Goal: Task Accomplishment & Management: Manage account settings

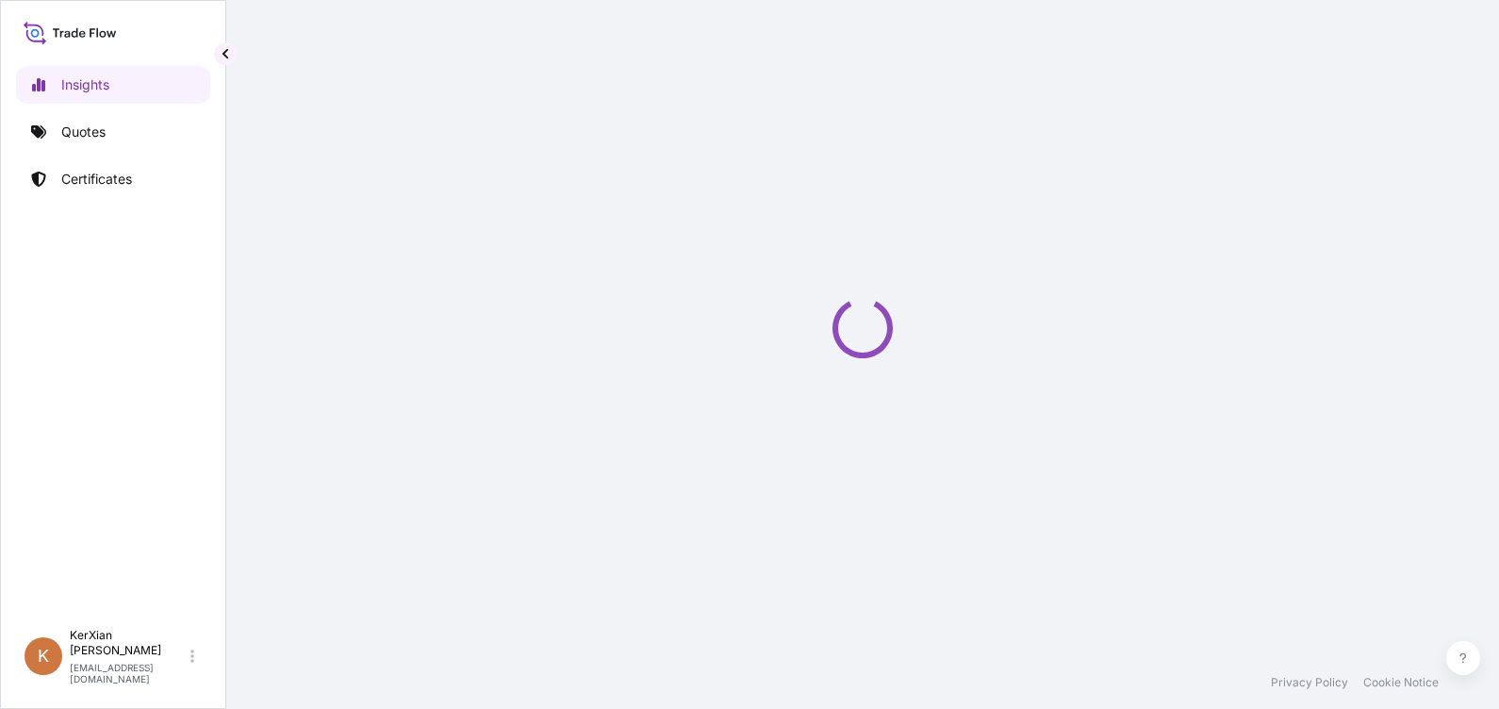
select select "2025"
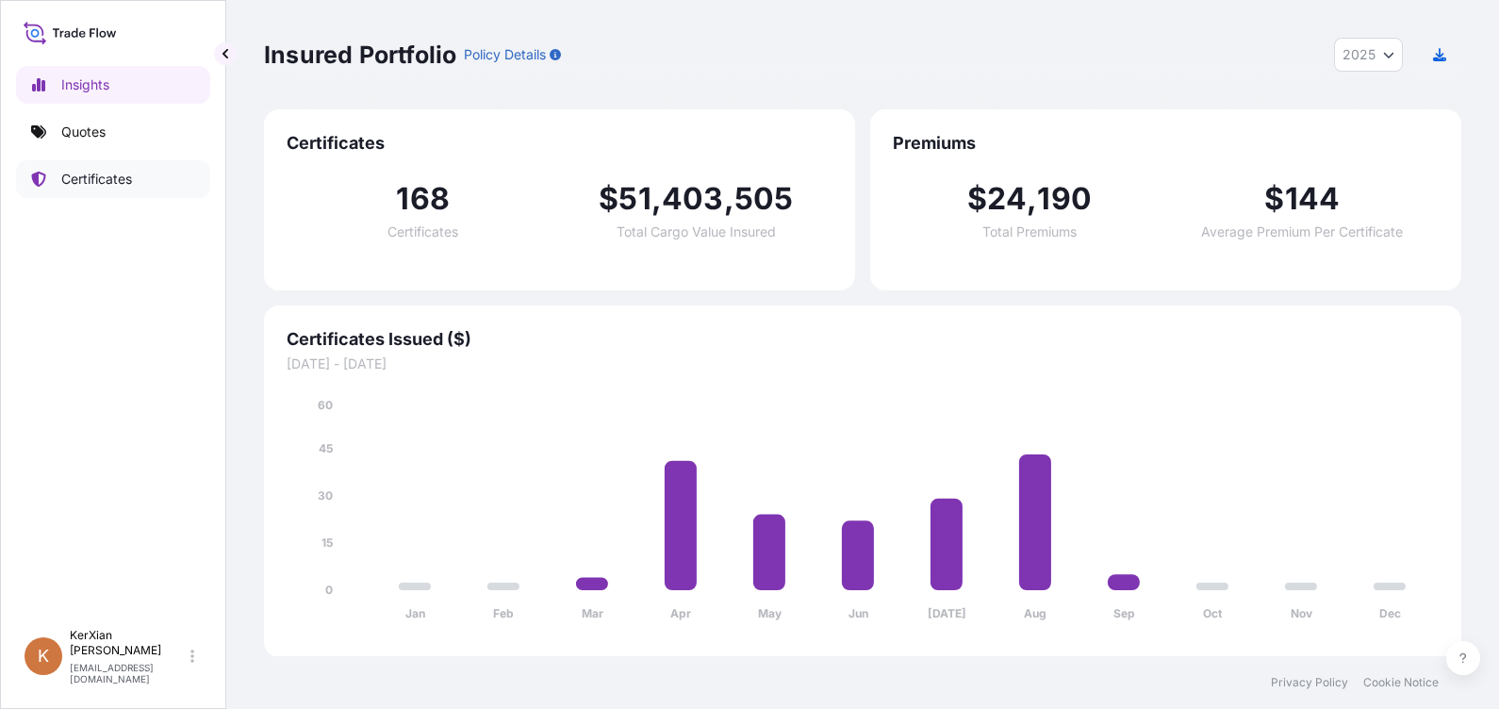
click at [111, 176] on p "Certificates" at bounding box center [96, 179] width 71 height 19
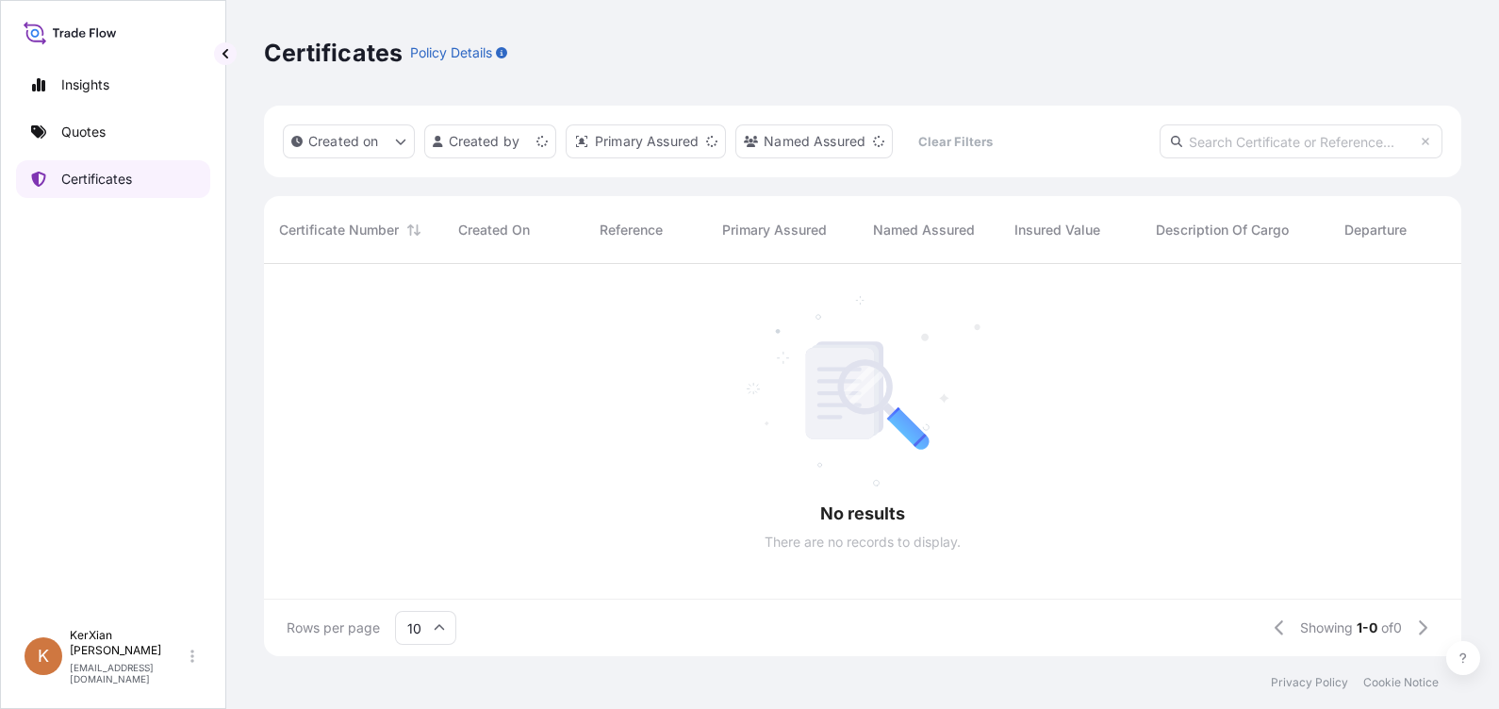
scroll to position [19, 19]
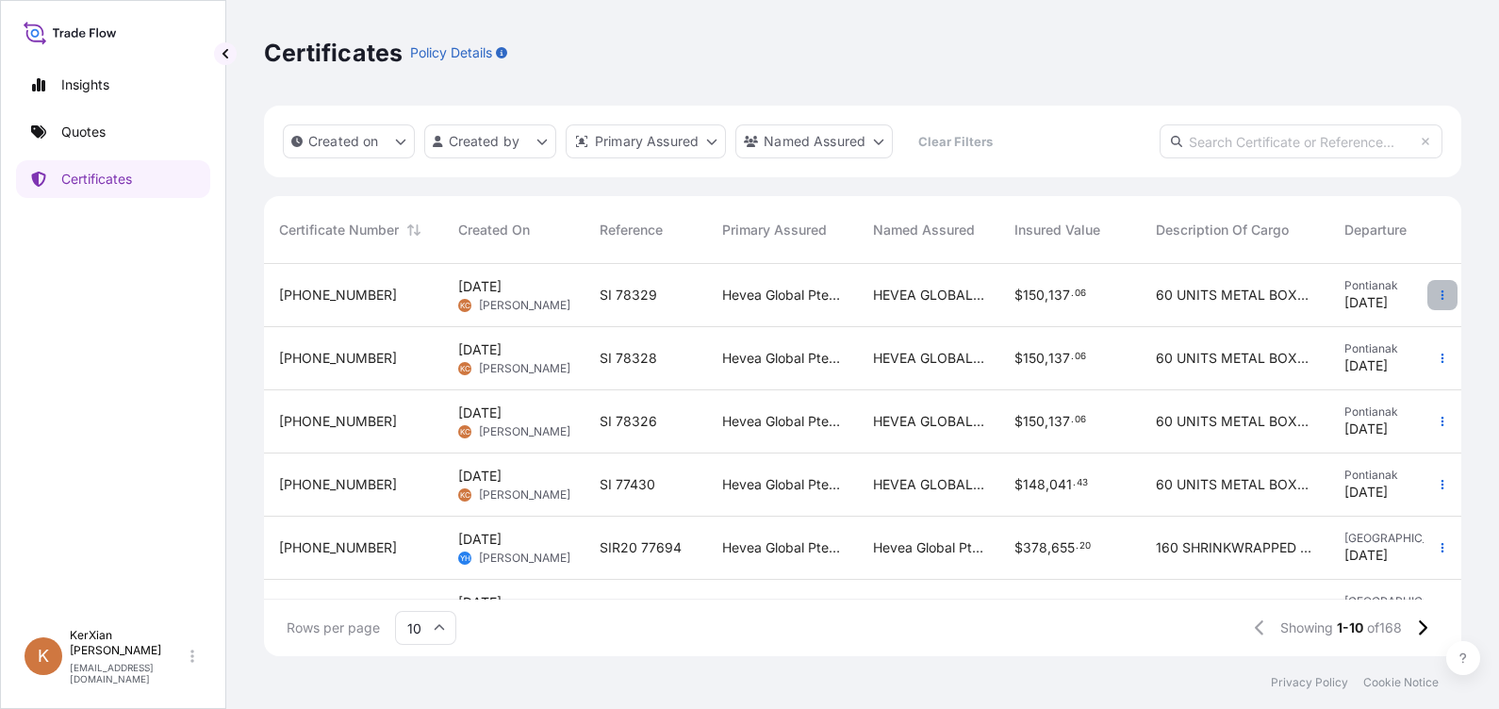
click at [1436, 297] on icon "button" at bounding box center [1441, 294] width 11 height 11
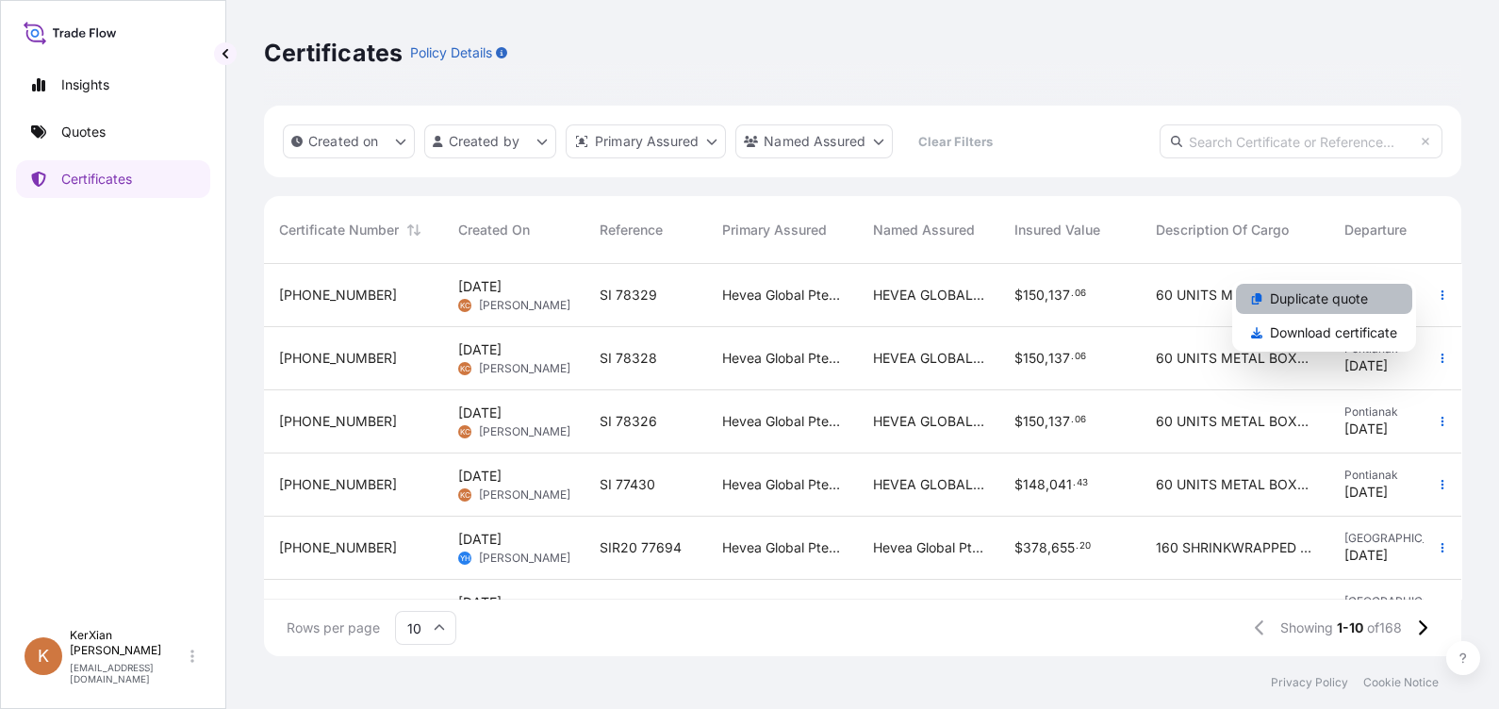
click at [1320, 299] on p "Duplicate quote" at bounding box center [1319, 298] width 98 height 19
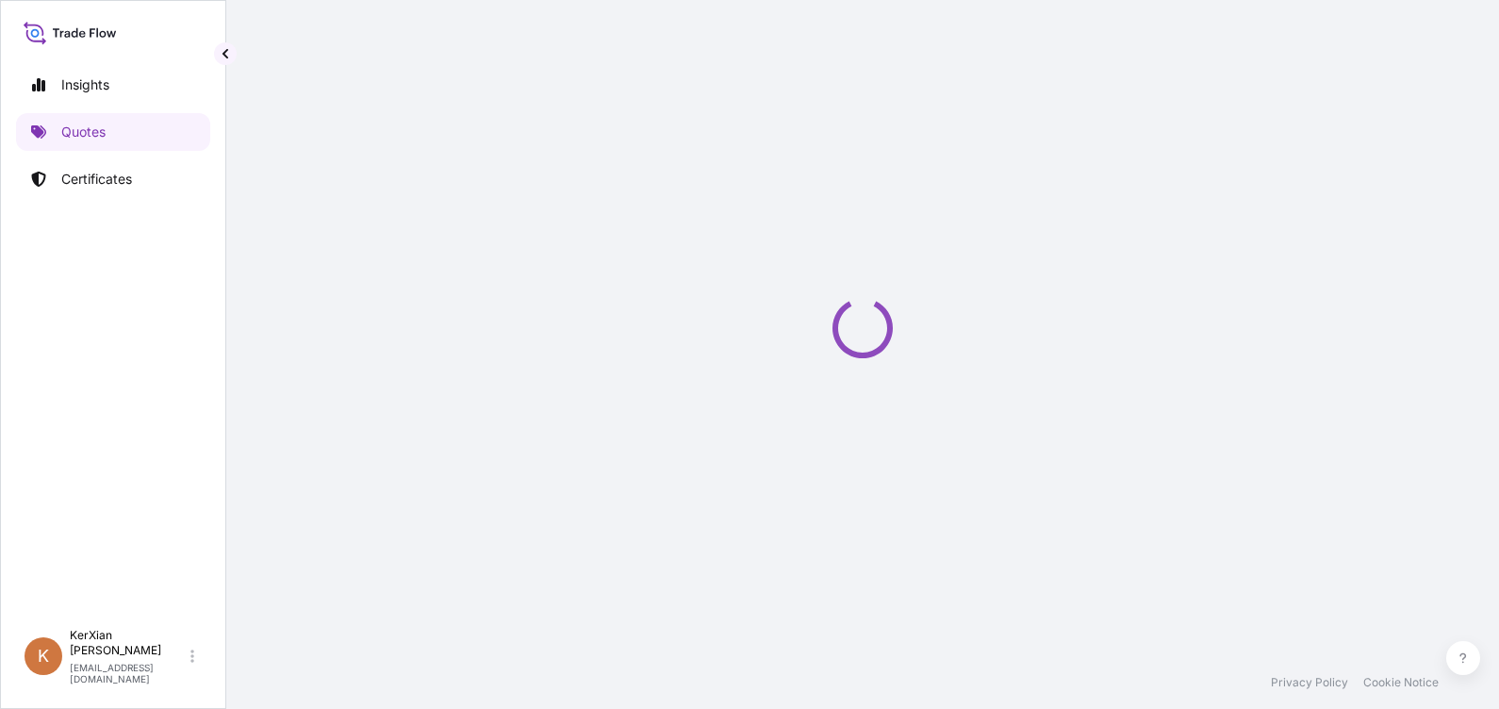
select select "Sea"
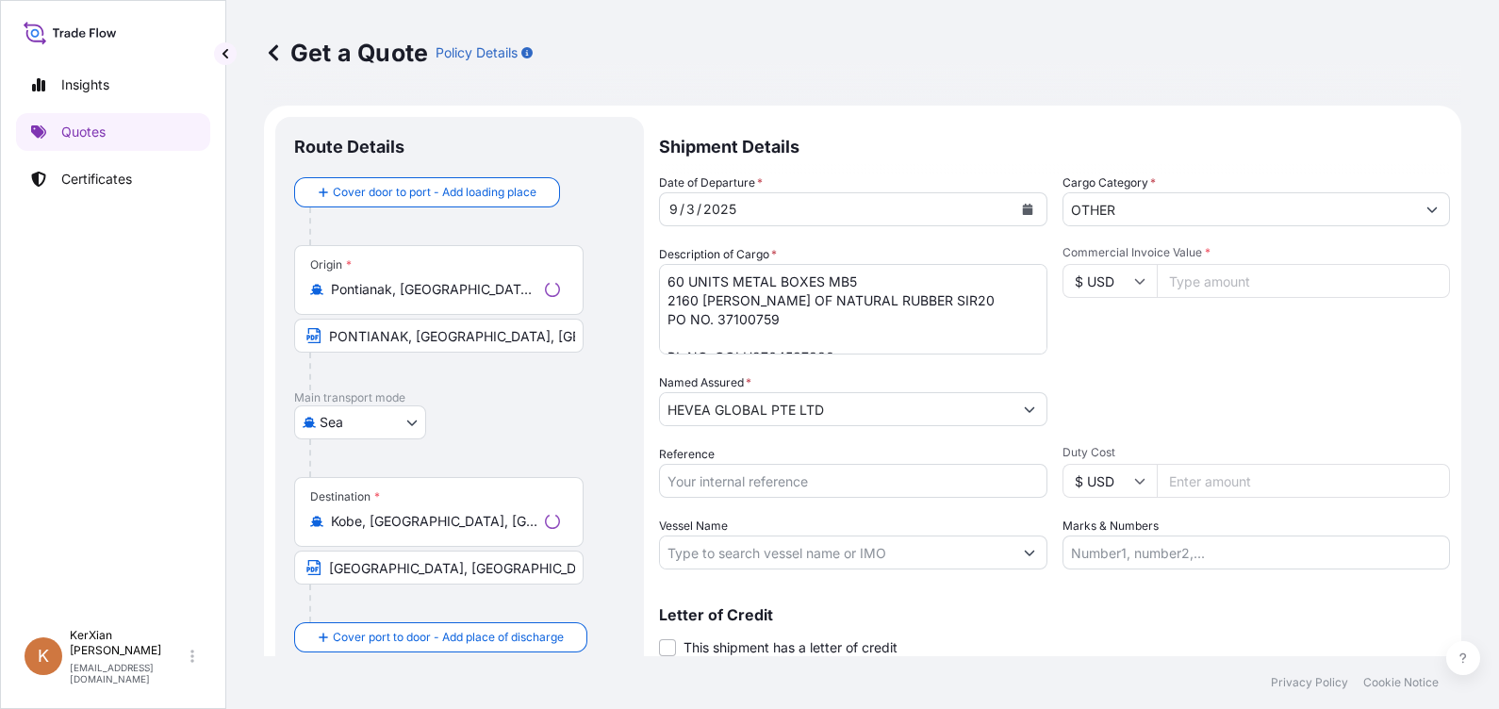
scroll to position [29, 0]
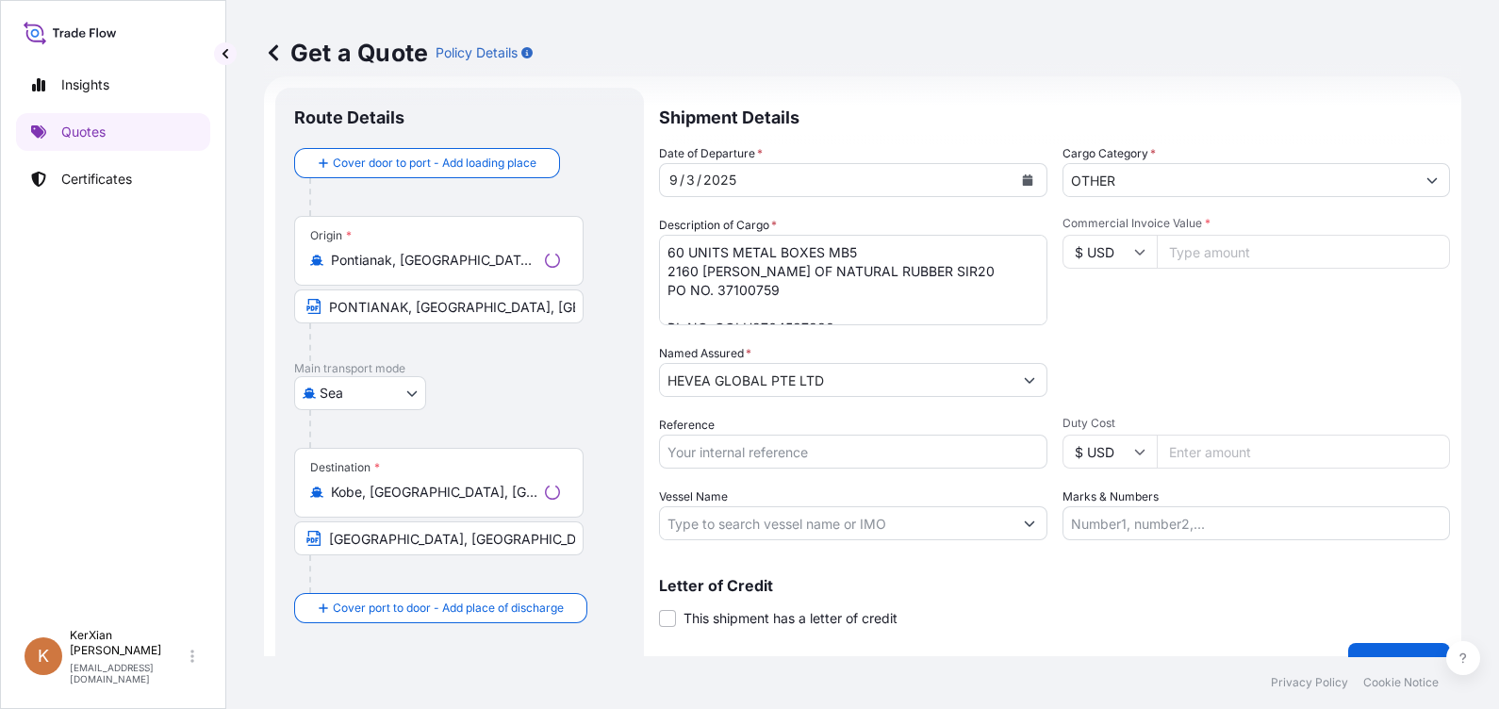
select select "31690"
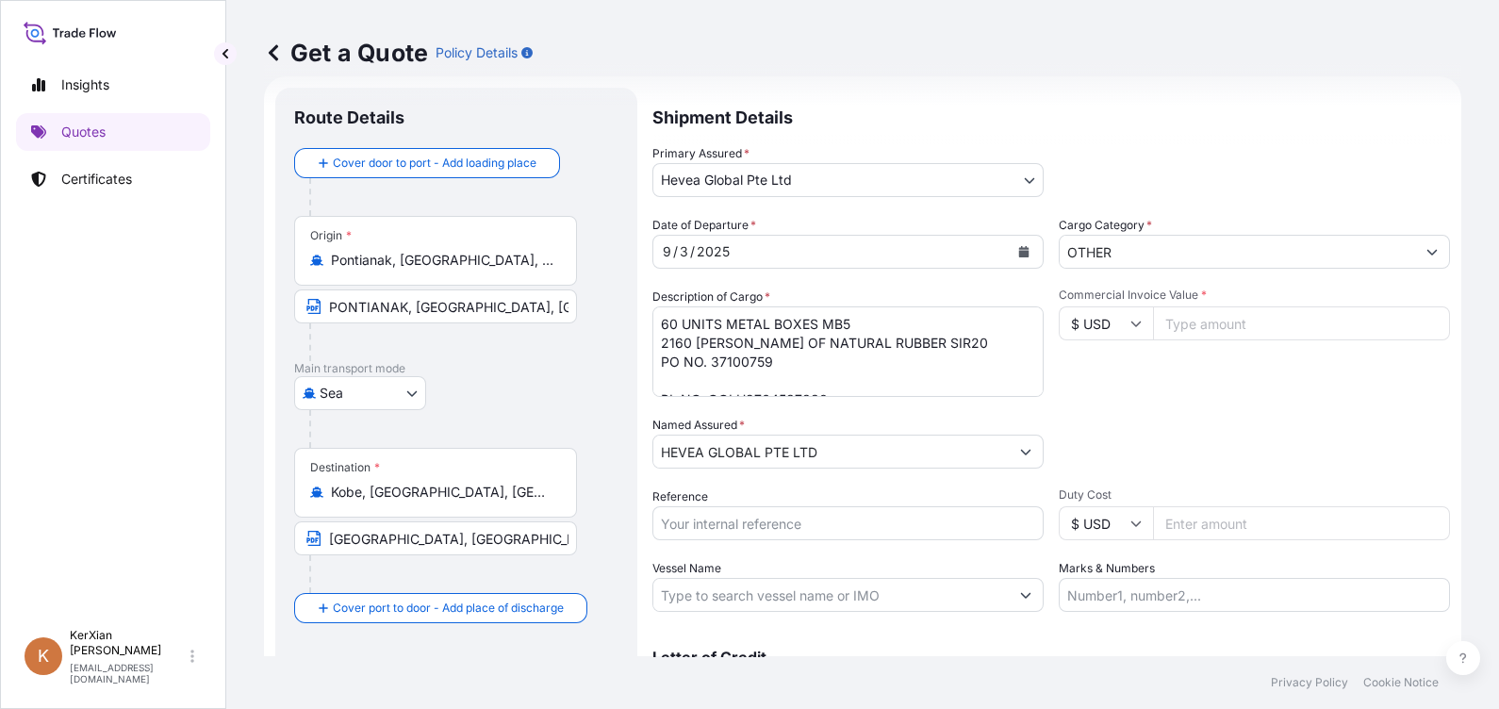
click at [1018, 249] on icon "Calendar" at bounding box center [1023, 251] width 11 height 11
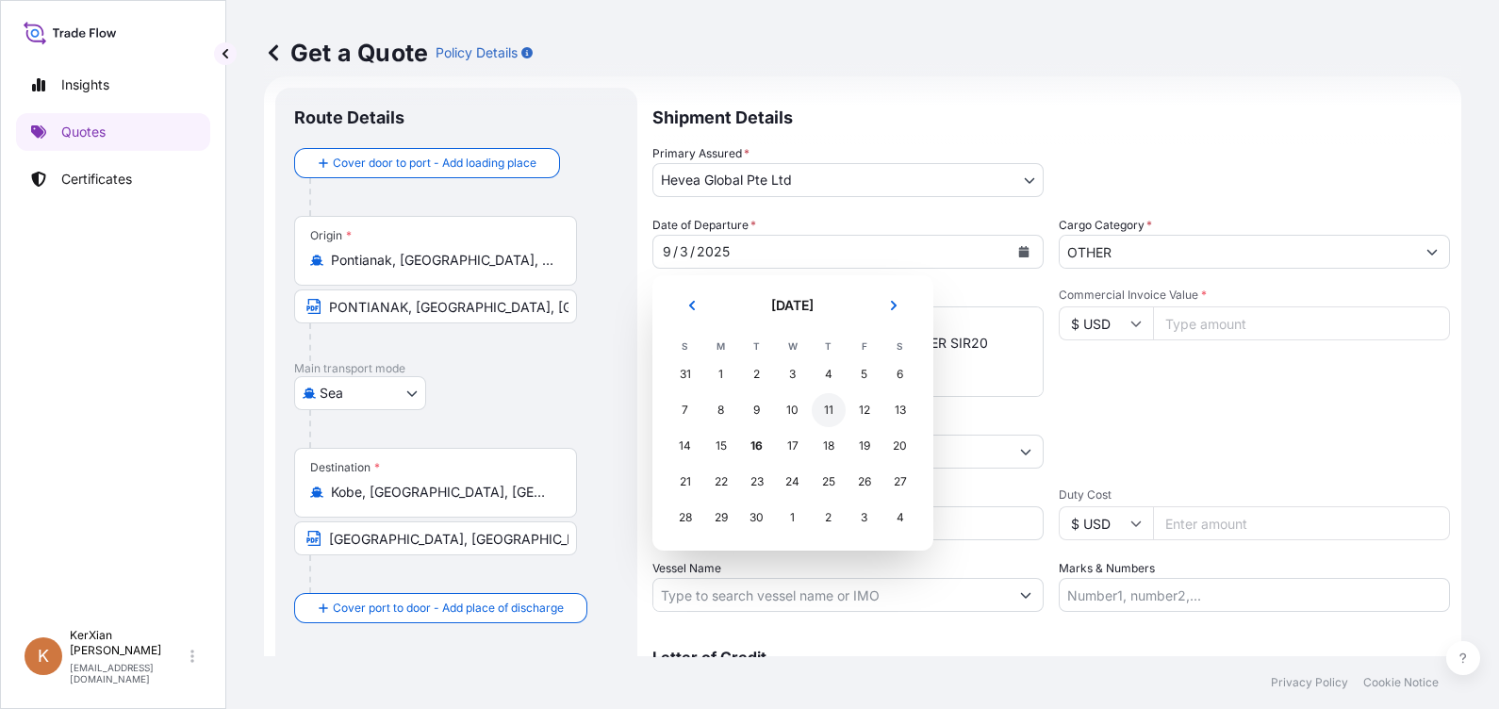
click at [817, 414] on div "11" at bounding box center [828, 410] width 34 height 34
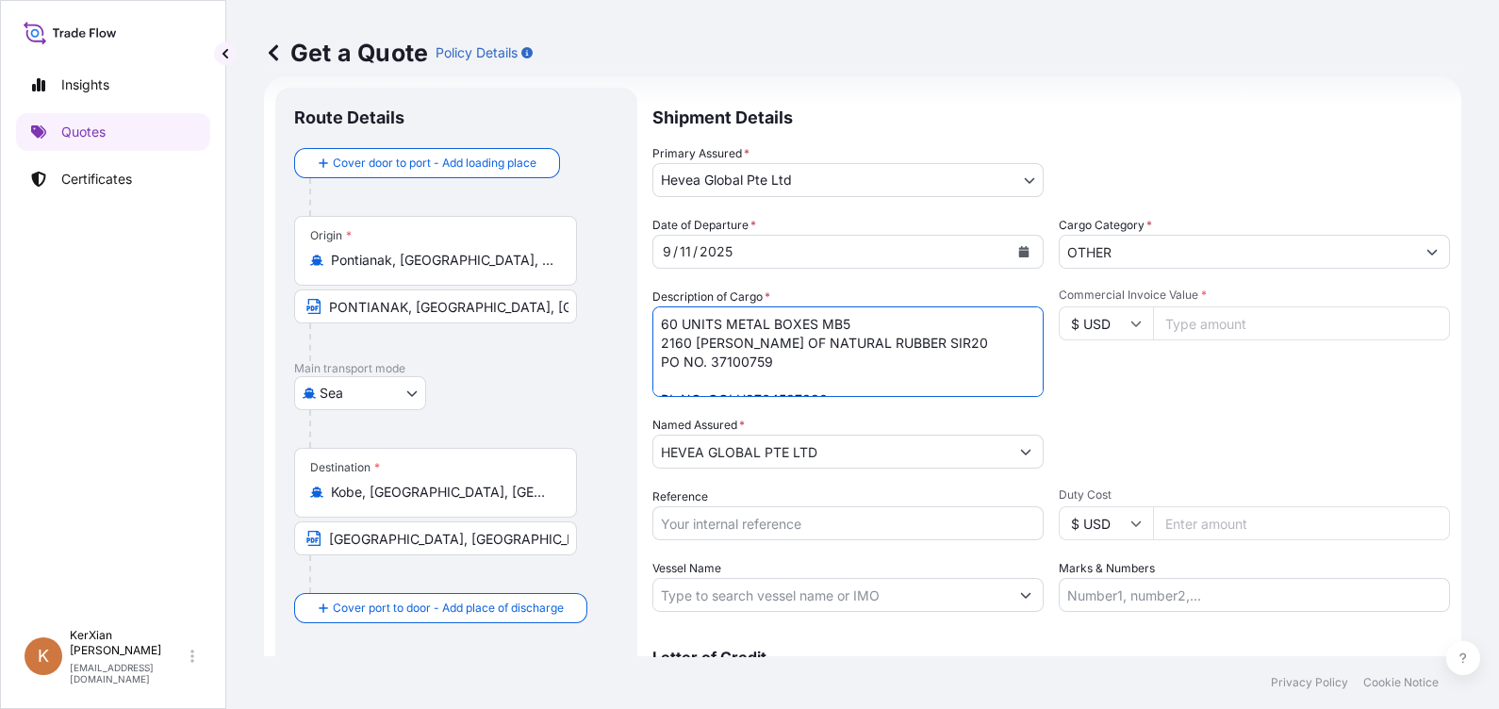
click at [776, 358] on textarea "60 UNITS METAL BOXES MB5 2160 [PERSON_NAME] OF NATURAL RUBBER SIR20 PO NO. 3710…" at bounding box center [847, 351] width 391 height 90
click at [745, 336] on textarea "60 UNITS METAL BOXES MB5 2160 [PERSON_NAME] OF NATURAL RUBBER SIR20 PO NO. 3710…" at bounding box center [847, 351] width 391 height 90
paste textarea "9"
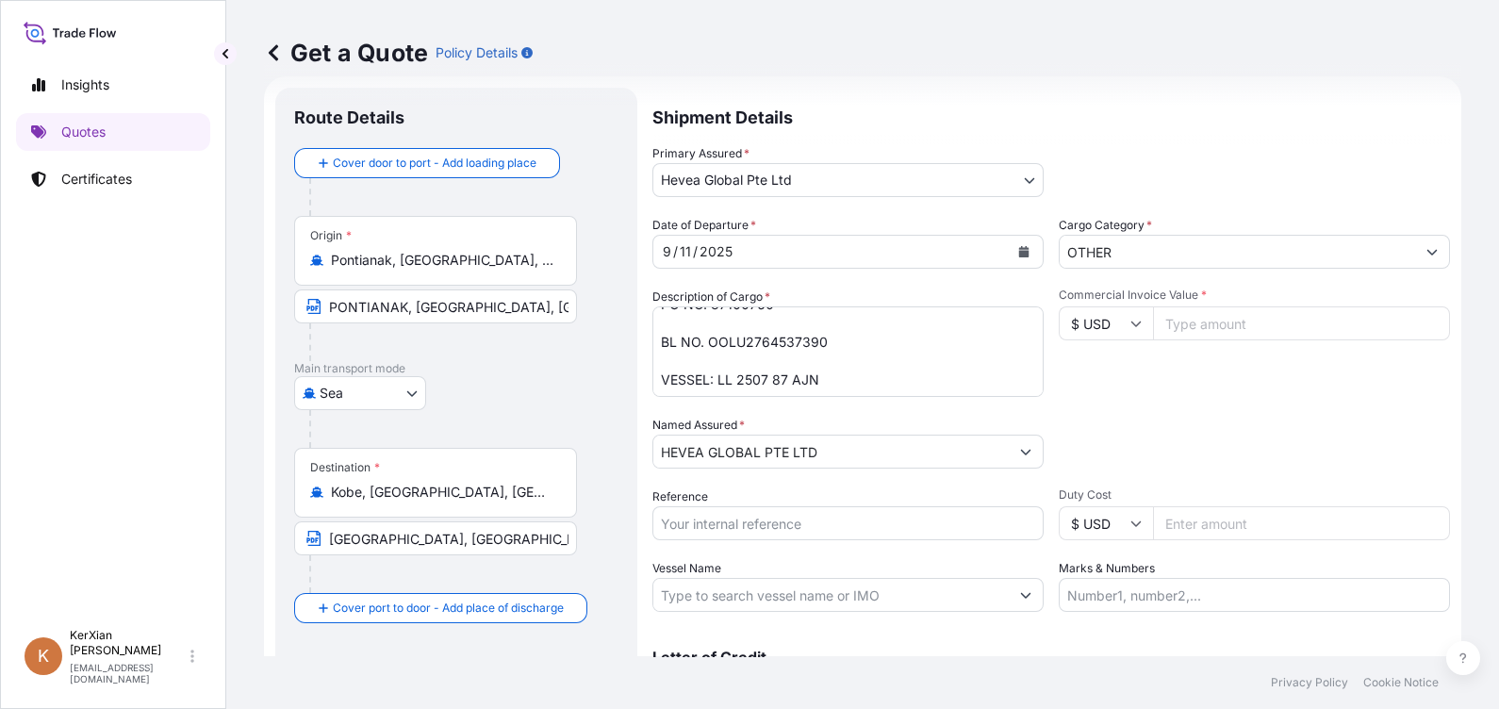
click at [720, 369] on textarea "60 UNITS METAL BOXES MB5 2160 [PERSON_NAME] OF NATURAL RUBBER SIR20 PO NO. 3710…" at bounding box center [847, 351] width 391 height 90
drag, startPoint x: 719, startPoint y: 376, endPoint x: 823, endPoint y: 378, distance: 103.7
click at [823, 378] on textarea "60 UNITS METAL BOXES MB5 2160 [PERSON_NAME] OF NATURAL RUBBER SIR20 PO NO. 3710…" at bounding box center [847, 351] width 391 height 90
paste textarea "9 67 AJN"
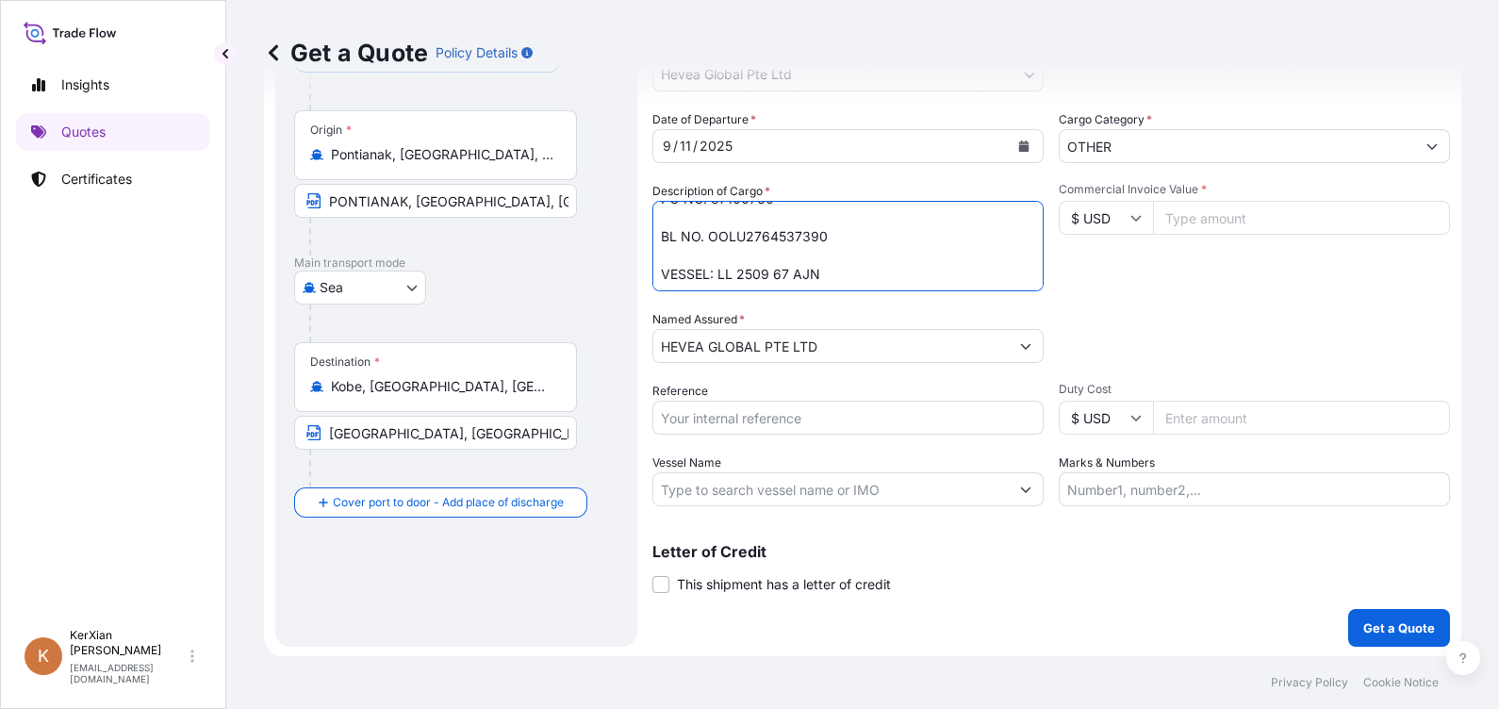
scroll to position [136, 0]
type textarea "60 UNITS METAL BOXES MB5 2160 [PERSON_NAME] OF NATURAL RUBBER SIR20 PO NO. 3710…"
click at [696, 419] on input "Reference" at bounding box center [847, 417] width 391 height 34
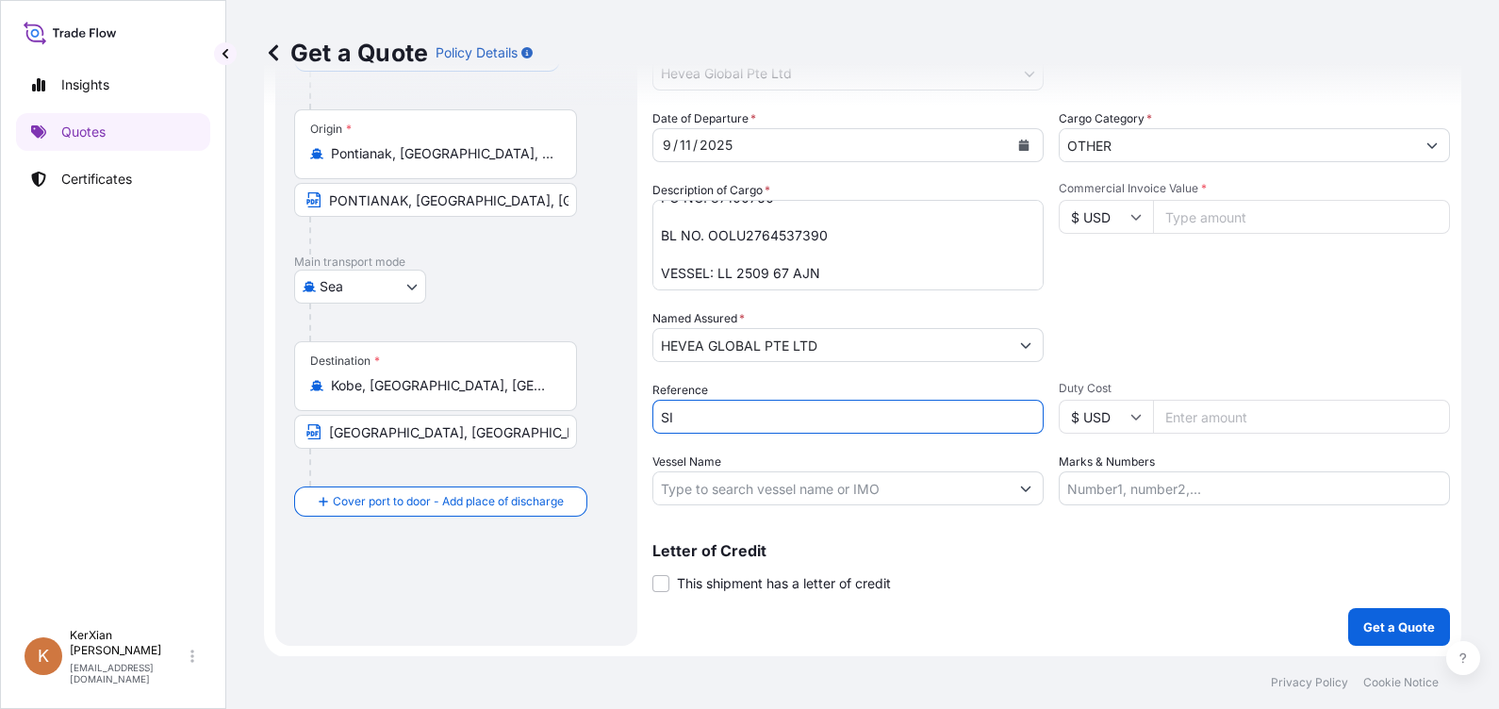
paste input "78330"
type input "SI 78330"
click at [1198, 225] on input "Commercial Invoice Value *" at bounding box center [1301, 217] width 297 height 34
paste input "136488.24"
type input "136488.24"
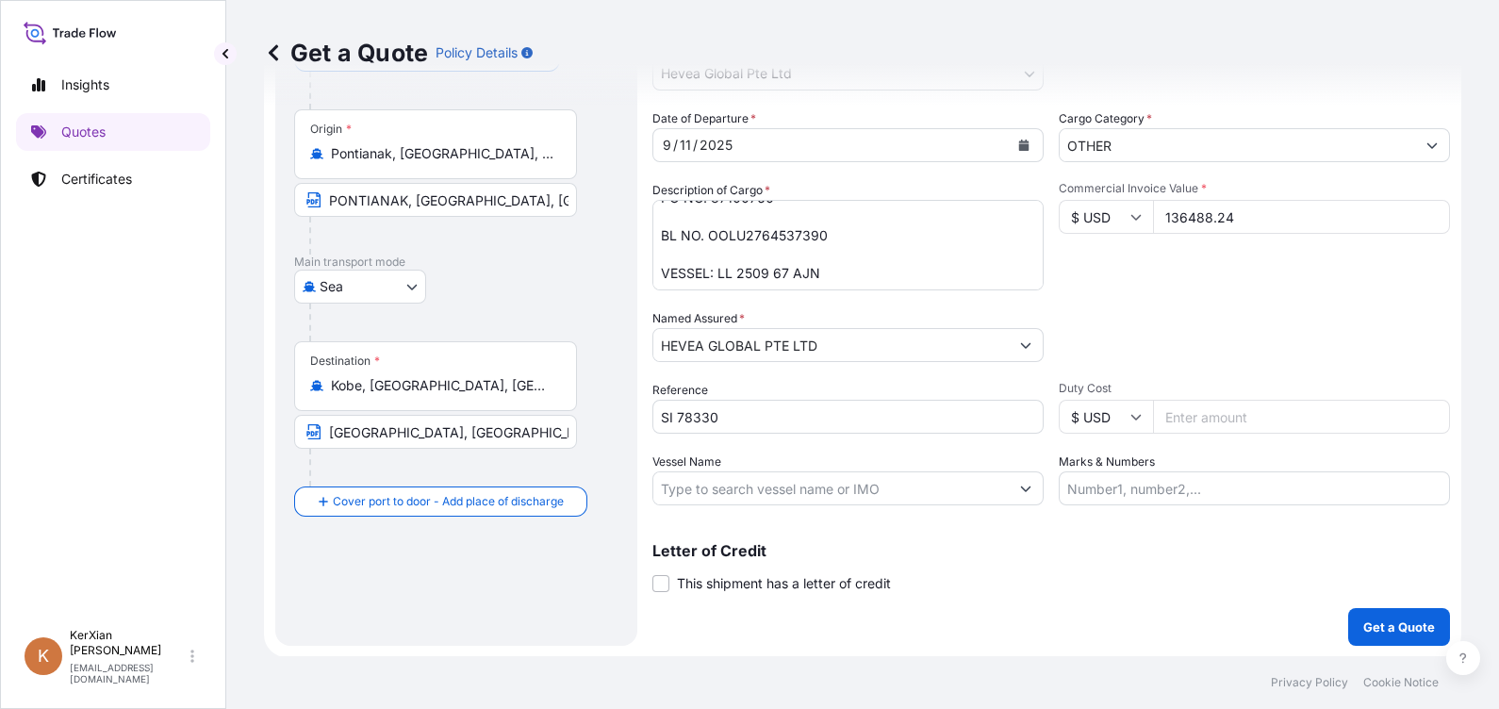
click at [1249, 296] on div "Date of Departure * [DATE] Cargo Category * OTHER Description of Cargo * 60 UNI…" at bounding box center [1050, 307] width 797 height 396
click at [1394, 628] on p "Get a Quote" at bounding box center [1399, 626] width 72 height 19
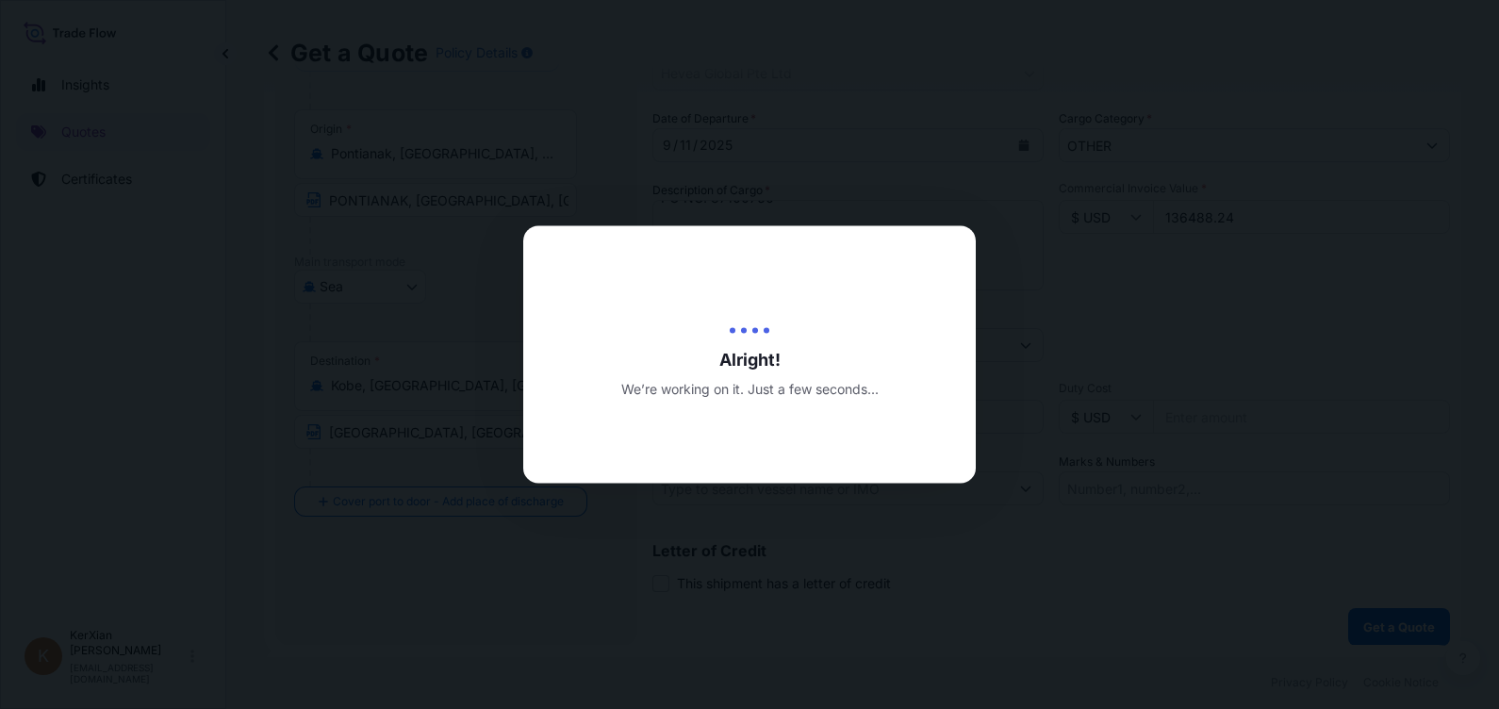
type input "[DATE]"
select select "Sea"
select select "31690"
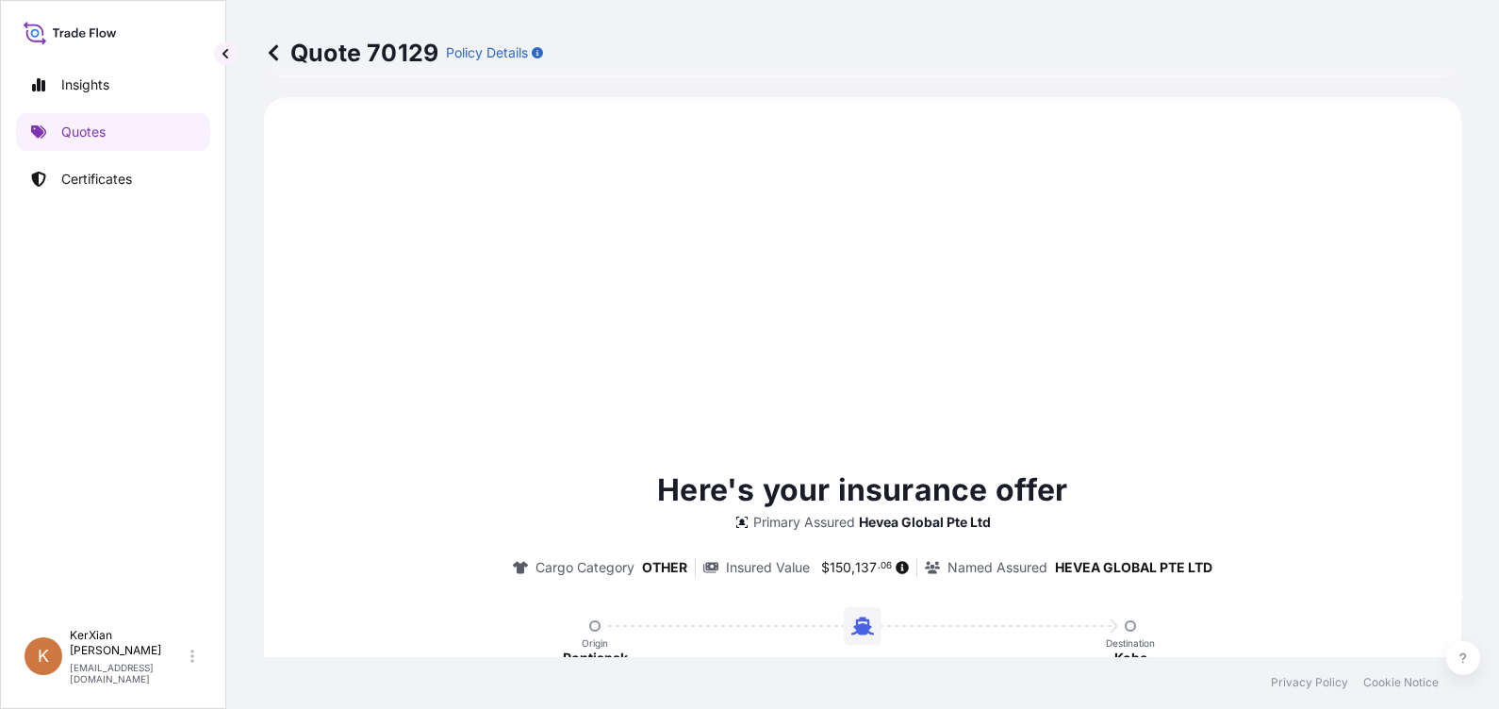
scroll to position [716, 0]
click at [1259, 441] on div "Here's your insurance offer Primary Assured Hevea Global Pte Ltd Cargo Category…" at bounding box center [862, 659] width 1144 height 1075
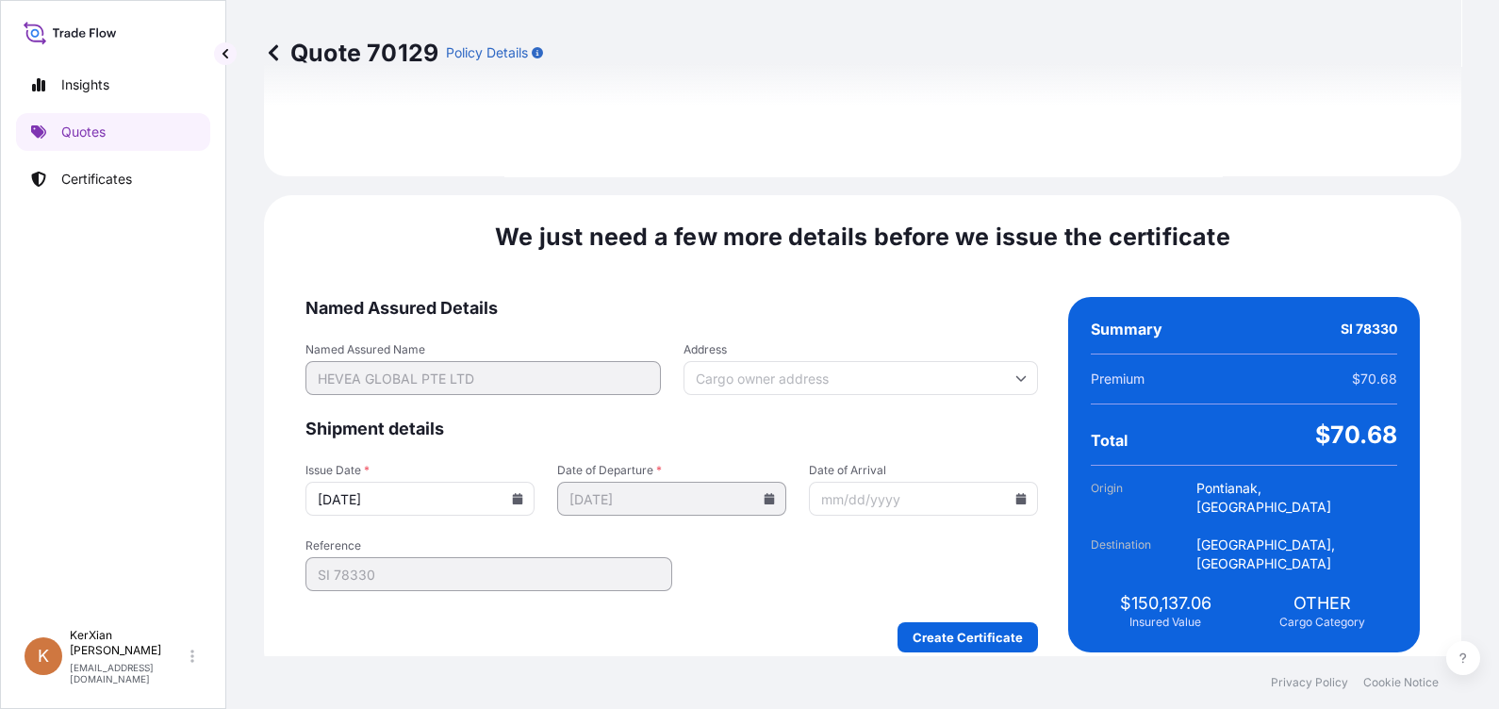
scroll to position [2270, 0]
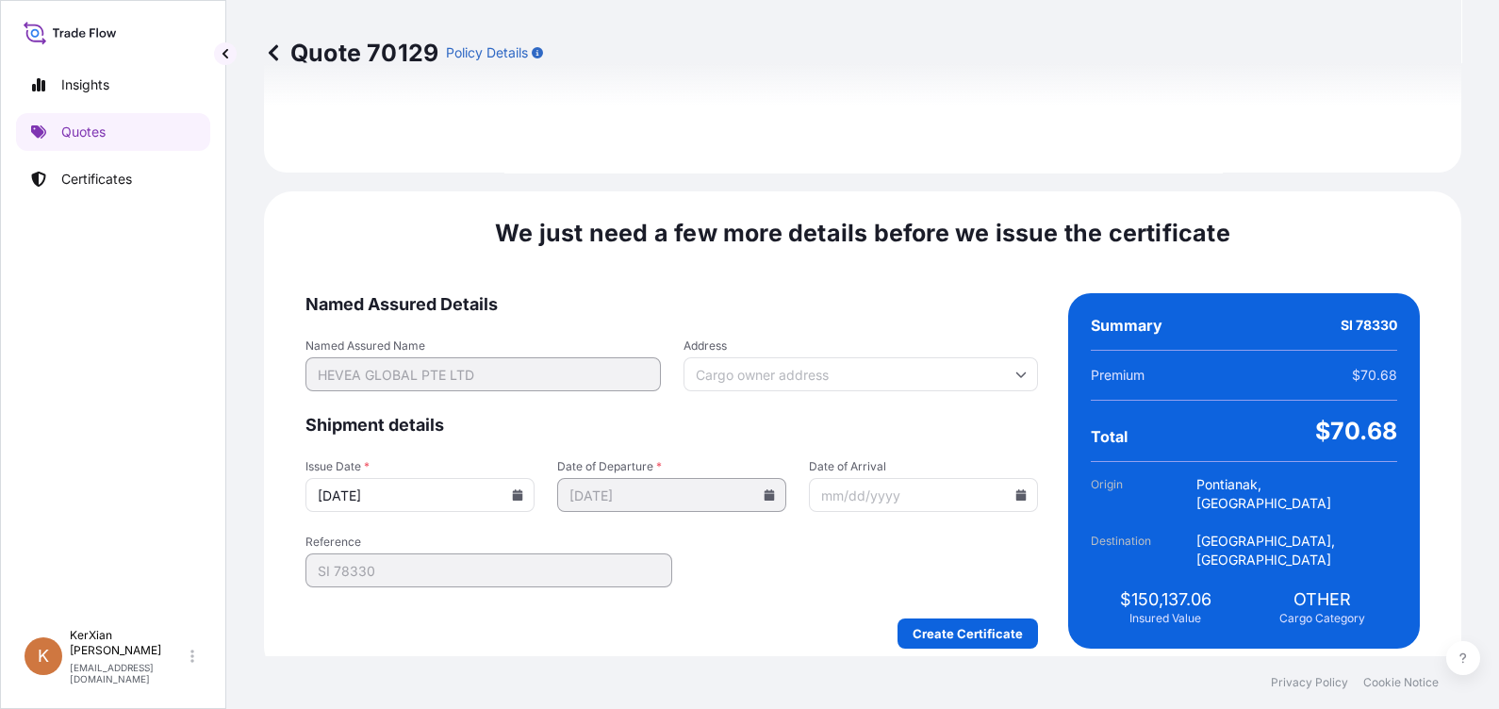
click at [519, 489] on icon at bounding box center [517, 494] width 11 height 11
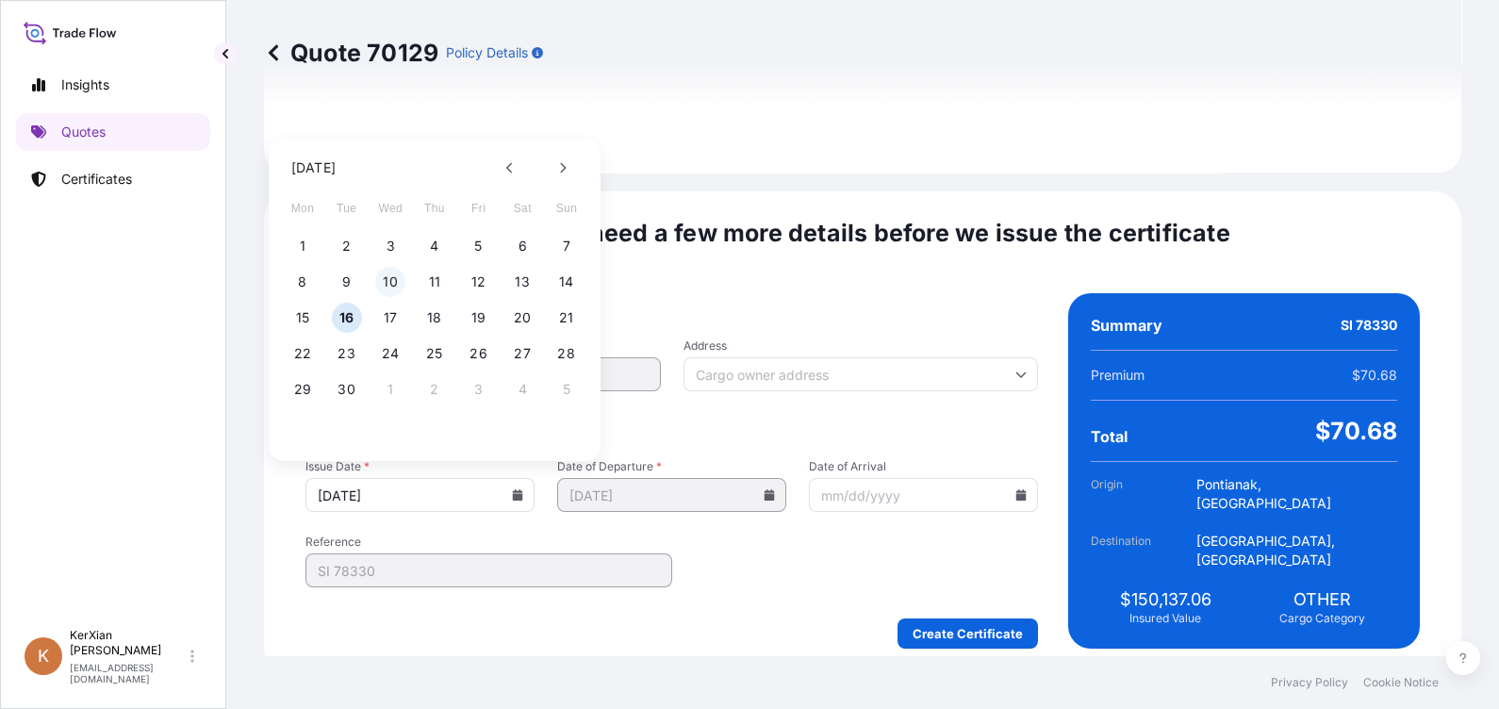
click at [389, 283] on button "10" at bounding box center [390, 282] width 30 height 30
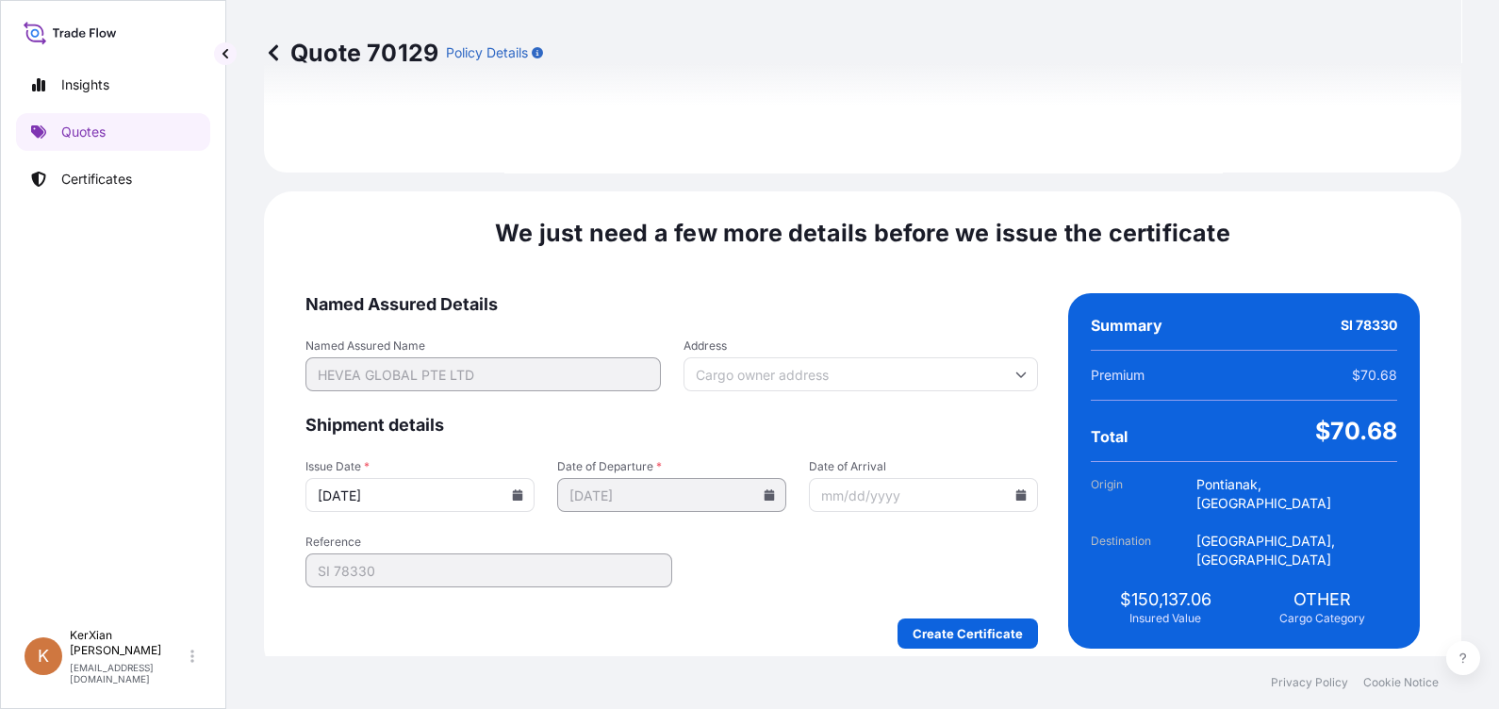
type input "[DATE]"
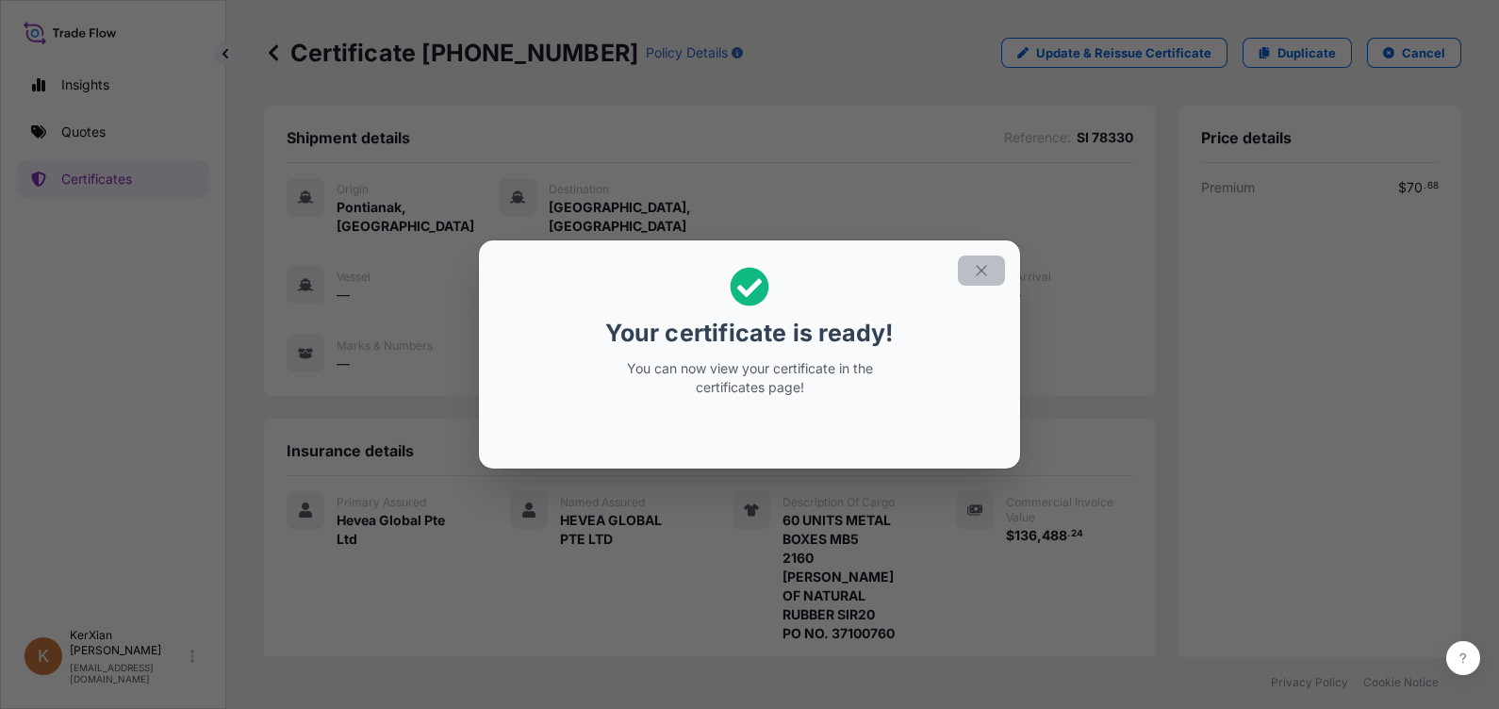
click at [985, 269] on icon "button" at bounding box center [981, 270] width 17 height 17
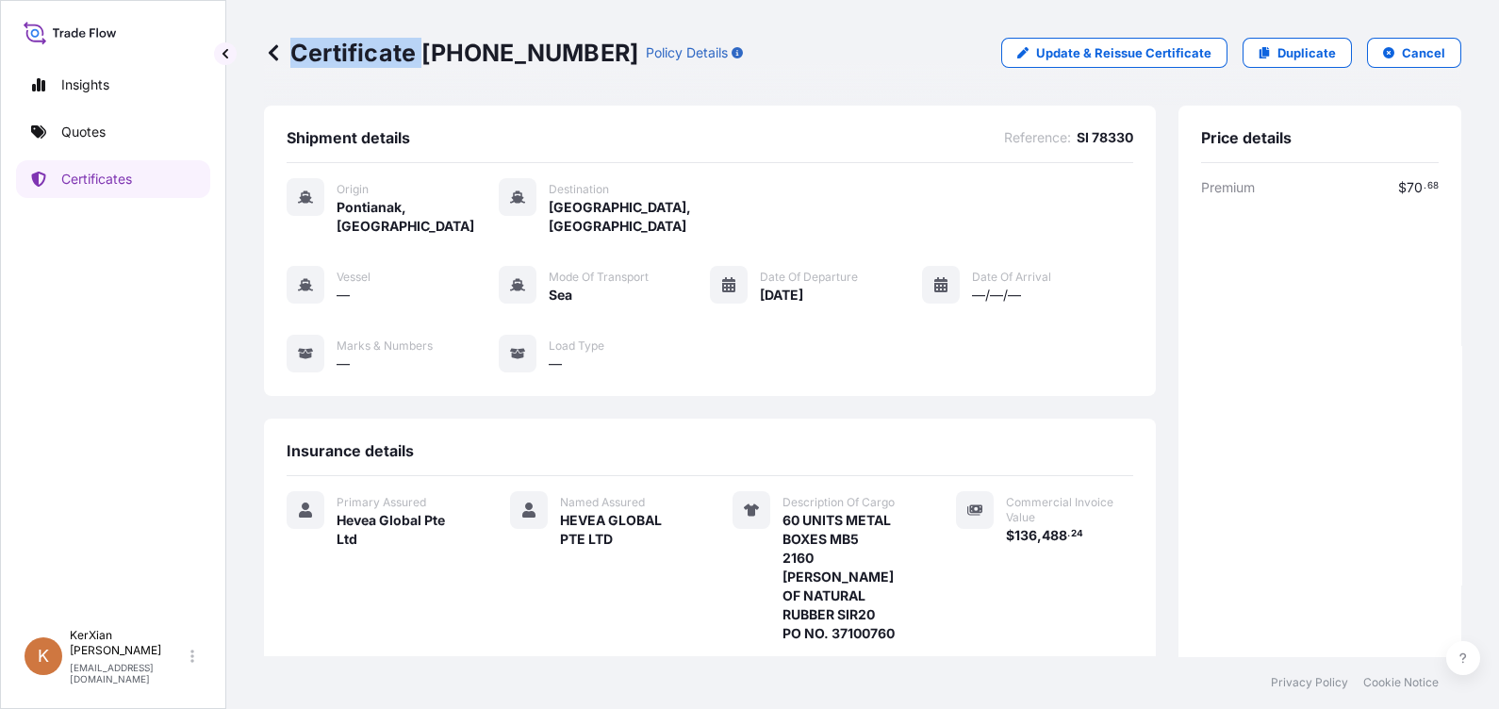
drag, startPoint x: 421, startPoint y: 51, endPoint x: 568, endPoint y: 65, distance: 147.7
click at [568, 65] on p "Certificate [PHONE_NUMBER]" at bounding box center [451, 53] width 374 height 30
click at [426, 57] on p "Certificate [PHONE_NUMBER]" at bounding box center [451, 53] width 374 height 30
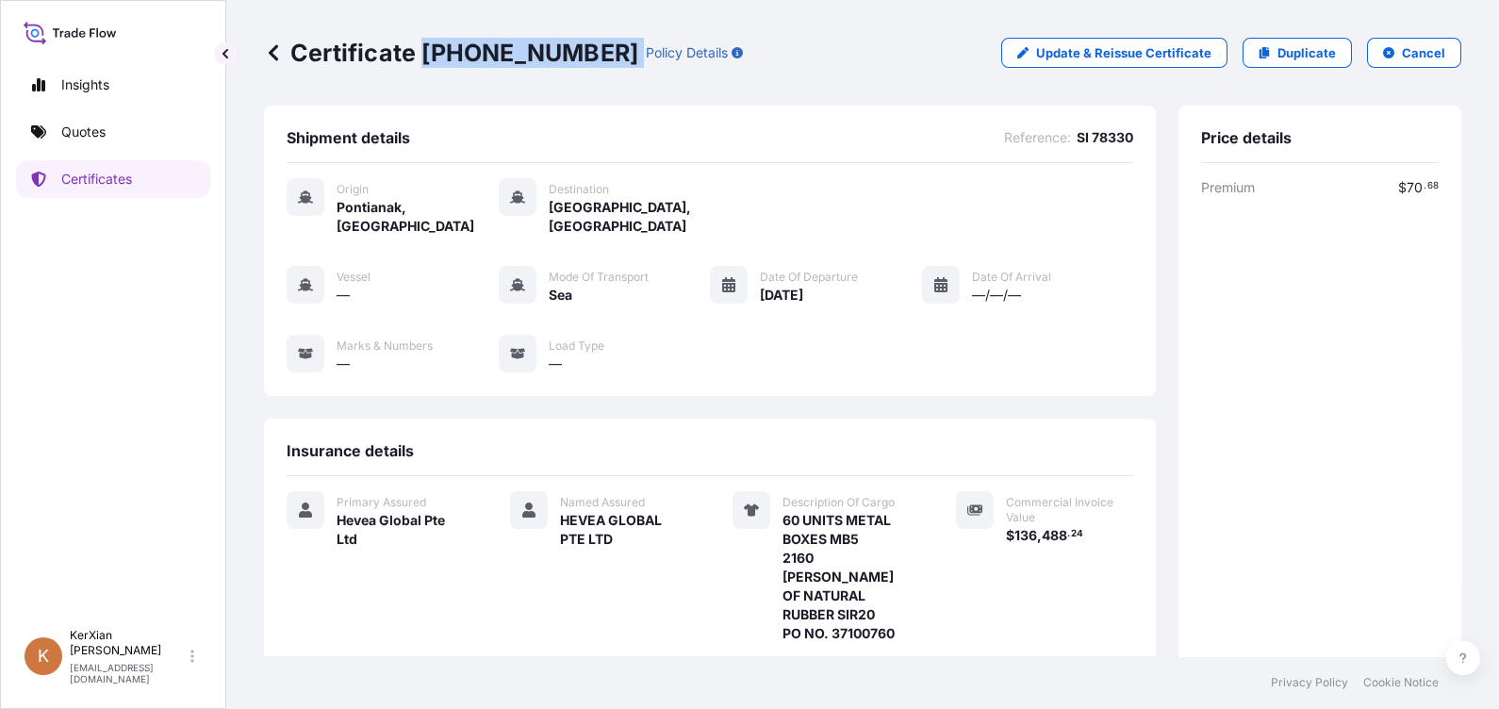
drag, startPoint x: 424, startPoint y: 52, endPoint x: 572, endPoint y: 57, distance: 148.0
click at [572, 57] on div "Certificate [PHONE_NUMBER] Policy Details" at bounding box center [503, 53] width 479 height 30
copy p "[PHONE_NUMBER]"
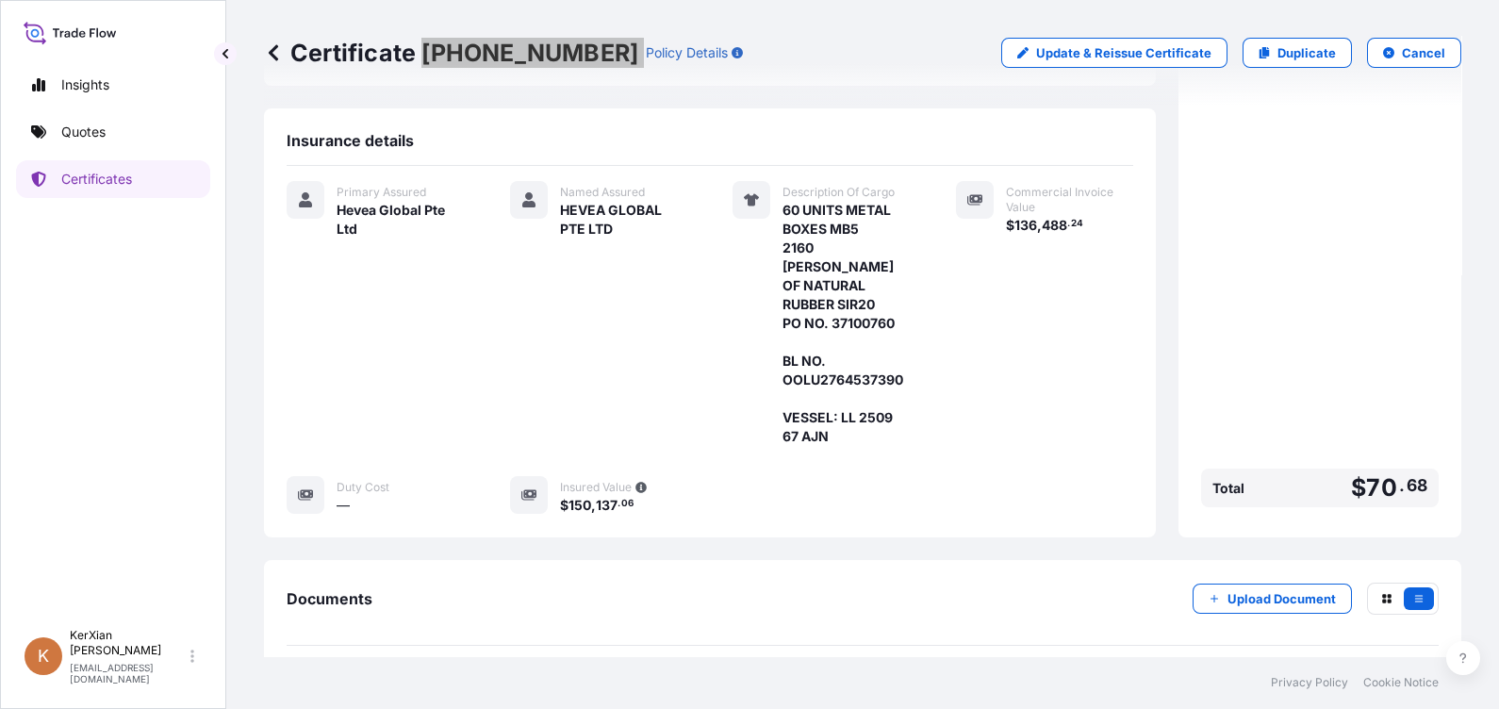
scroll to position [350, 0]
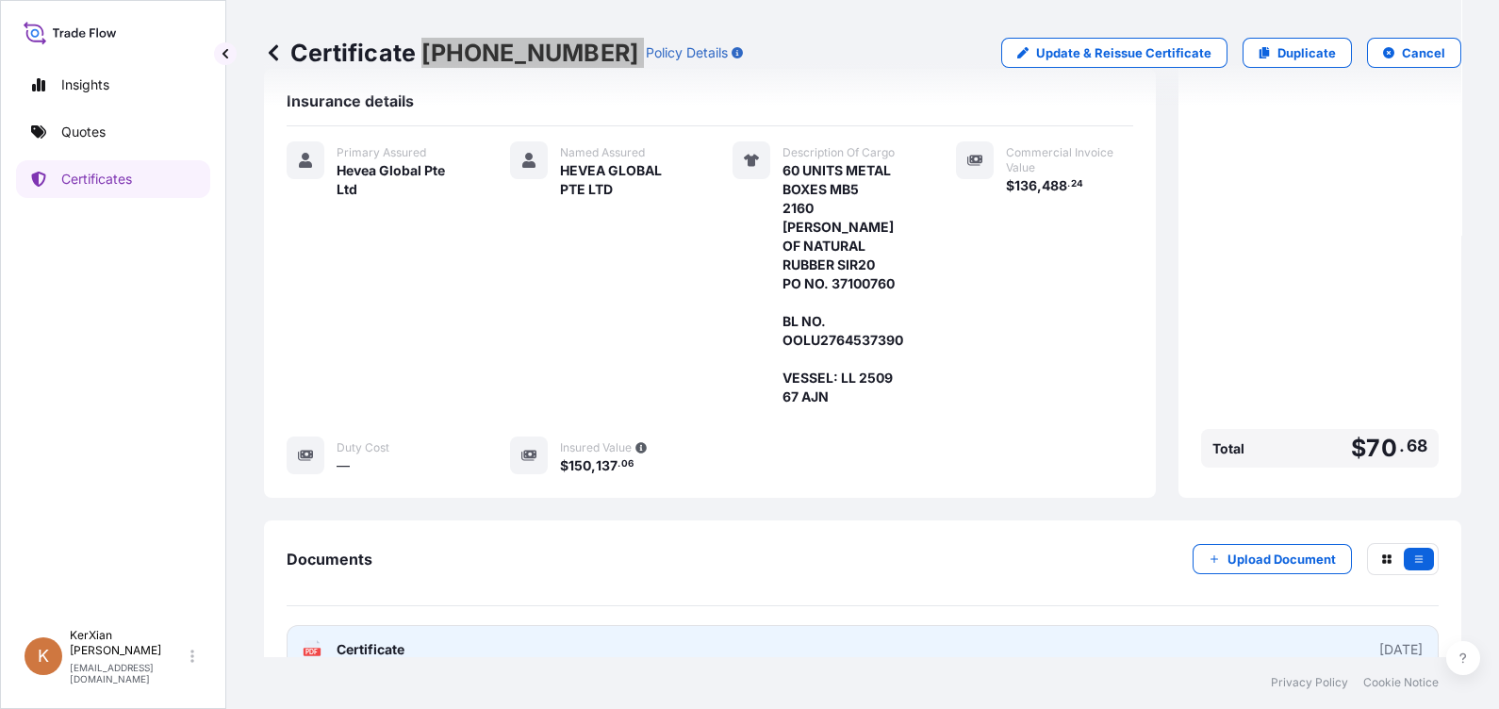
click at [1061, 625] on link "PDF Certificate [DATE]" at bounding box center [863, 649] width 1152 height 49
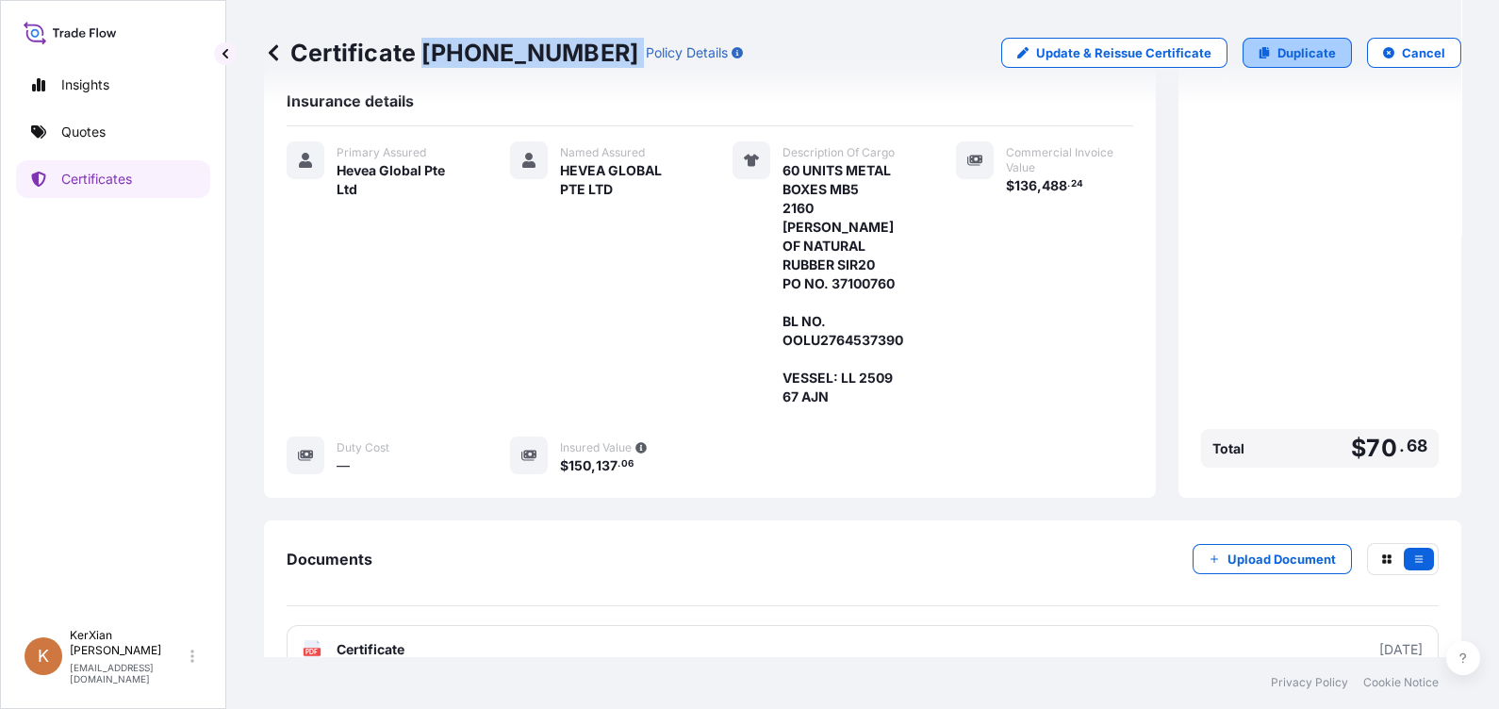
click at [1280, 66] on link "Duplicate" at bounding box center [1296, 53] width 109 height 30
select select "Sea"
select select "31690"
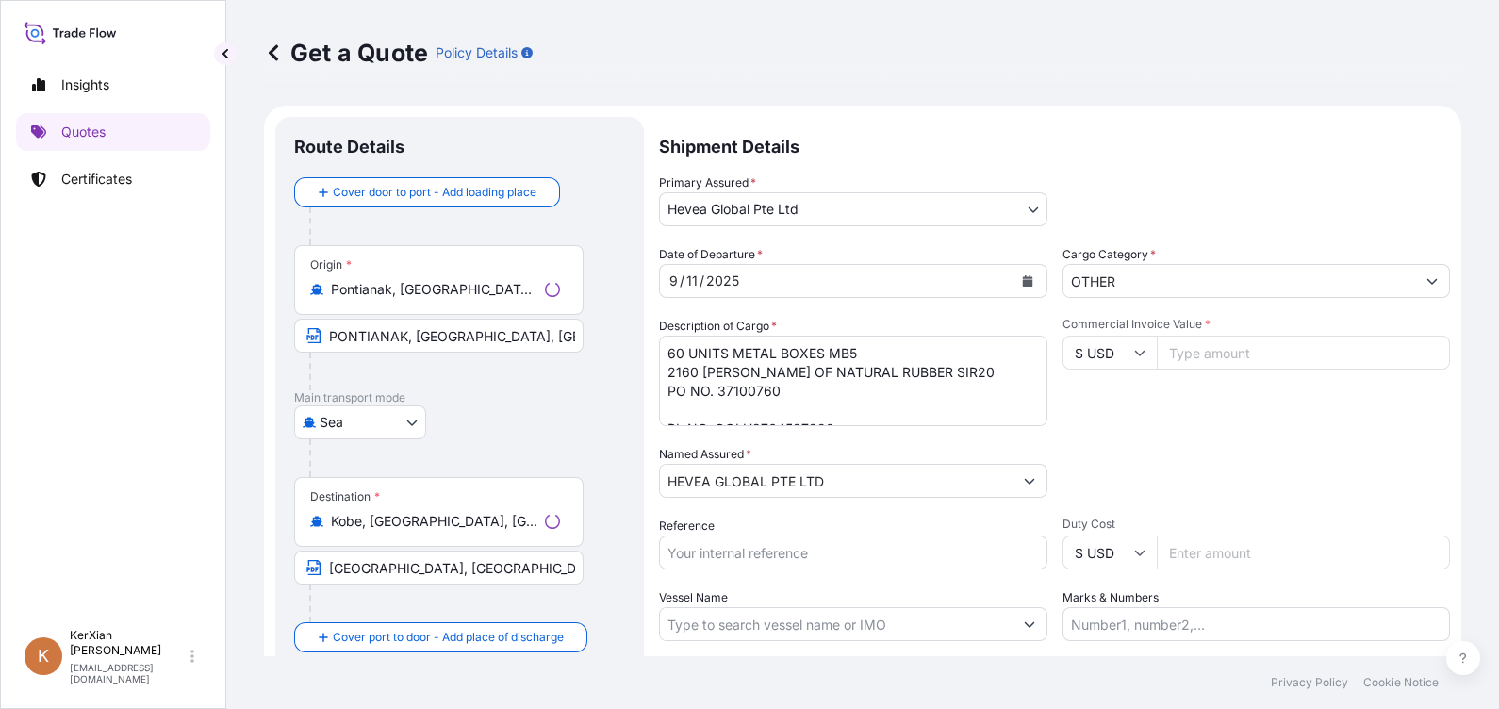
scroll to position [29, 0]
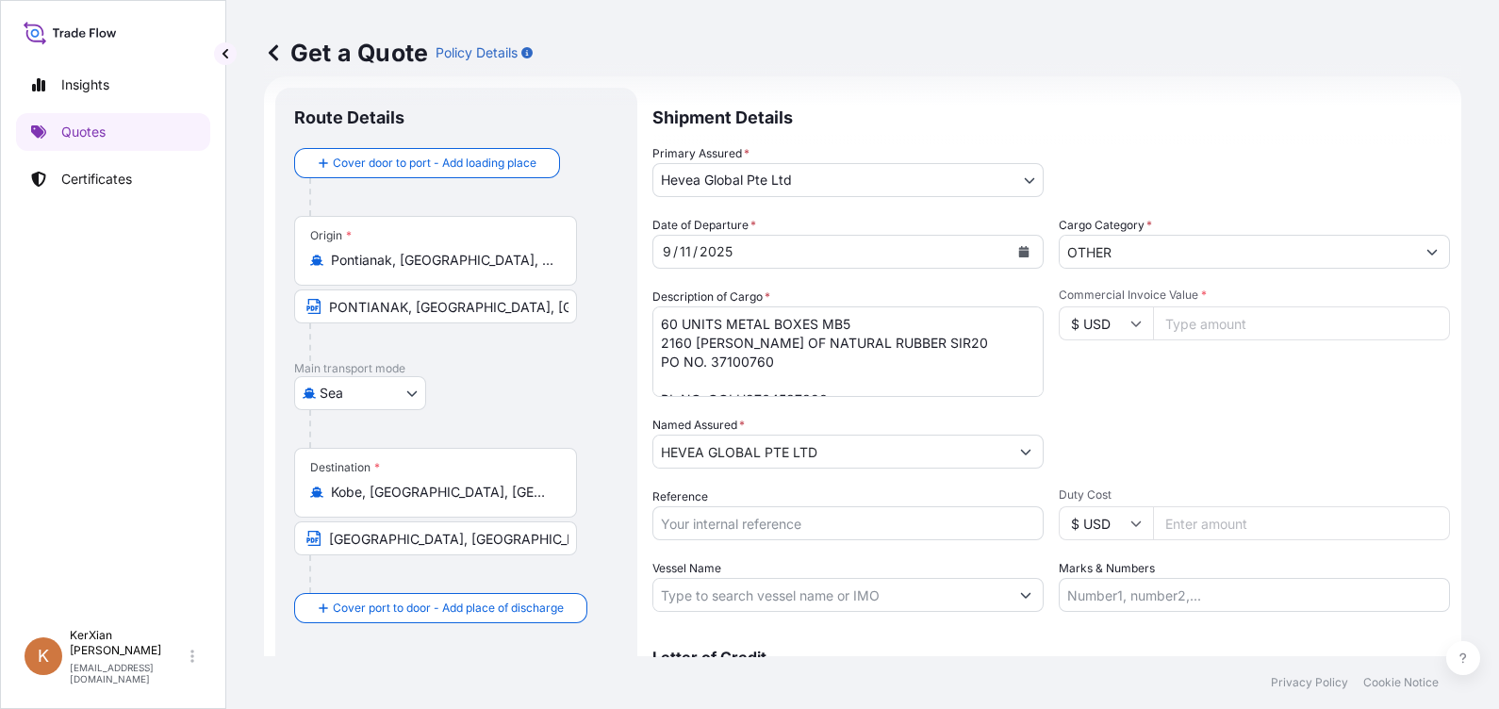
click at [784, 357] on textarea "60 UNITS METAL BOXES MB5 2160 [PERSON_NAME] OF NATURAL RUBBER SIR20 PO NO. 3710…" at bounding box center [847, 351] width 391 height 90
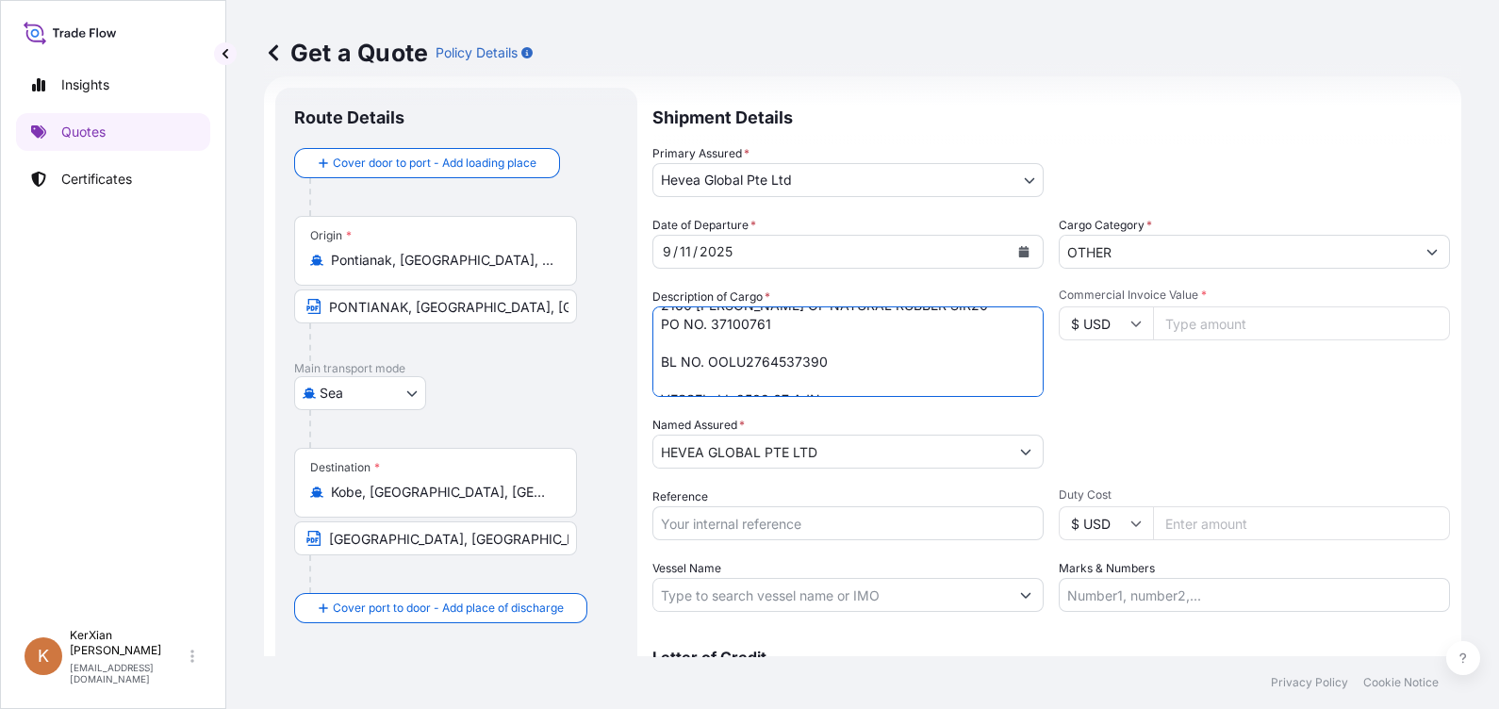
scroll to position [57, 0]
click at [714, 365] on textarea "60 UNITS METAL BOXES MB5 2160 [PERSON_NAME] OF NATURAL RUBBER SIR20 PO NO. 3710…" at bounding box center [847, 351] width 391 height 90
drag, startPoint x: 711, startPoint y: 342, endPoint x: 832, endPoint y: 344, distance: 121.6
click at [832, 344] on textarea "60 UNITS METAL BOXES MB5 2160 [PERSON_NAME] OF NATURAL RUBBER SIR20 PO NO. 3710…" at bounding box center [847, 351] width 391 height 90
paste textarea "40"
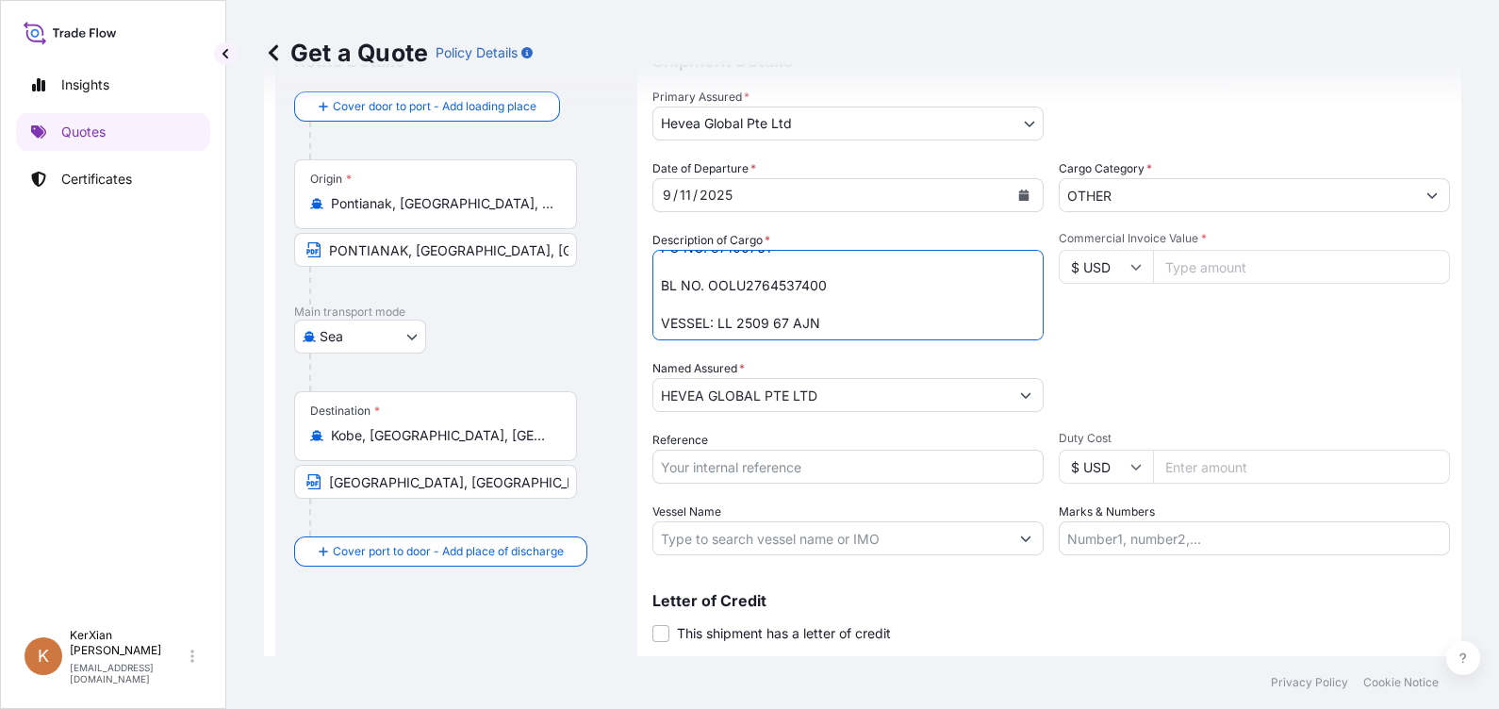
scroll to position [136, 0]
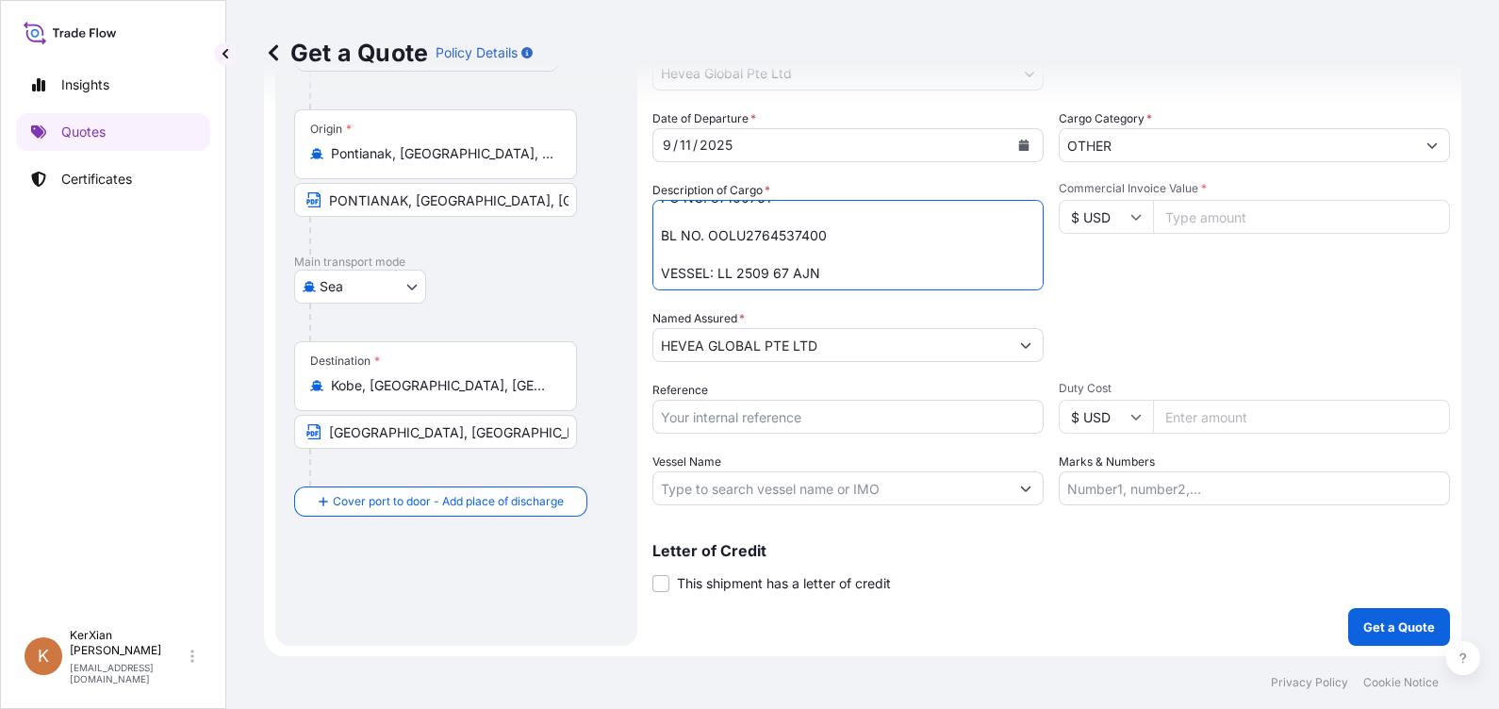
type textarea "60 UNITS METAL BOXES MB5 2160 [PERSON_NAME] OF NATURAL RUBBER SIR20 PO NO. 3710…"
click at [702, 418] on input "Reference" at bounding box center [847, 417] width 391 height 34
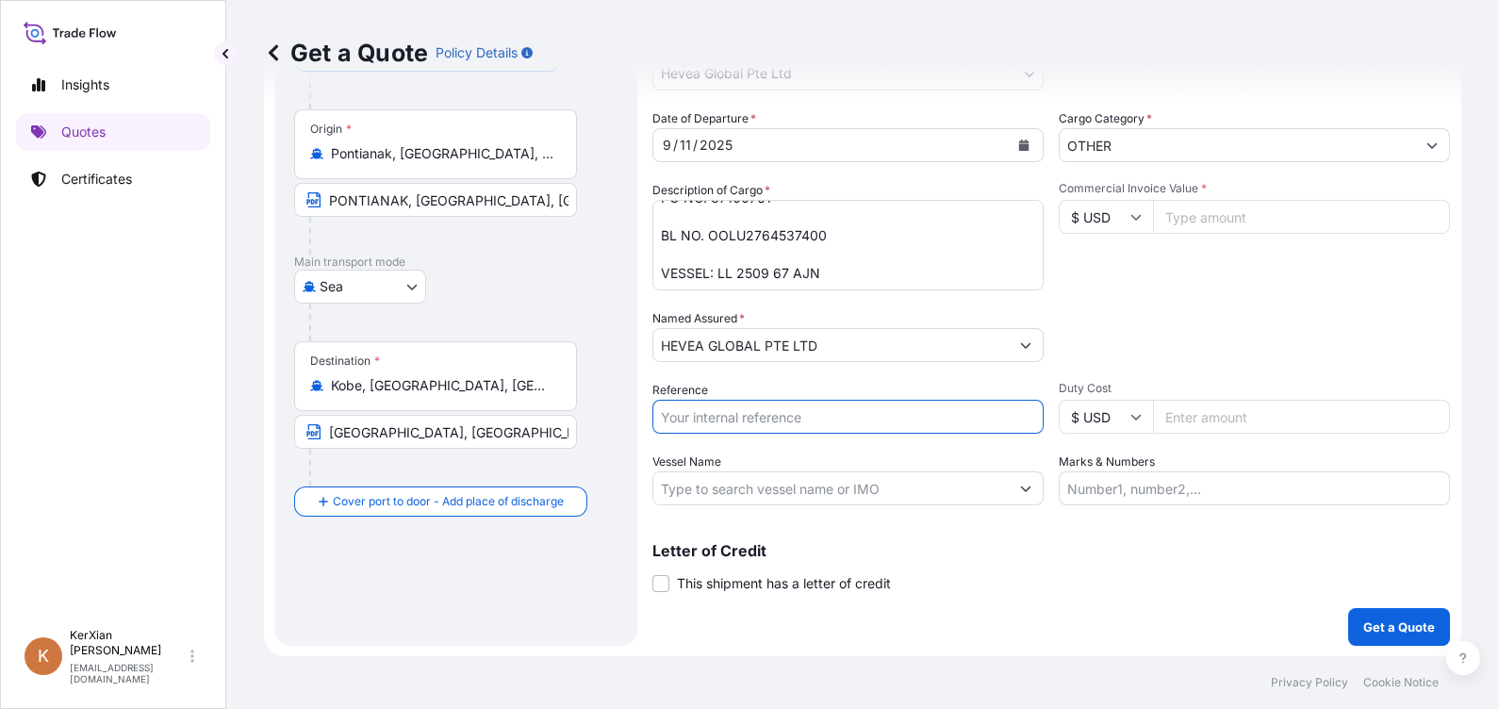
type input "SI 78330"
type input "136488.24"
type input "SI 78333"
click at [1381, 631] on p "Get a Quote" at bounding box center [1399, 626] width 72 height 19
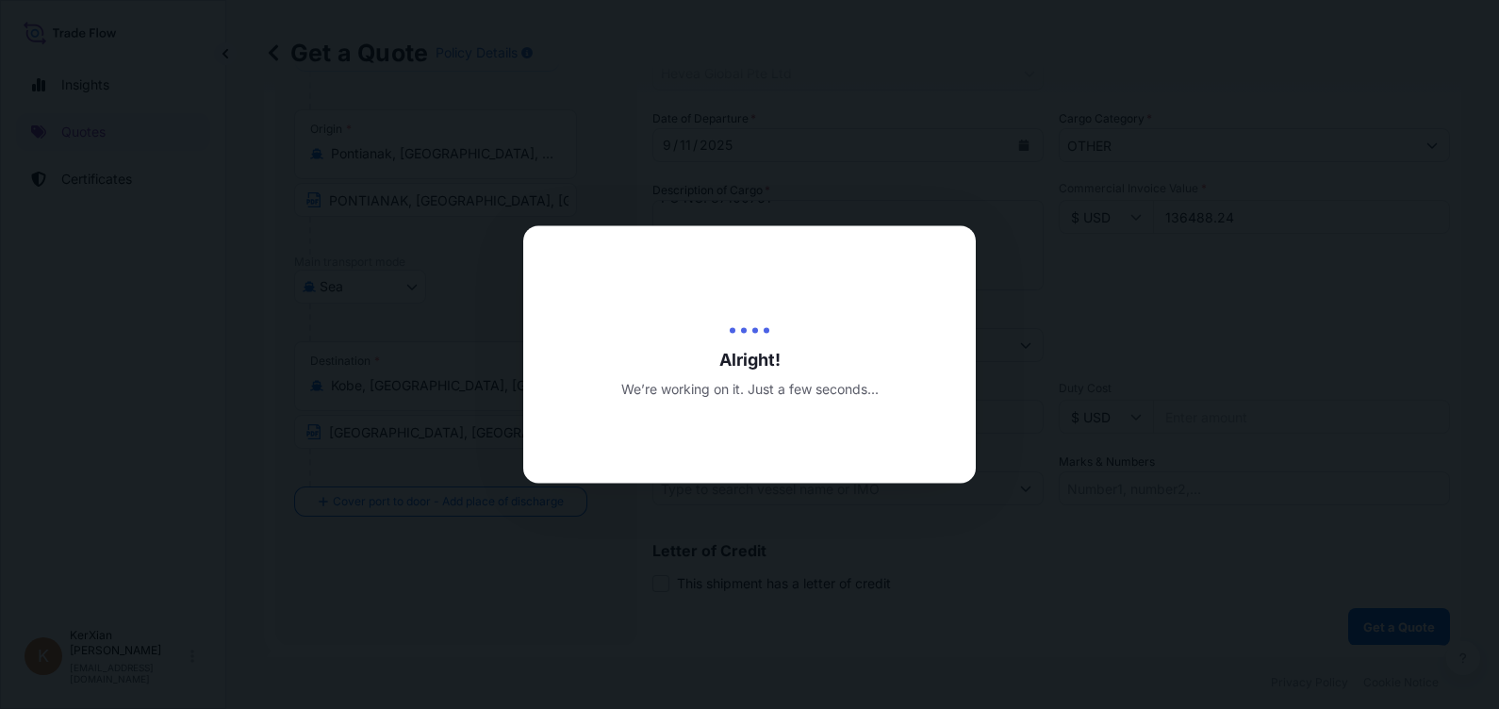
type input "[DATE]"
select select "Sea"
select select "31690"
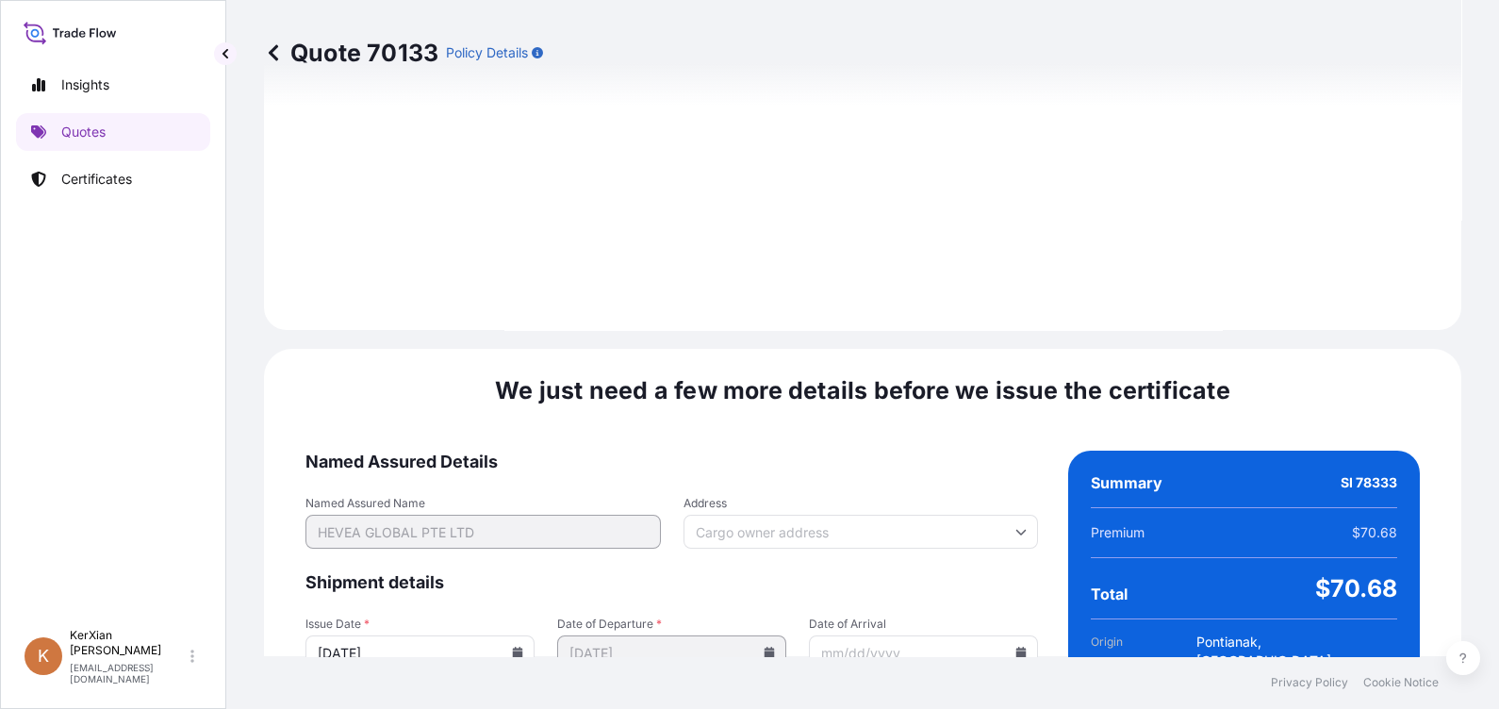
scroll to position [2270, 0]
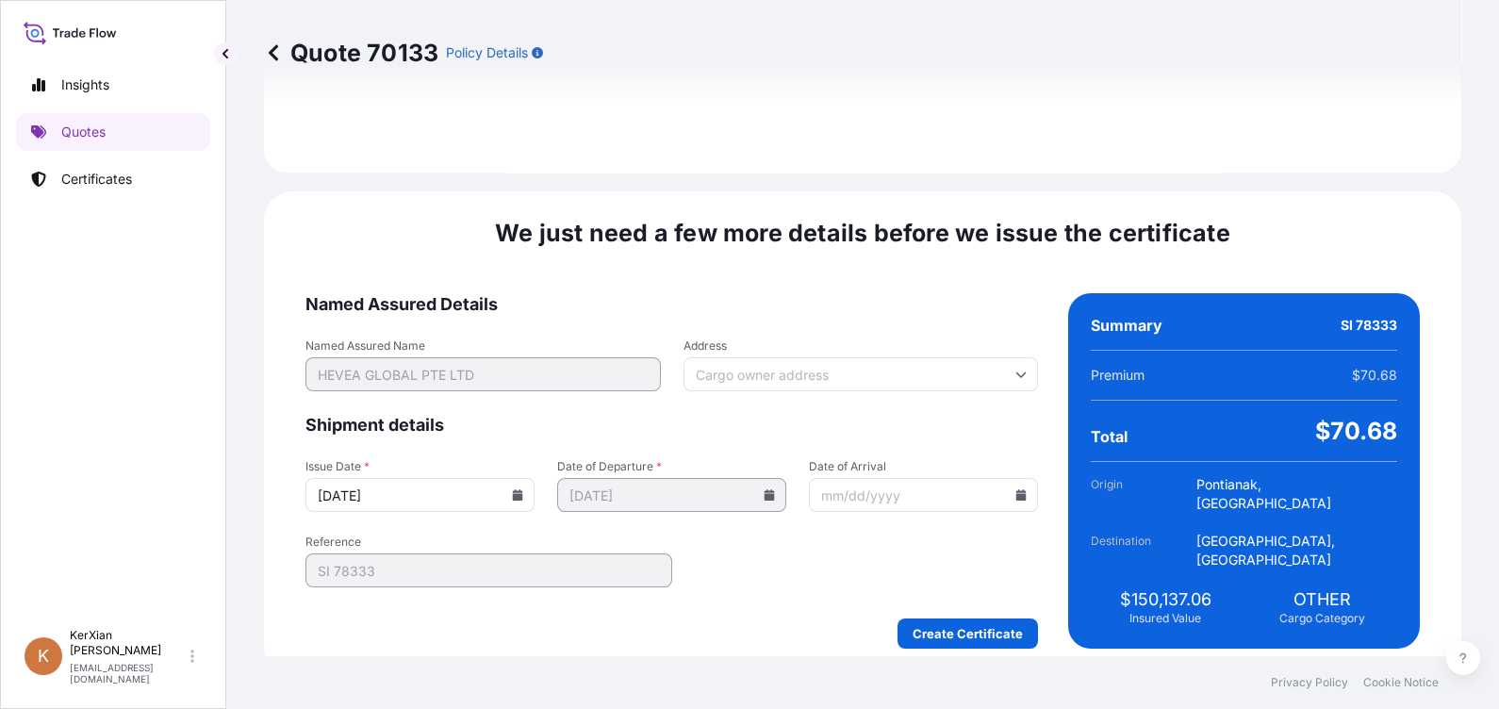
click at [523, 489] on icon at bounding box center [518, 494] width 10 height 11
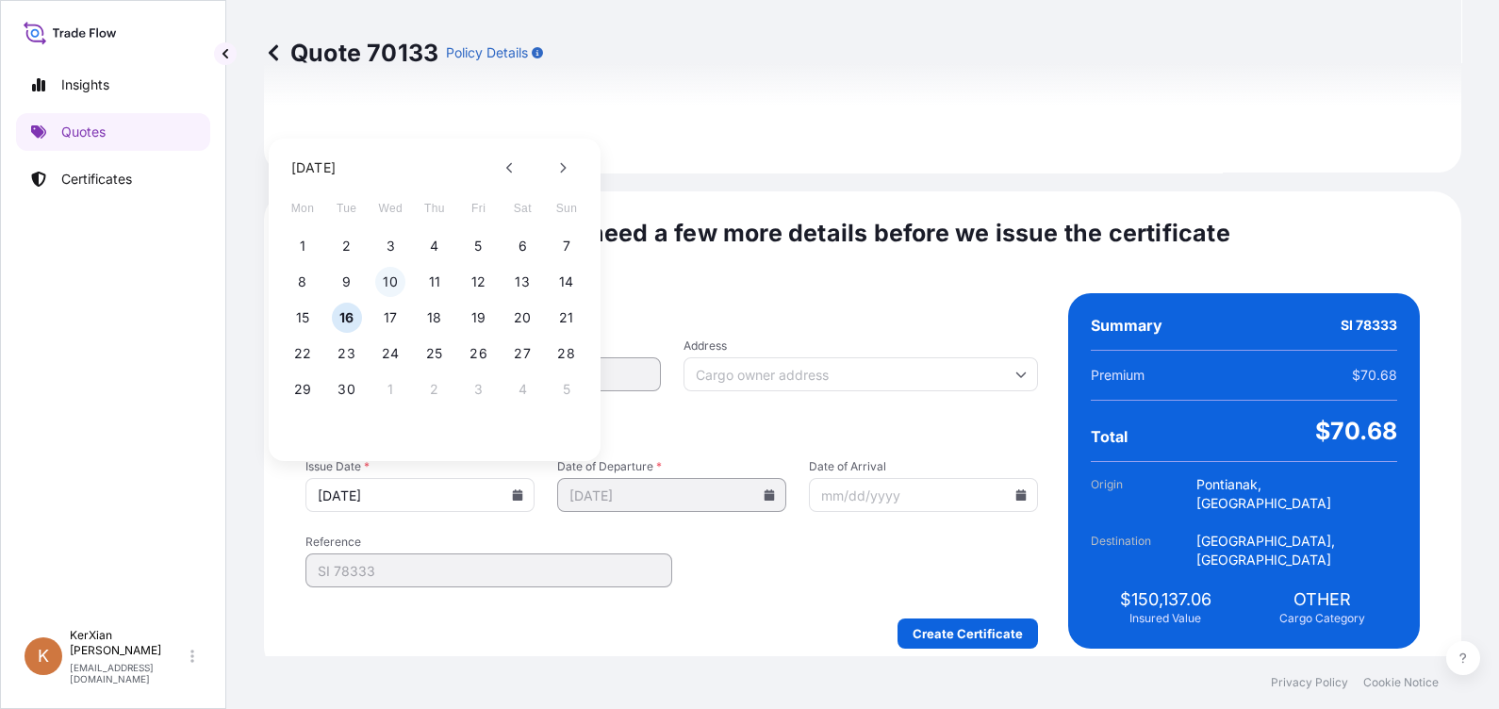
click at [385, 283] on button "10" at bounding box center [390, 282] width 30 height 30
type input "[DATE]"
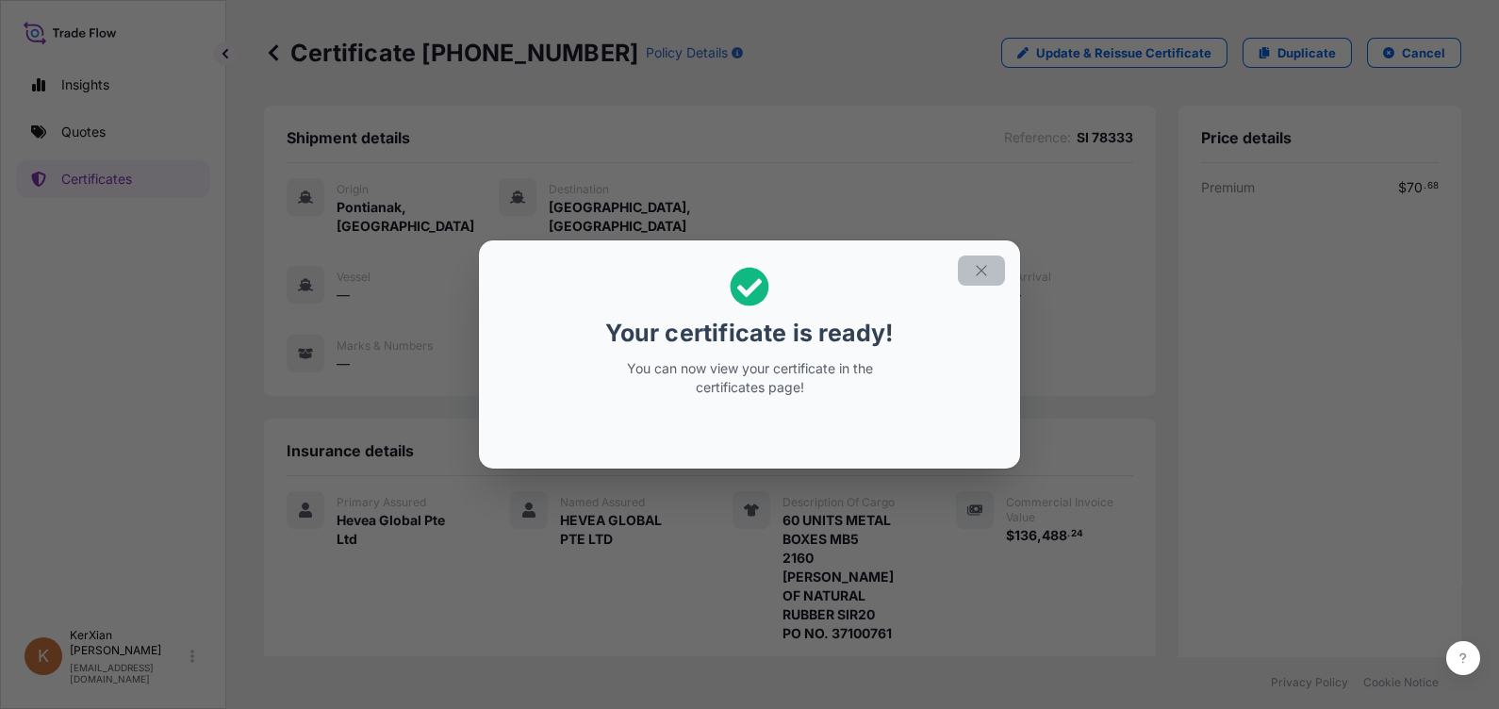
click at [984, 264] on icon "button" at bounding box center [981, 270] width 17 height 17
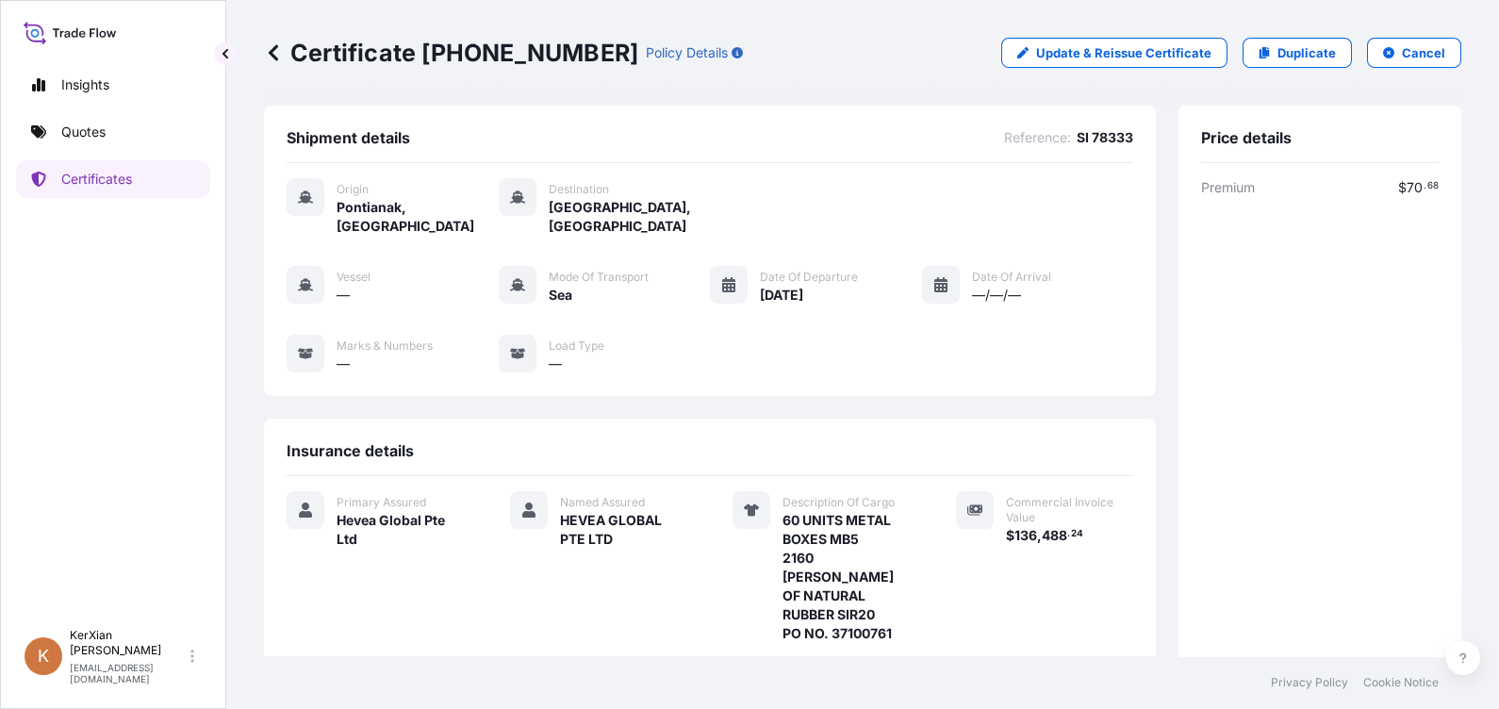
scroll to position [350, 0]
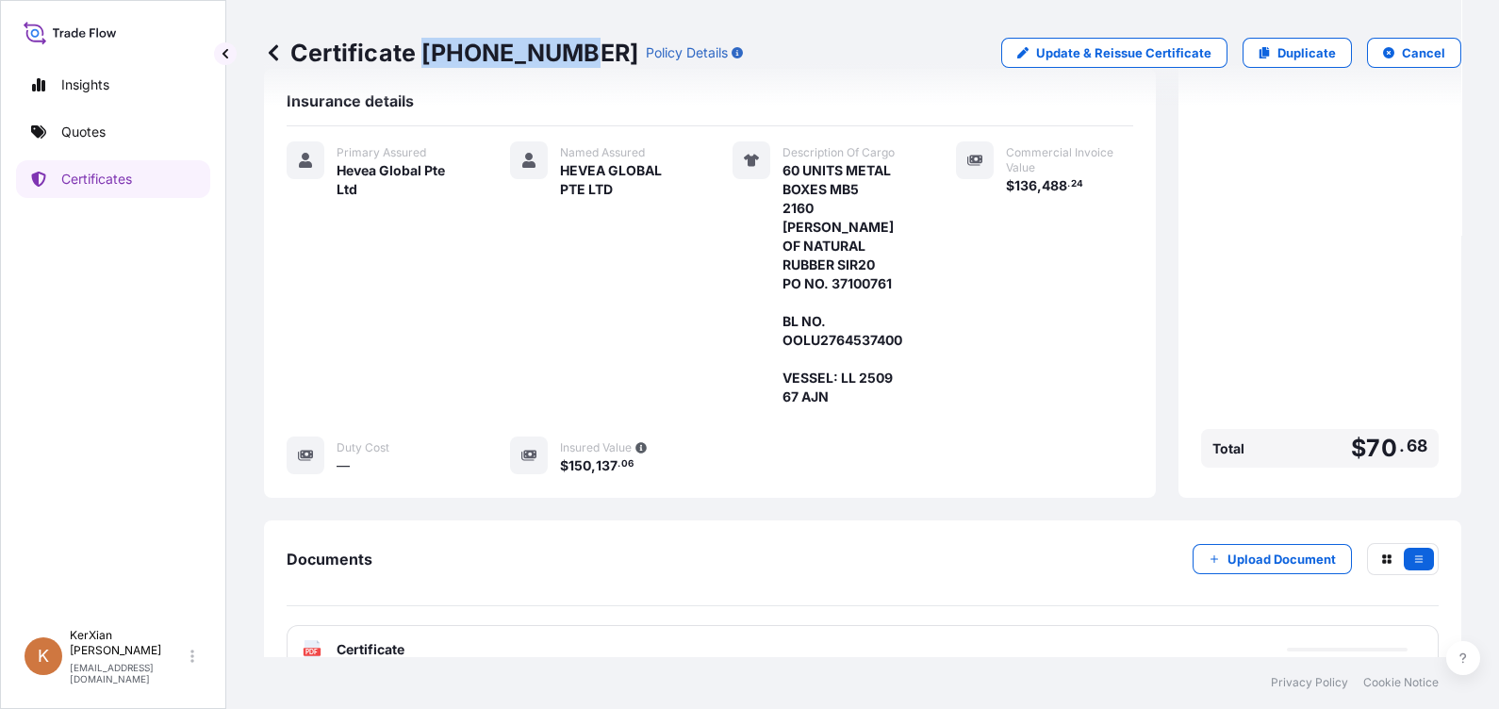
drag, startPoint x: 422, startPoint y: 49, endPoint x: 559, endPoint y: 53, distance: 136.7
click at [559, 53] on p "Certificate [PHONE_NUMBER]" at bounding box center [451, 53] width 374 height 30
copy p "[PHONE_NUMBER]"
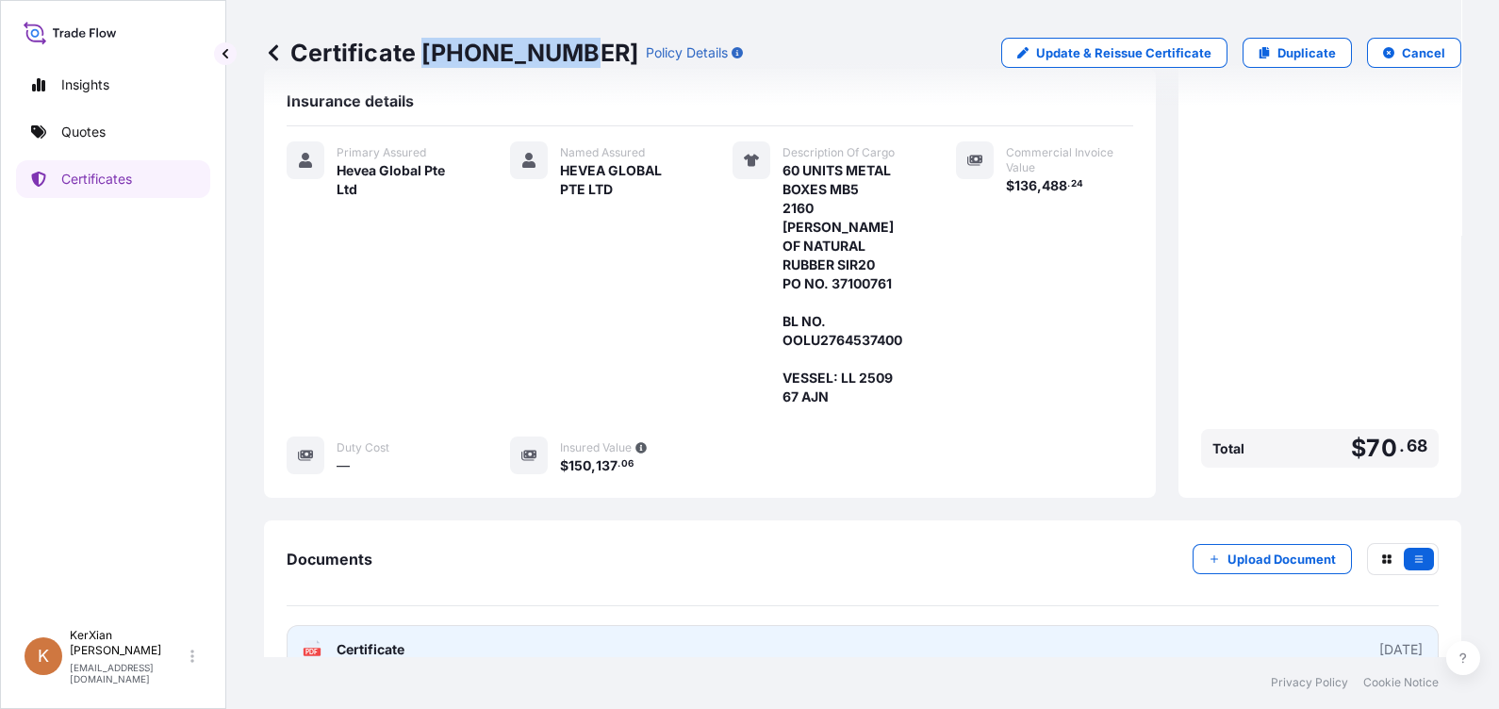
click at [1098, 625] on link "PDF Certificate [DATE]" at bounding box center [863, 649] width 1152 height 49
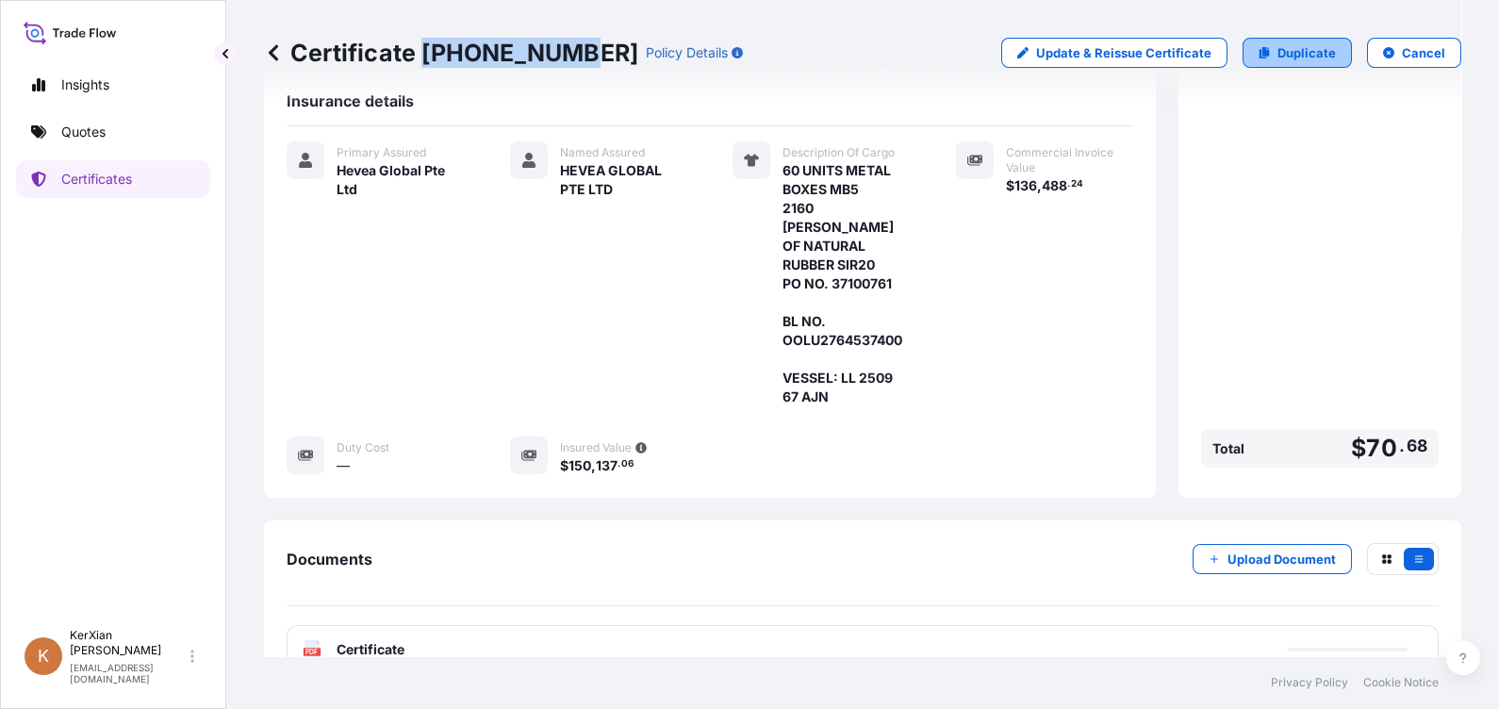
click at [1281, 66] on link "Duplicate" at bounding box center [1296, 53] width 109 height 30
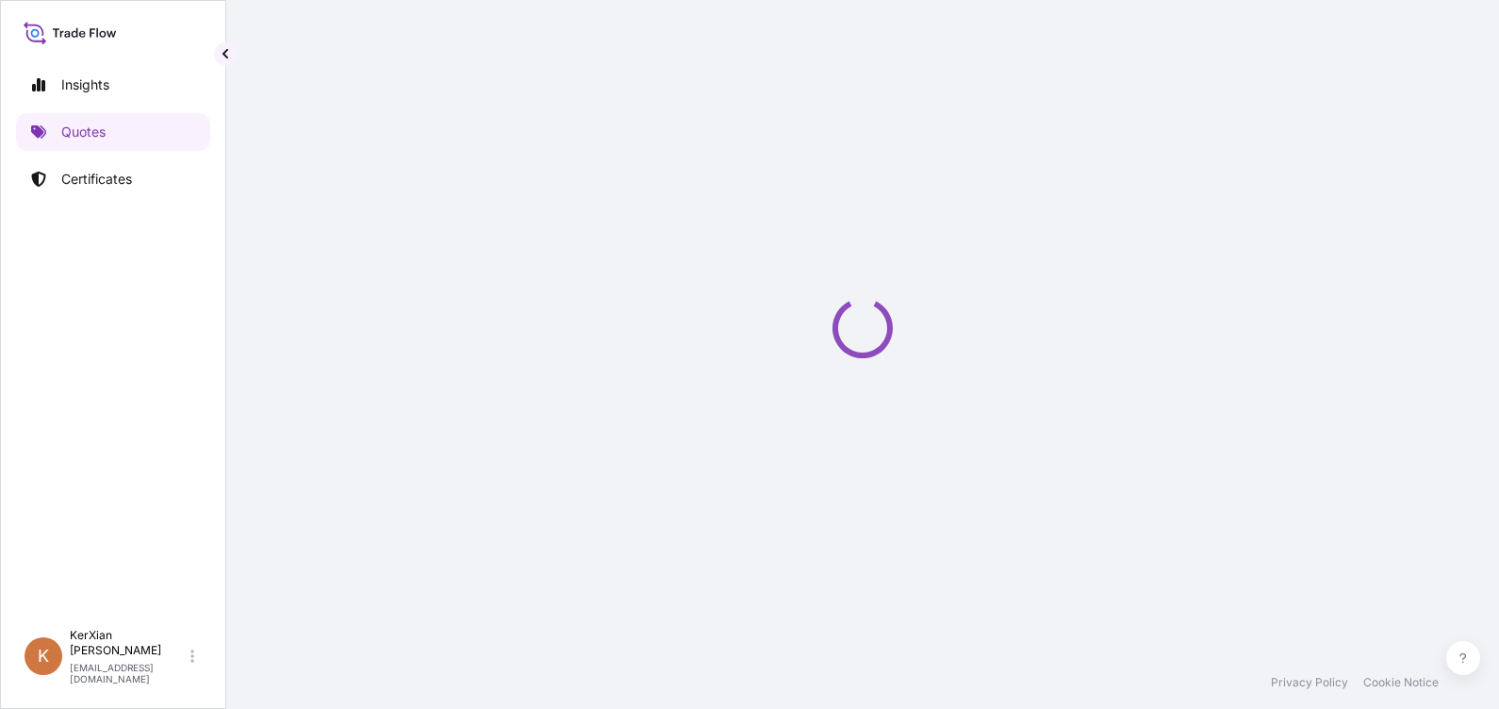
scroll to position [29, 0]
select select "Sea"
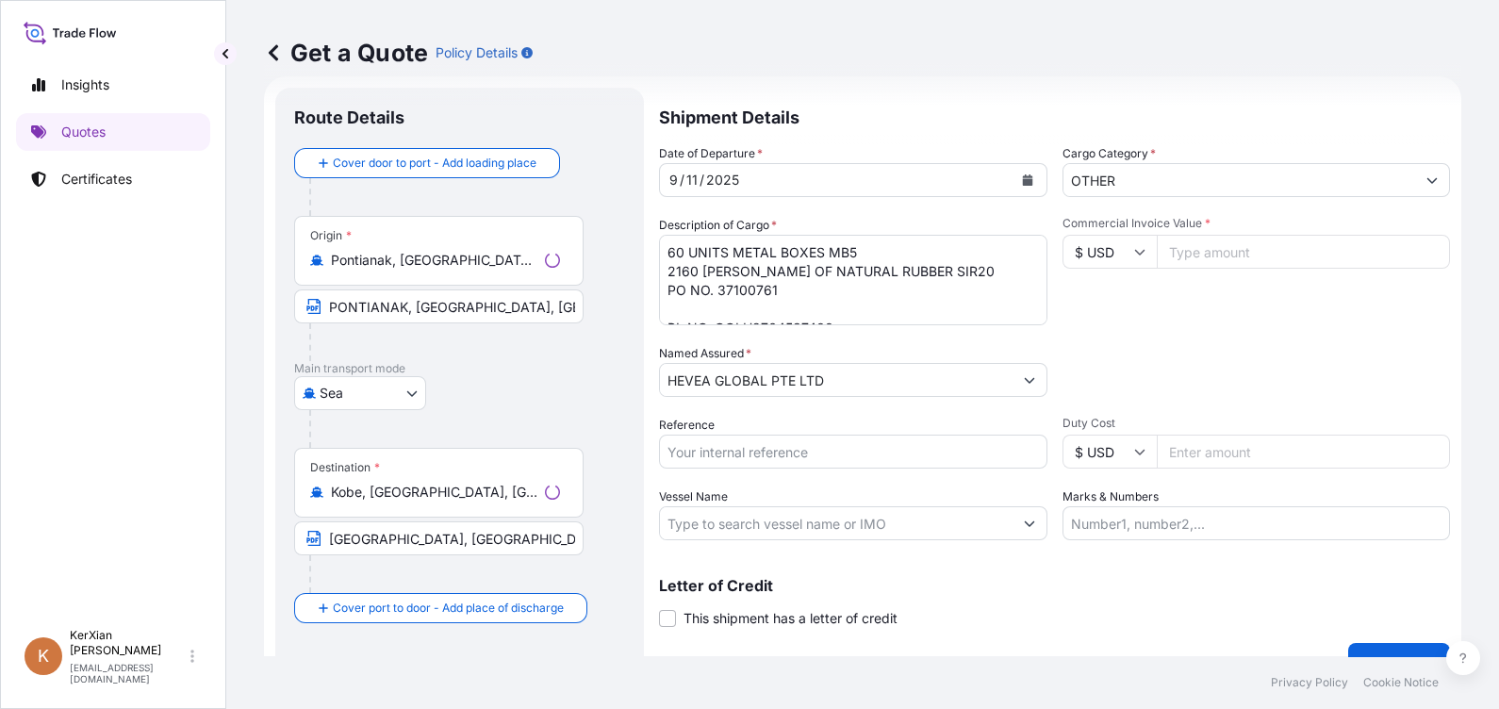
select select "31690"
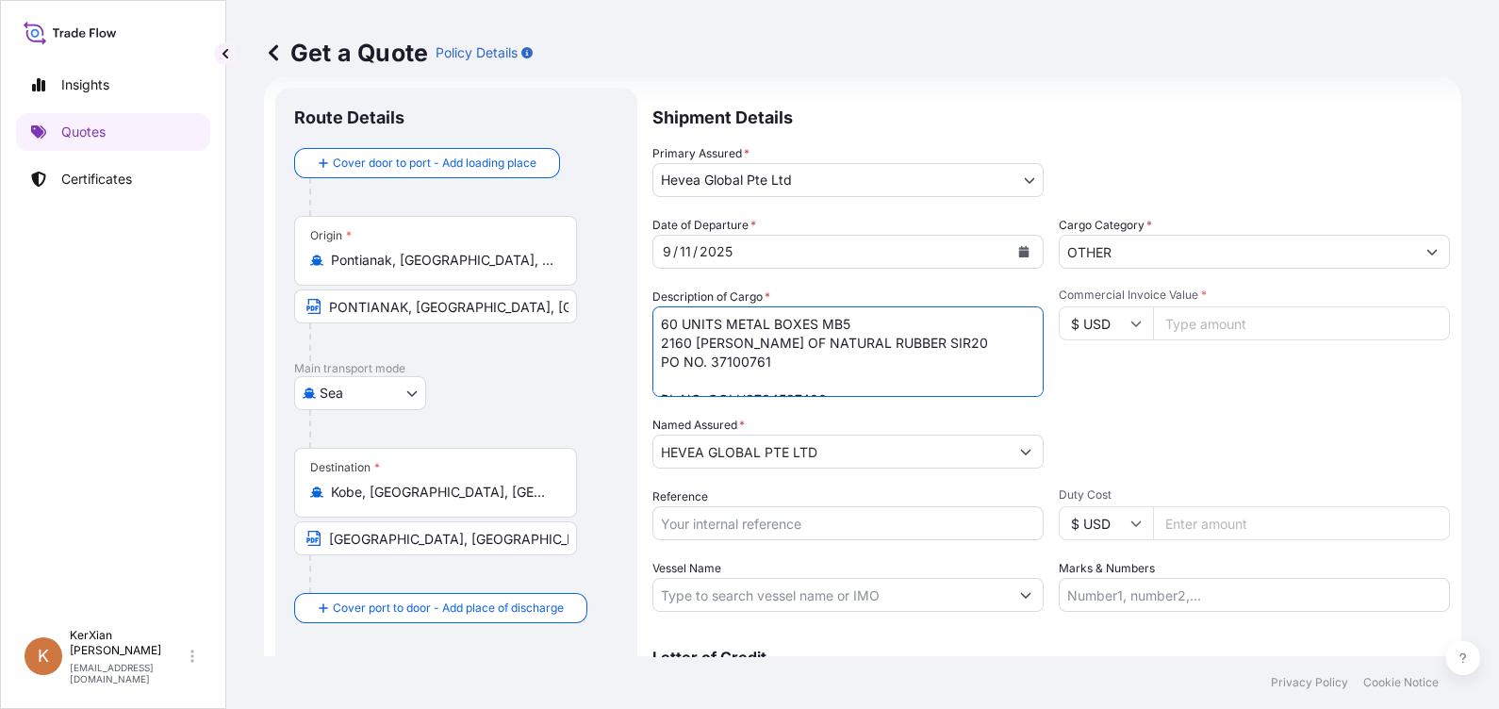
click at [792, 360] on textarea "60 UNITS METAL BOXES MB5 2160 [PERSON_NAME] OF NATURAL RUBBER SIR20 PO NO. 3710…" at bounding box center [847, 351] width 391 height 90
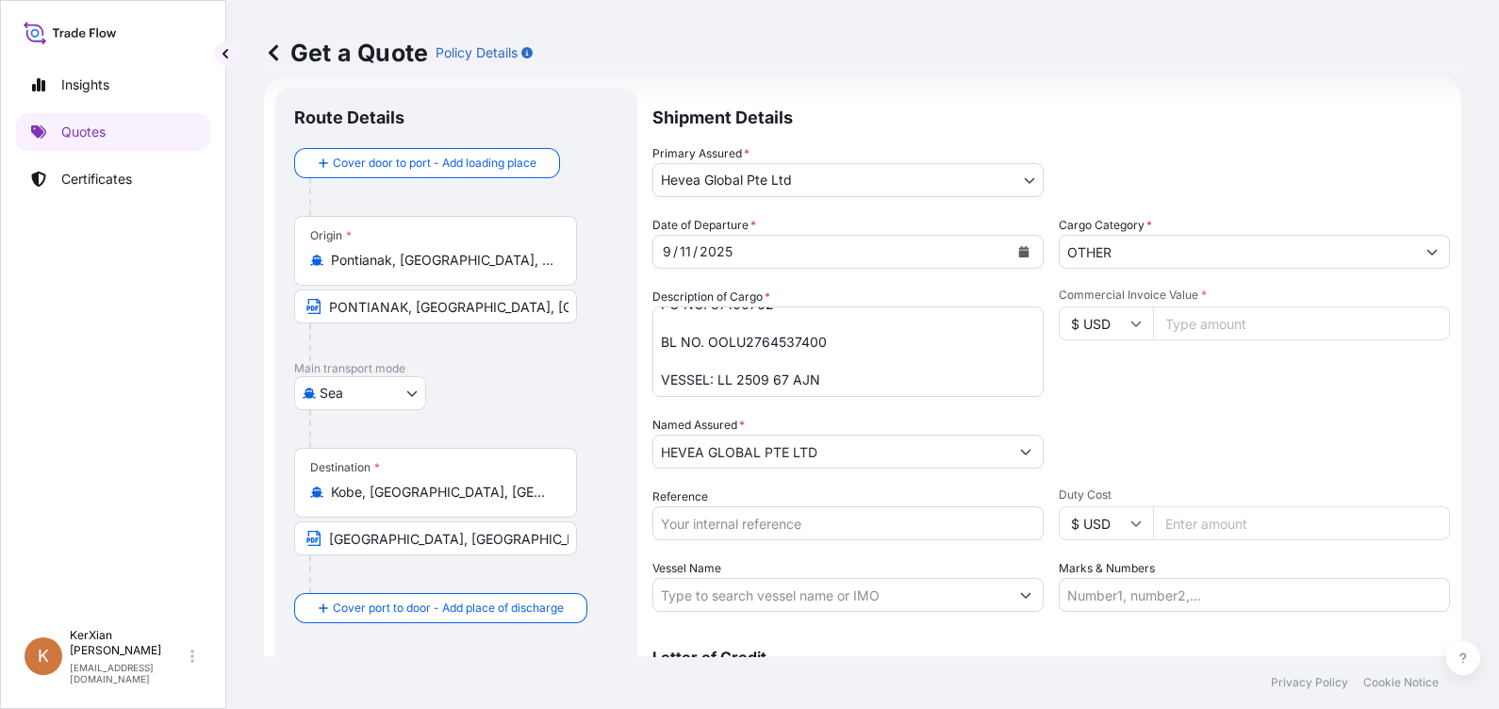
click at [756, 344] on textarea "60 UNITS METAL BOXES MB5 2160 [PERSON_NAME] OF NATURAL RUBBER SIR20 PO NO. 3710…" at bounding box center [847, 351] width 391 height 90
paste textarea "53"
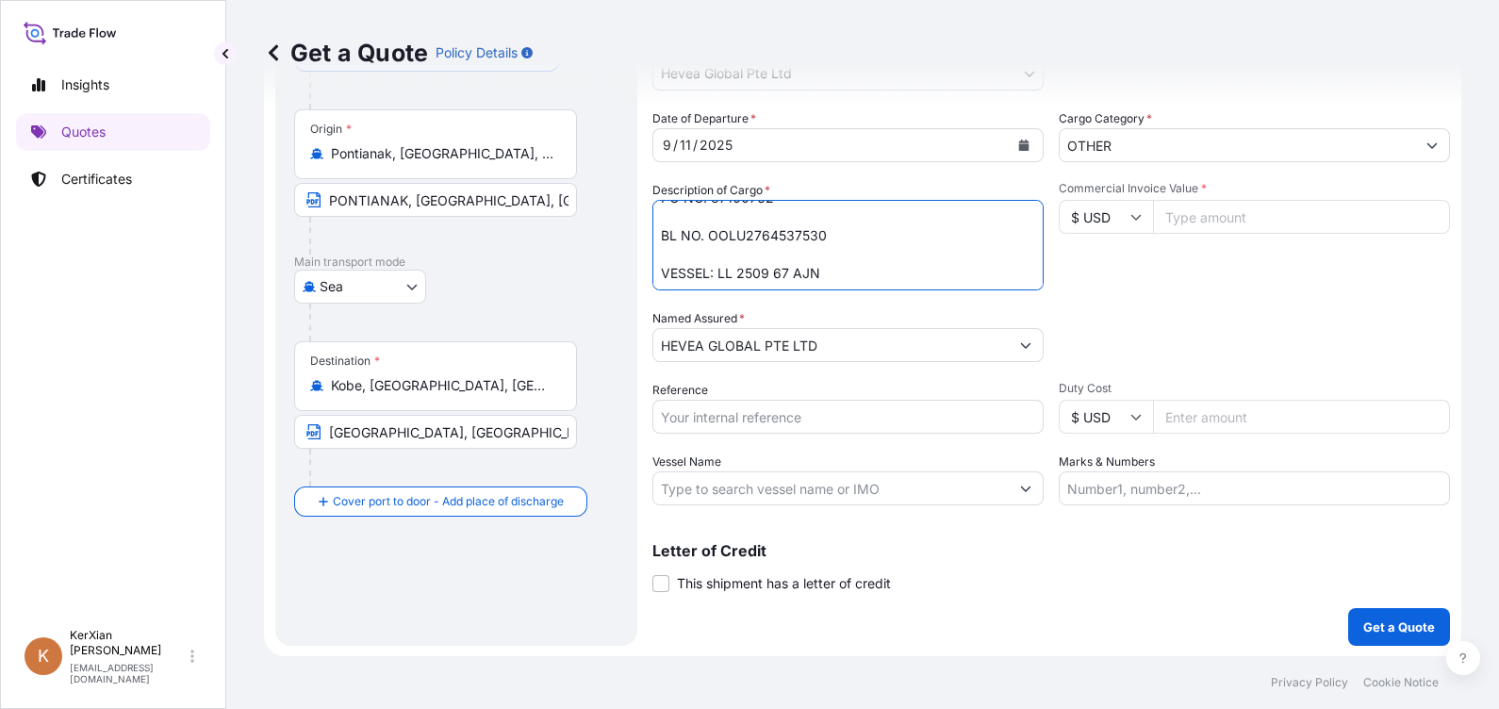
type textarea "60 UNITS METAL BOXES MB5 2160 [PERSON_NAME] OF NATURAL RUBBER SIR20 PO NO. 3710…"
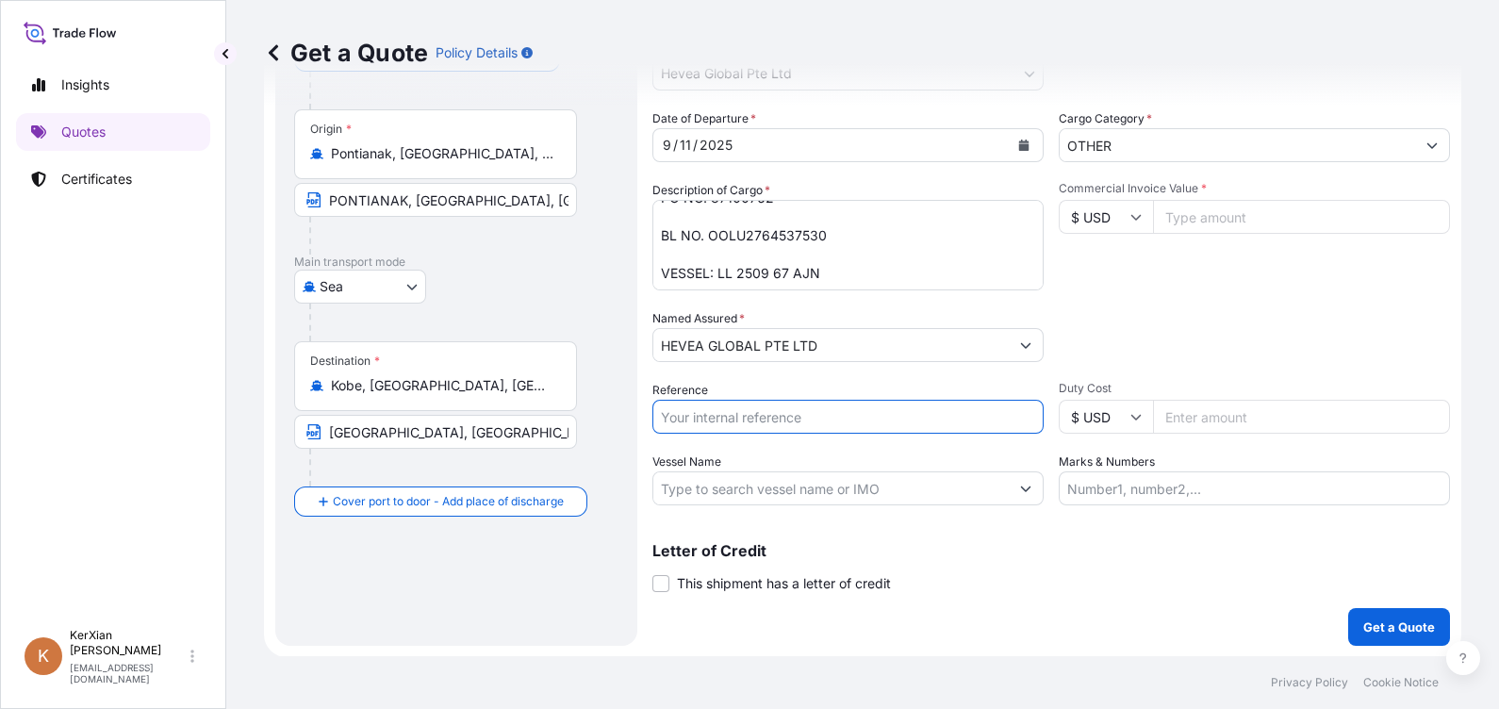
click at [763, 414] on input "Reference" at bounding box center [847, 417] width 391 height 34
type input "SI 78333"
type input "136488.24"
click at [697, 416] on input "SI 78333" at bounding box center [847, 417] width 391 height 34
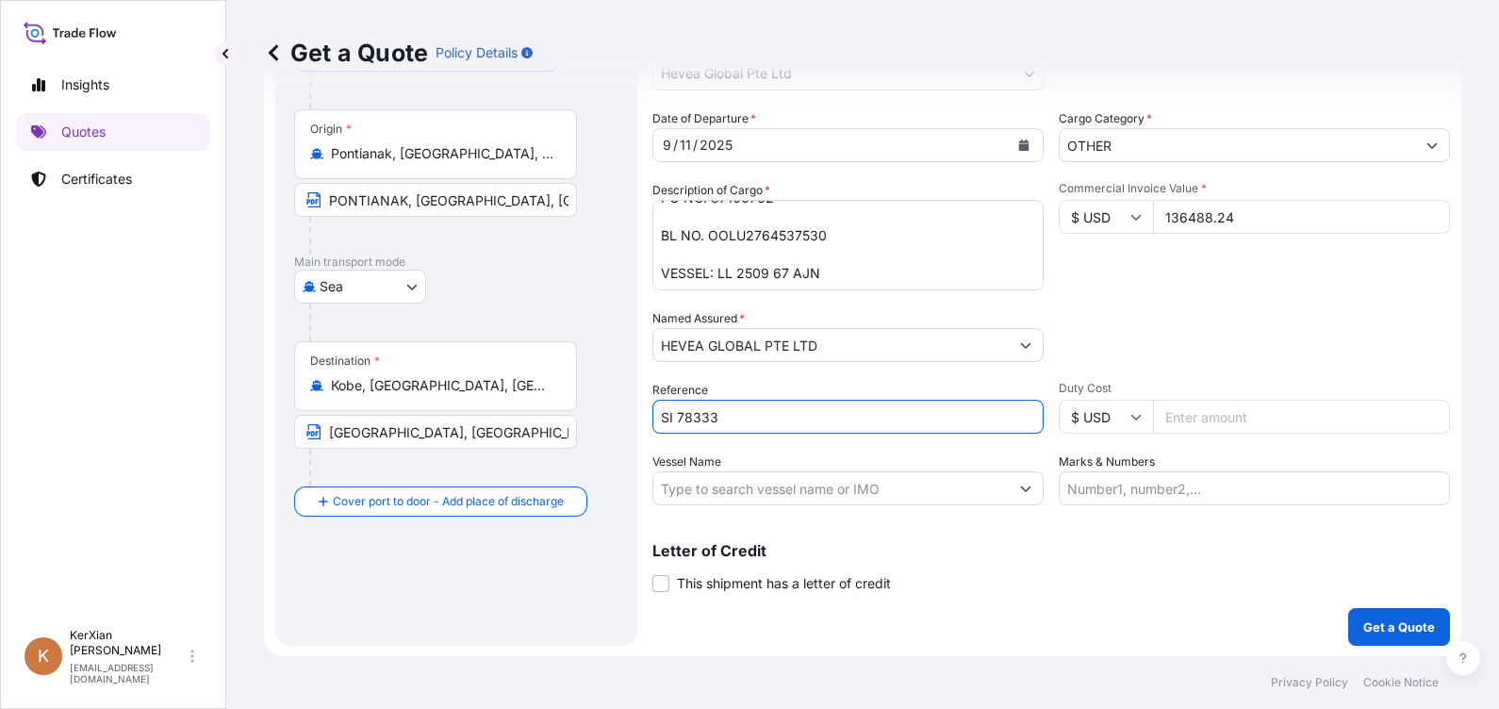
paste input "5"
type input "SI 78335"
click at [1384, 628] on p "Get a Quote" at bounding box center [1399, 626] width 72 height 19
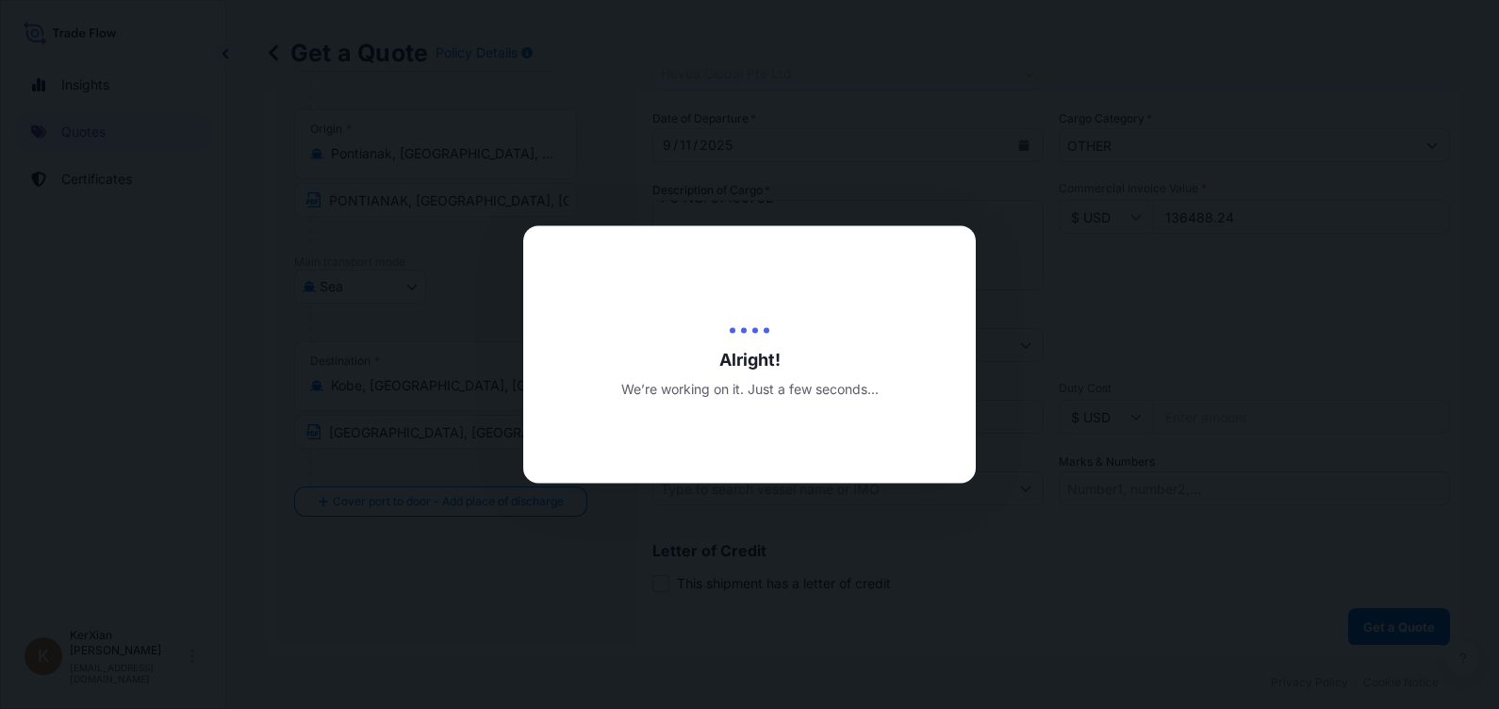
type input "[DATE]"
select select "Sea"
select select "31690"
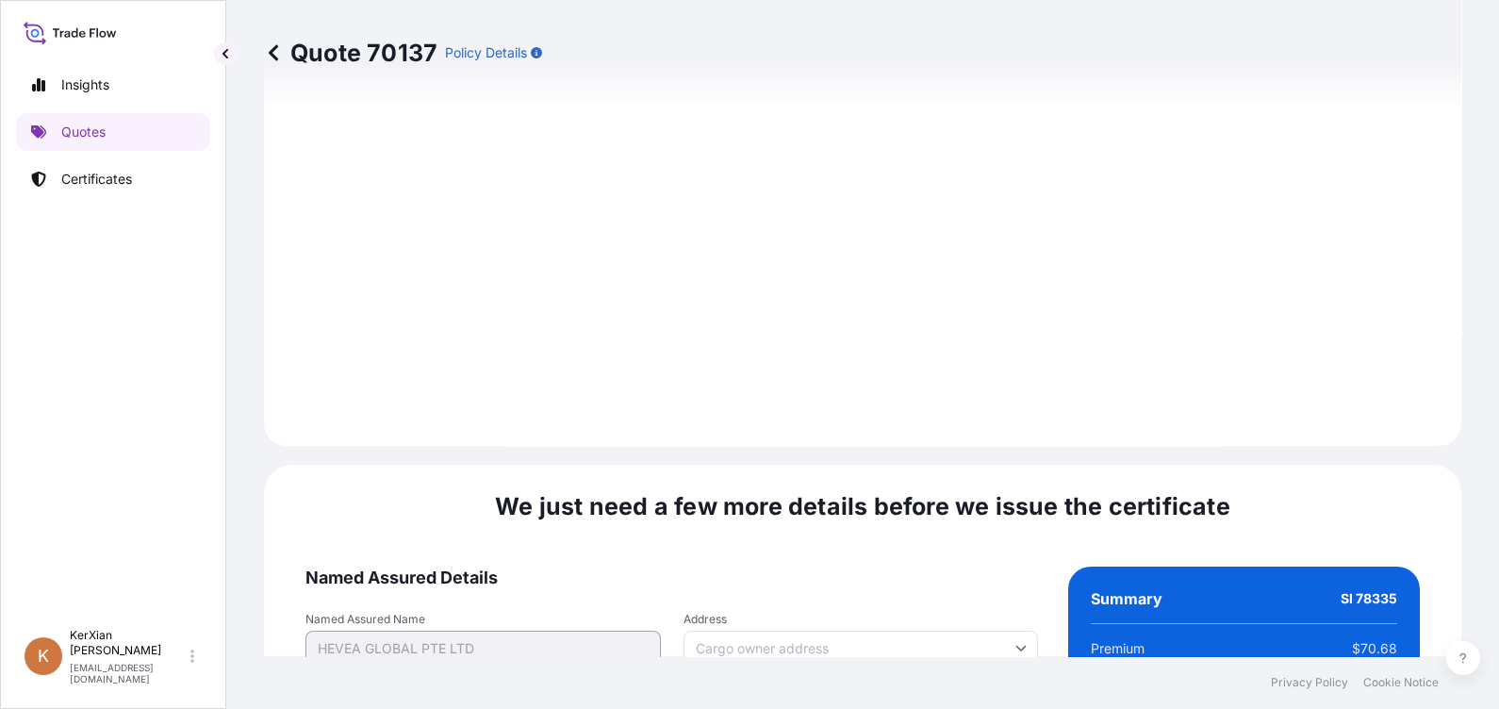
scroll to position [2270, 0]
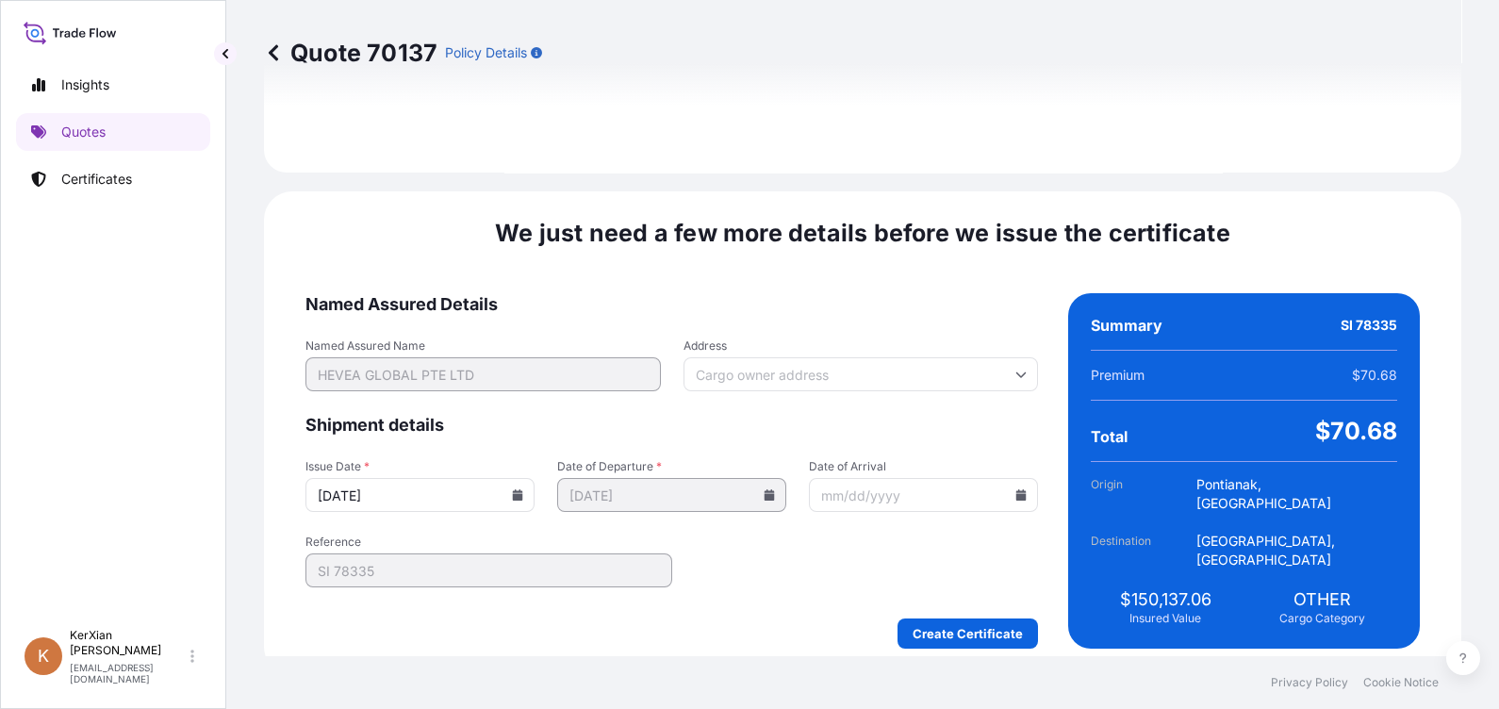
click at [517, 490] on input "[DATE]" at bounding box center [419, 495] width 229 height 34
click at [520, 490] on icon at bounding box center [518, 494] width 10 height 11
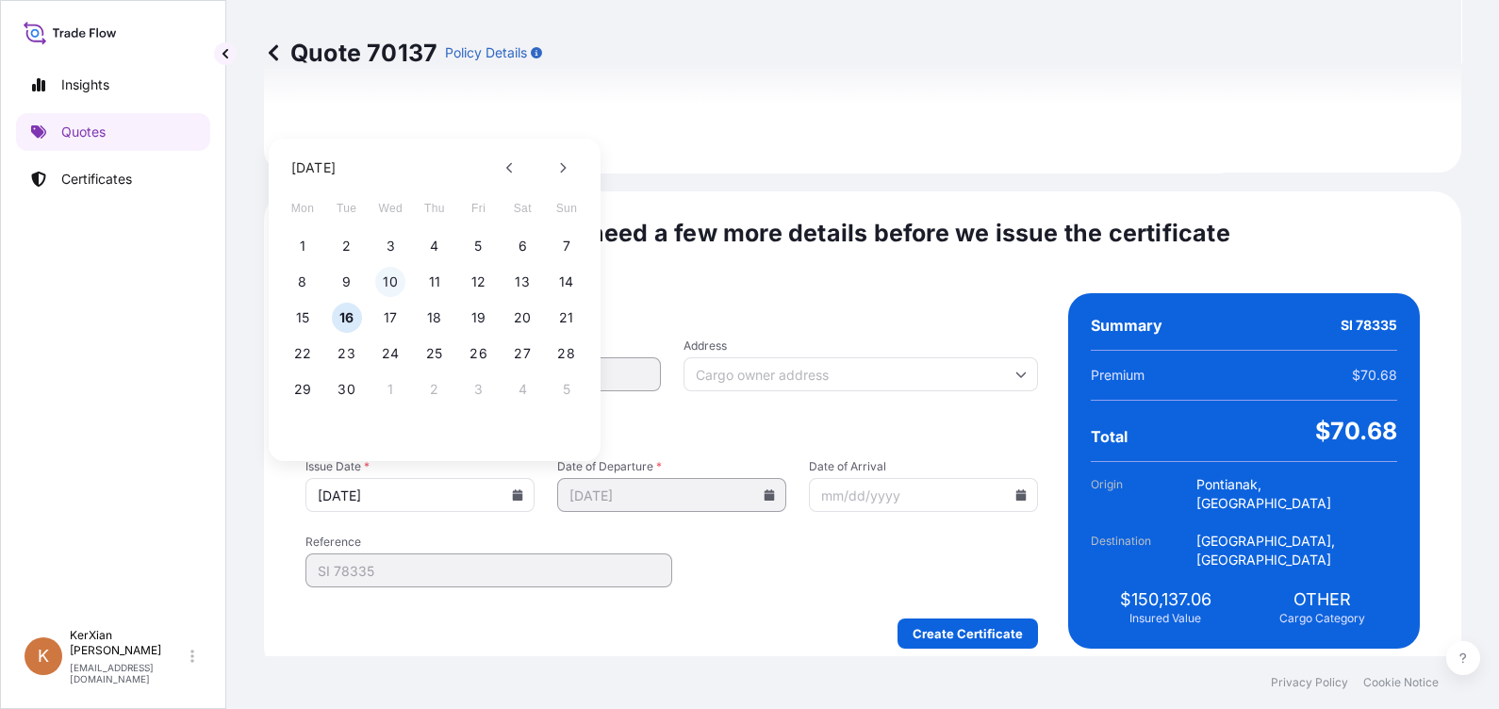
click at [387, 285] on button "10" at bounding box center [390, 282] width 30 height 30
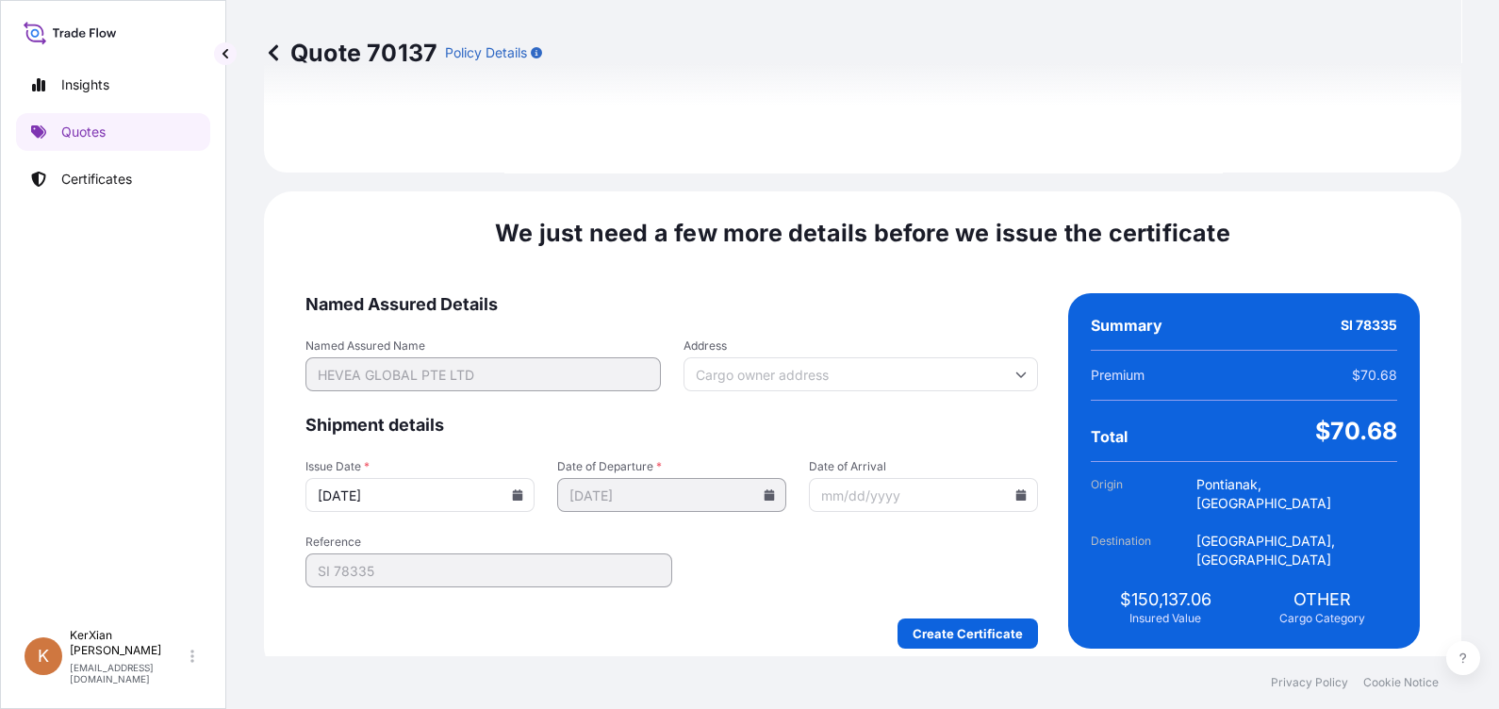
type input "[DATE]"
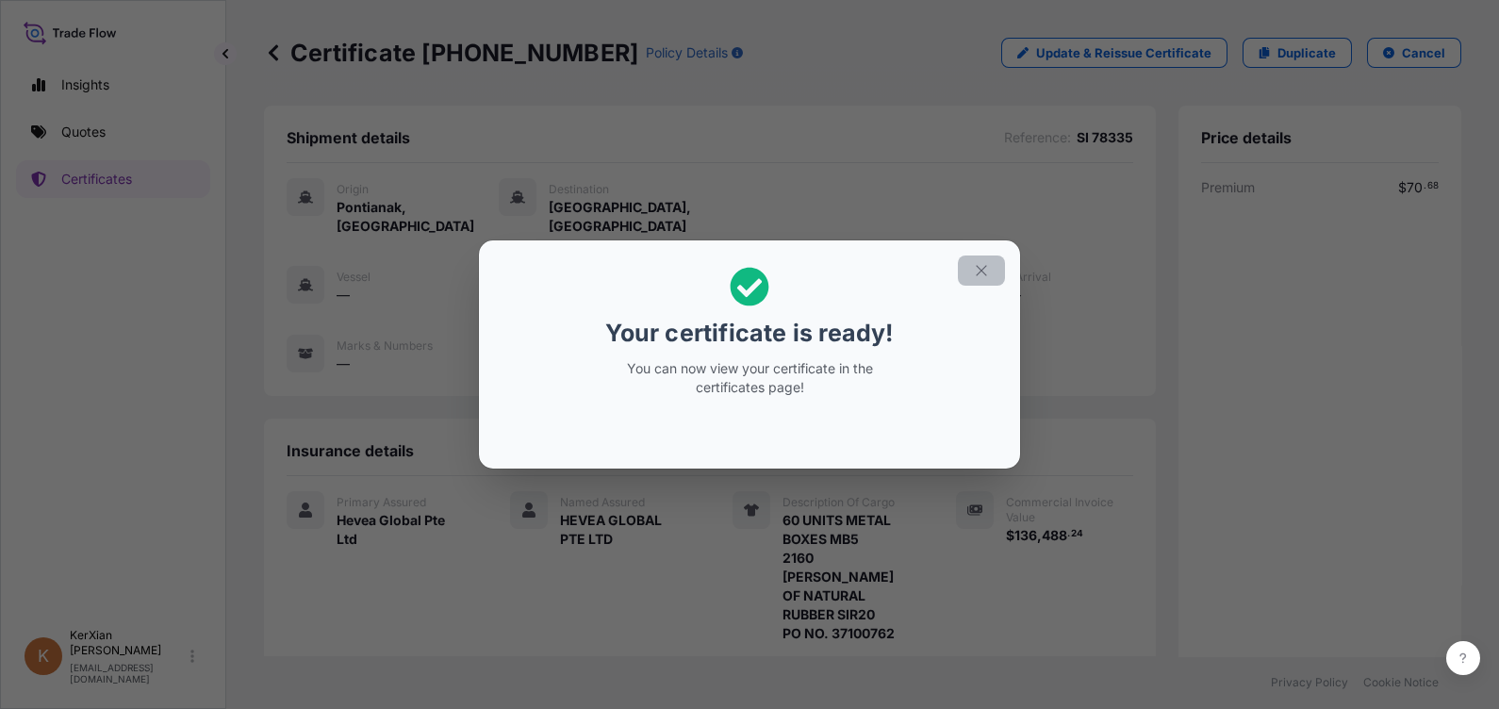
click at [975, 271] on icon "button" at bounding box center [981, 270] width 17 height 17
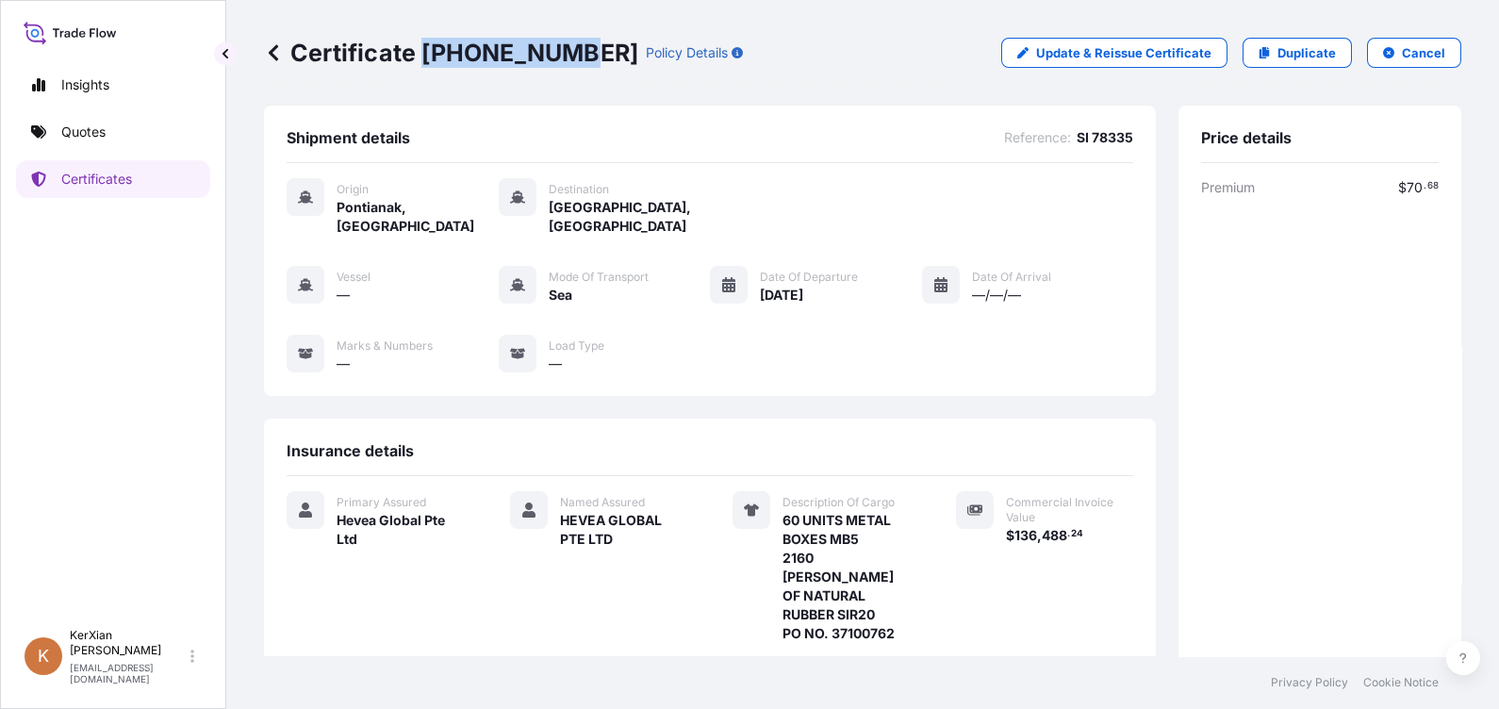
drag, startPoint x: 423, startPoint y: 45, endPoint x: 566, endPoint y: 42, distance: 142.3
click at [566, 42] on p "Certificate [PHONE_NUMBER]" at bounding box center [451, 53] width 374 height 30
copy p "[PHONE_NUMBER]"
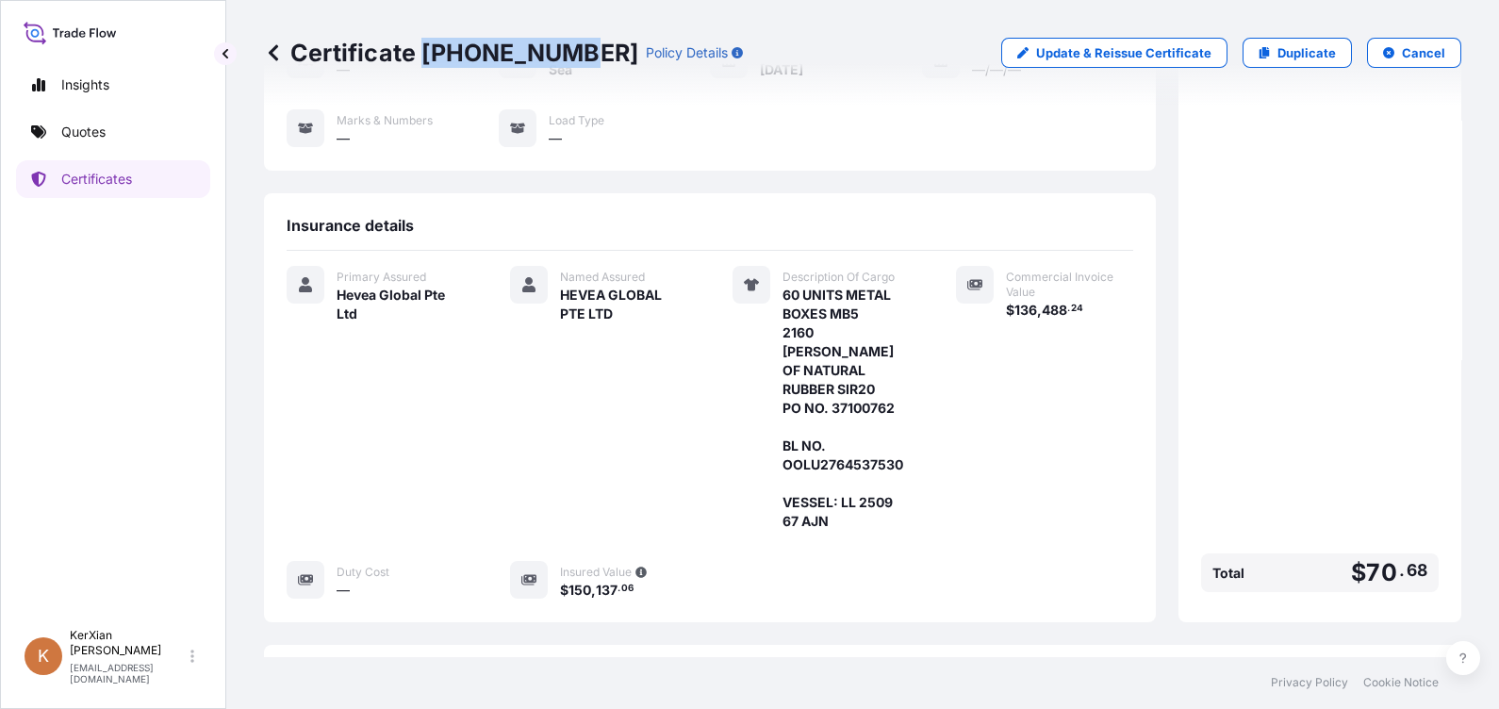
scroll to position [350, 0]
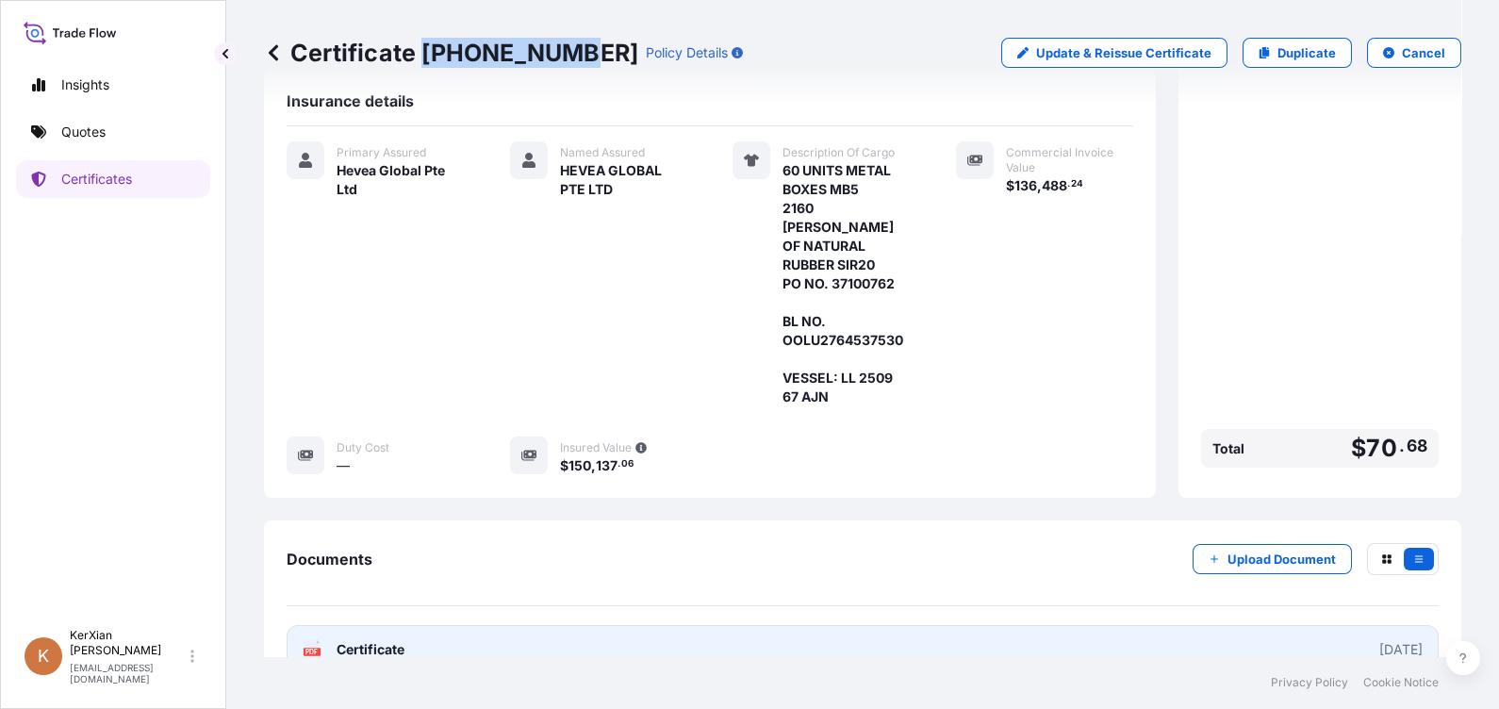
click at [971, 626] on link "PDF Certificate [DATE]" at bounding box center [863, 649] width 1152 height 49
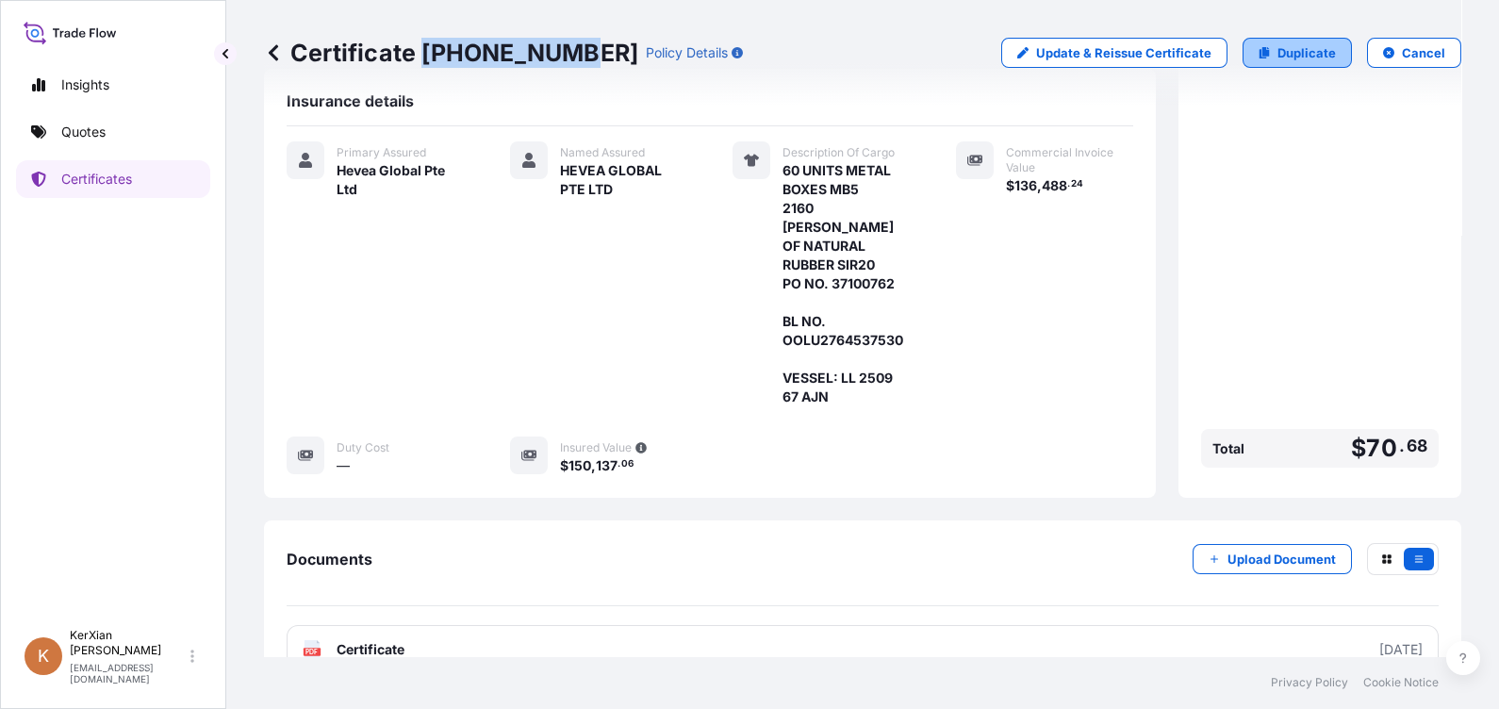
click at [1277, 56] on p "Duplicate" at bounding box center [1306, 52] width 58 height 19
select select "Sea"
select select "31690"
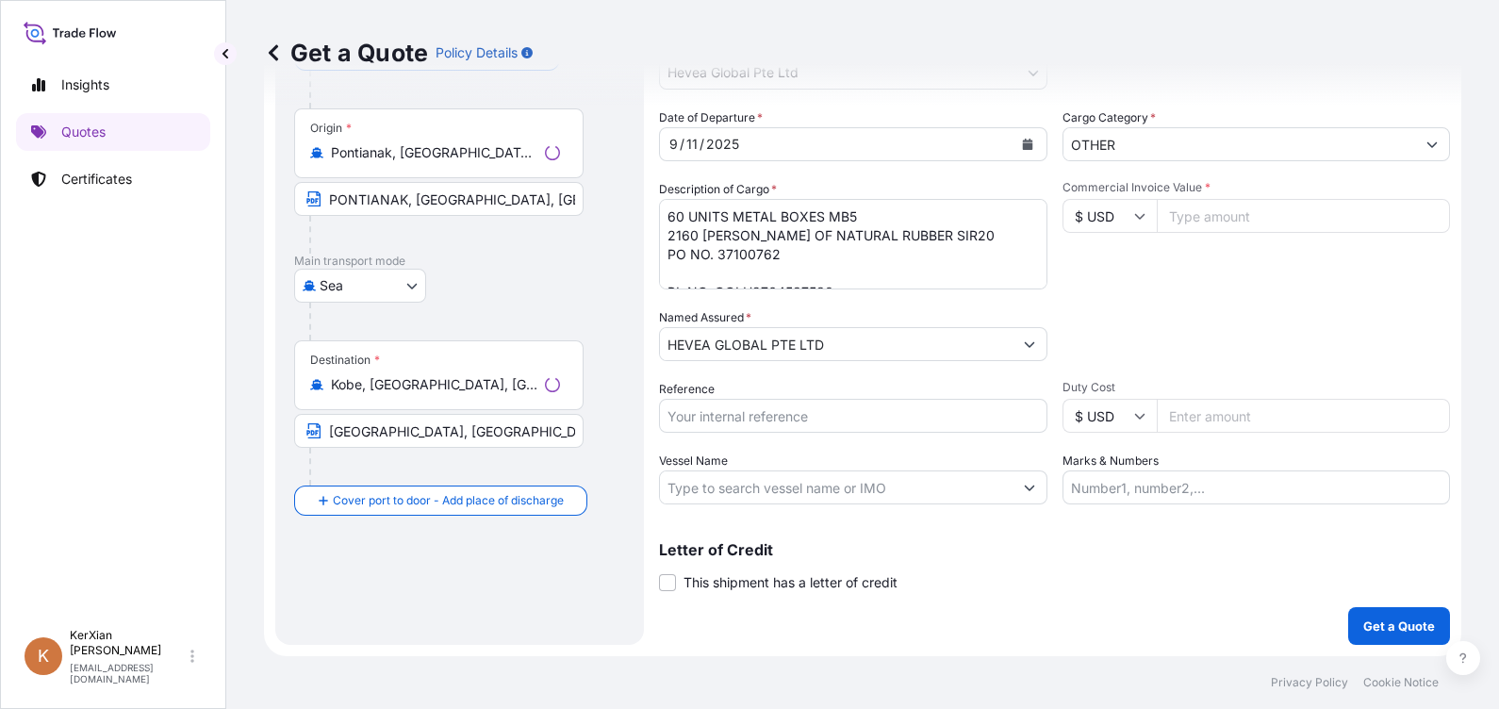
scroll to position [29, 0]
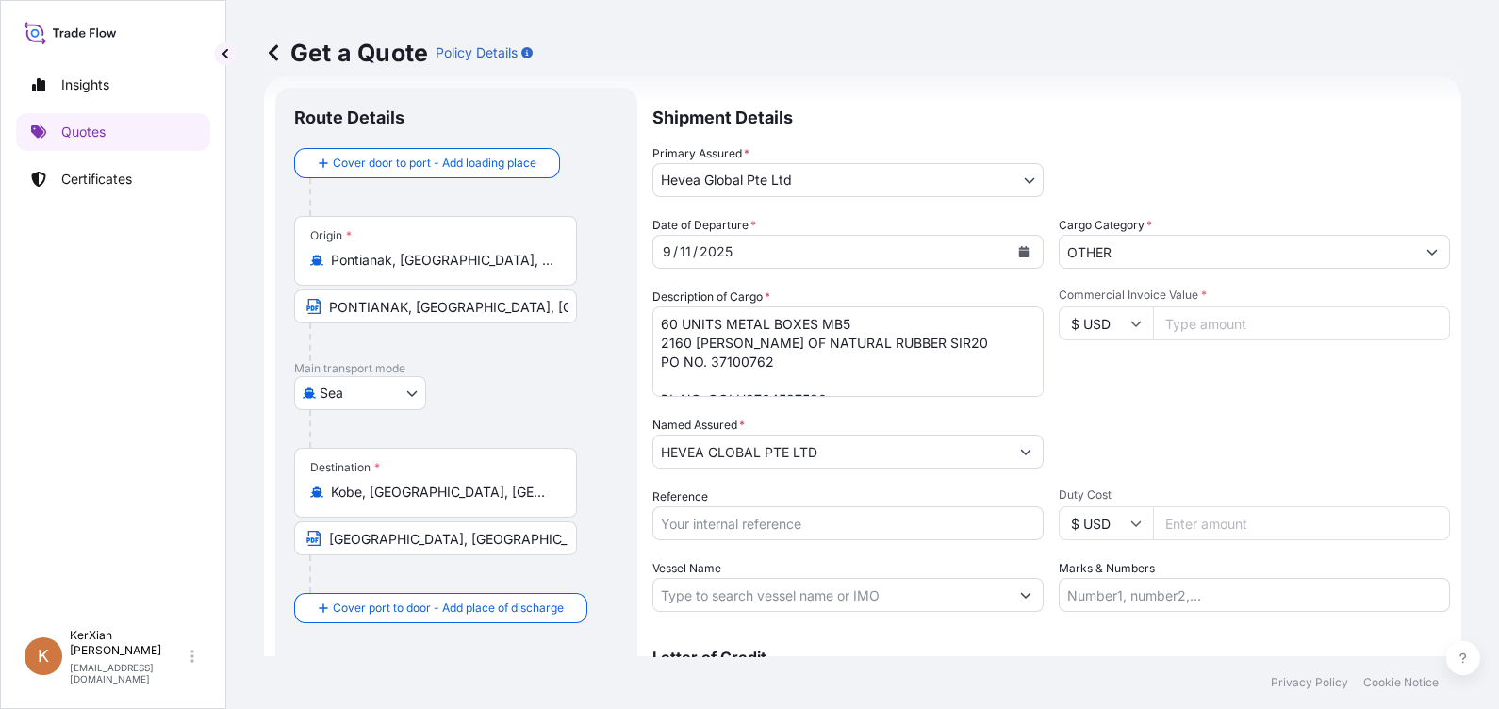
click at [795, 354] on textarea "60 UNITS METAL BOXES MB5 2160 [PERSON_NAME] OF NATURAL RUBBER SIR20 PO NO. 3710…" at bounding box center [847, 351] width 391 height 90
click at [773, 343] on textarea "60 UNITS METAL BOXES MB5 2160 [PERSON_NAME] OF NATURAL RUBBER SIR20 PO NO. 3710…" at bounding box center [847, 351] width 391 height 90
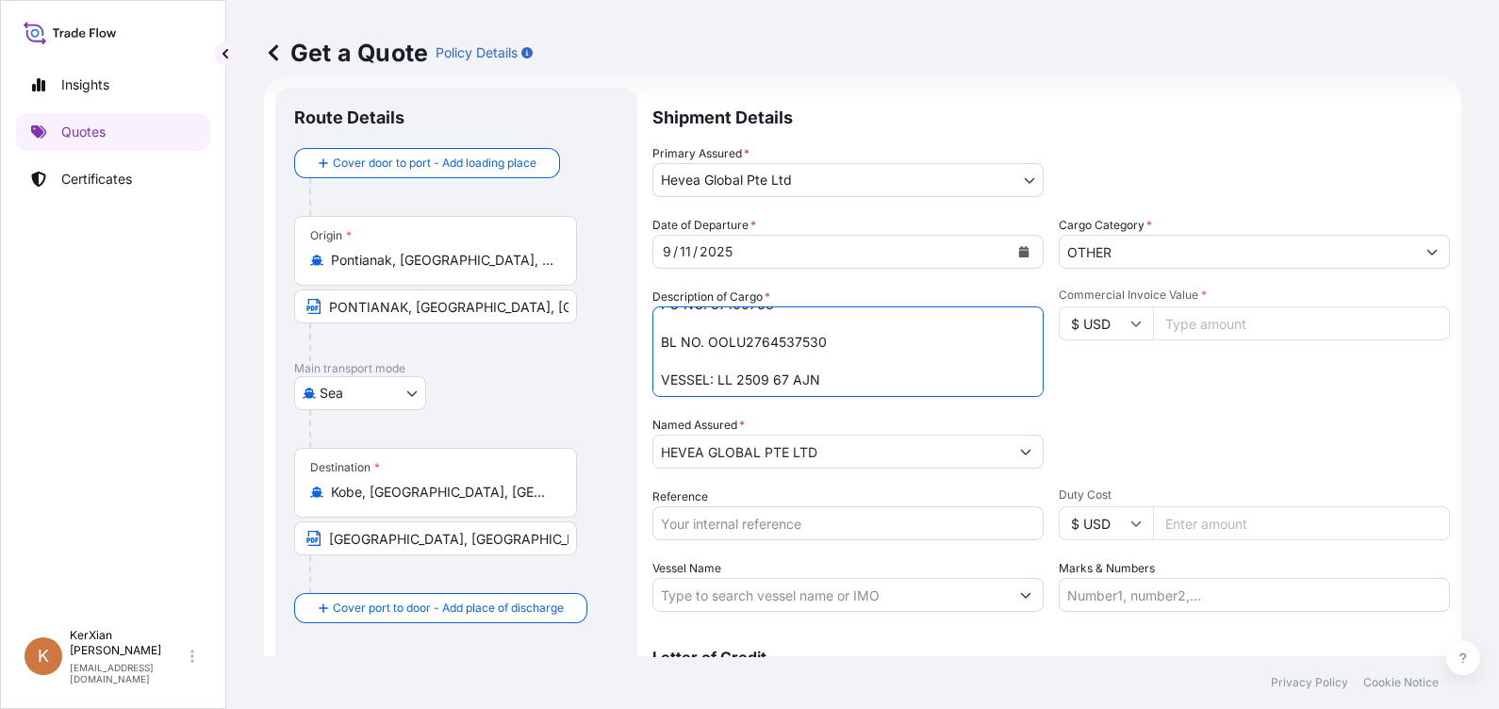
paste textarea "5"
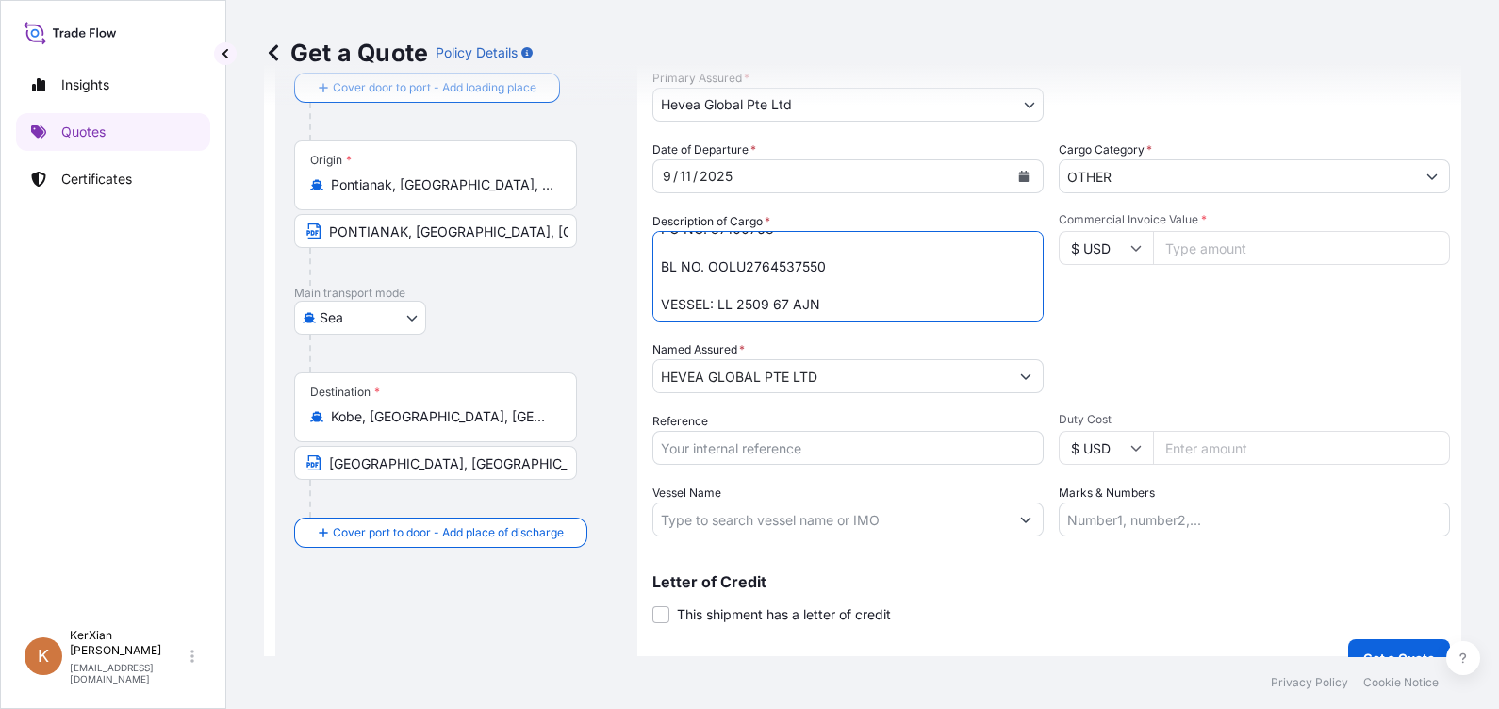
scroll to position [136, 0]
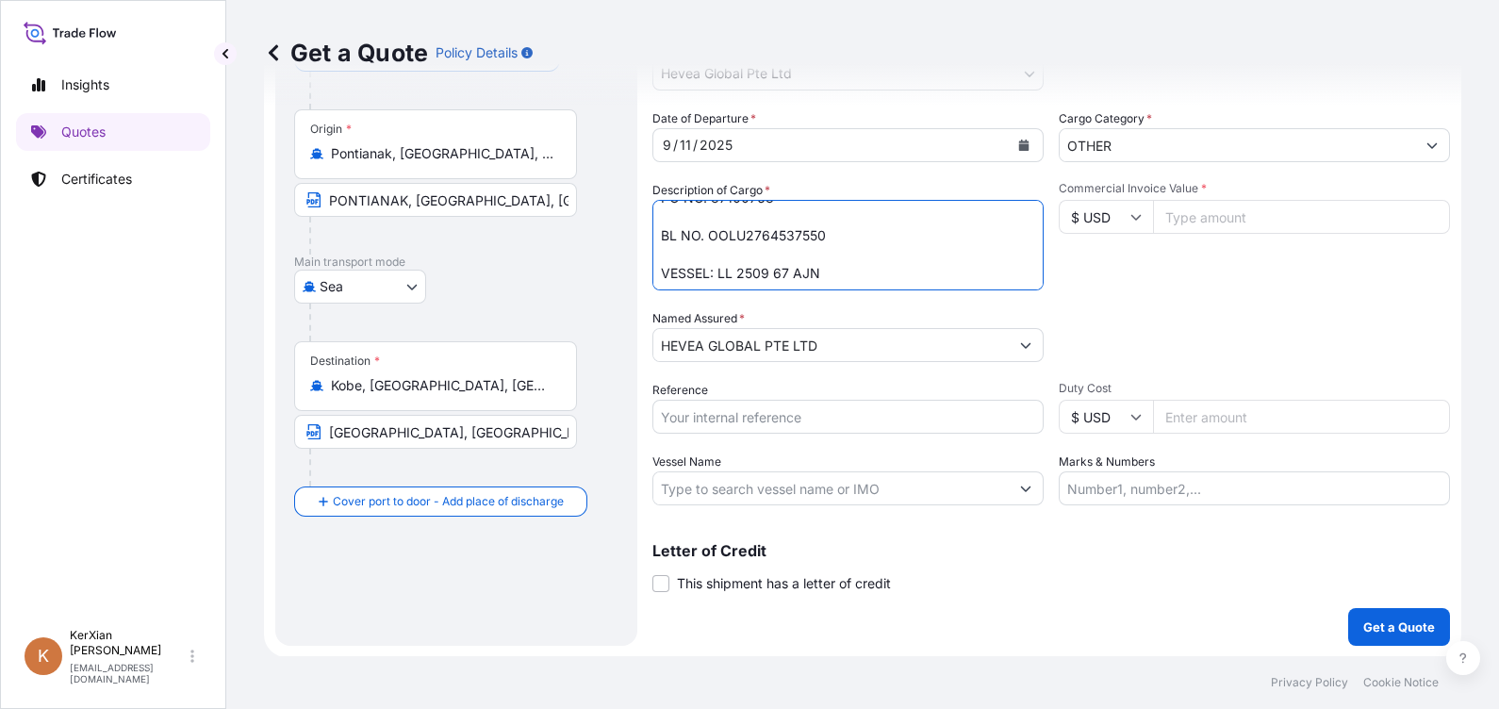
type textarea "60 UNITS METAL BOXES MB5 2160 [PERSON_NAME] OF NATURAL RUBBER SIR20 PO NO. 3710…"
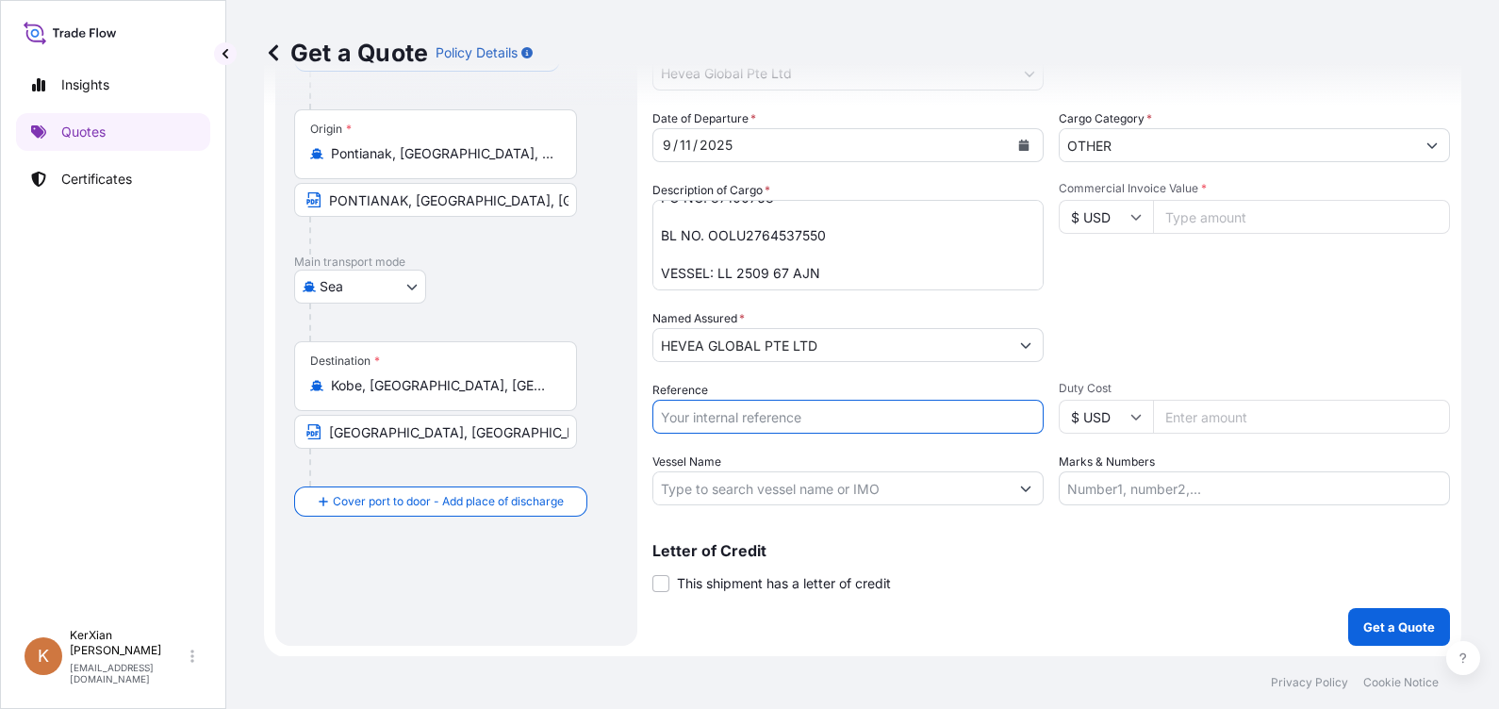
click at [729, 424] on input "Reference" at bounding box center [847, 417] width 391 height 34
type input "SI 78335"
type input "136488.24"
click at [697, 407] on input "SI 78335" at bounding box center [847, 417] width 391 height 34
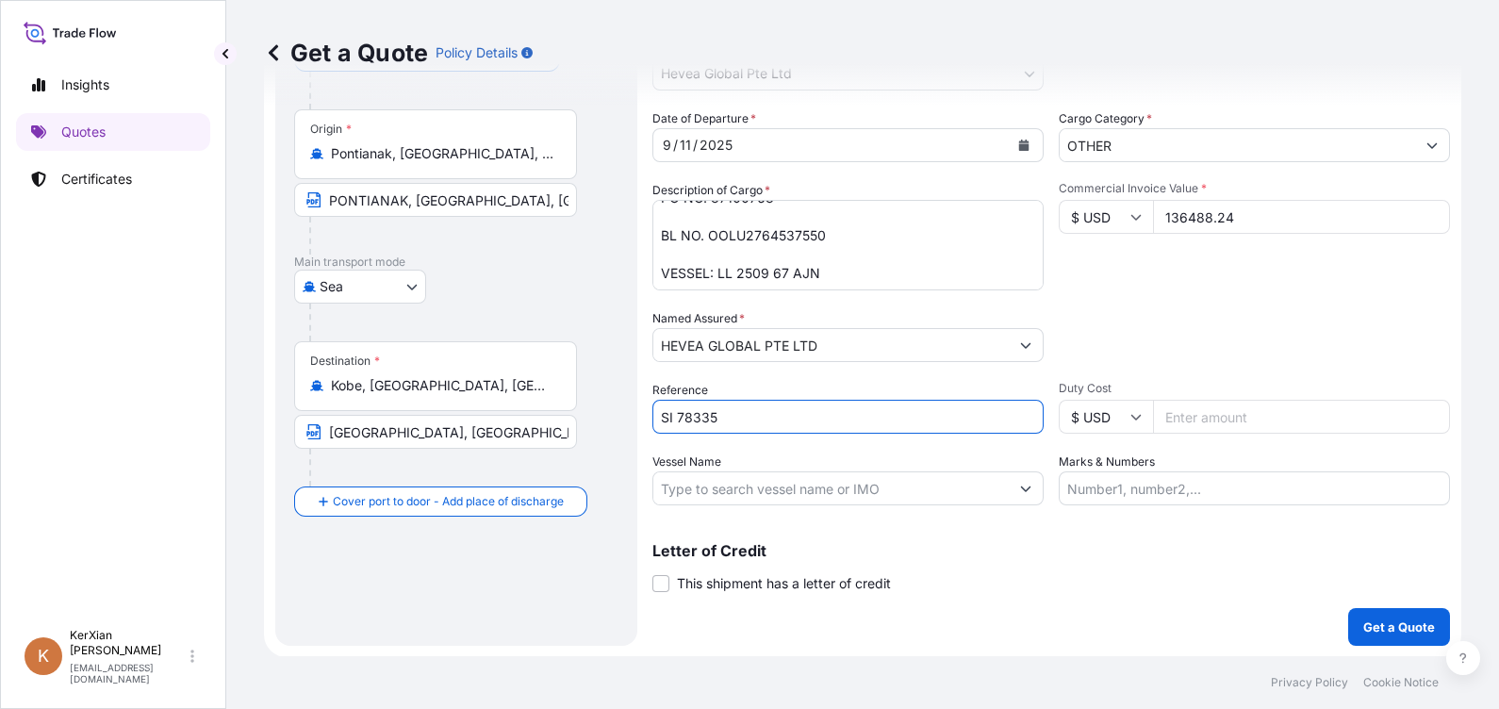
paste input "6"
type input "SI 78336"
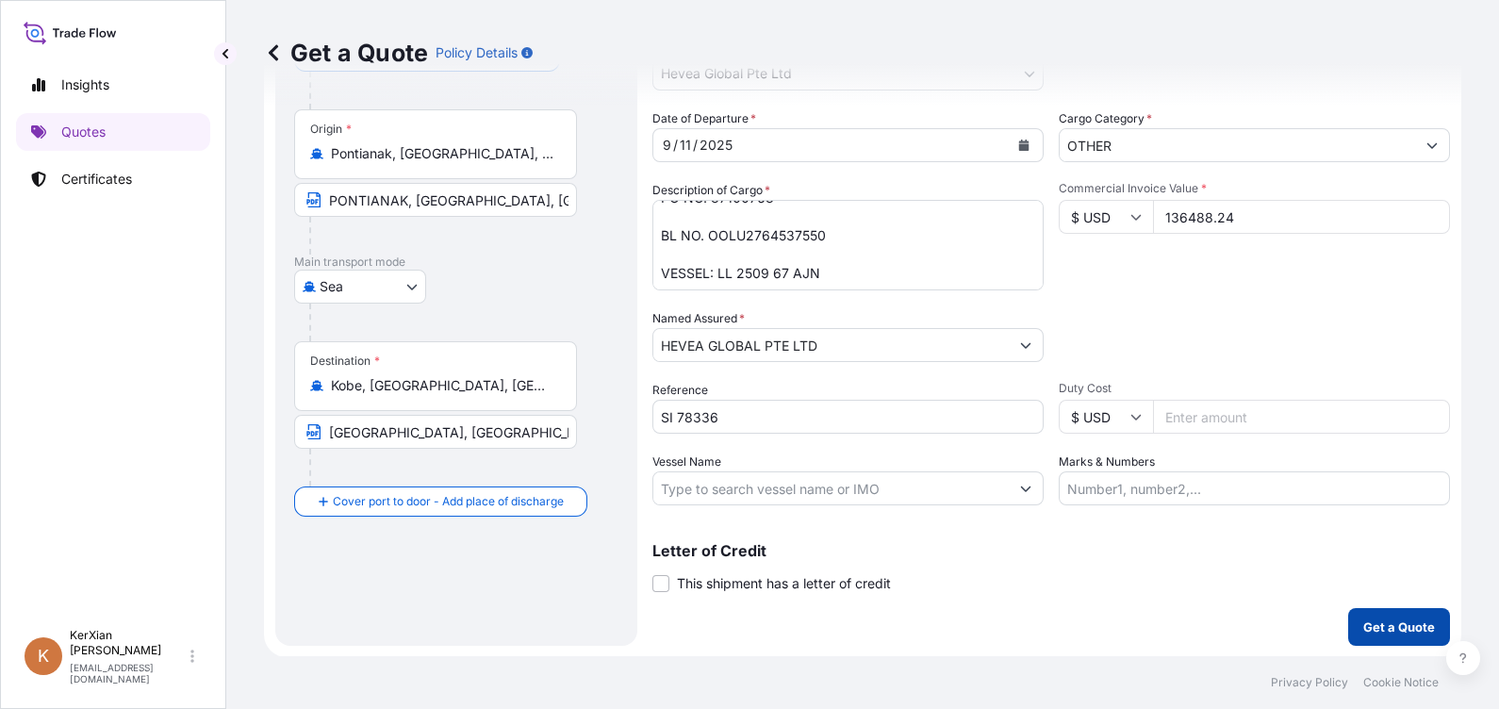
click at [1413, 626] on p "Get a Quote" at bounding box center [1399, 626] width 72 height 19
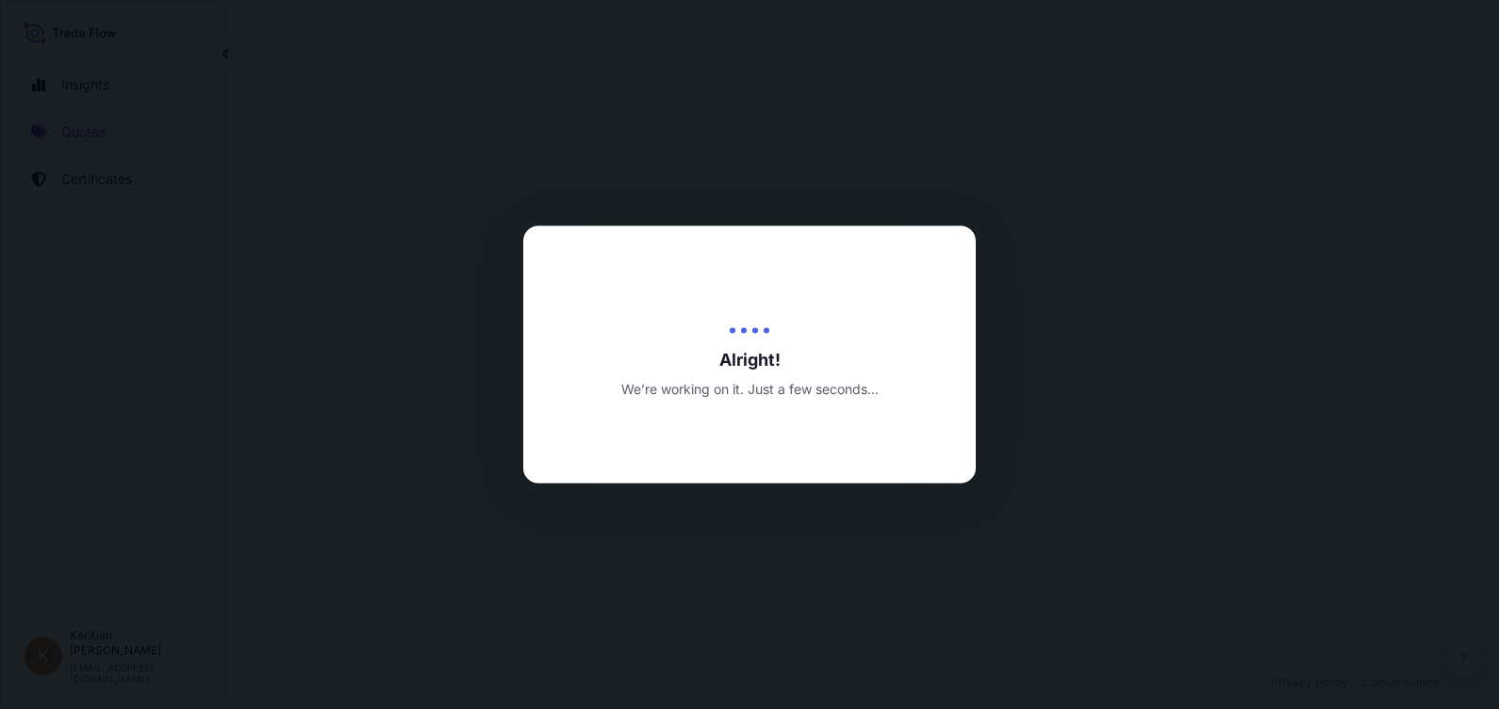
select select "Sea"
select select "31690"
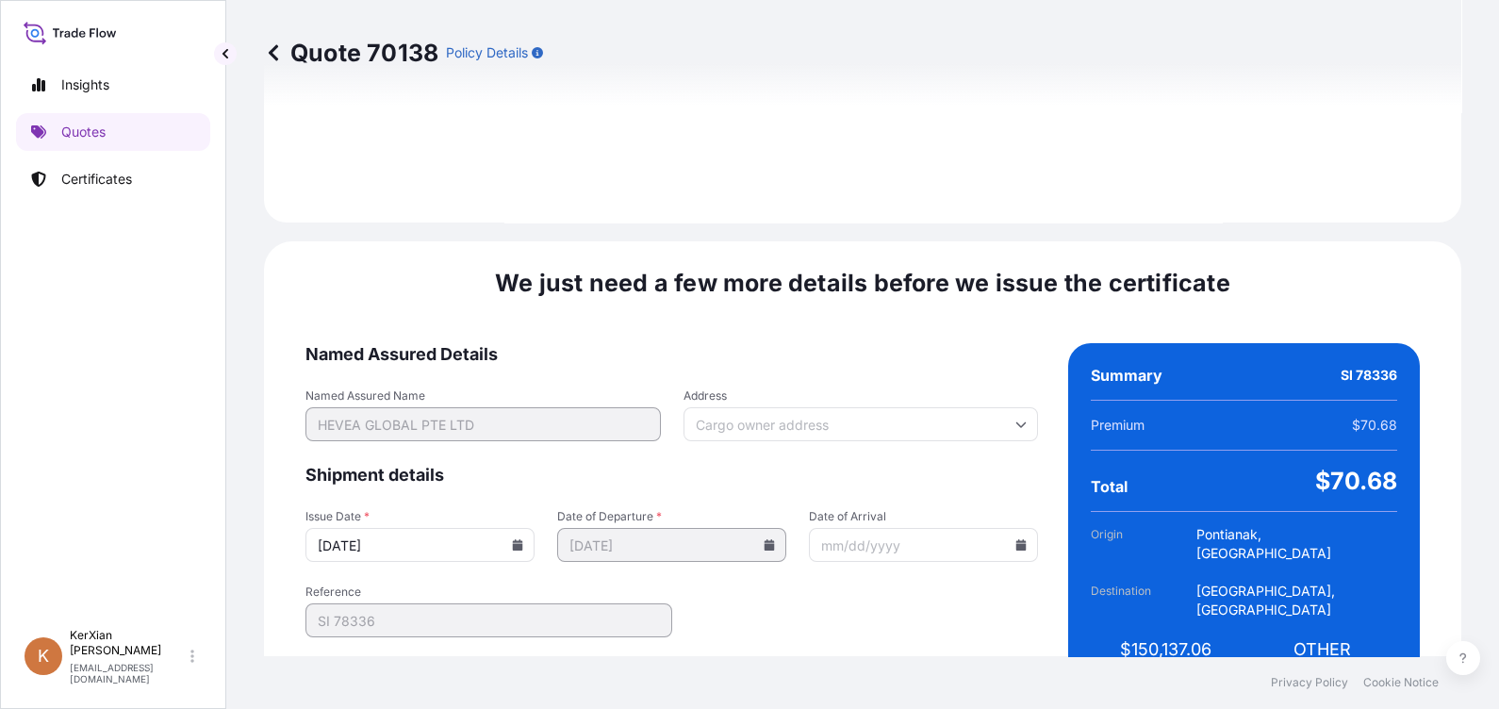
scroll to position [2270, 0]
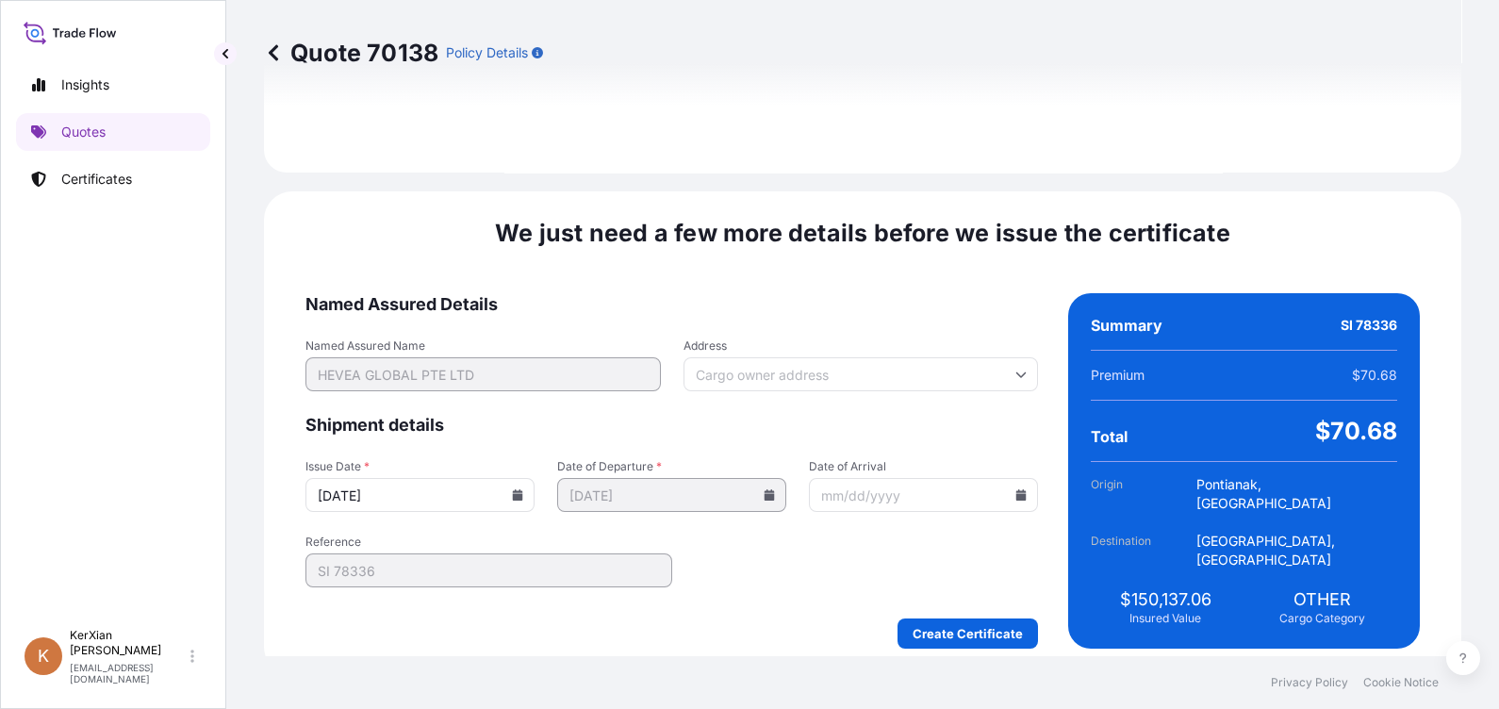
click at [523, 489] on icon at bounding box center [518, 494] width 10 height 11
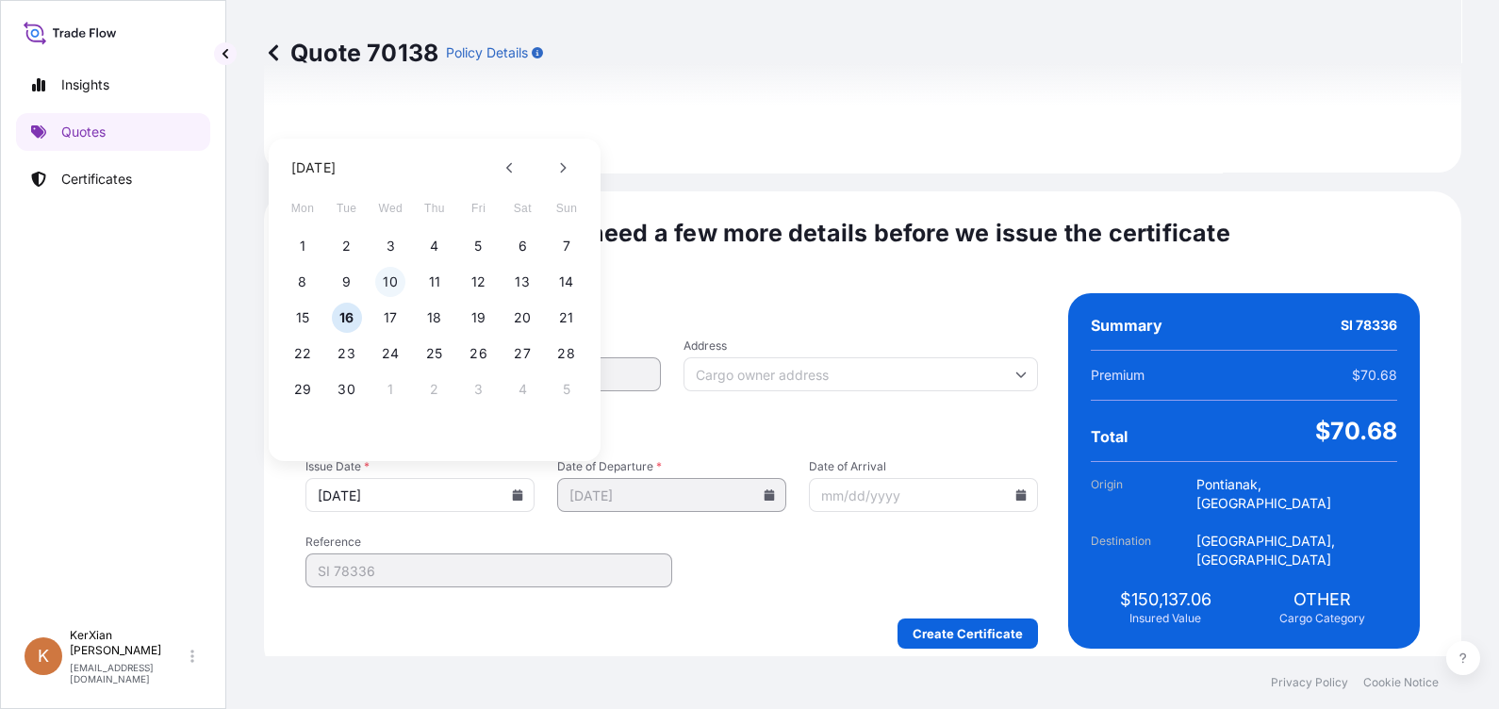
click at [389, 287] on button "10" at bounding box center [390, 282] width 30 height 30
type input "[DATE]"
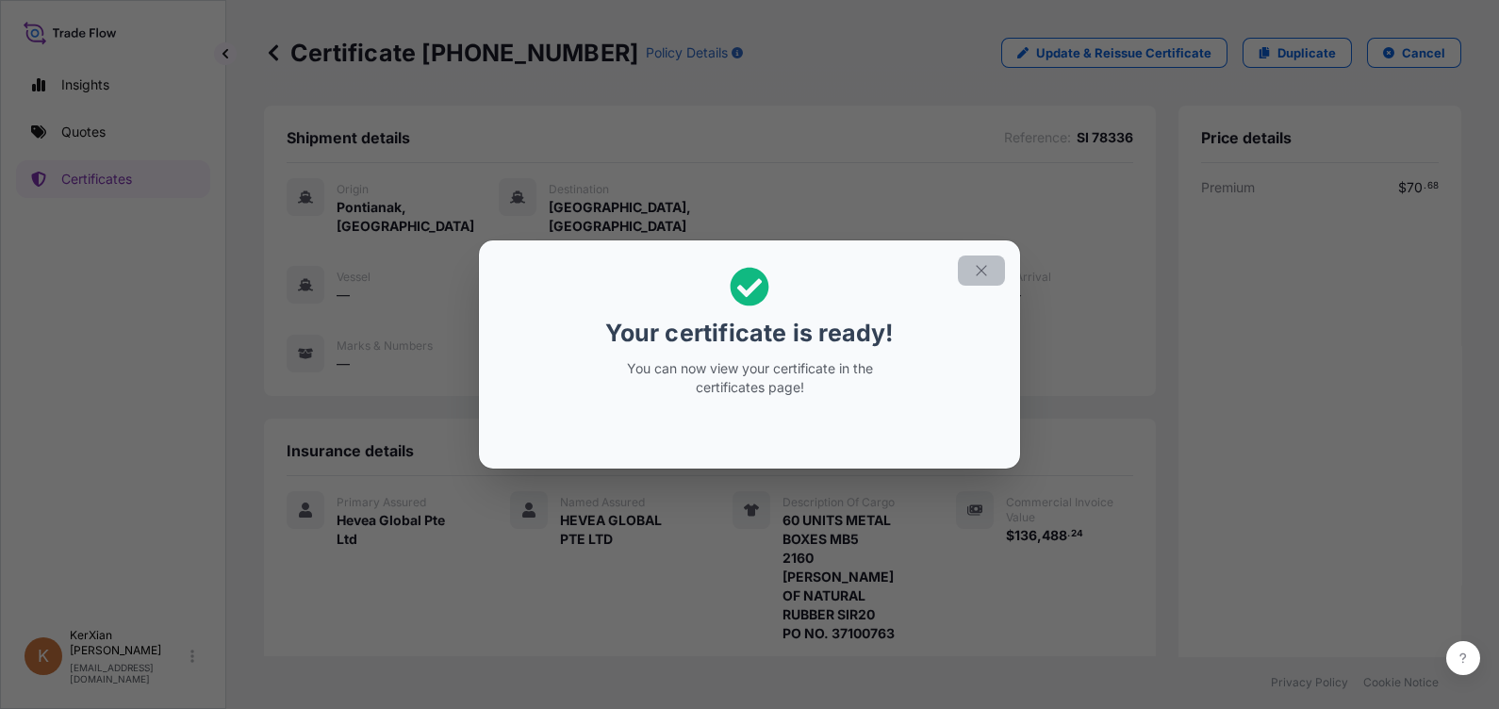
click at [979, 269] on icon "button" at bounding box center [980, 271] width 10 height 10
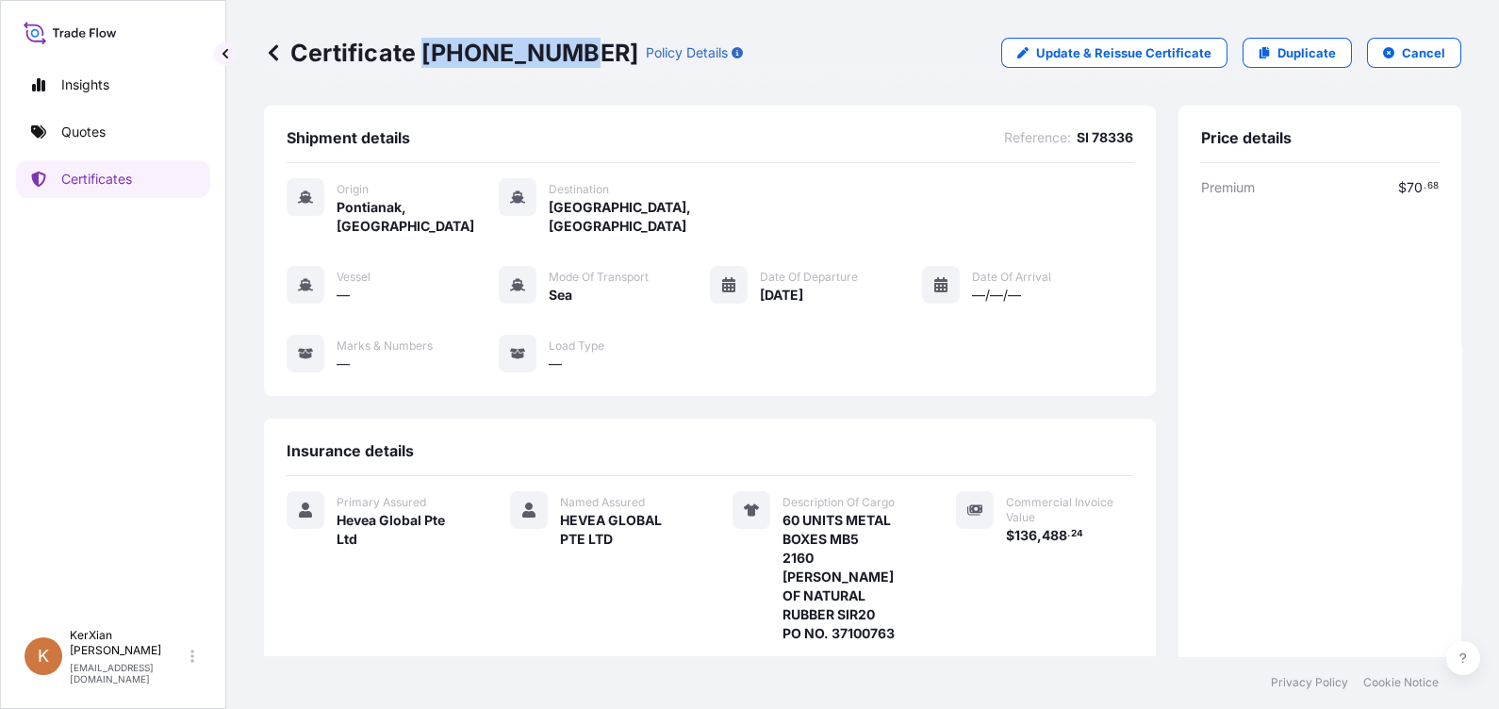
drag, startPoint x: 425, startPoint y: 53, endPoint x: 564, endPoint y: 61, distance: 138.8
click at [564, 61] on p "Certificate [PHONE_NUMBER]" at bounding box center [451, 53] width 374 height 30
copy p "[PHONE_NUMBER]"
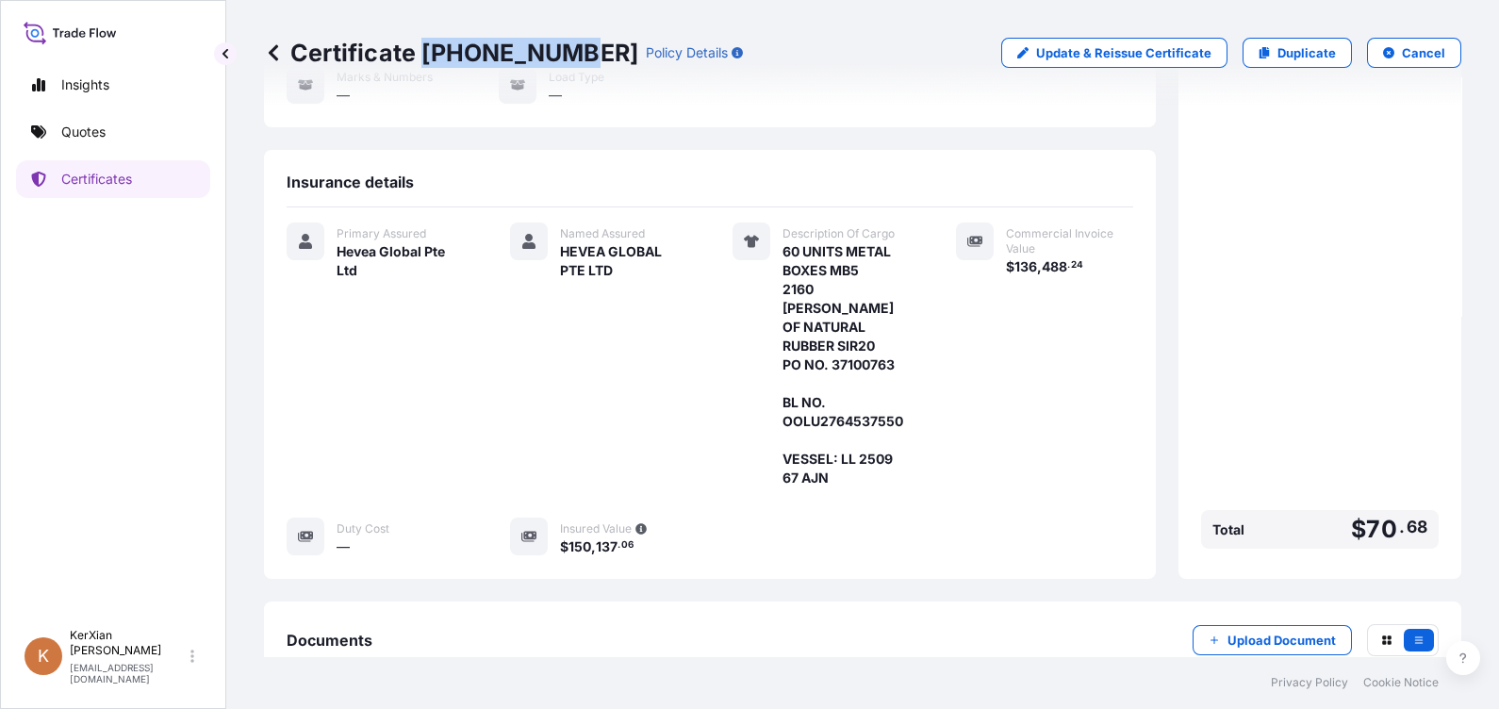
scroll to position [350, 0]
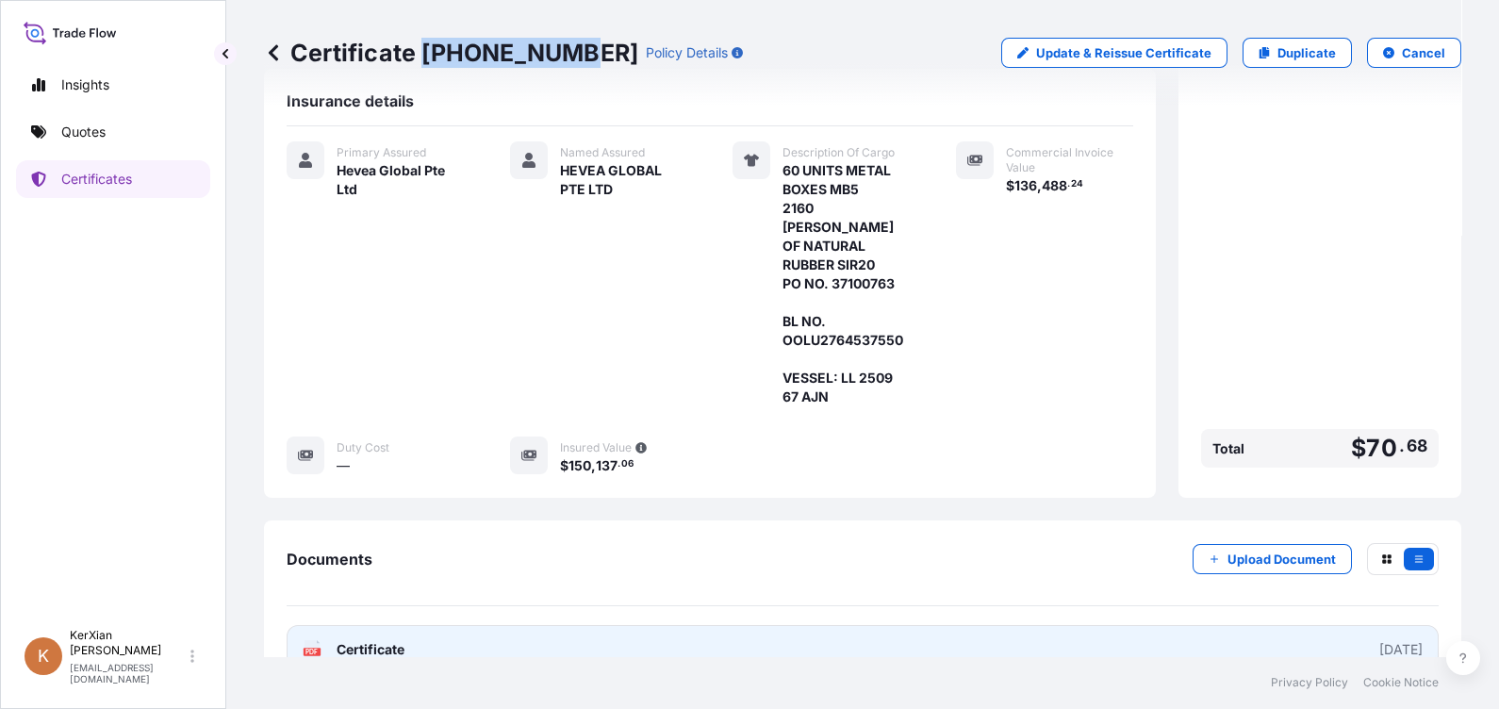
click at [787, 625] on link "PDF Certificate [DATE]" at bounding box center [863, 649] width 1152 height 49
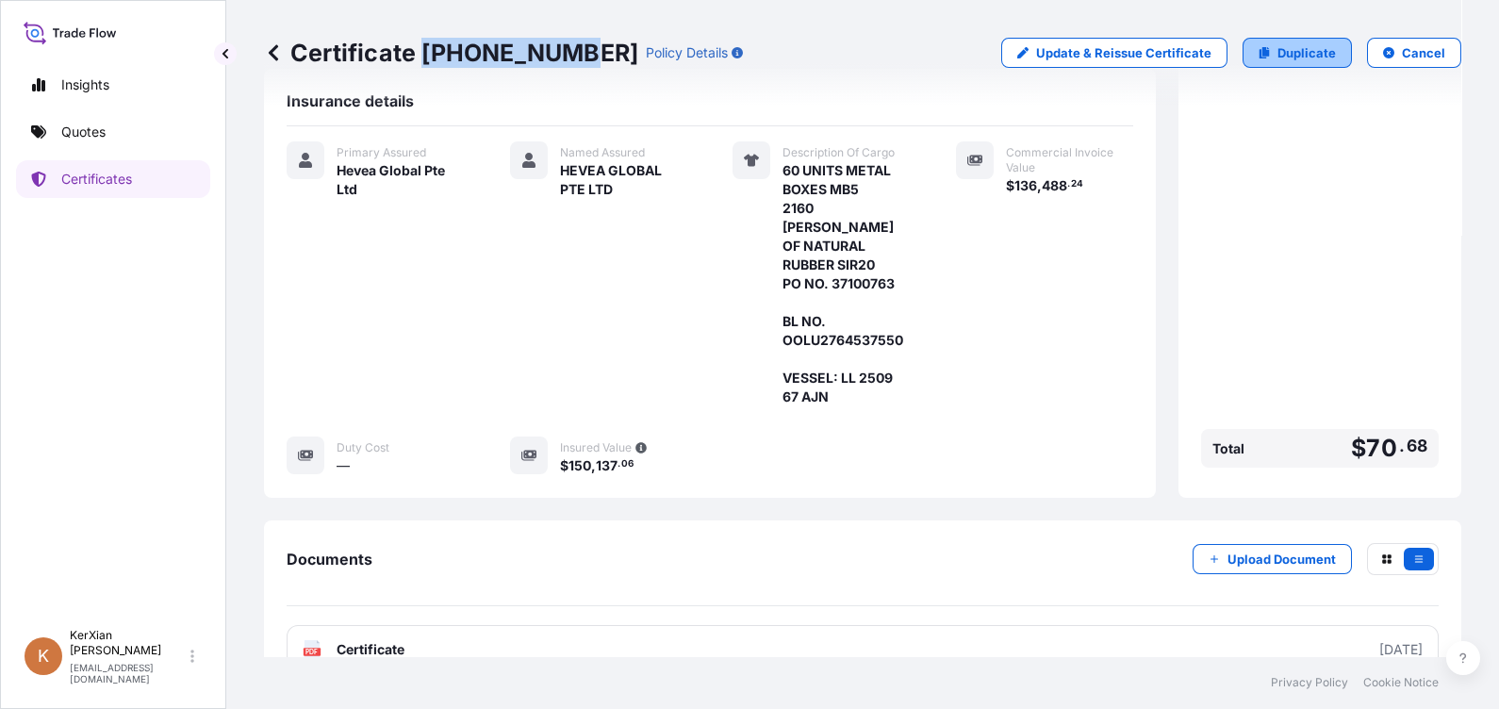
click at [1287, 58] on p "Duplicate" at bounding box center [1306, 52] width 58 height 19
select select "Sea"
select select "31690"
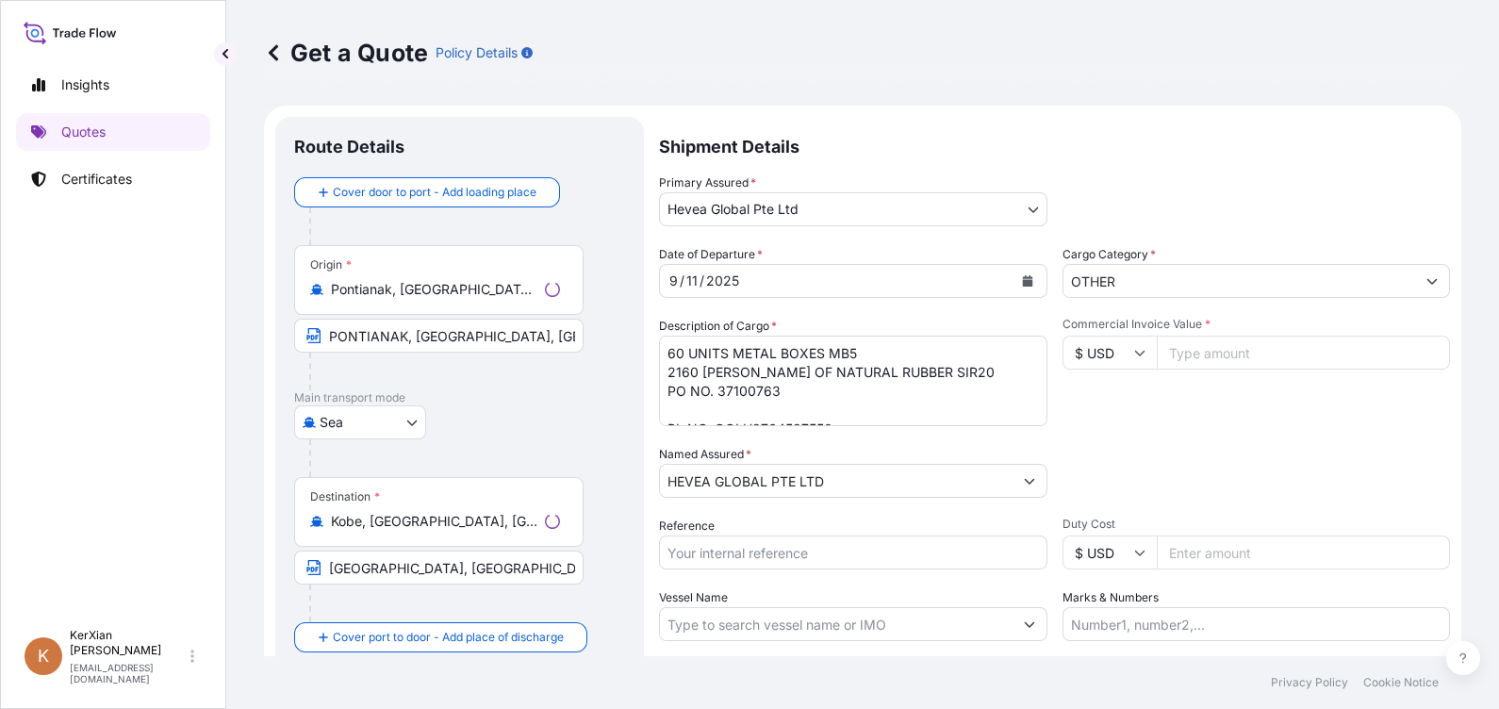
scroll to position [29, 0]
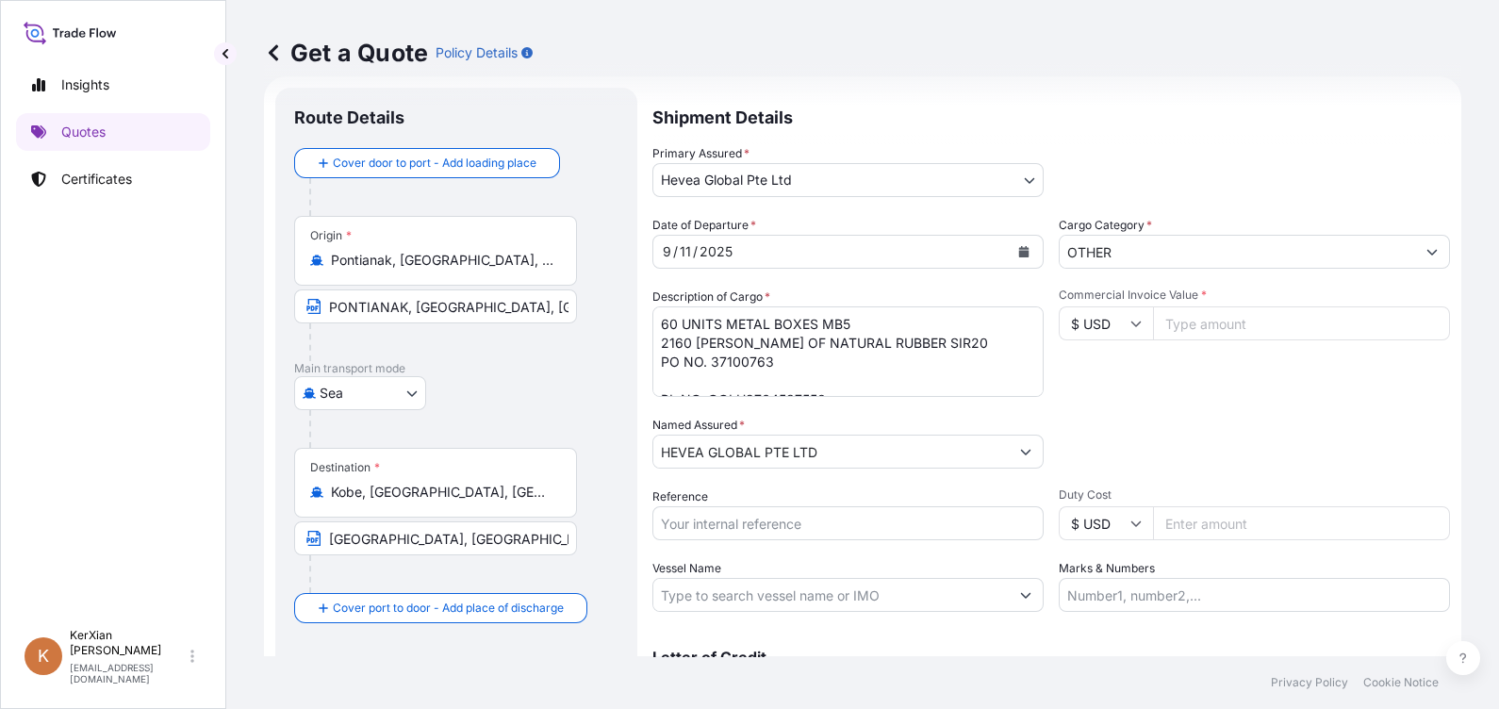
click at [790, 361] on textarea "60 UNITS METAL BOXES MB5 2160 [PERSON_NAME] OF NATURAL RUBBER SIR20 PO NO. 3710…" at bounding box center [847, 351] width 391 height 90
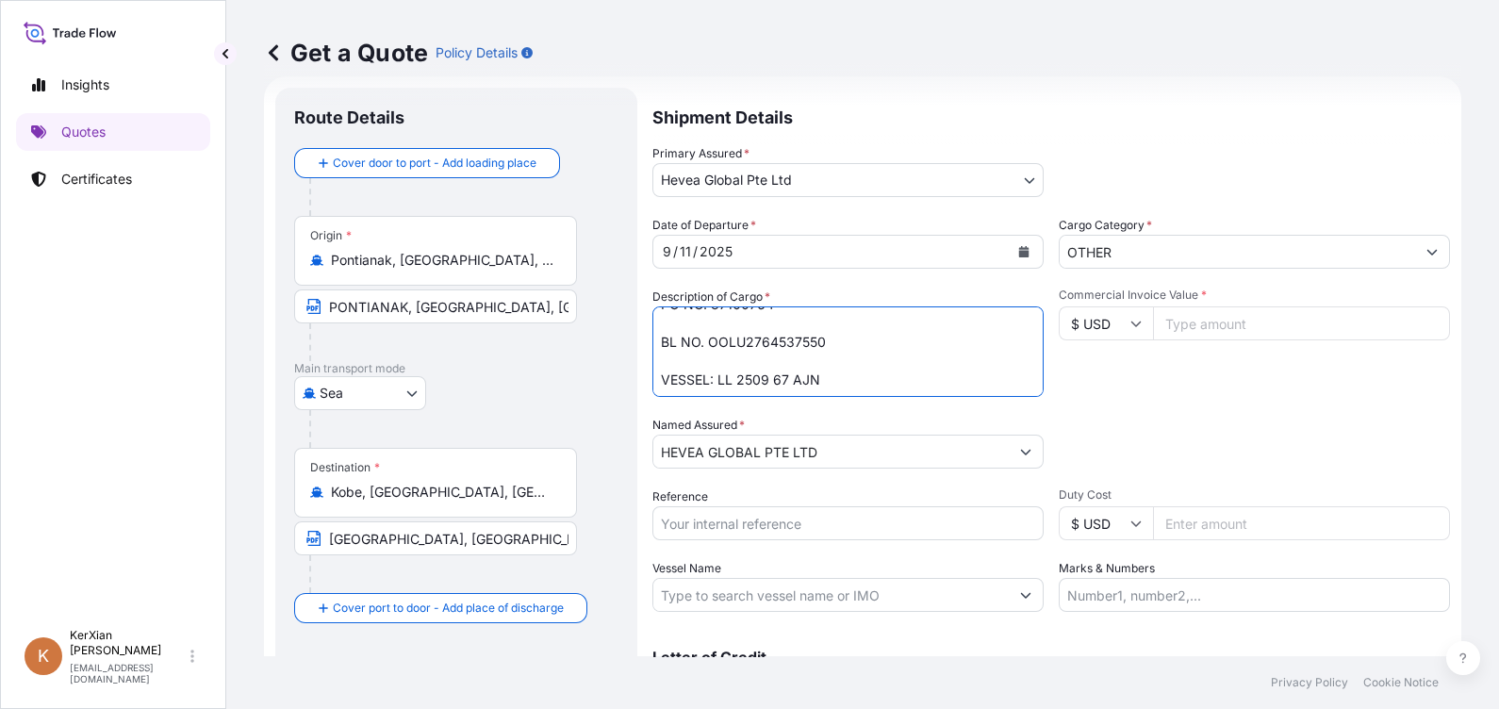
click at [779, 346] on textarea "60 UNITS METAL BOXES MB5 2160 [PERSON_NAME] OF NATURAL RUBBER SIR20 PO NO. 3710…" at bounding box center [847, 351] width 391 height 90
paste textarea "8"
click at [768, 390] on textarea "60 UNITS METAL BOXES MB5 2160 [PERSON_NAME] OF NATURAL RUBBER SIR20 PO NO. 3710…" at bounding box center [847, 351] width 391 height 90
type textarea "60 UNITS METAL BOXES MB5 2160 [PERSON_NAME] OF NATURAL RUBBER SIR20 PO NO. 3710…"
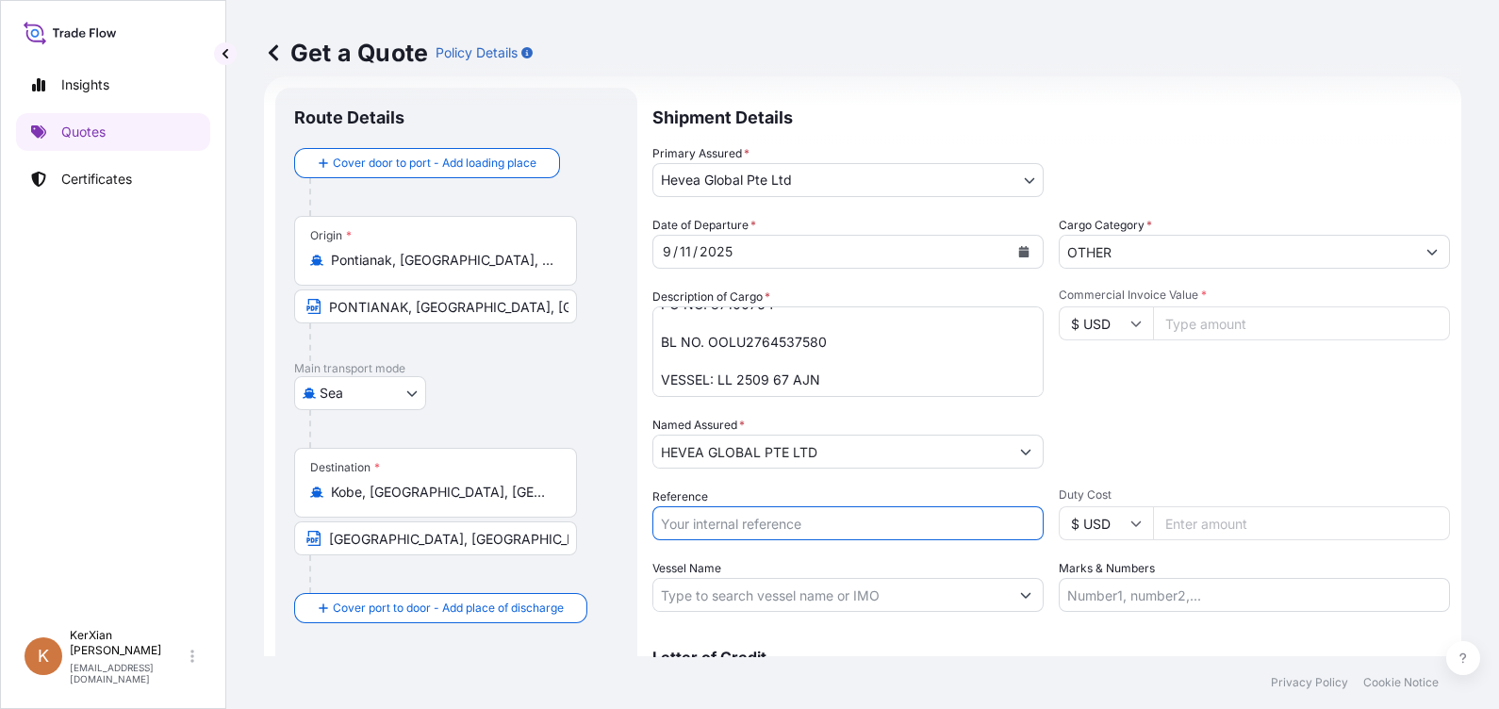
click at [699, 528] on input "Reference" at bounding box center [847, 523] width 391 height 34
type input "SI 78336"
type input "136488.24"
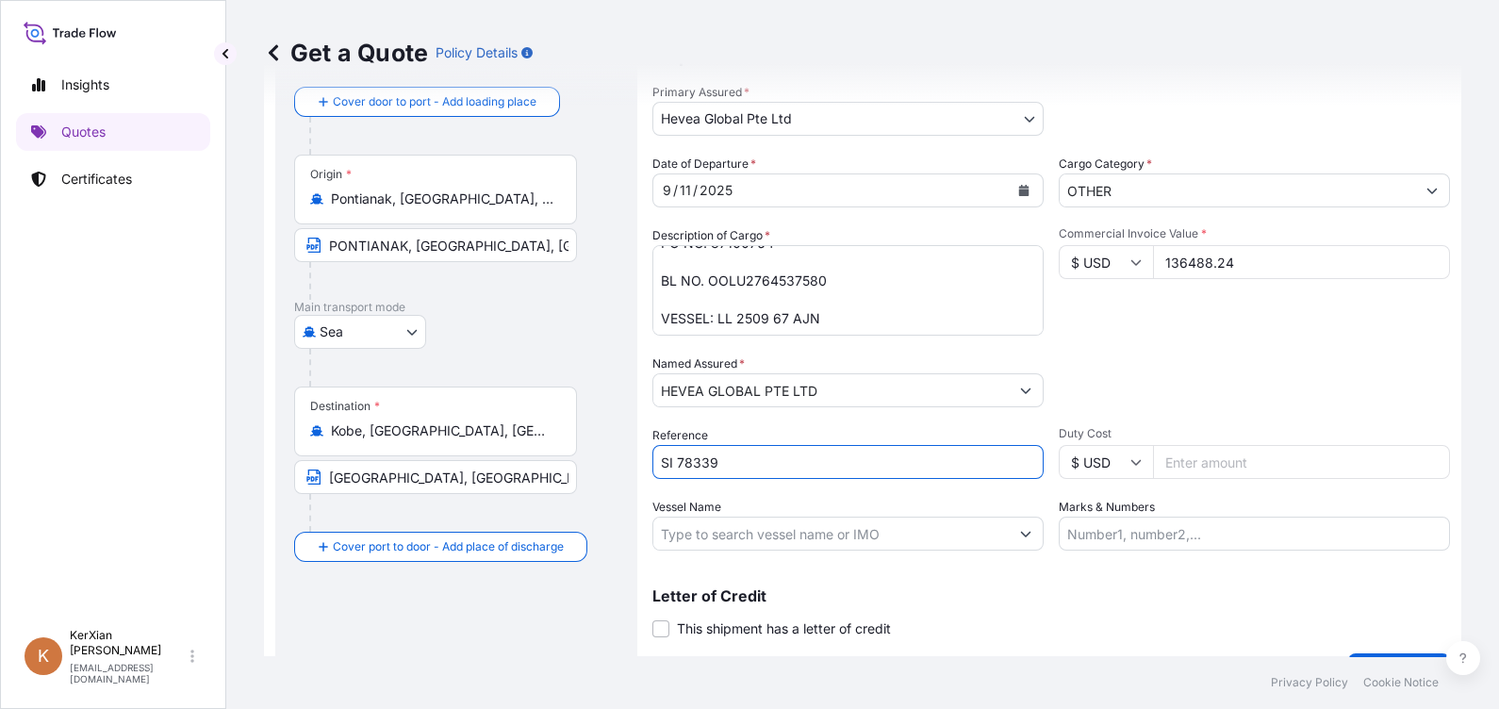
scroll to position [136, 0]
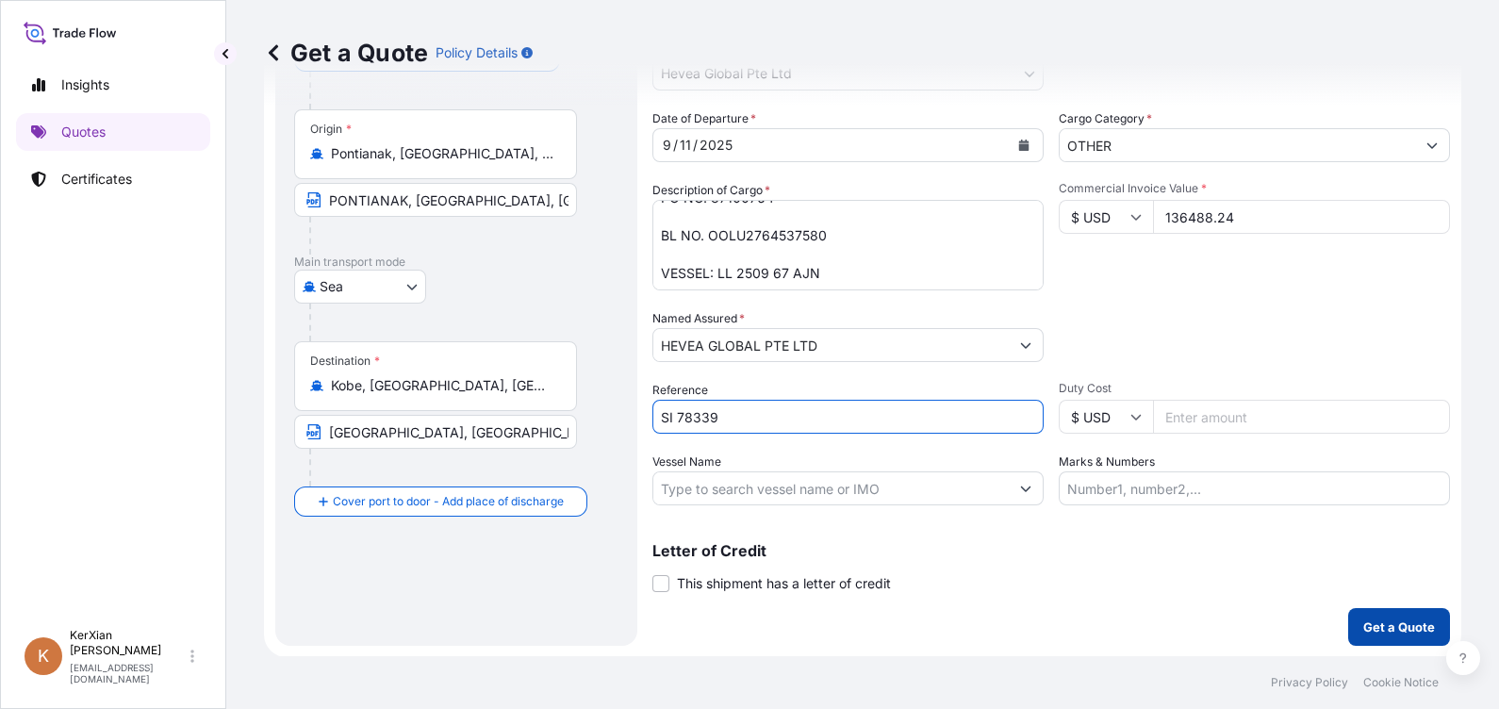
type input "SI 78339"
click at [1410, 621] on p "Get a Quote" at bounding box center [1399, 626] width 72 height 19
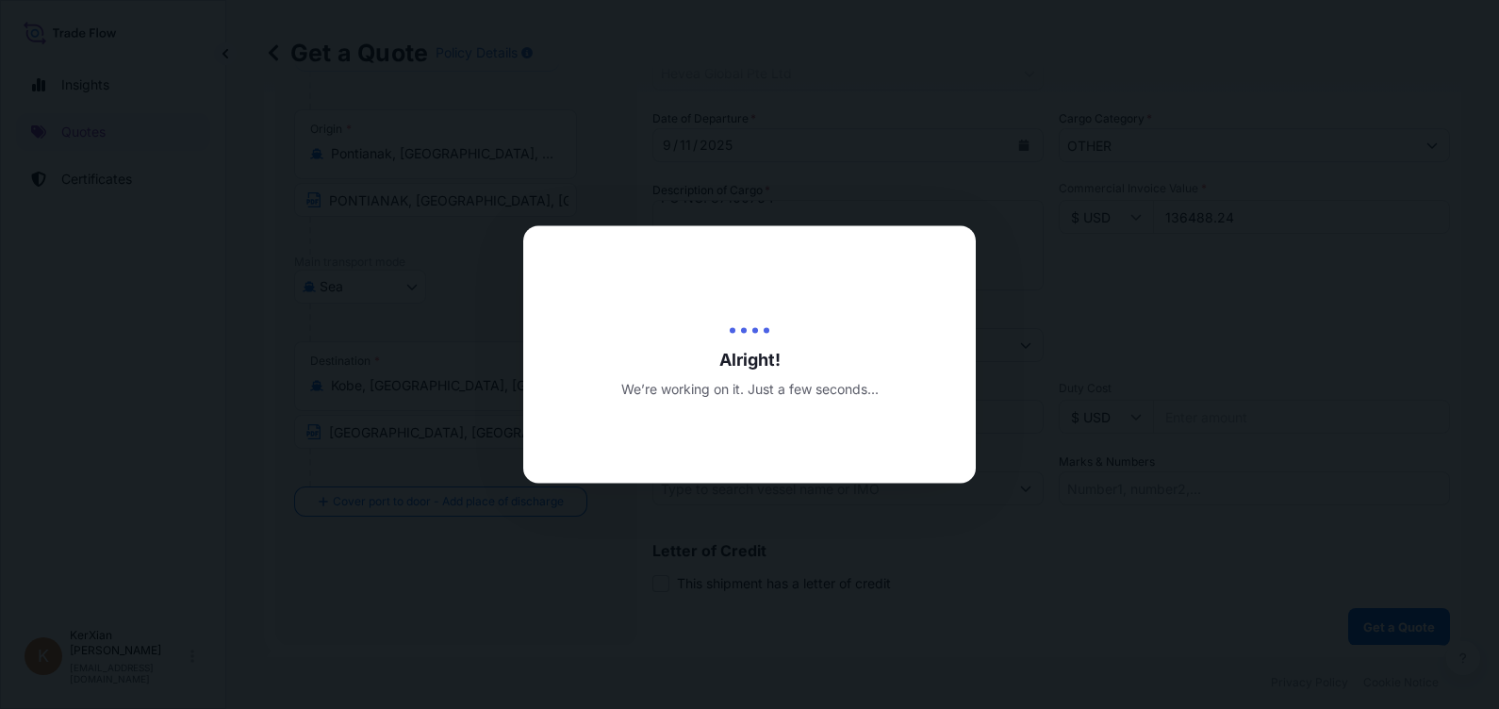
type input "[DATE]"
select select "Sea"
select select "31690"
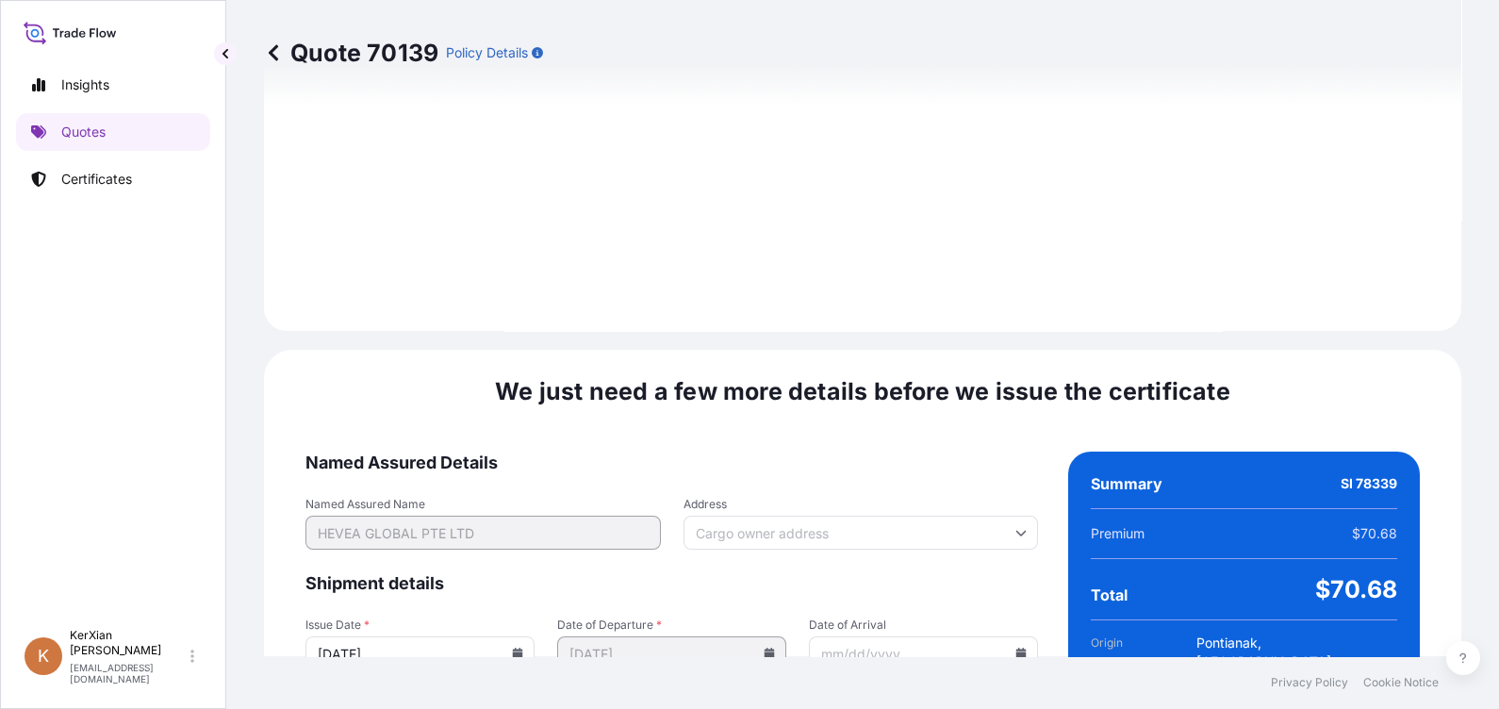
scroll to position [2270, 0]
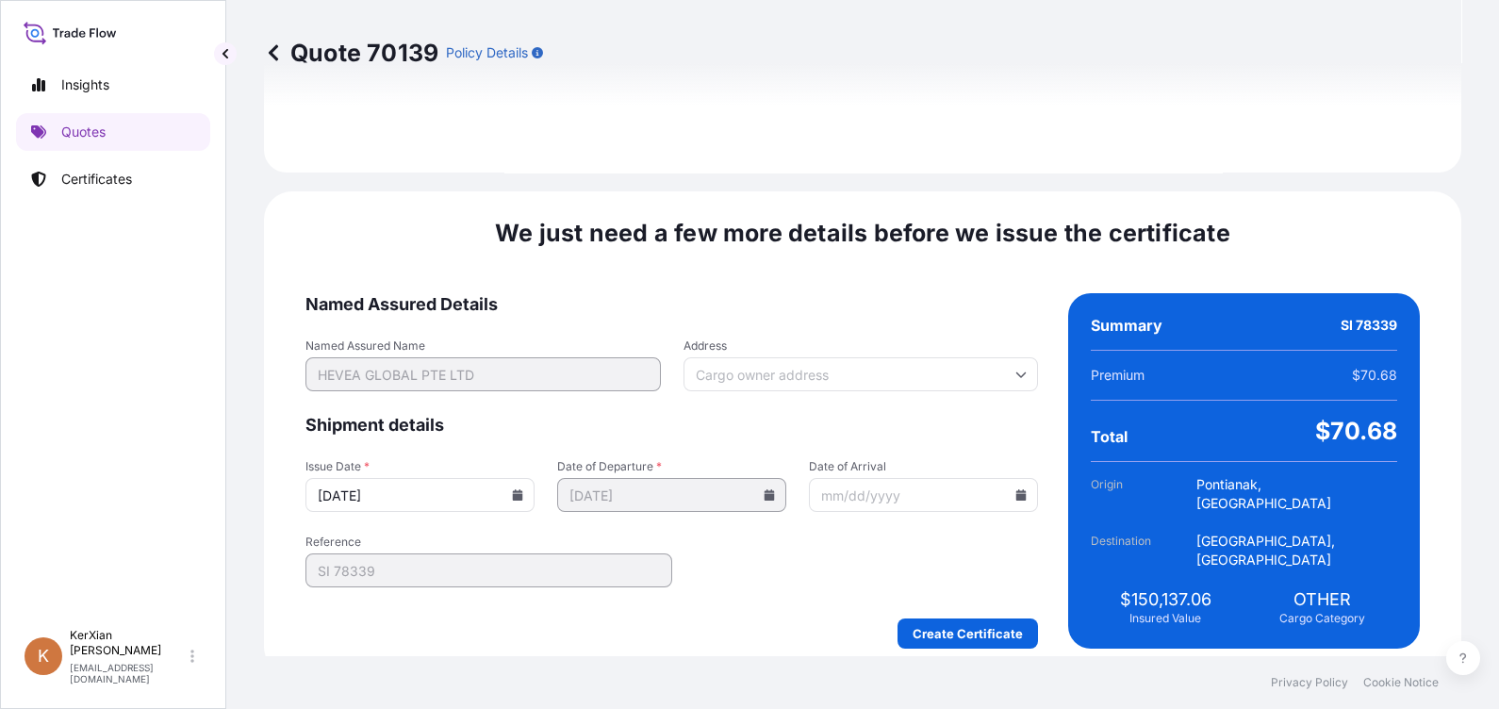
click at [522, 491] on input "[DATE]" at bounding box center [419, 495] width 229 height 34
click at [523, 489] on icon at bounding box center [518, 494] width 10 height 11
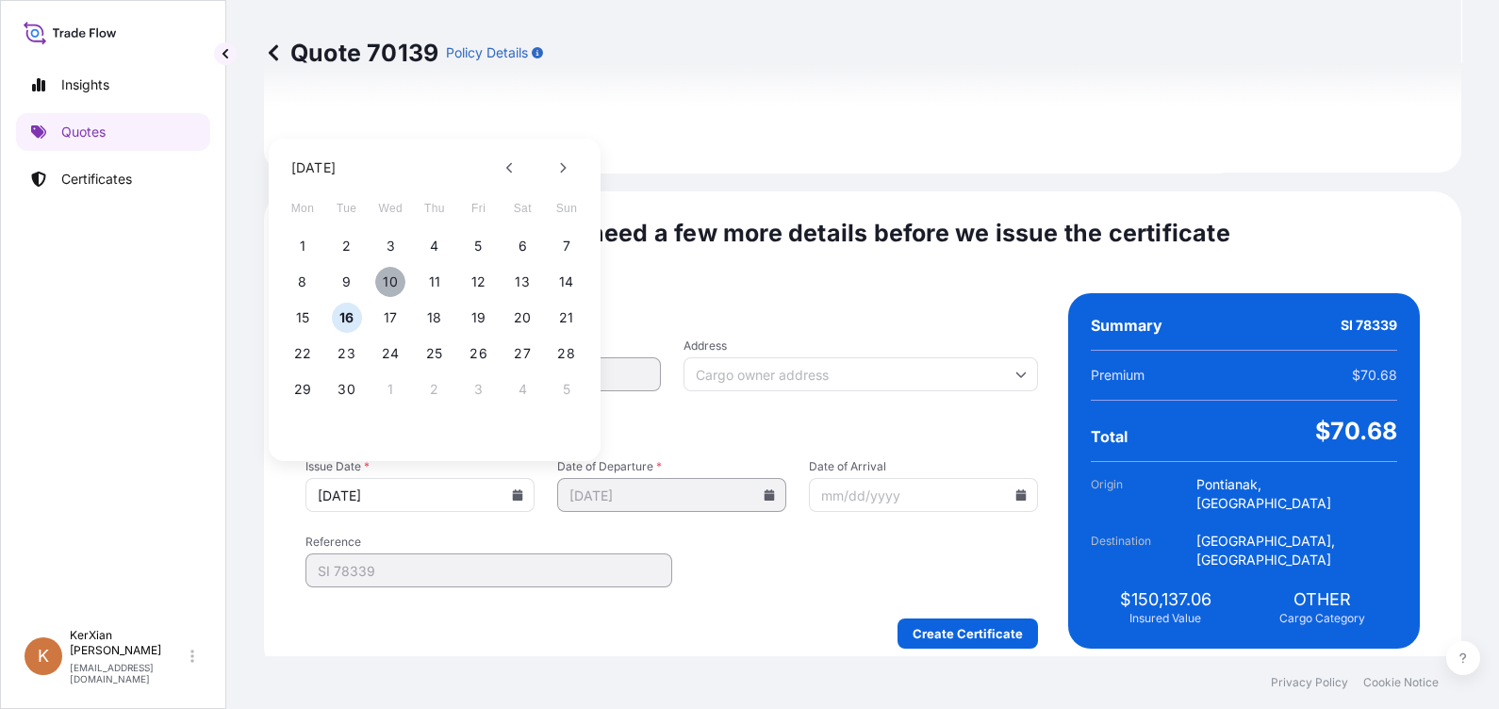
click at [386, 282] on button "10" at bounding box center [390, 282] width 30 height 30
type input "[DATE]"
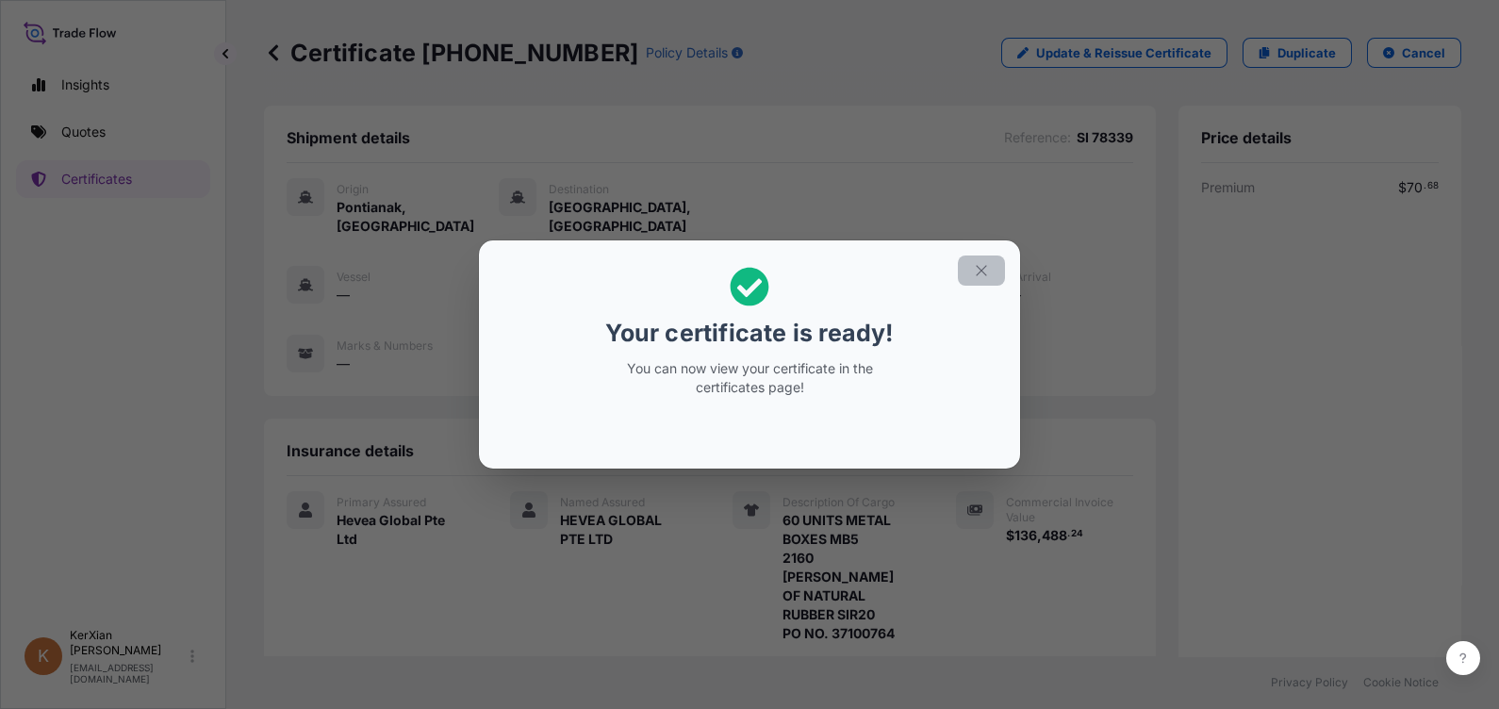
click at [982, 270] on icon "button" at bounding box center [981, 270] width 17 height 17
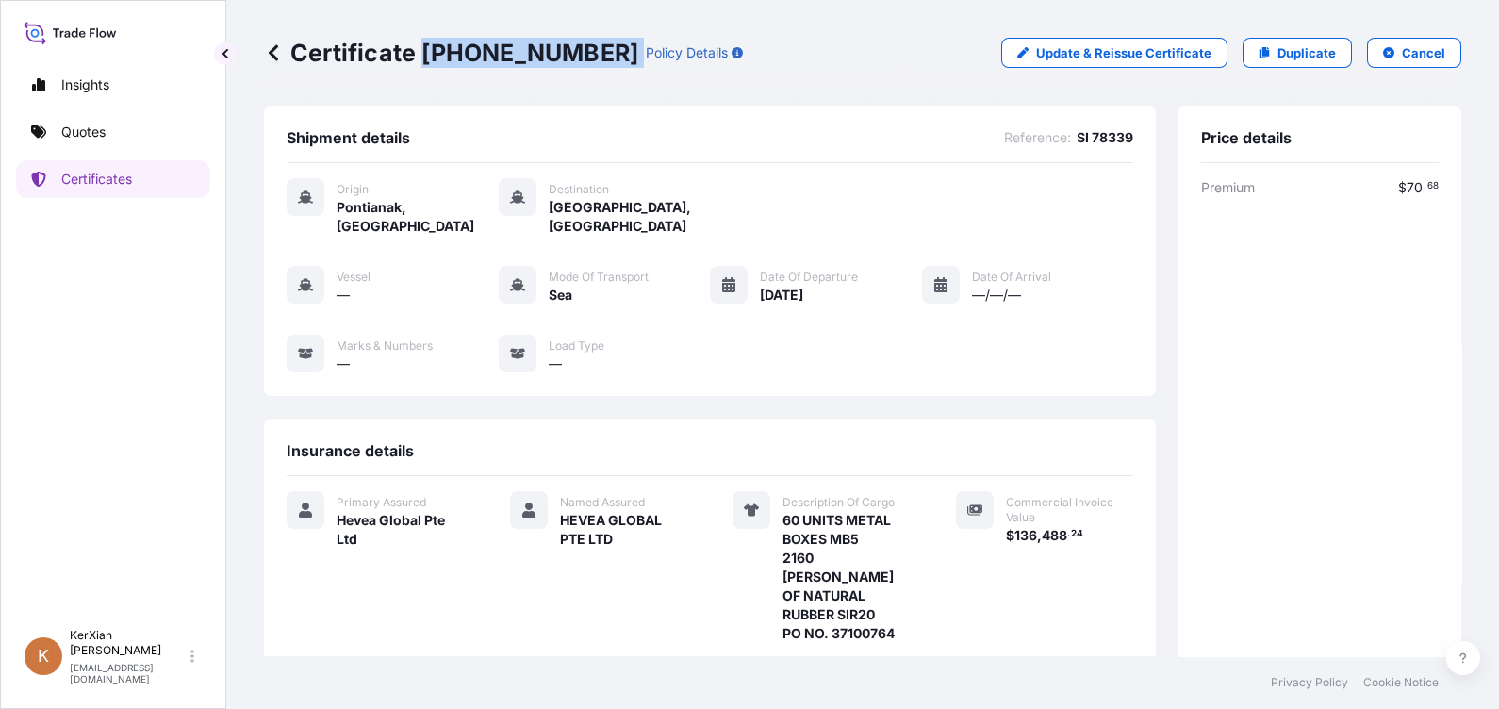
drag, startPoint x: 419, startPoint y: 48, endPoint x: 572, endPoint y: 52, distance: 152.7
click at [572, 52] on div "Certificate [PHONE_NUMBER] Policy Details" at bounding box center [503, 53] width 479 height 30
copy p "[PHONE_NUMBER]"
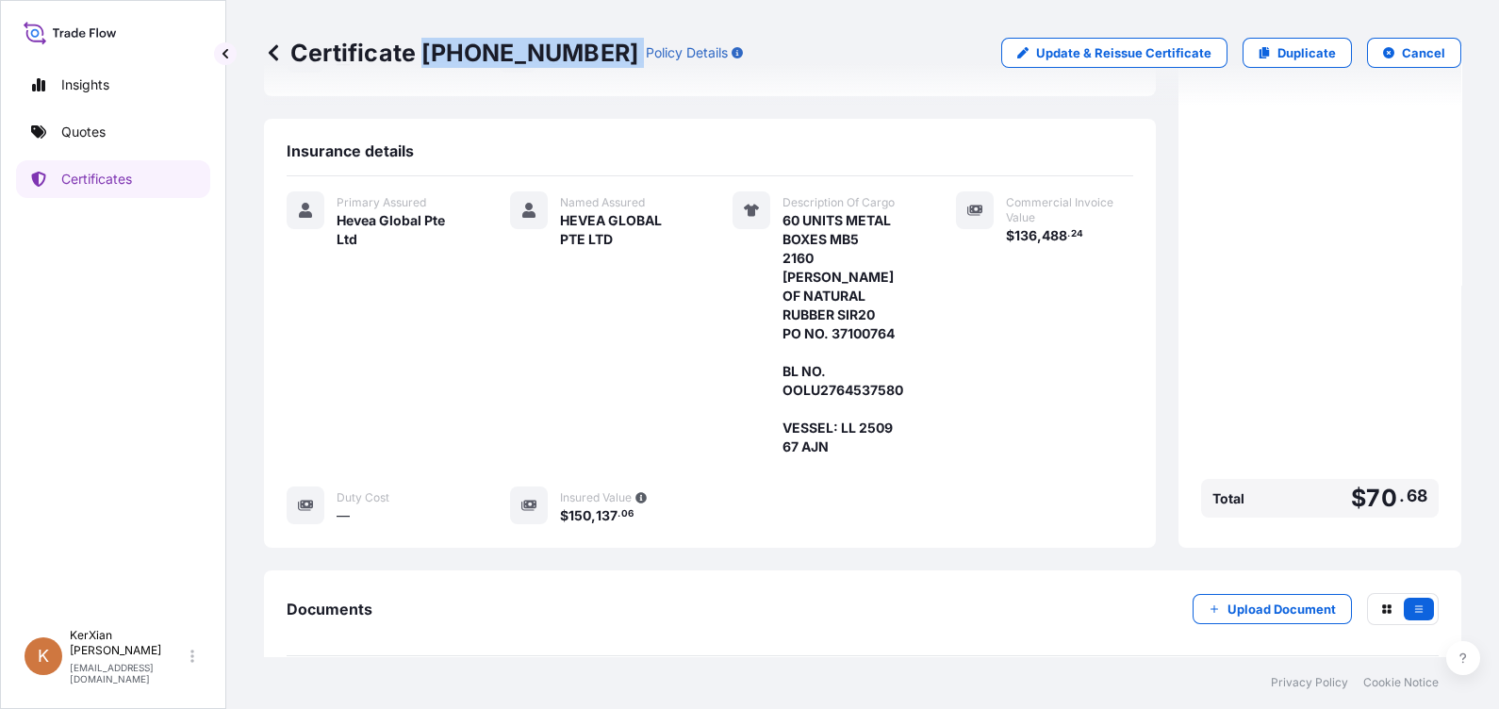
scroll to position [350, 0]
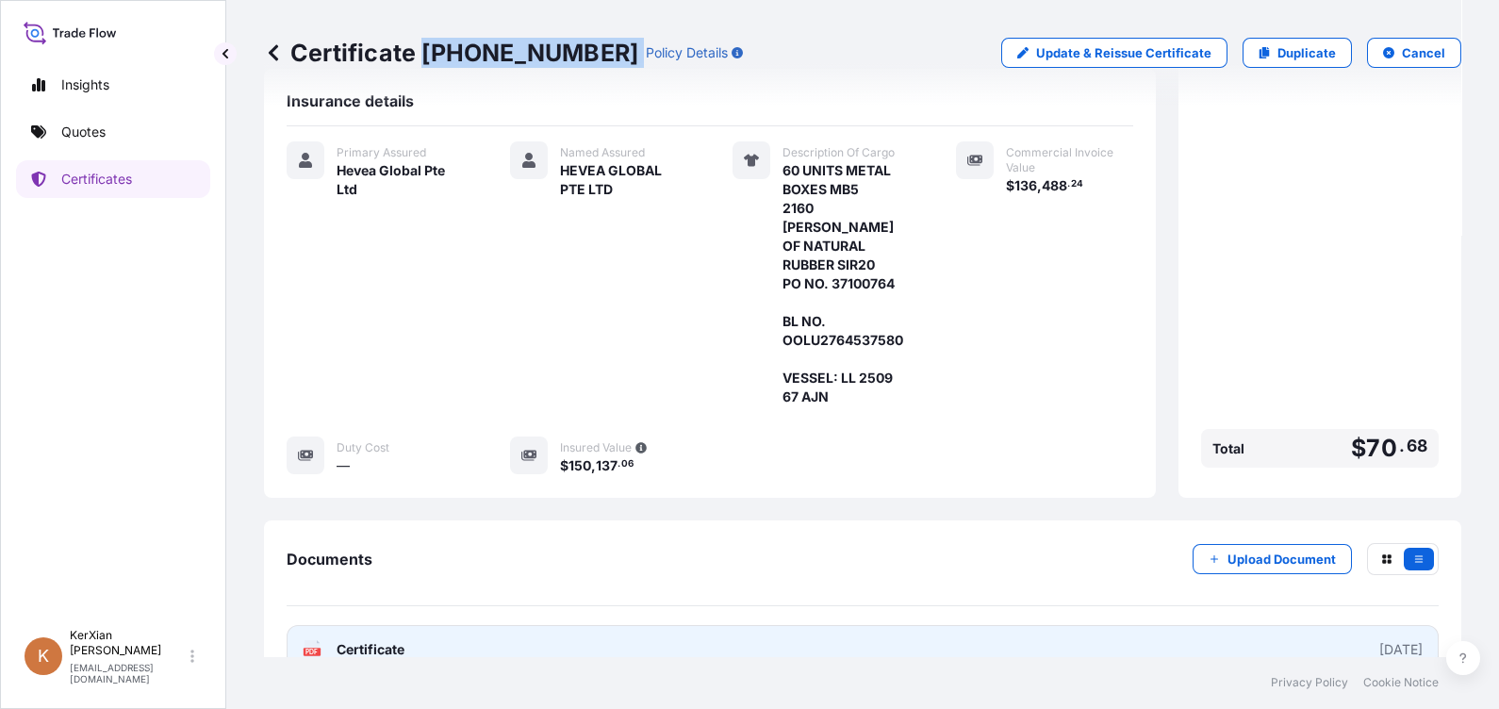
click at [1129, 625] on link "PDF Certificate [DATE]" at bounding box center [863, 649] width 1152 height 49
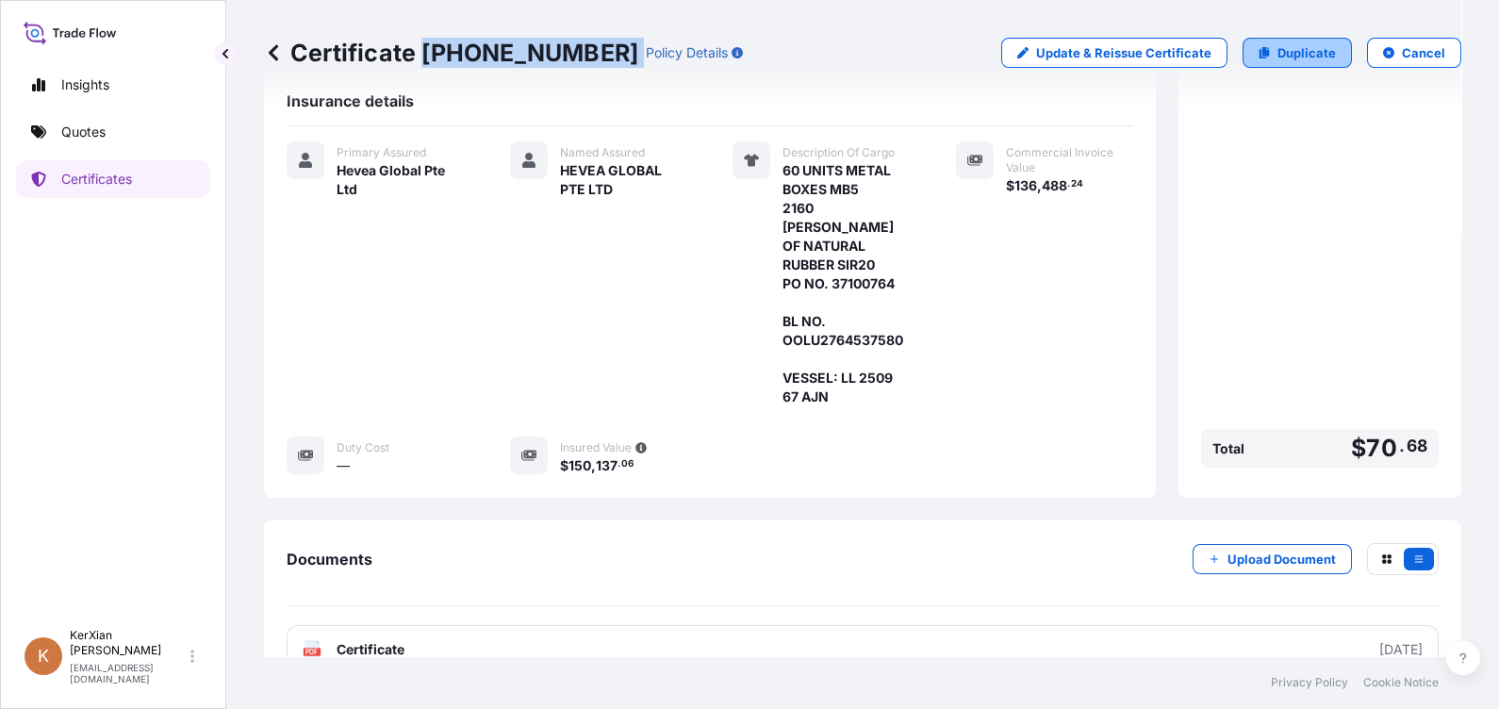
click at [1287, 48] on p "Duplicate" at bounding box center [1306, 52] width 58 height 19
select select "Sea"
select select "31690"
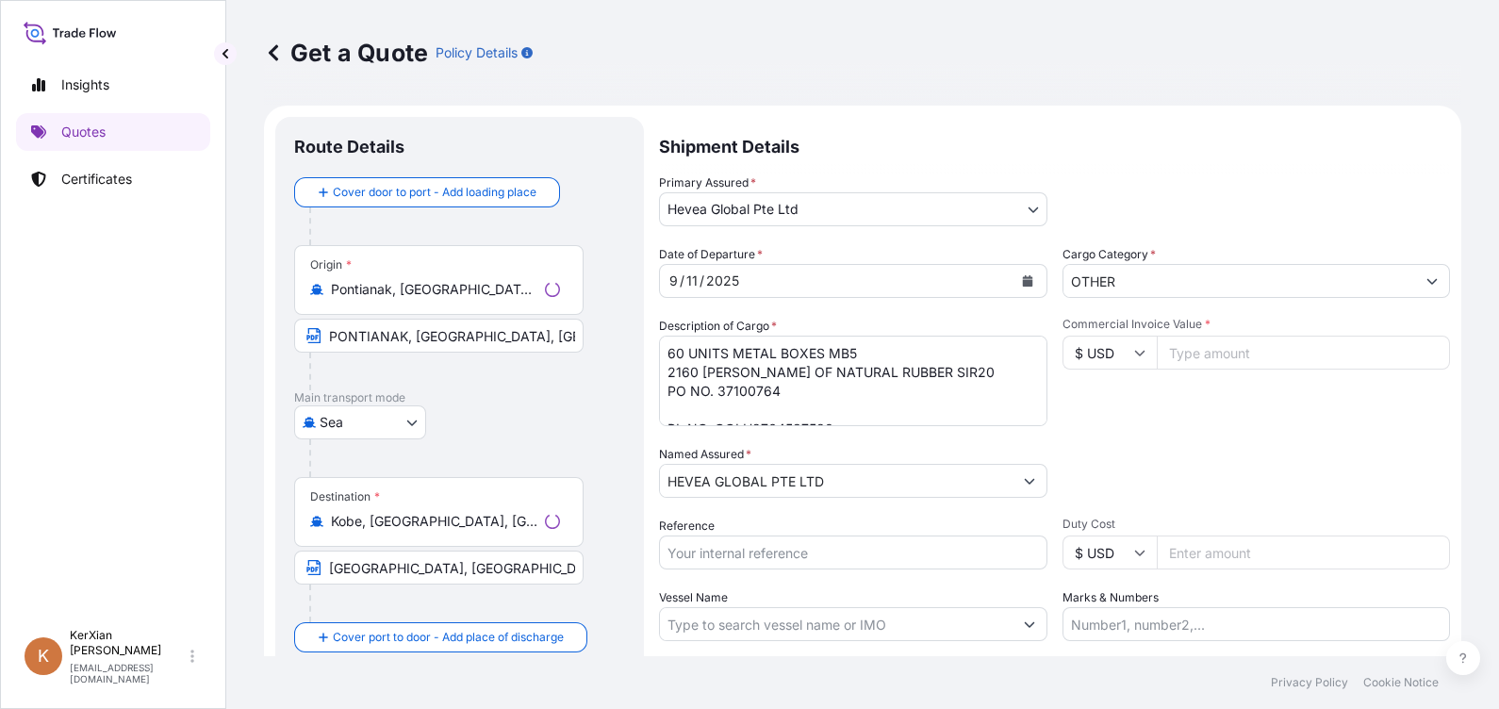
scroll to position [29, 0]
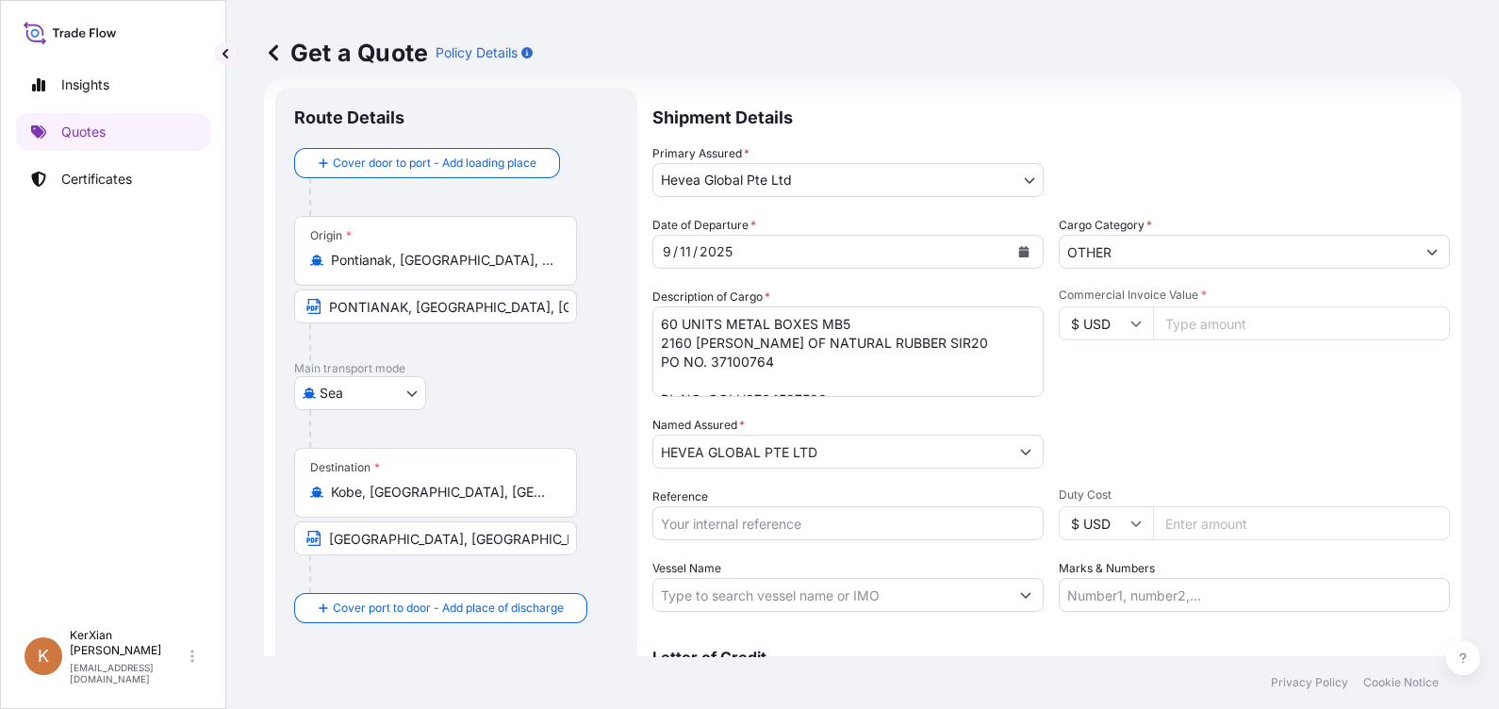
click at [830, 365] on textarea "60 UNITS METAL BOXES MB5 2160 [PERSON_NAME] OF NATURAL RUBBER SIR20 PO NO. 3710…" at bounding box center [847, 351] width 391 height 90
click at [746, 343] on textarea "60 UNITS METAL BOXES MB5 2160 [PERSON_NAME] OF NATURAL RUBBER SIR20 PO NO. 3710…" at bounding box center [847, 351] width 391 height 90
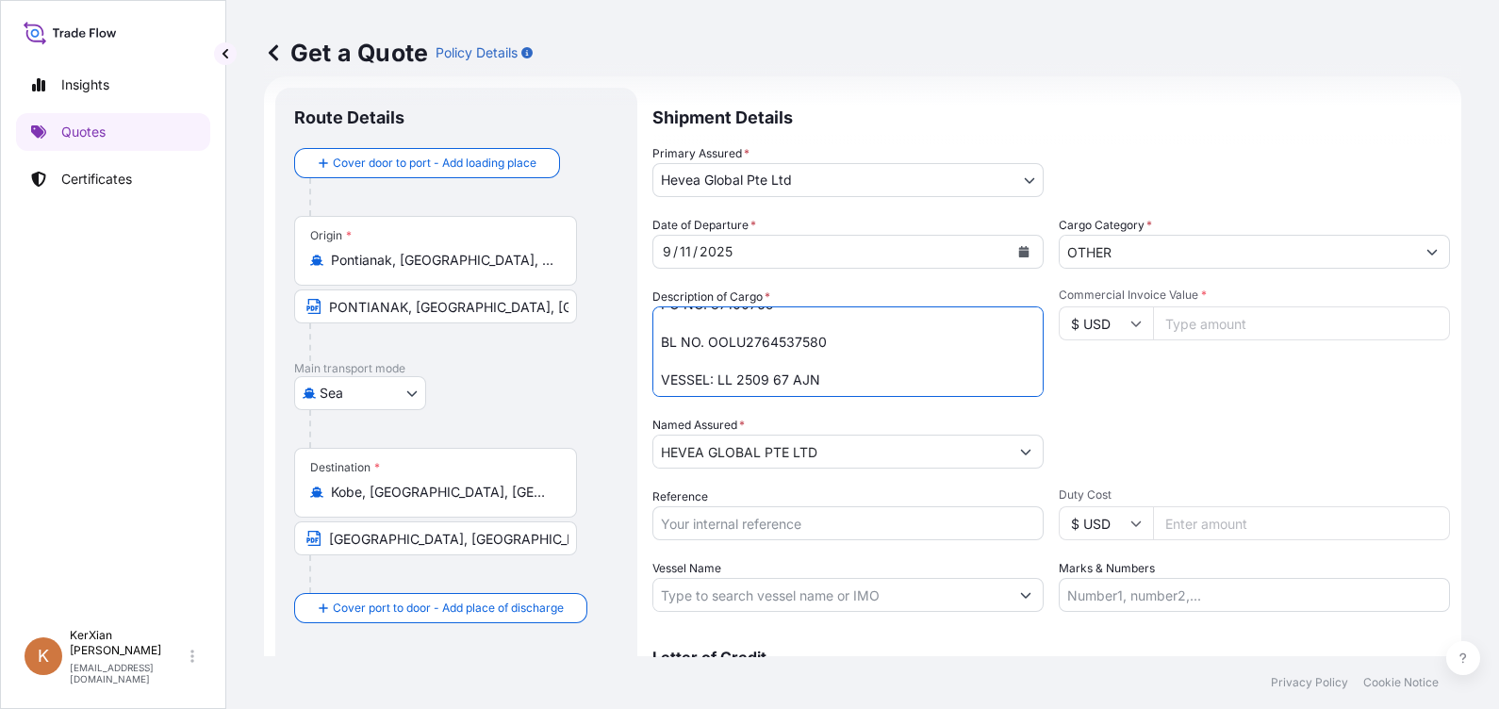
click at [746, 343] on textarea "60 UNITS METAL BOXES MB5 2160 [PERSON_NAME] OF NATURAL RUBBER SIR20 PO NO. 3710…" at bounding box center [847, 351] width 391 height 90
paste textarea "60"
type textarea "60 UNITS METAL BOXES MB5 2160 [PERSON_NAME] OF NATURAL RUBBER SIR20 PO NO. 3710…"
click at [724, 518] on input "Reference" at bounding box center [847, 523] width 391 height 34
click at [713, 527] on input "Reference" at bounding box center [847, 523] width 391 height 34
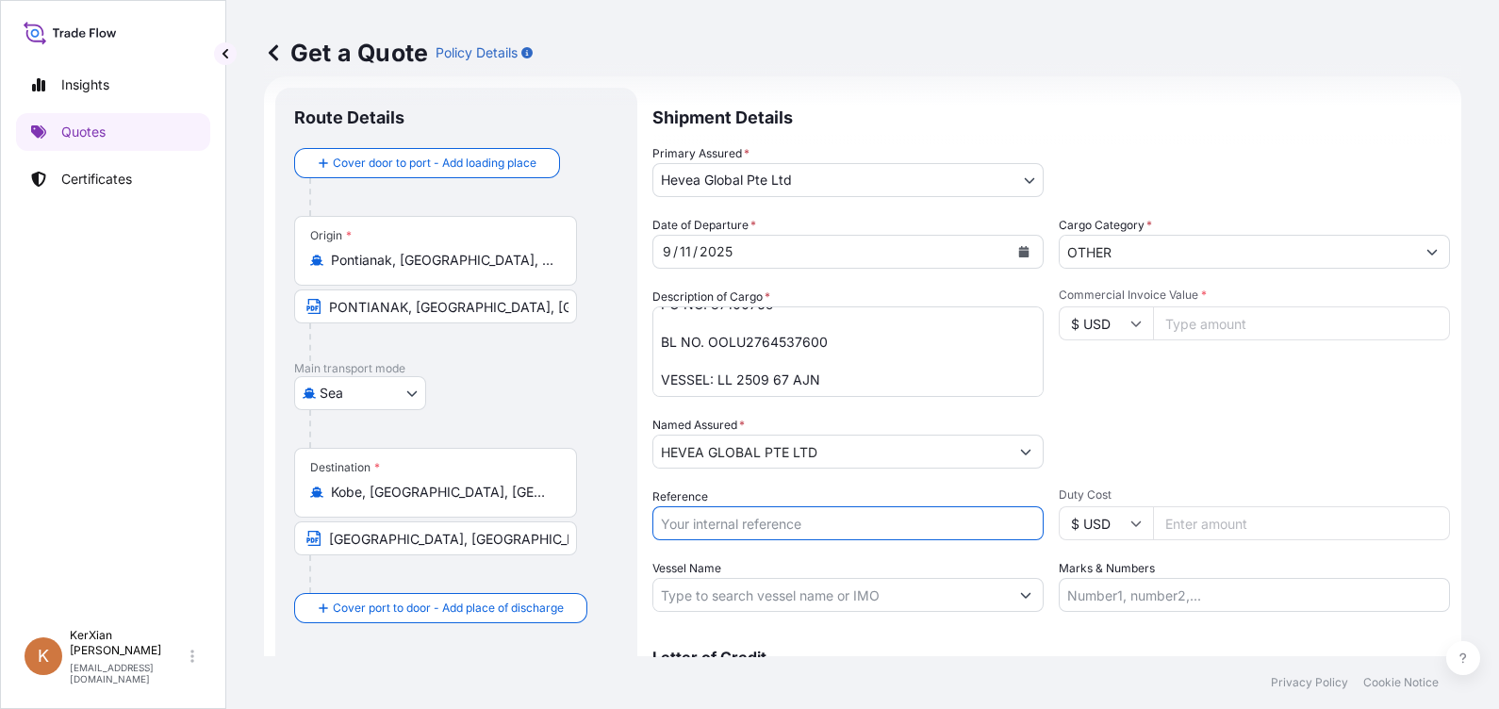
type input "SI 78339"
type input "136488.24"
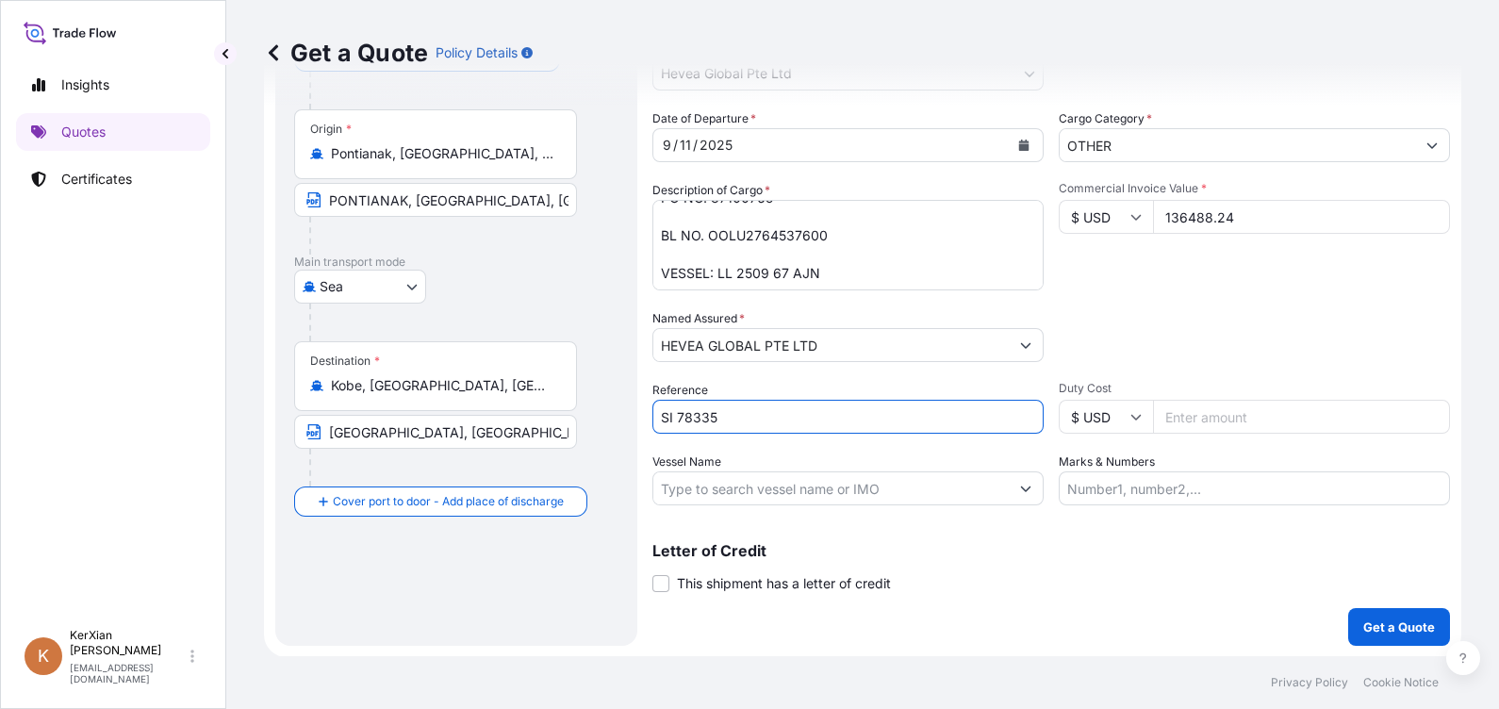
type input "SI 78335"
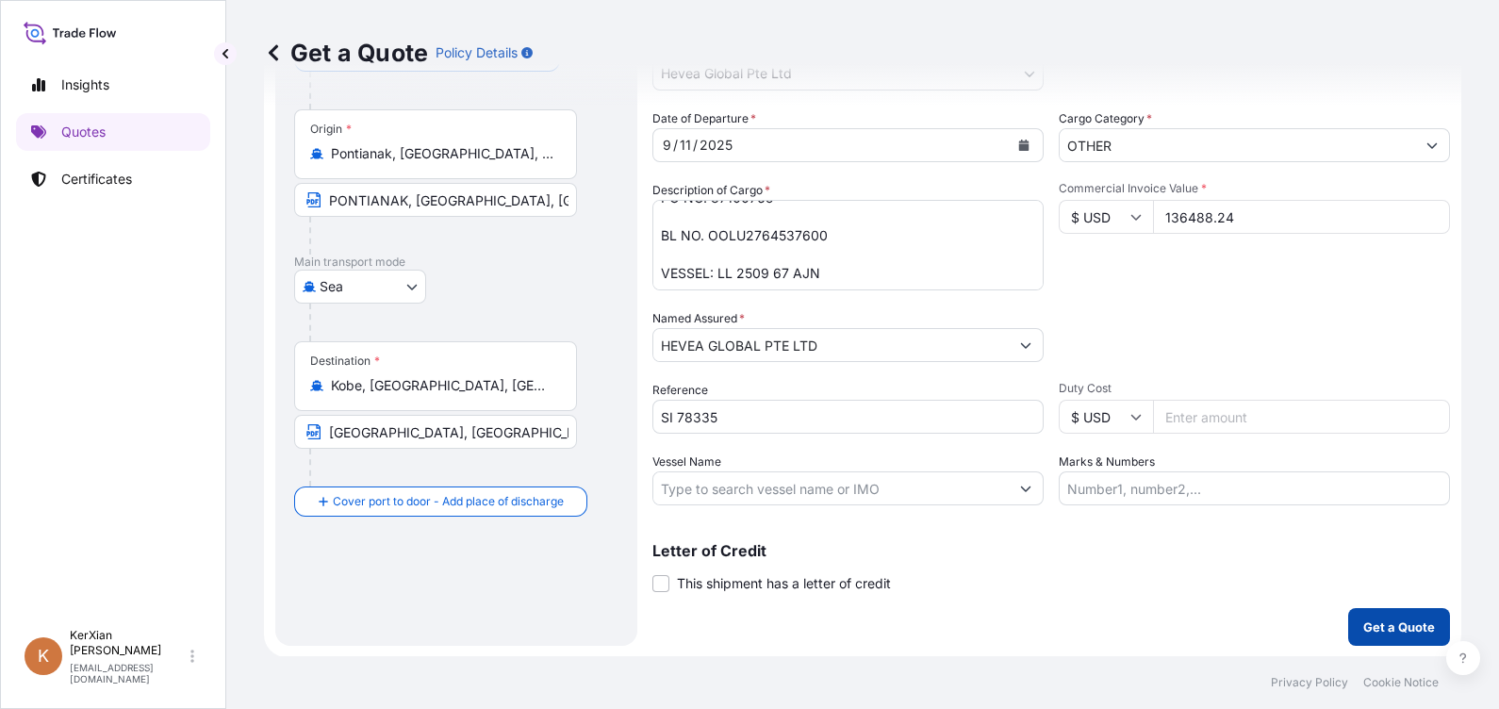
click at [1370, 631] on p "Get a Quote" at bounding box center [1399, 626] width 72 height 19
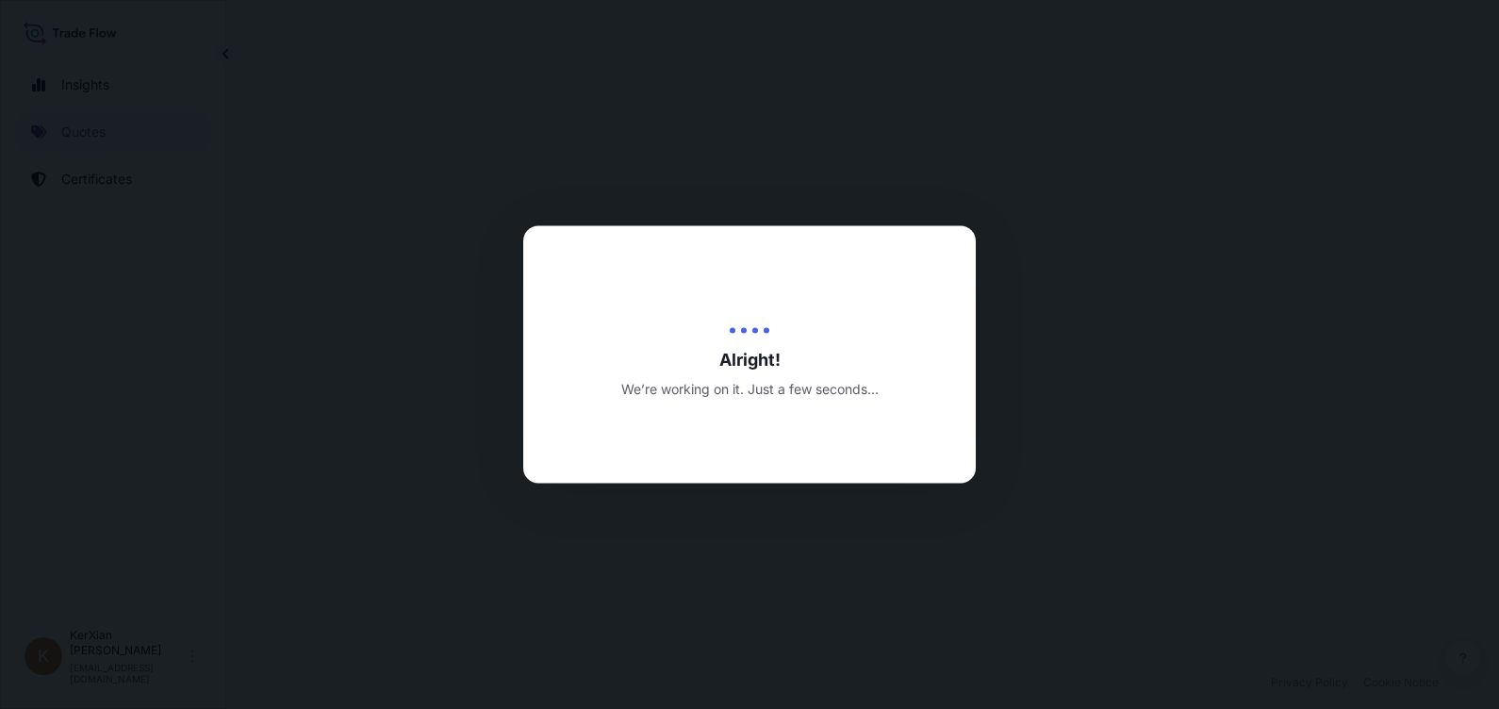
select select "Sea"
select select "31690"
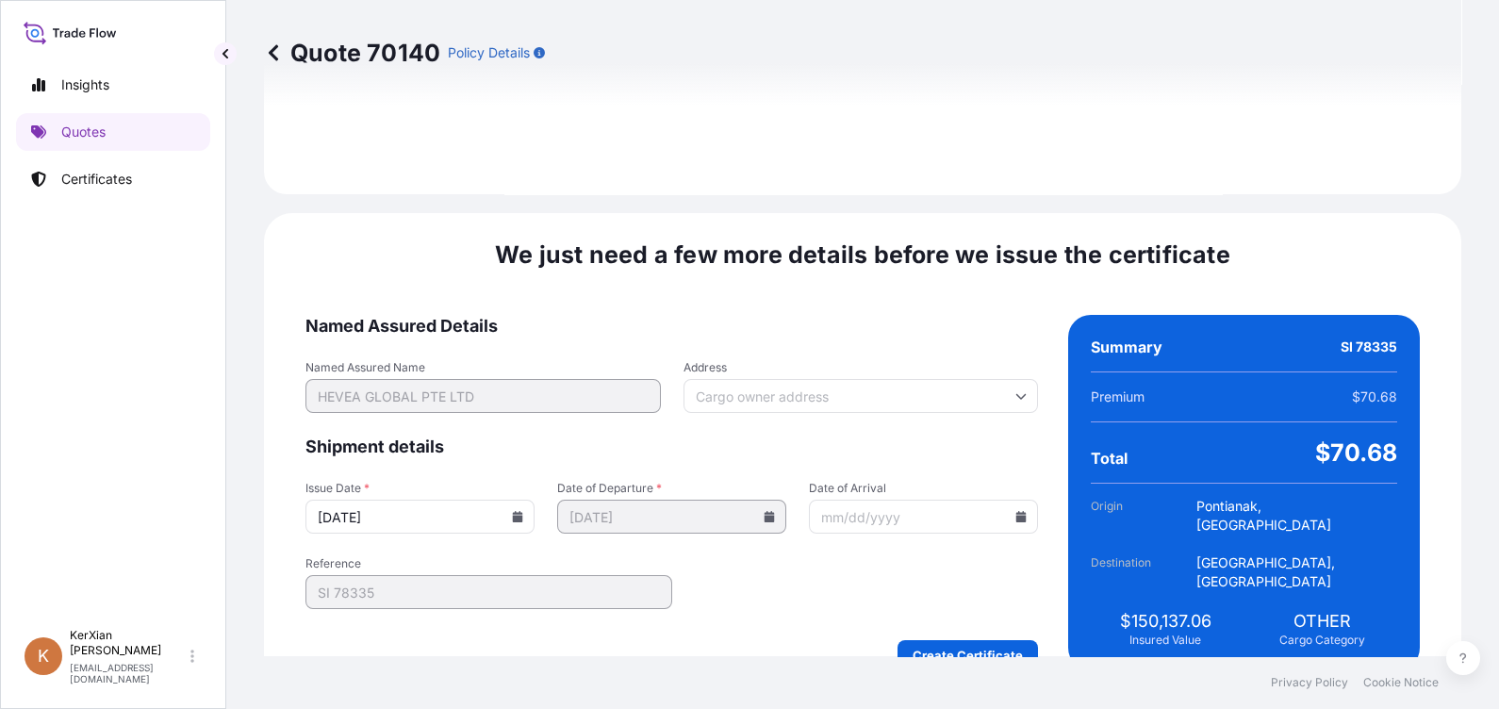
scroll to position [2270, 0]
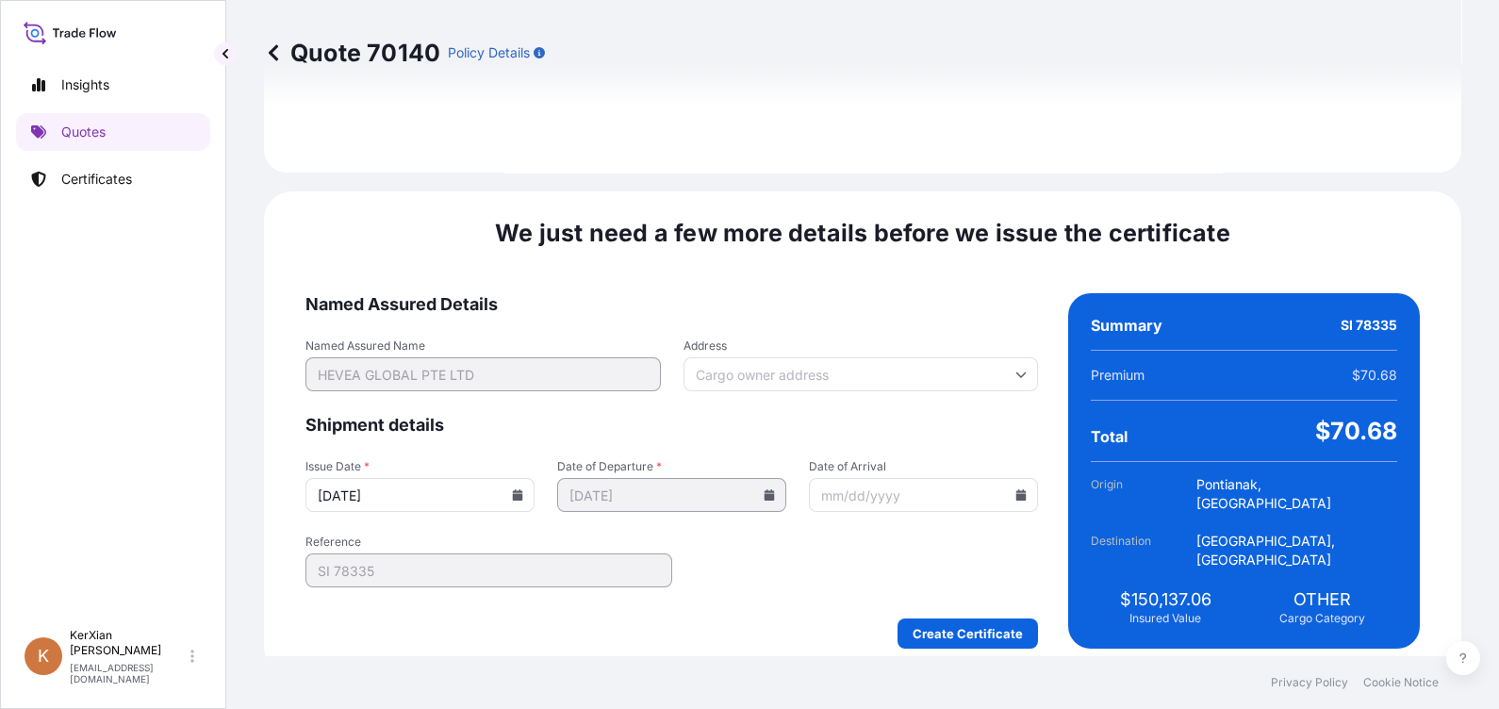
click at [434, 485] on input "[DATE]" at bounding box center [419, 495] width 229 height 34
click at [523, 489] on icon at bounding box center [518, 494] width 10 height 11
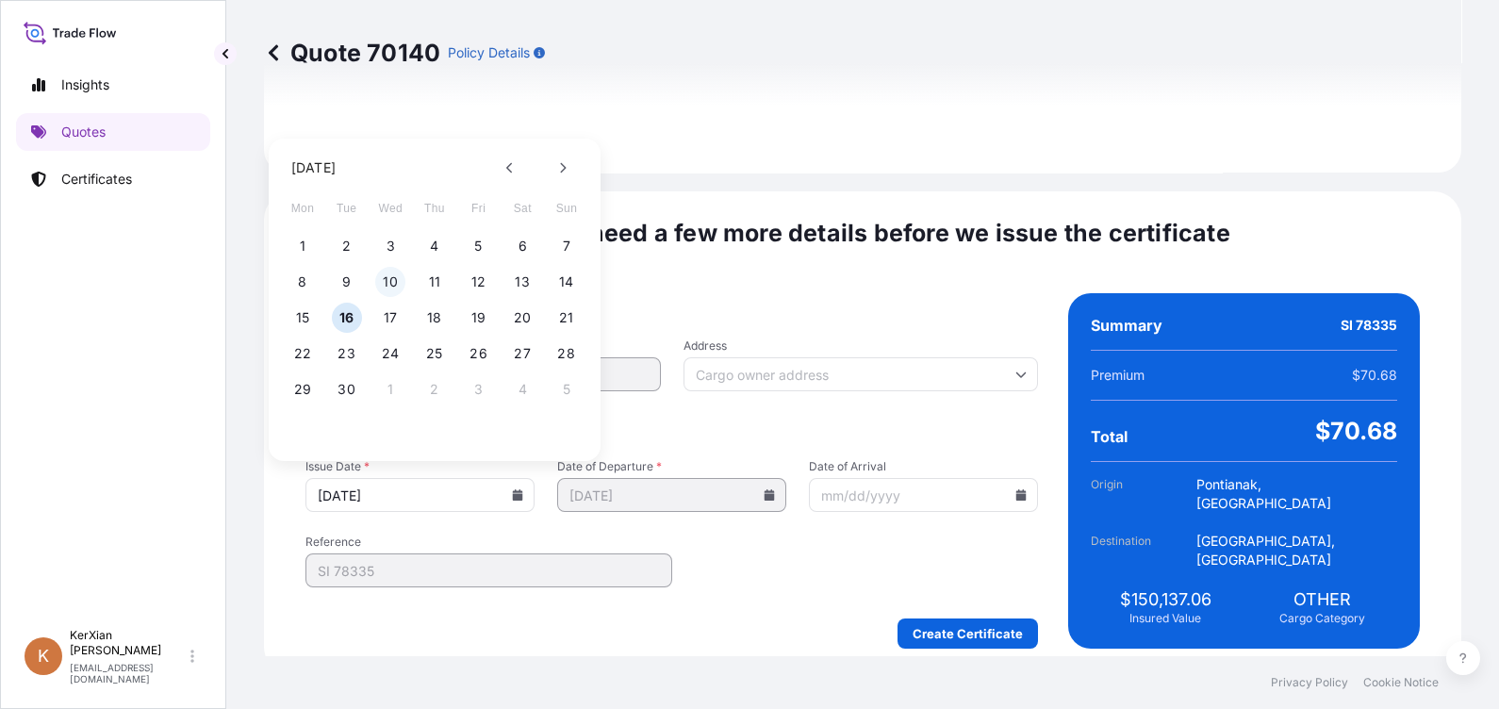
click at [391, 285] on button "10" at bounding box center [390, 282] width 30 height 30
type input "[DATE]"
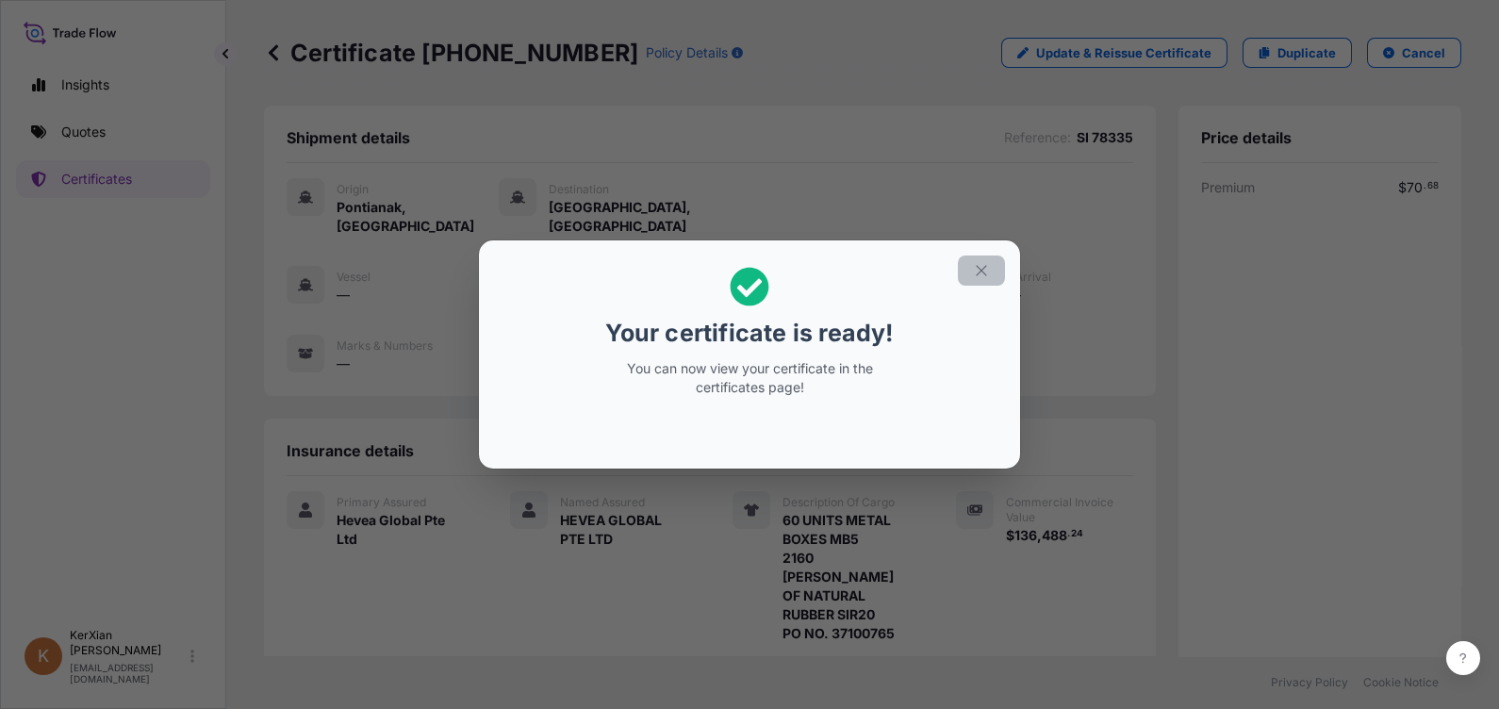
click at [975, 269] on icon "button" at bounding box center [981, 270] width 17 height 17
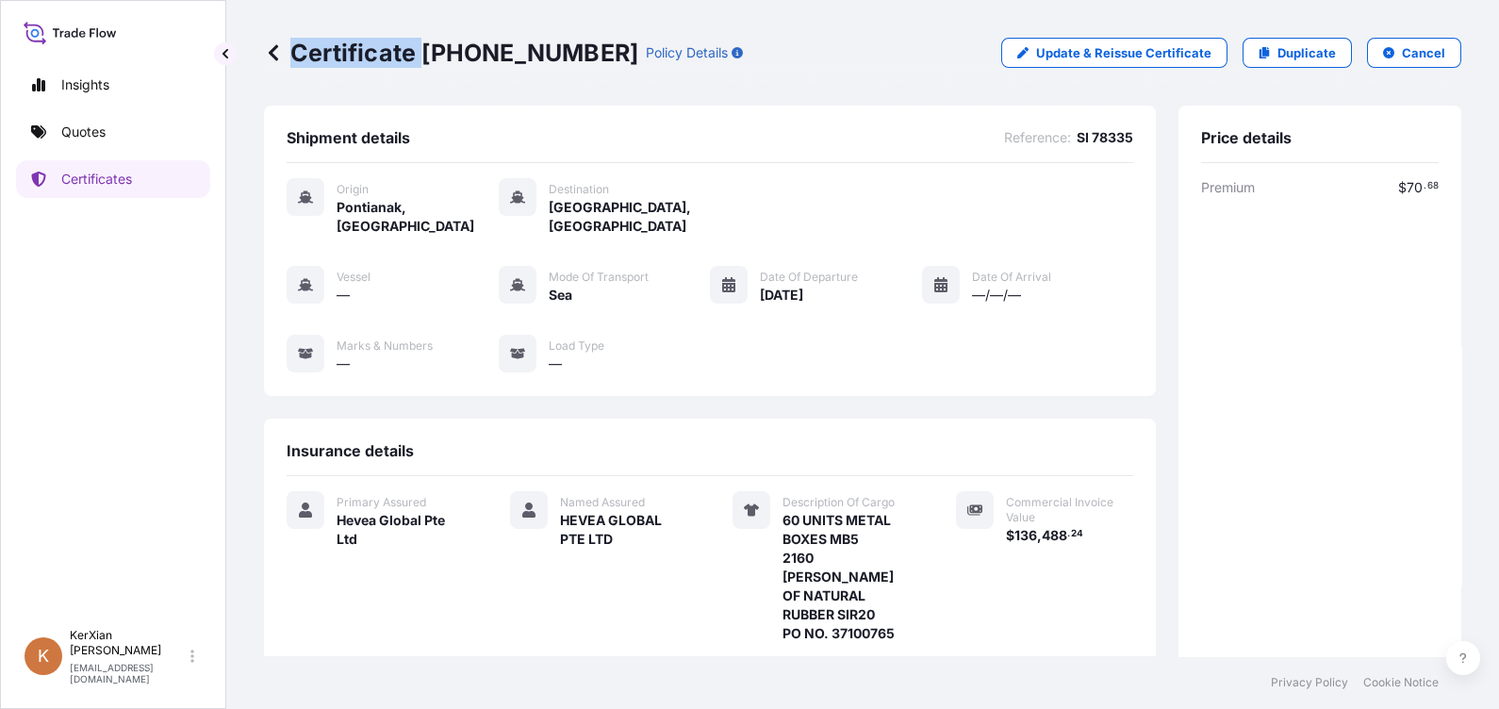
drag, startPoint x: 424, startPoint y: 56, endPoint x: 568, endPoint y: 61, distance: 144.3
click at [568, 61] on div "Certificate [PHONE_NUMBER] Policy Details" at bounding box center [503, 53] width 479 height 30
drag, startPoint x: 568, startPoint y: 61, endPoint x: 427, endPoint y: 44, distance: 142.4
click at [418, 41] on p "Certificate [PHONE_NUMBER]" at bounding box center [451, 53] width 374 height 30
click at [456, 60] on p "Certificate [PHONE_NUMBER]" at bounding box center [451, 53] width 374 height 30
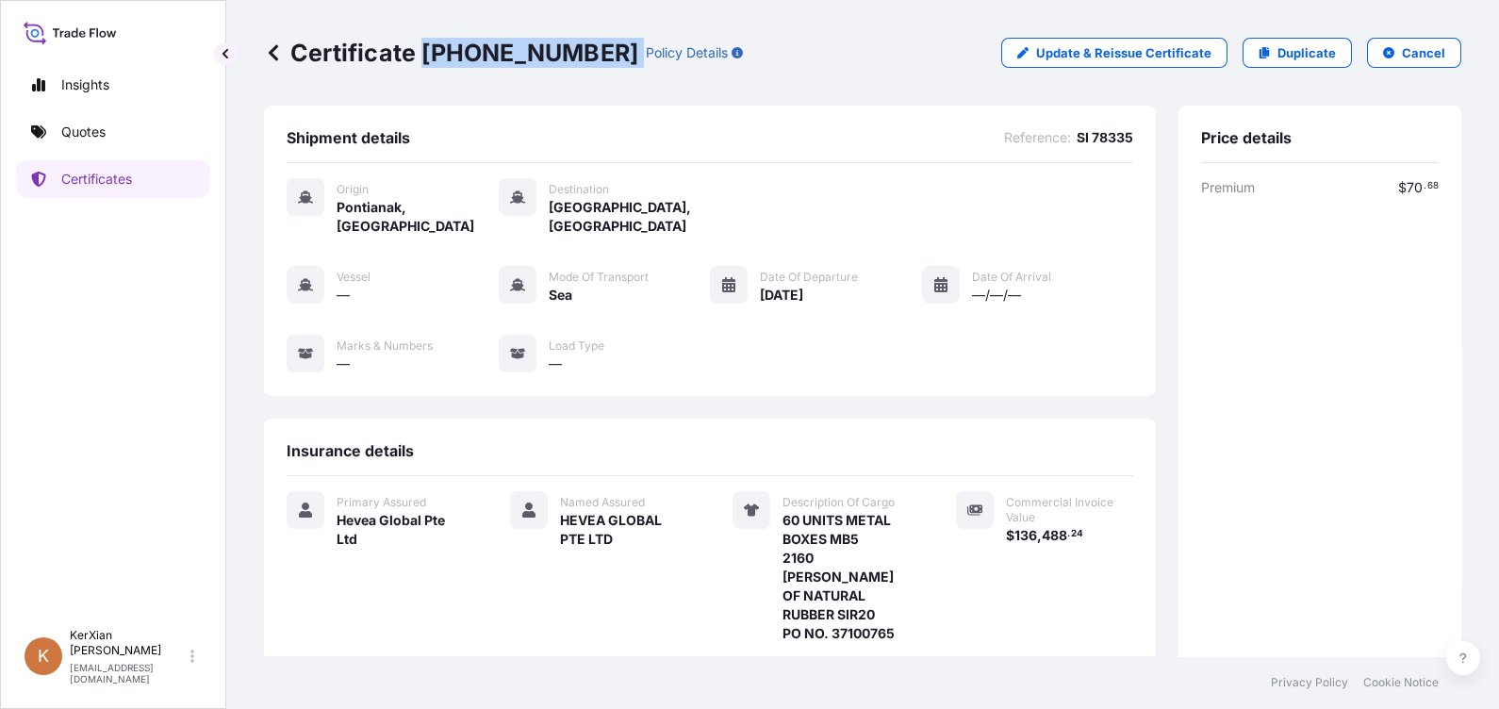
drag, startPoint x: 423, startPoint y: 51, endPoint x: 571, endPoint y: 55, distance: 148.0
click at [571, 55] on div "Certificate [PHONE_NUMBER] Policy Details" at bounding box center [503, 53] width 479 height 30
copy p "[PHONE_NUMBER]"
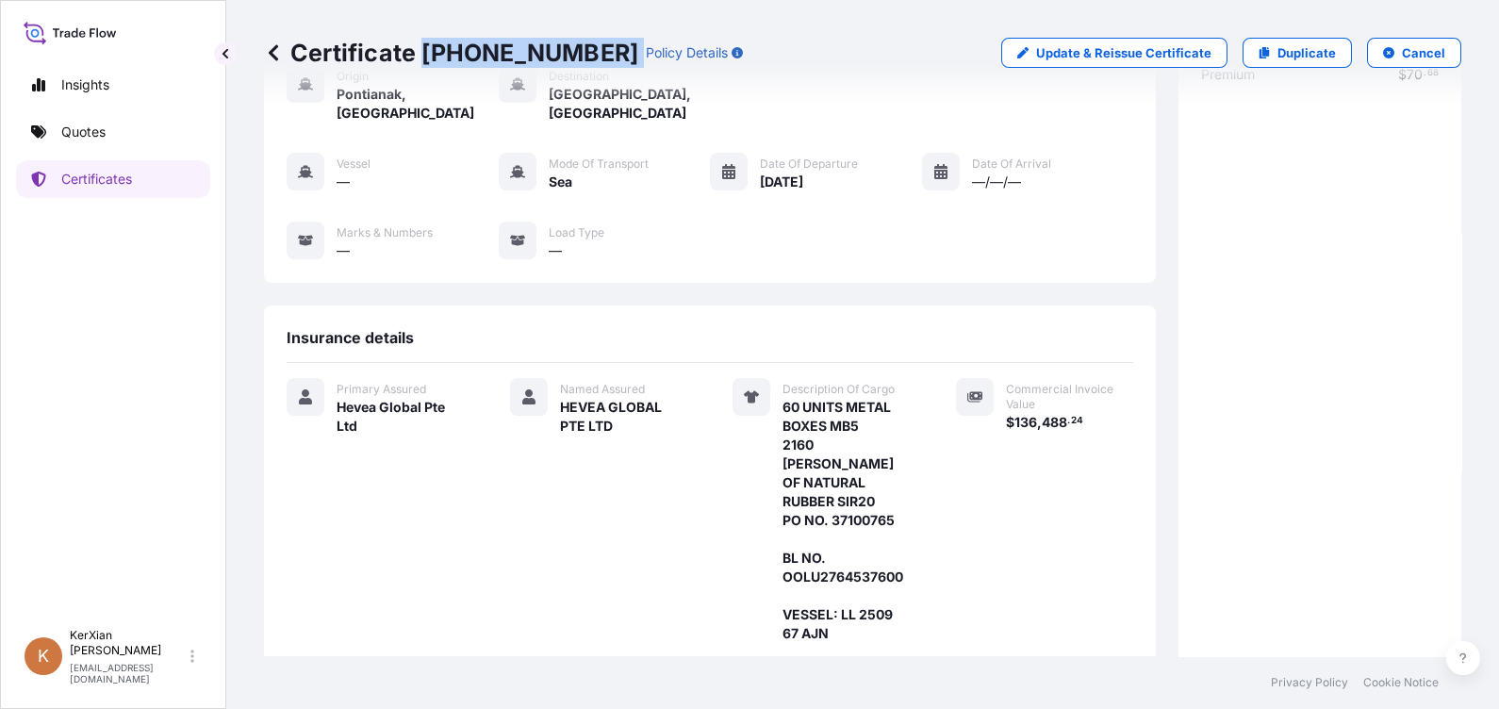
scroll to position [350, 0]
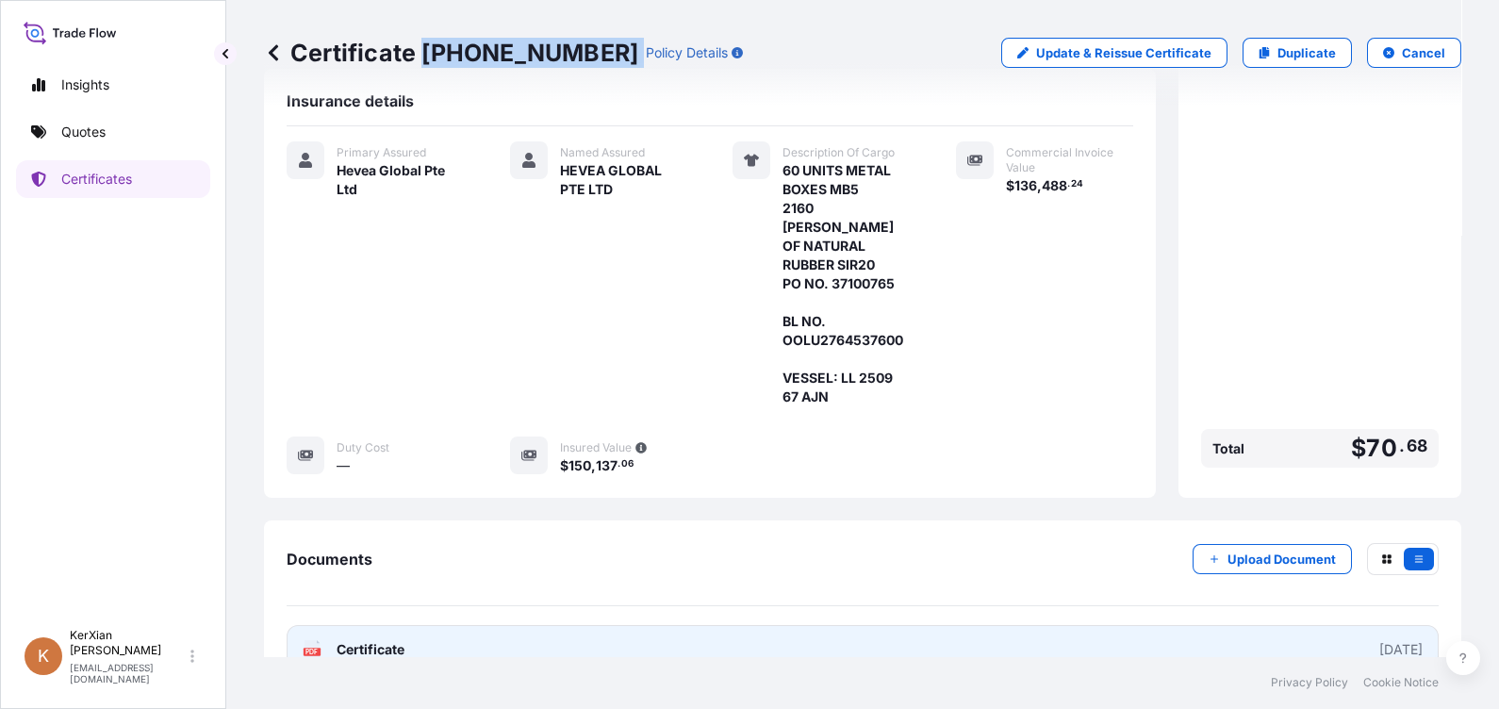
click at [1211, 625] on link "PDF Certificate [DATE]" at bounding box center [863, 649] width 1152 height 49
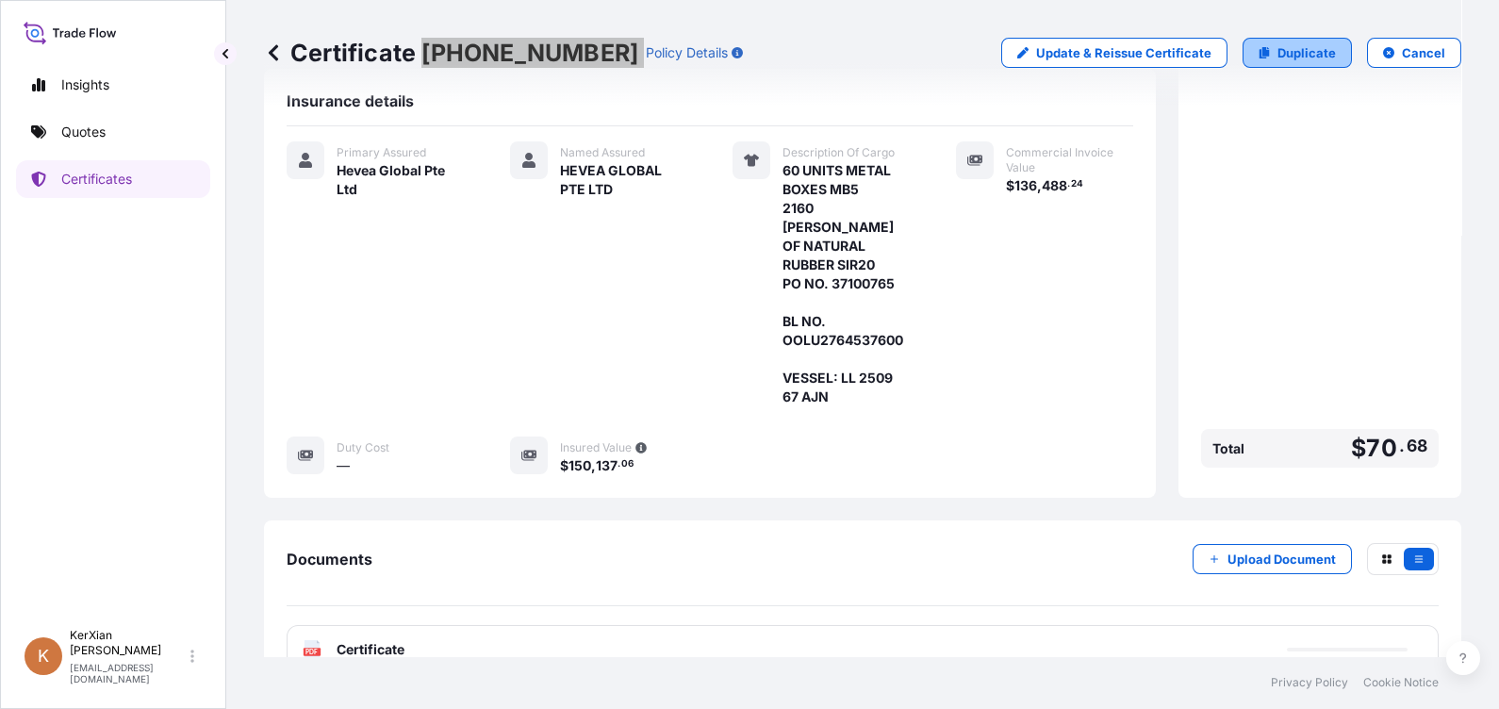
click at [1294, 53] on p "Duplicate" at bounding box center [1306, 52] width 58 height 19
select select "Sea"
select select "31690"
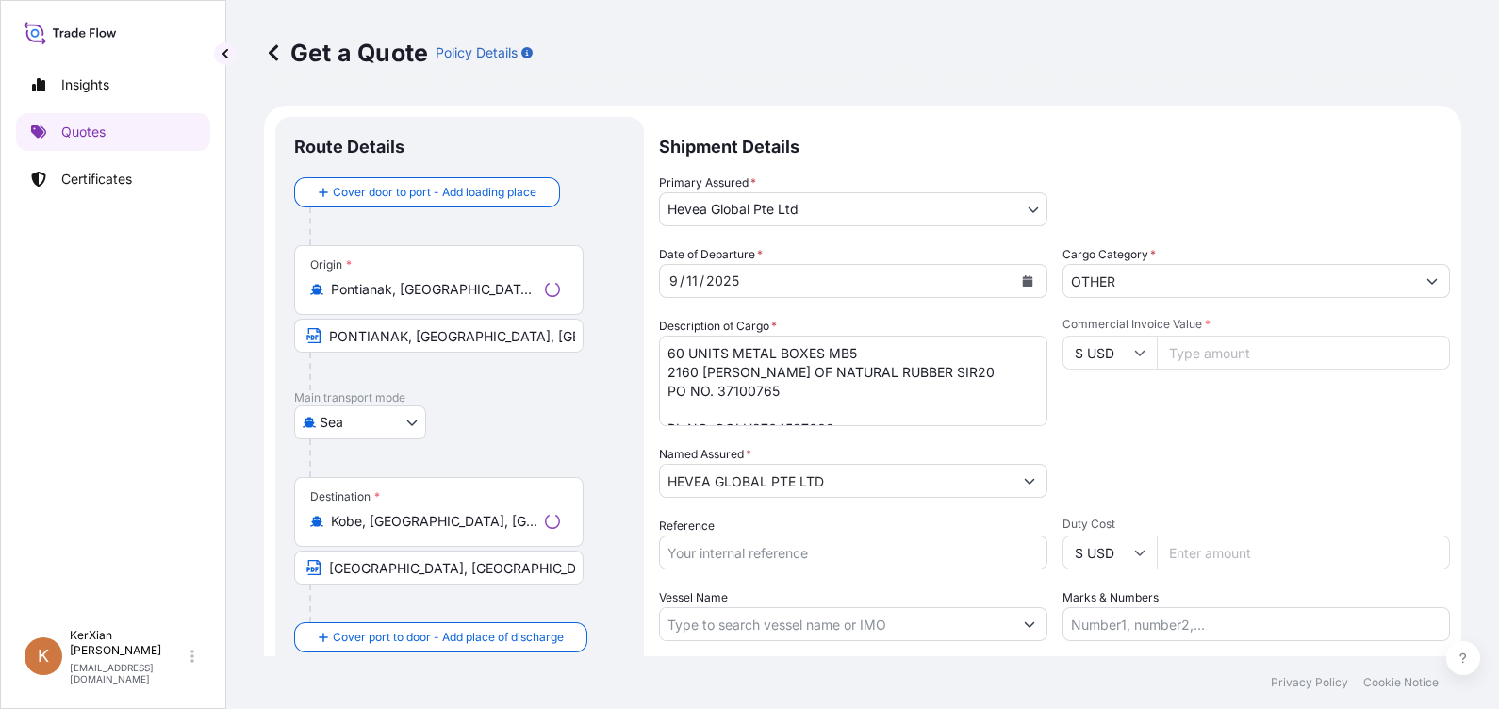
scroll to position [29, 0]
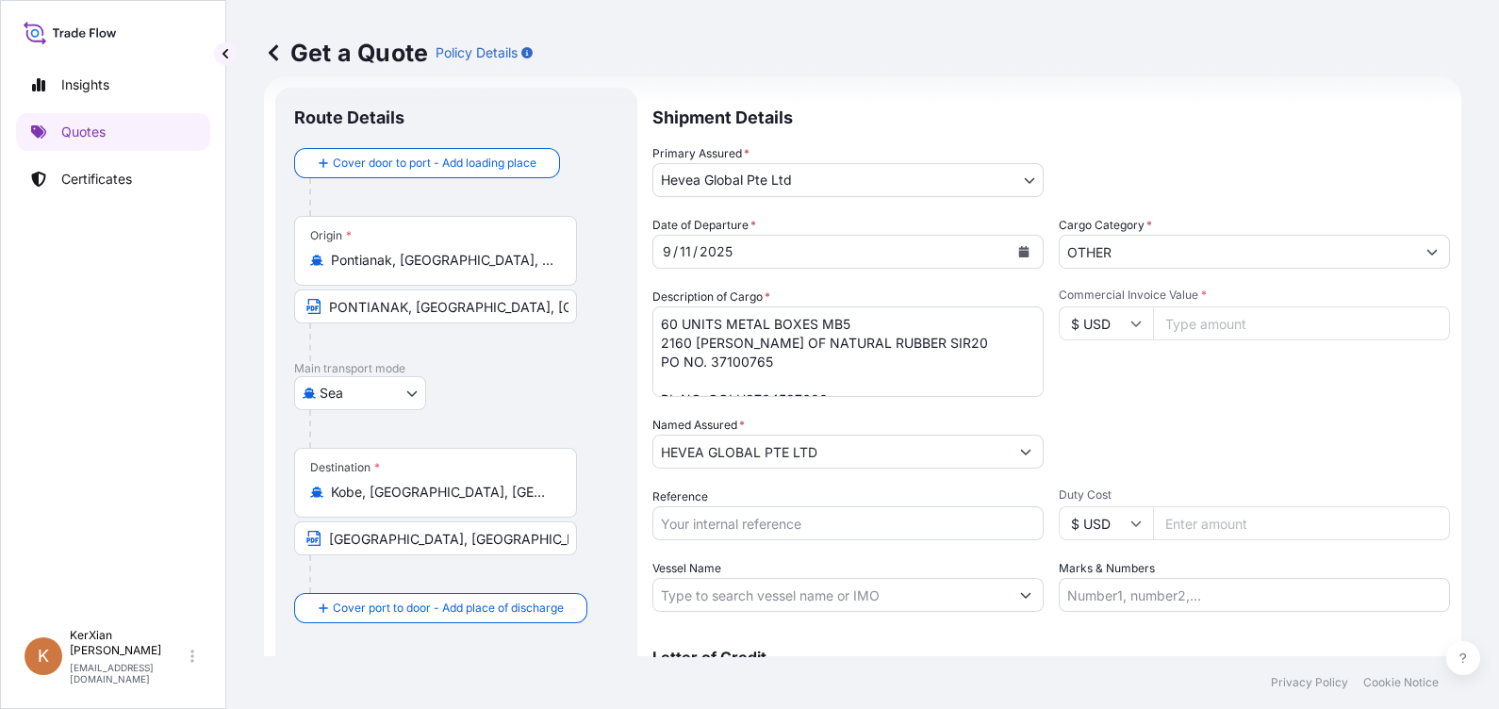
click at [782, 360] on textarea "60 UNITS METAL BOXES MB5 2160 [PERSON_NAME] OF NATURAL RUBBER SIR20 PO NO. 3710…" at bounding box center [847, 351] width 391 height 90
click at [747, 332] on textarea "60 UNITS METAL BOXES MB5 2160 [PERSON_NAME] OF NATURAL RUBBER SIR20 PO NO. 3710…" at bounding box center [847, 351] width 391 height 90
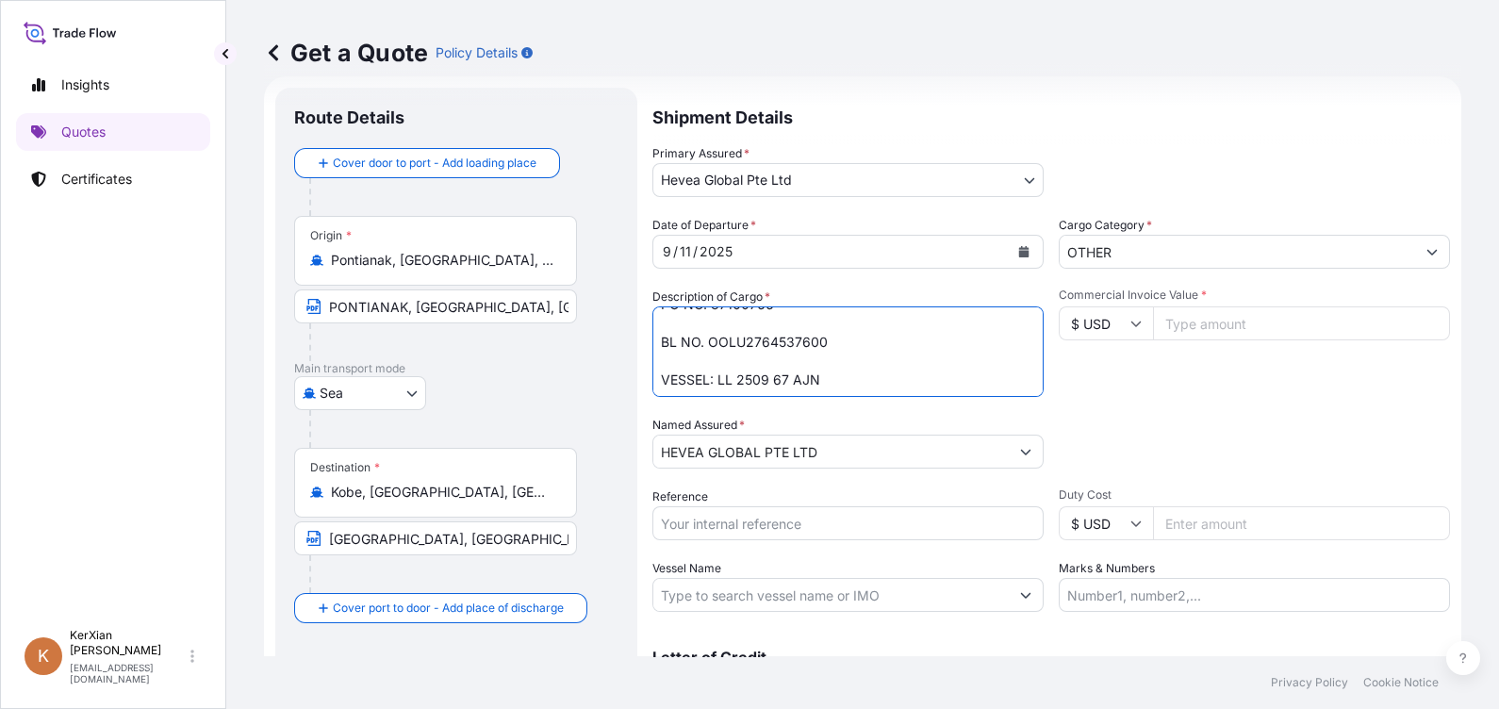
click at [747, 332] on textarea "60 UNITS METAL BOXES MB5 2160 [PERSON_NAME] OF NATURAL RUBBER SIR20 PO NO. 3710…" at bounding box center [847, 351] width 391 height 90
paste textarea "92"
click at [725, 385] on textarea "60 UNITS METAL BOXES MB5 2160 [PERSON_NAME] OF NATURAL RUBBER SIR20 PO NO. 3710…" at bounding box center [847, 351] width 391 height 90
drag, startPoint x: 717, startPoint y: 378, endPoint x: 820, endPoint y: 378, distance: 102.7
click at [820, 378] on textarea "60 UNITS METAL BOXES MB5 2160 [PERSON_NAME] OF NATURAL RUBBER SIR20 PO NO. 3710…" at bounding box center [847, 351] width 391 height 90
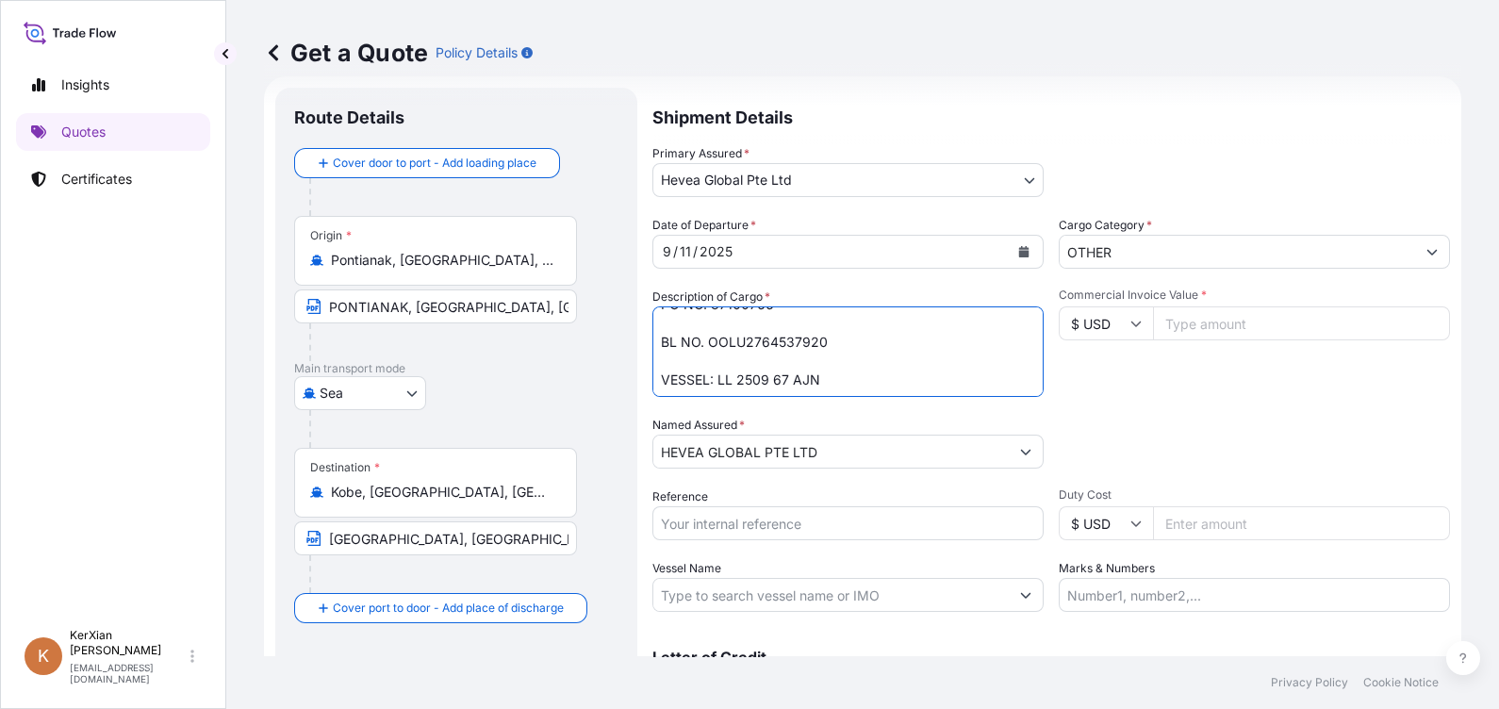
paste textarea "28 21"
type textarea "60 UNITS METAL BOXES MB5 2160 [PERSON_NAME] OF NATURAL RUBBER SIR20 PO NO. 3710…"
click at [693, 248] on div "/" at bounding box center [695, 251] width 5 height 23
click at [1019, 253] on icon "Calendar" at bounding box center [1024, 251] width 10 height 11
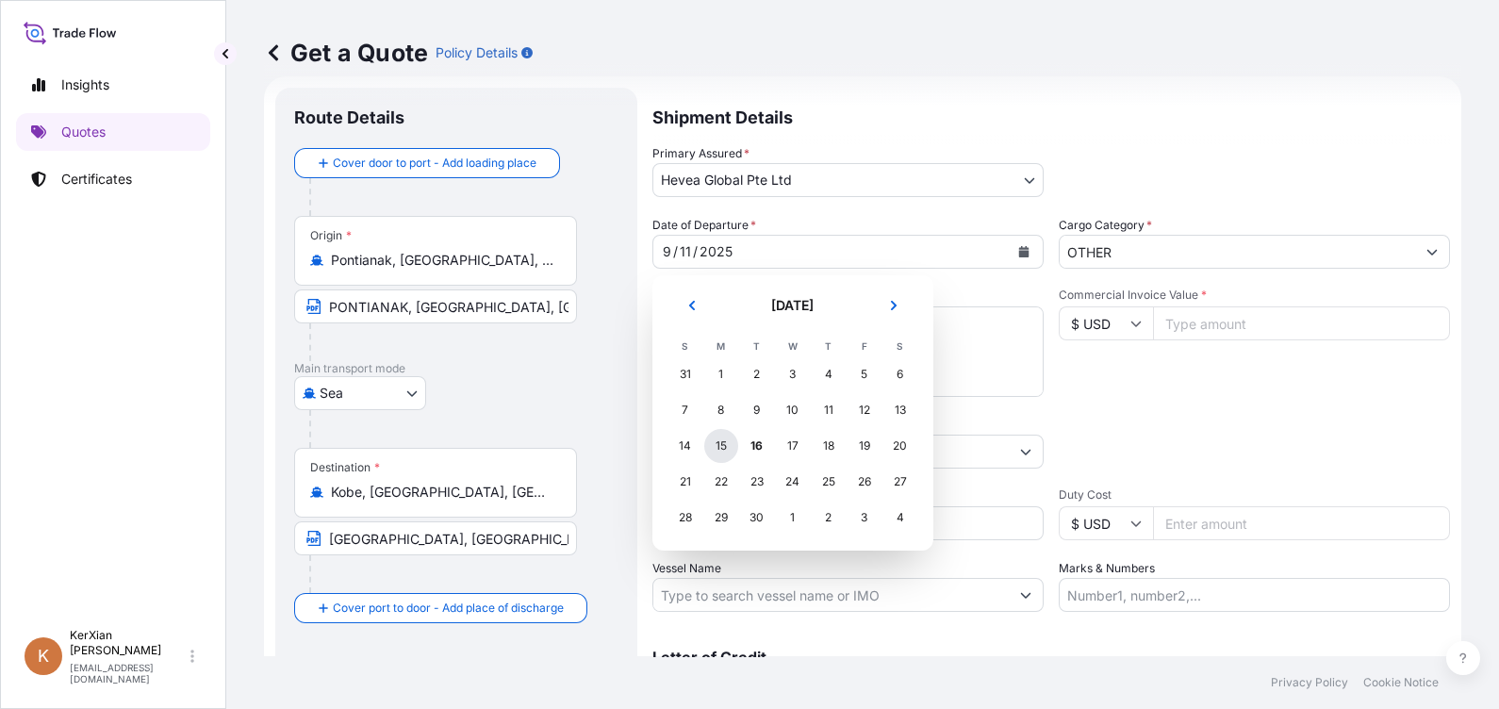
click at [713, 452] on div "15" at bounding box center [721, 446] width 34 height 34
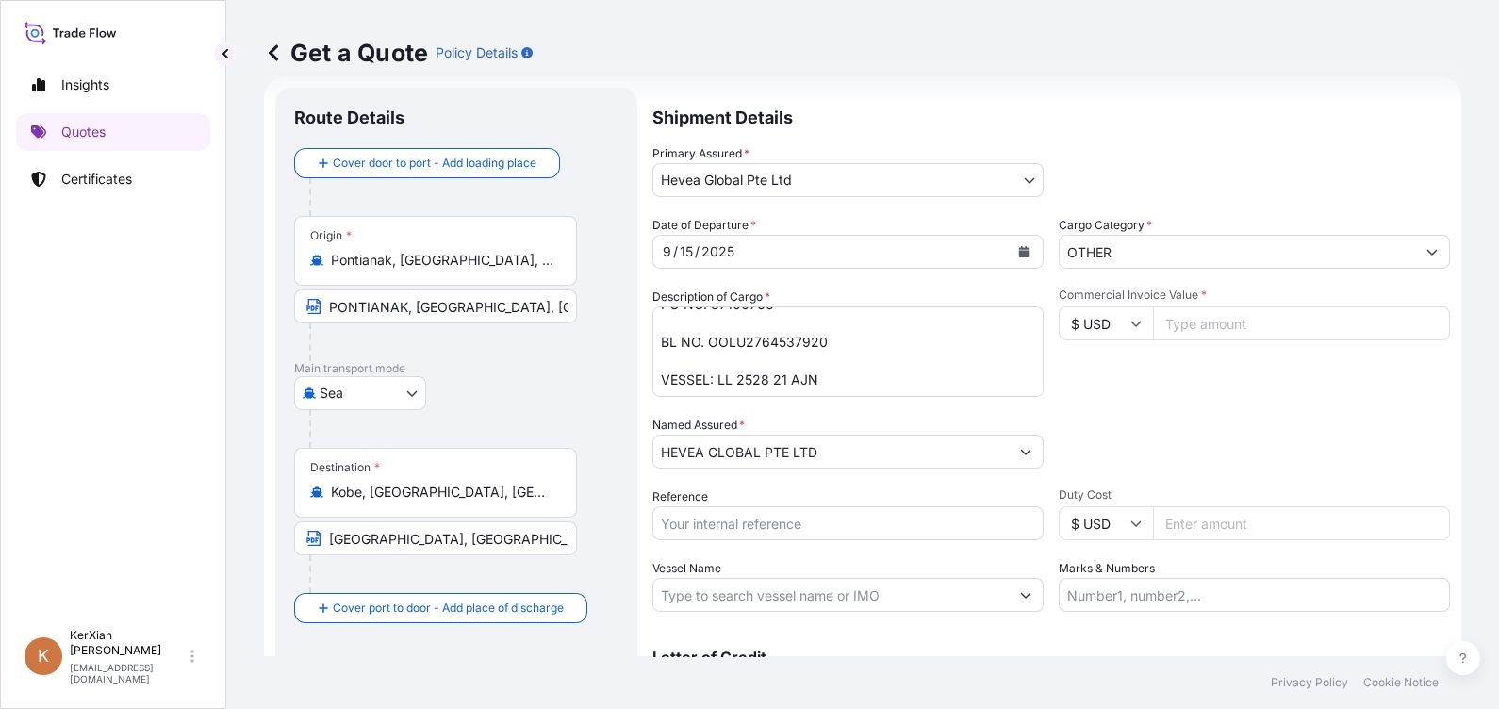
click at [750, 536] on input "Reference" at bounding box center [847, 523] width 391 height 34
paste input "78343"
type input "SI 78343"
click at [1198, 313] on input "Commercial Invoice Value *" at bounding box center [1301, 323] width 297 height 34
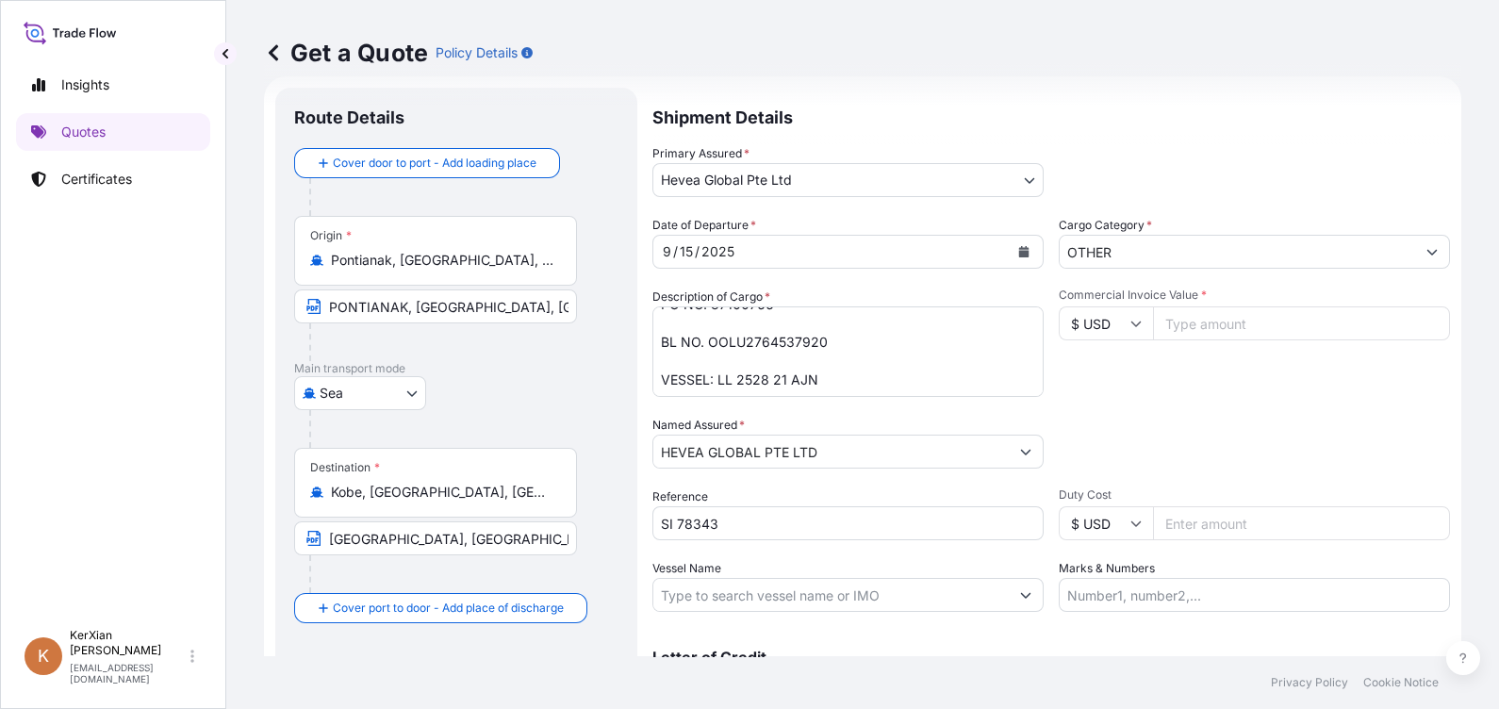
paste input "136488.24"
type input "136488.24"
click at [1209, 392] on div "Commercial Invoice Value * $ USD 136488.24" at bounding box center [1253, 341] width 391 height 109
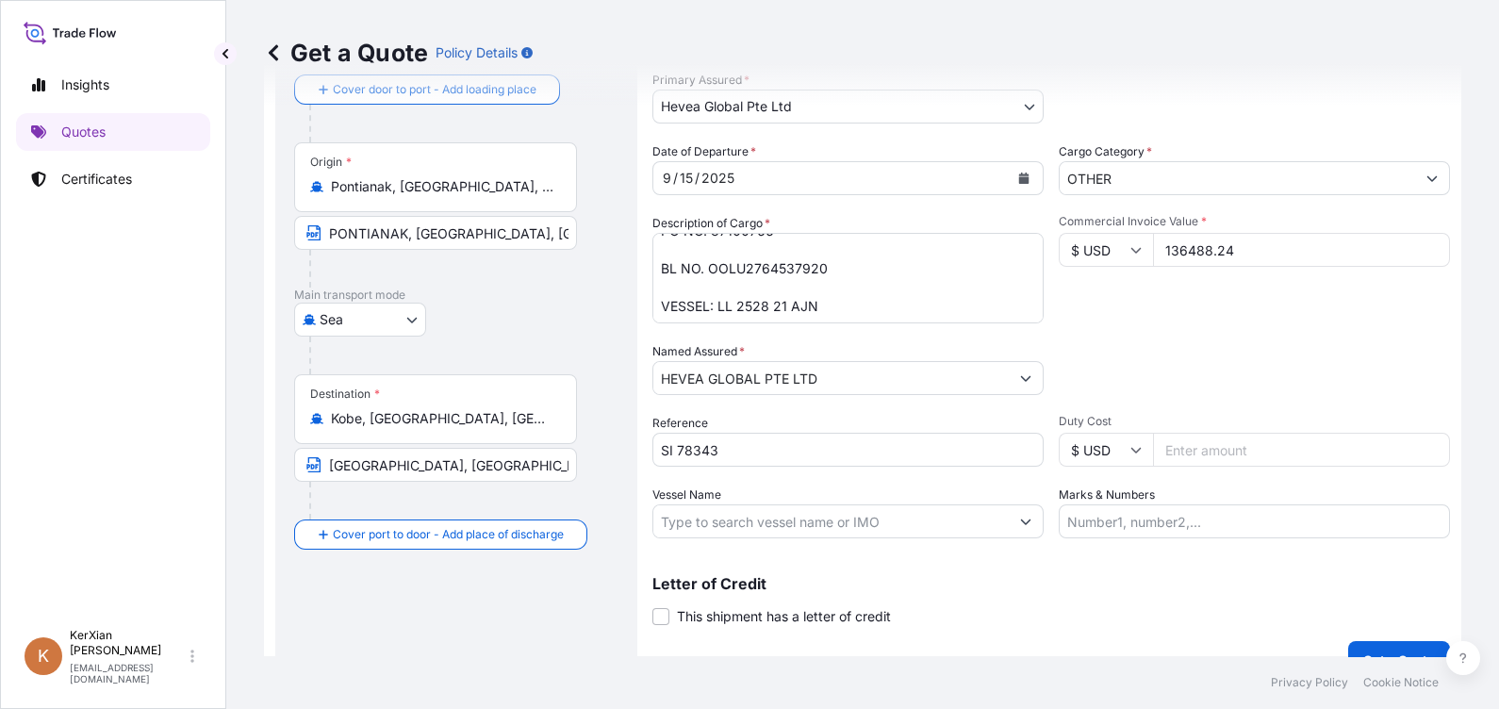
scroll to position [136, 0]
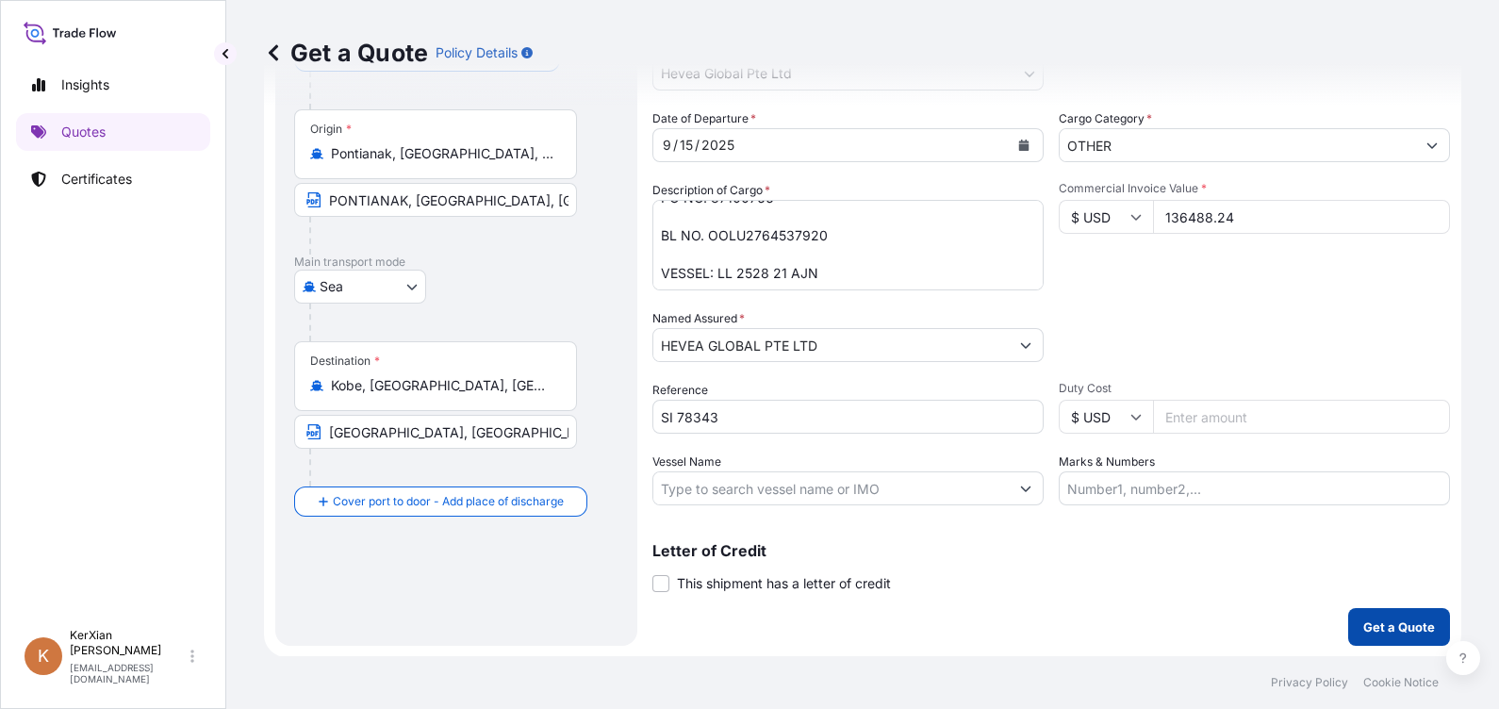
click at [1379, 641] on button "Get a Quote" at bounding box center [1399, 627] width 102 height 38
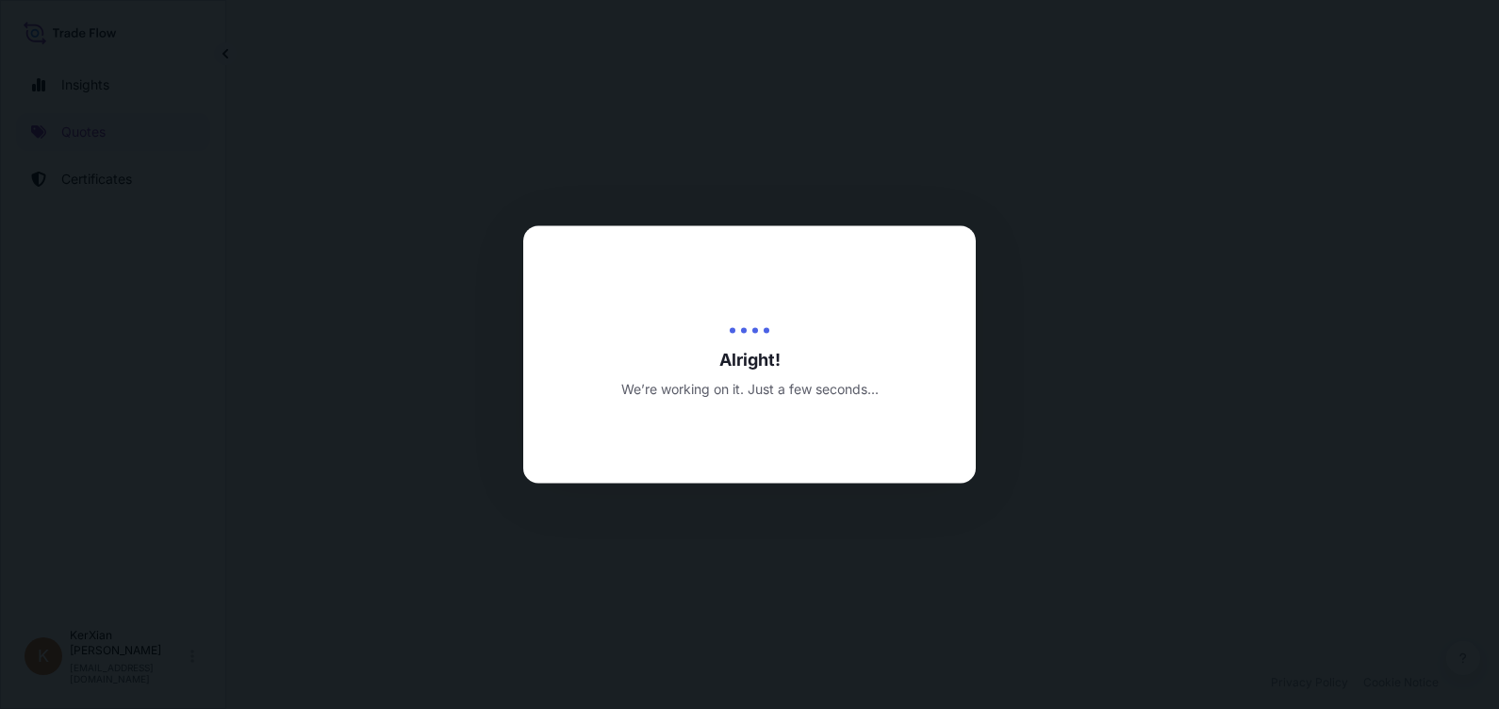
select select "Sea"
select select "31690"
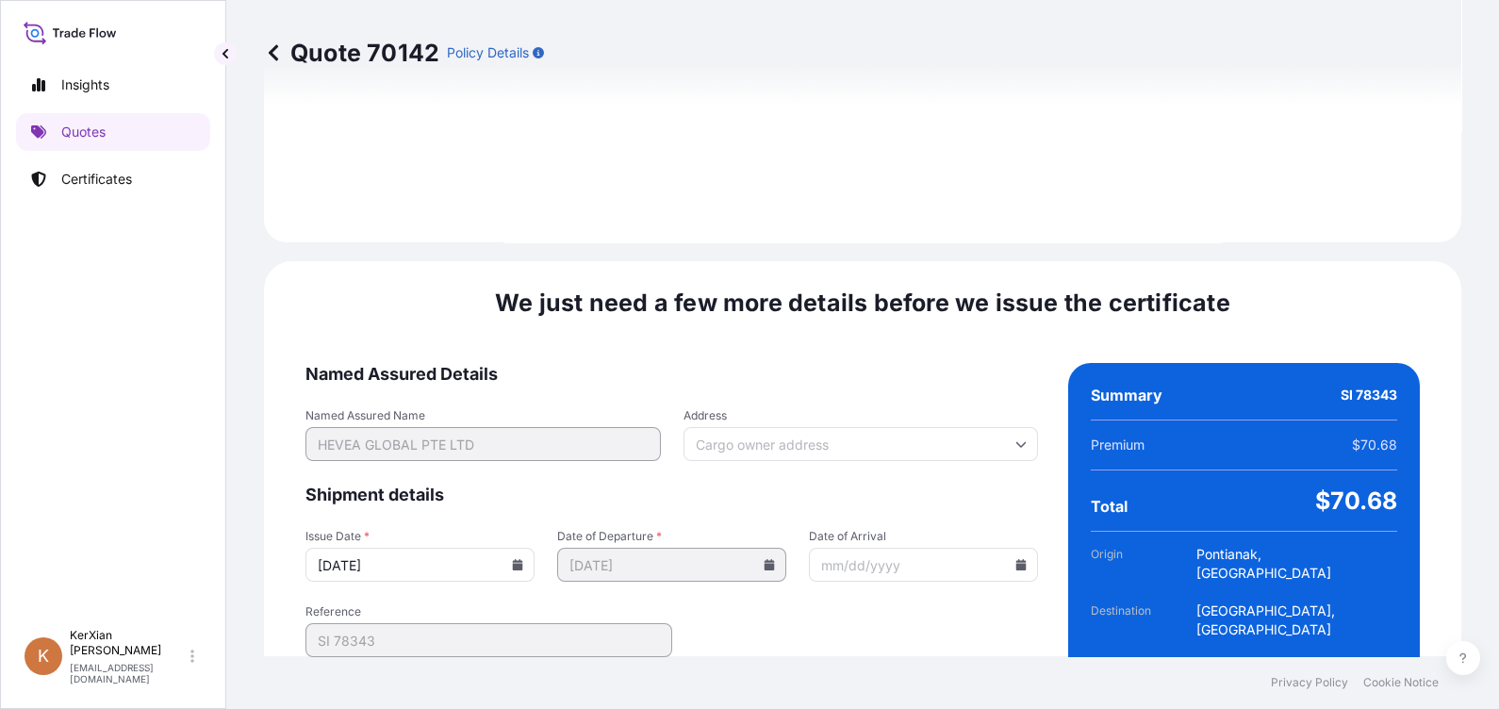
scroll to position [2270, 0]
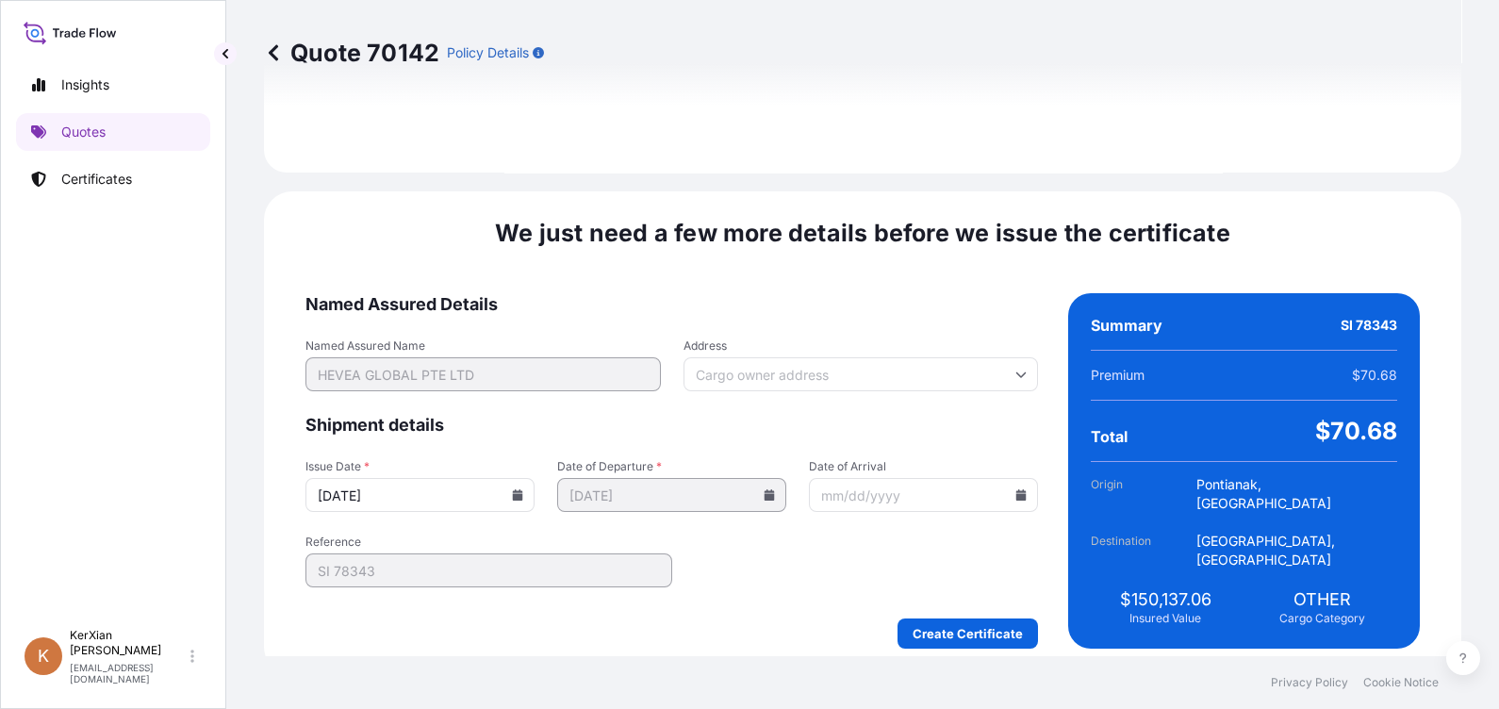
click at [523, 489] on icon at bounding box center [518, 494] width 10 height 11
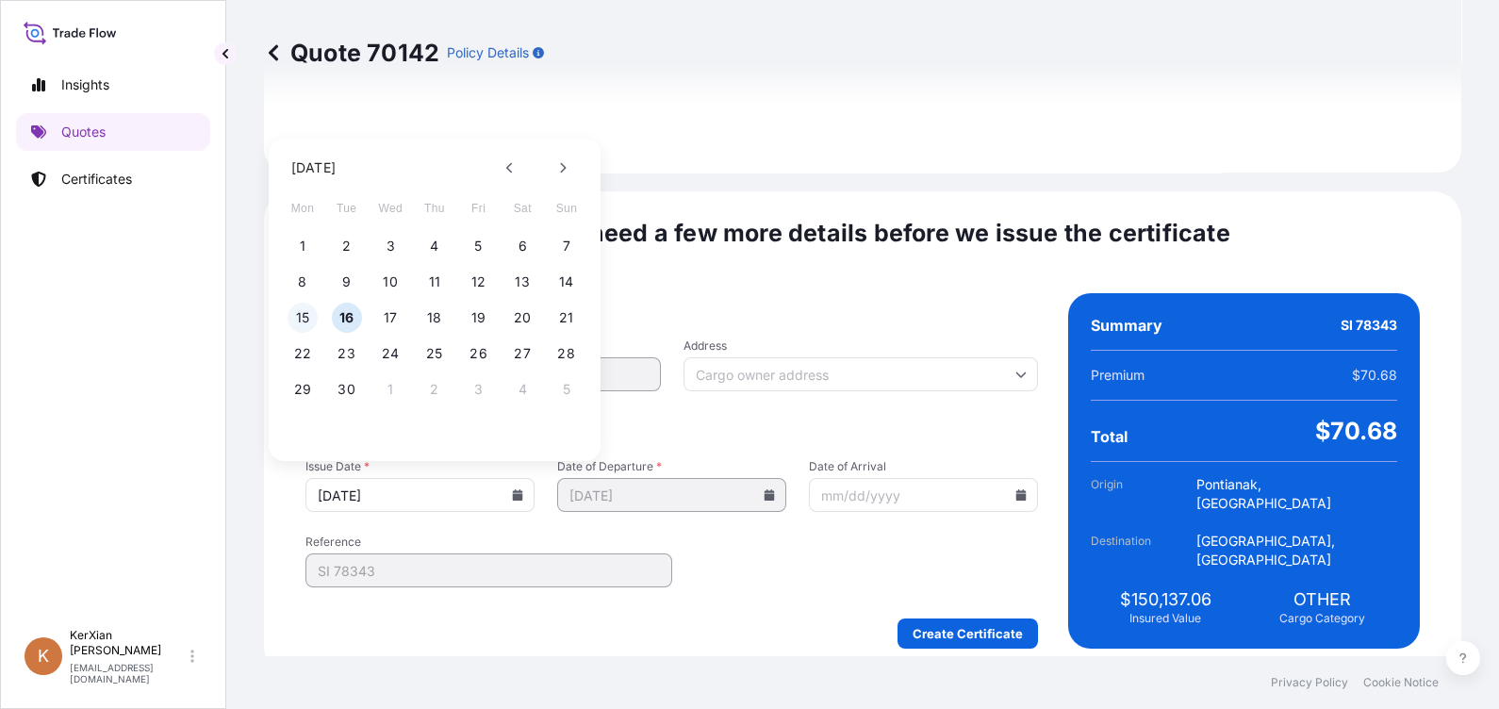
click at [305, 321] on button "15" at bounding box center [302, 318] width 30 height 30
type input "[DATE]"
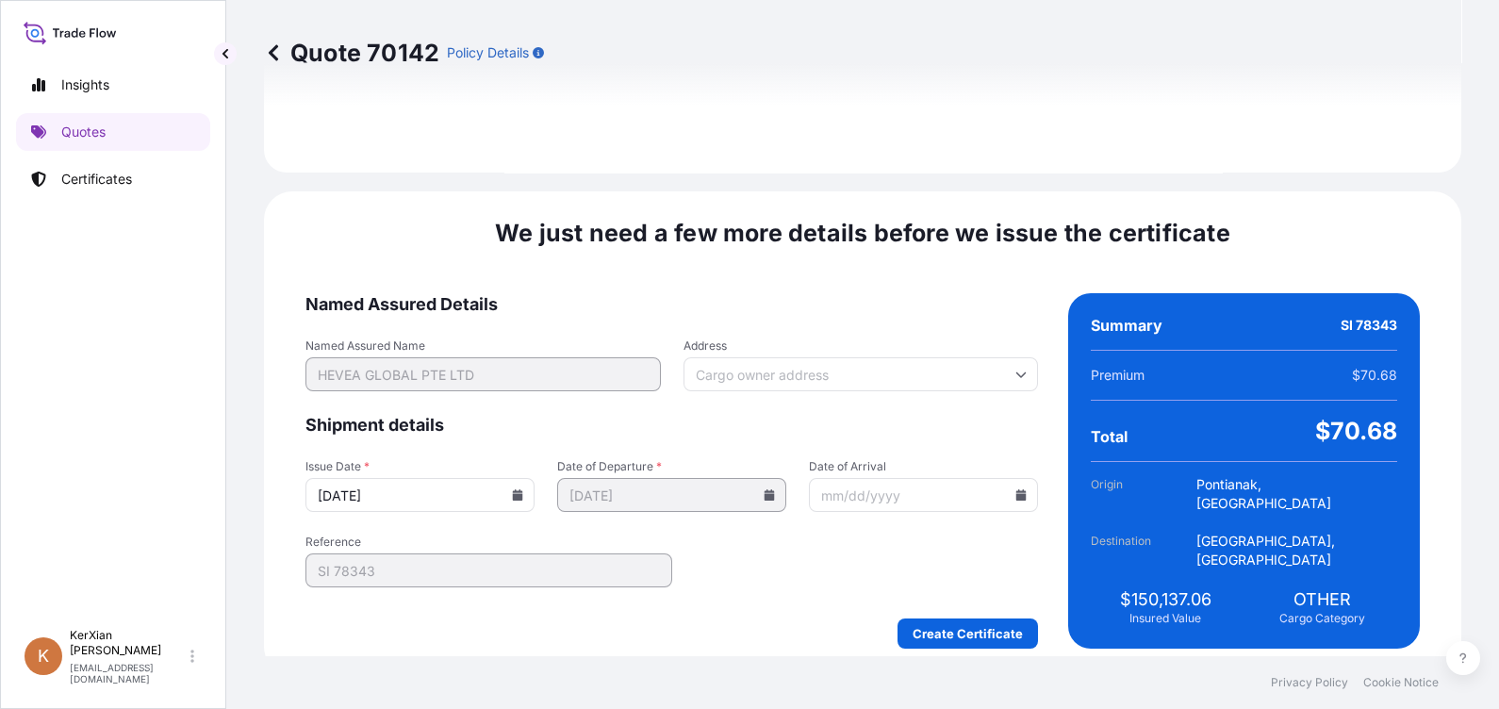
click at [520, 495] on input "[DATE]" at bounding box center [419, 495] width 229 height 34
click at [523, 489] on icon at bounding box center [518, 494] width 10 height 11
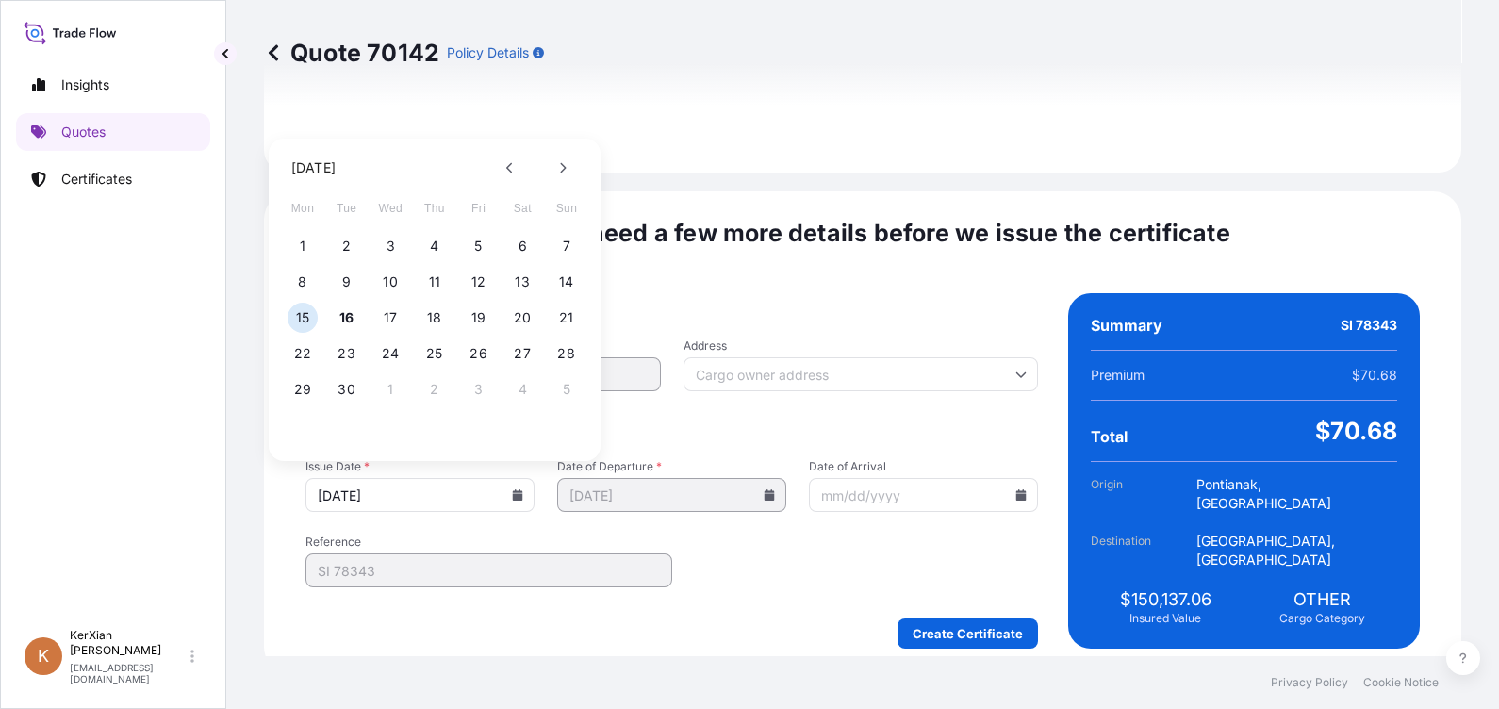
click at [306, 311] on button "15" at bounding box center [302, 318] width 30 height 30
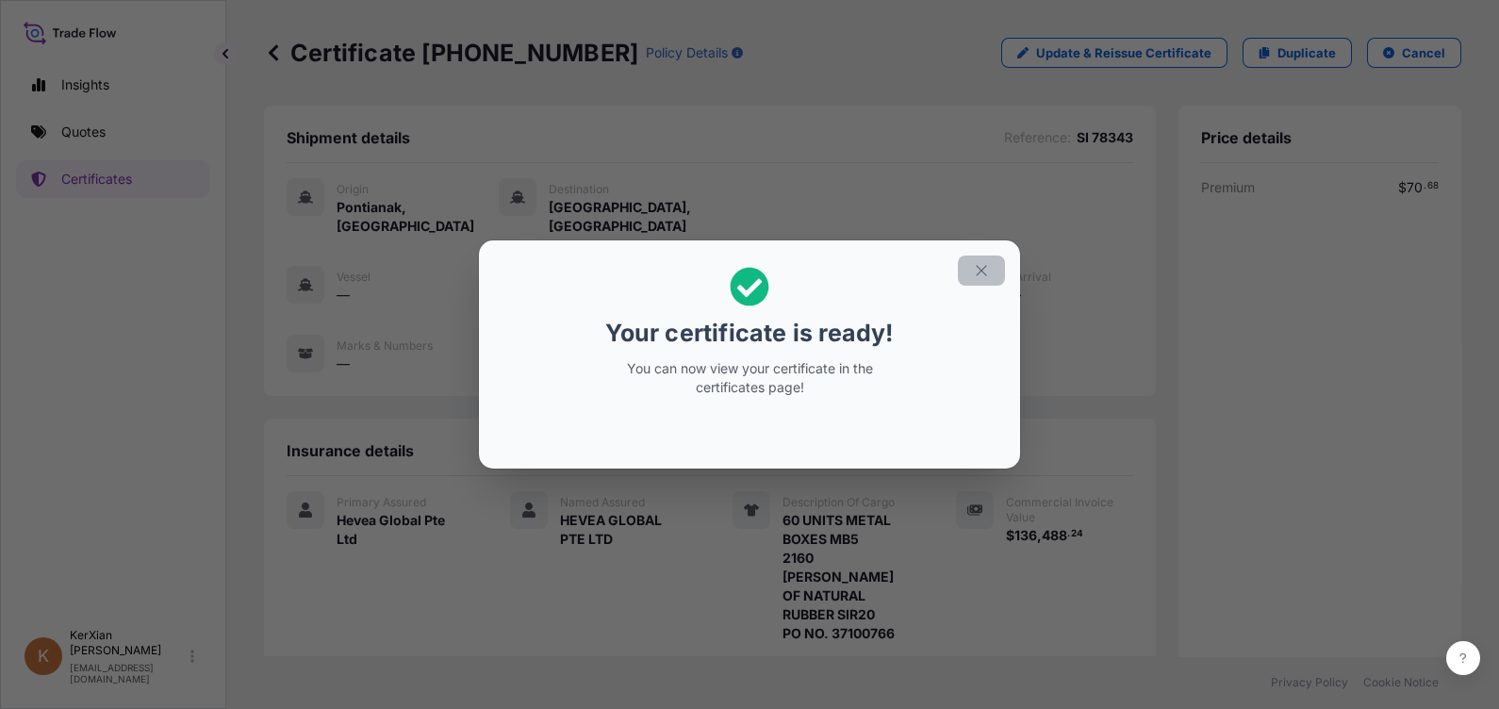
click at [992, 276] on button "button" at bounding box center [981, 270] width 47 height 30
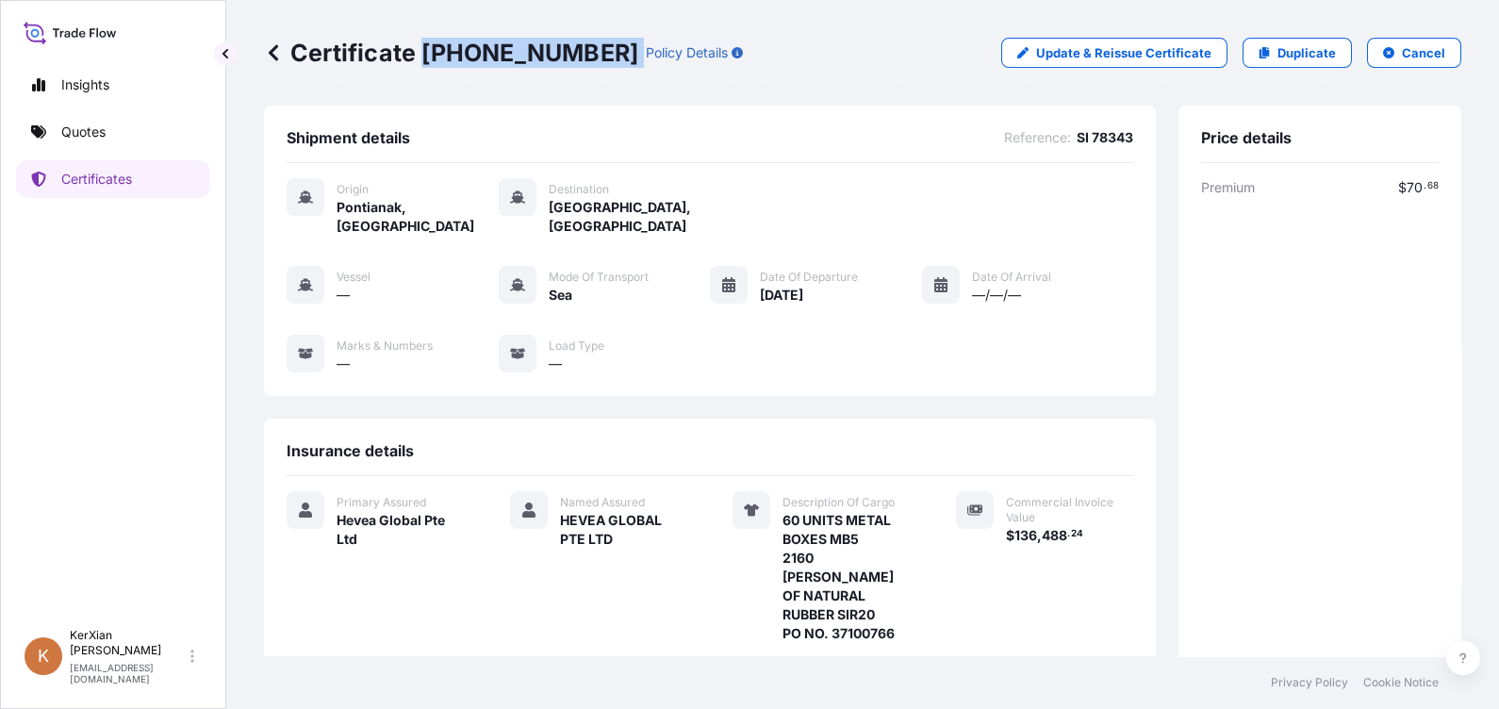
drag, startPoint x: 420, startPoint y: 55, endPoint x: 575, endPoint y: 49, distance: 154.7
click at [575, 49] on div "Certificate [PHONE_NUMBER] Policy Details" at bounding box center [503, 53] width 479 height 30
copy p "[PHONE_NUMBER]"
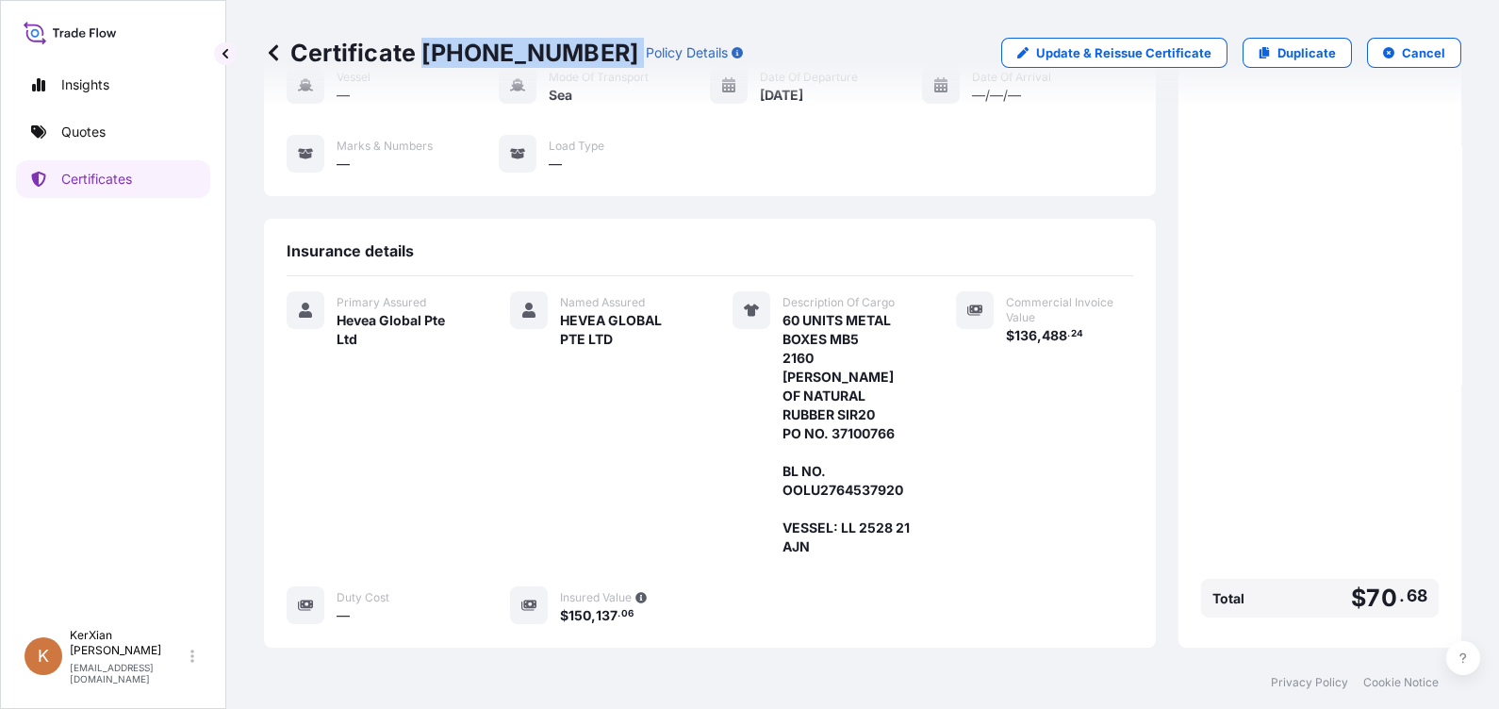
scroll to position [350, 0]
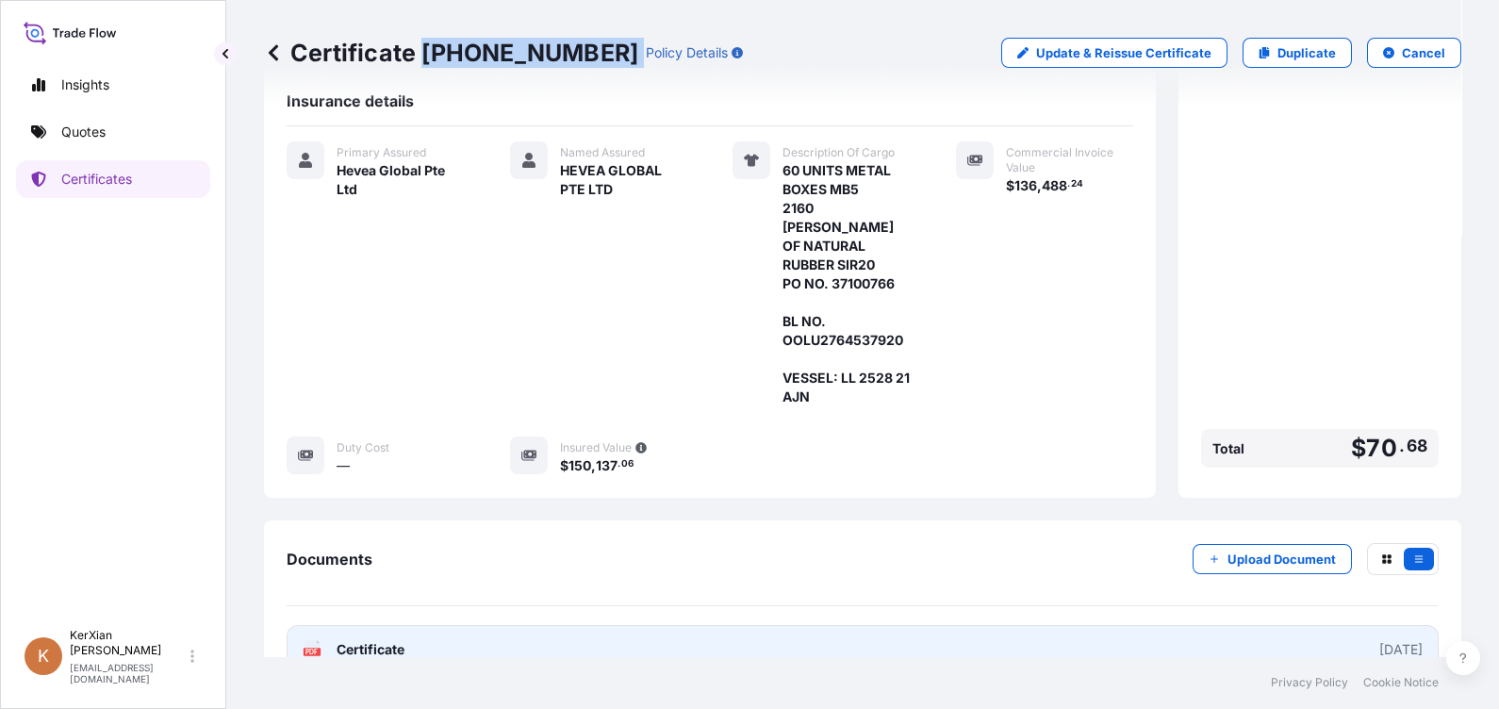
click at [962, 625] on link "PDF Certificate [DATE]" at bounding box center [863, 649] width 1152 height 49
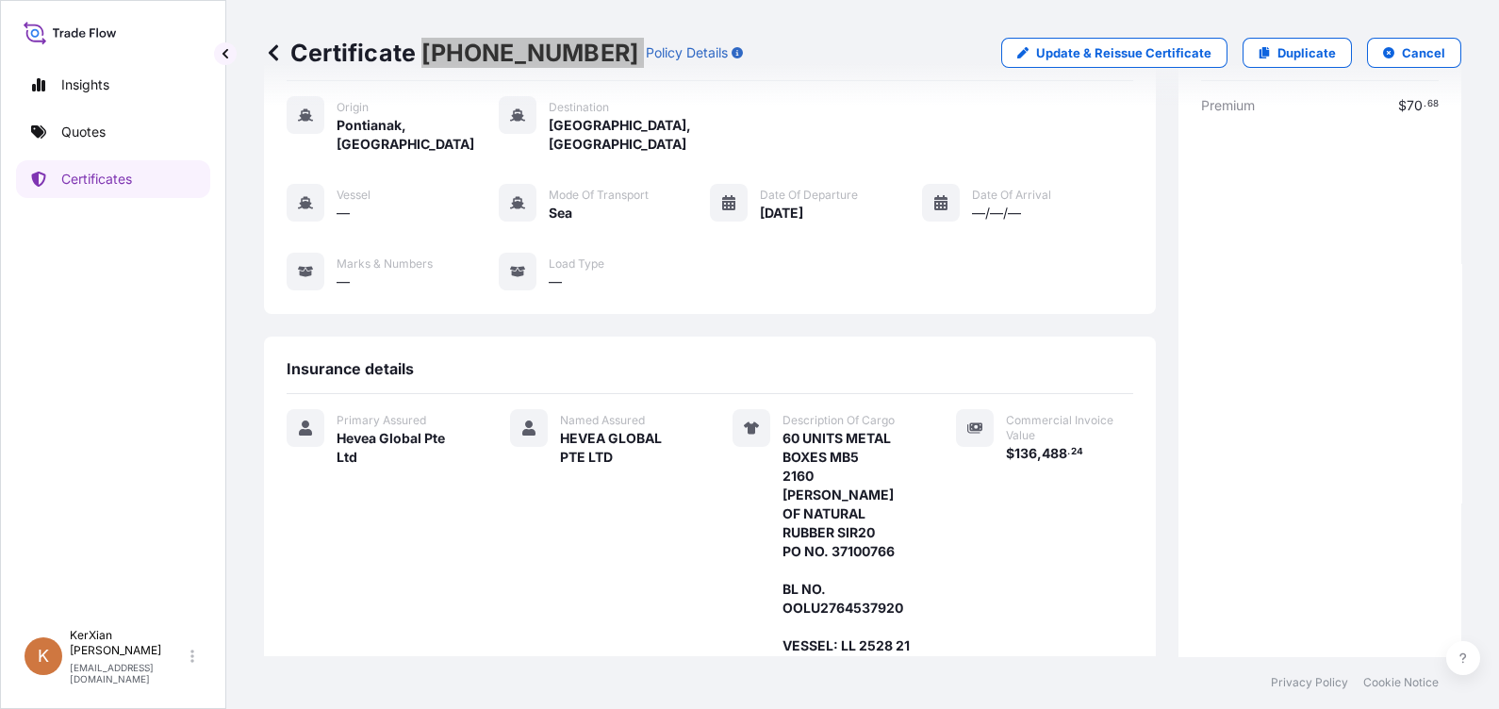
scroll to position [0, 0]
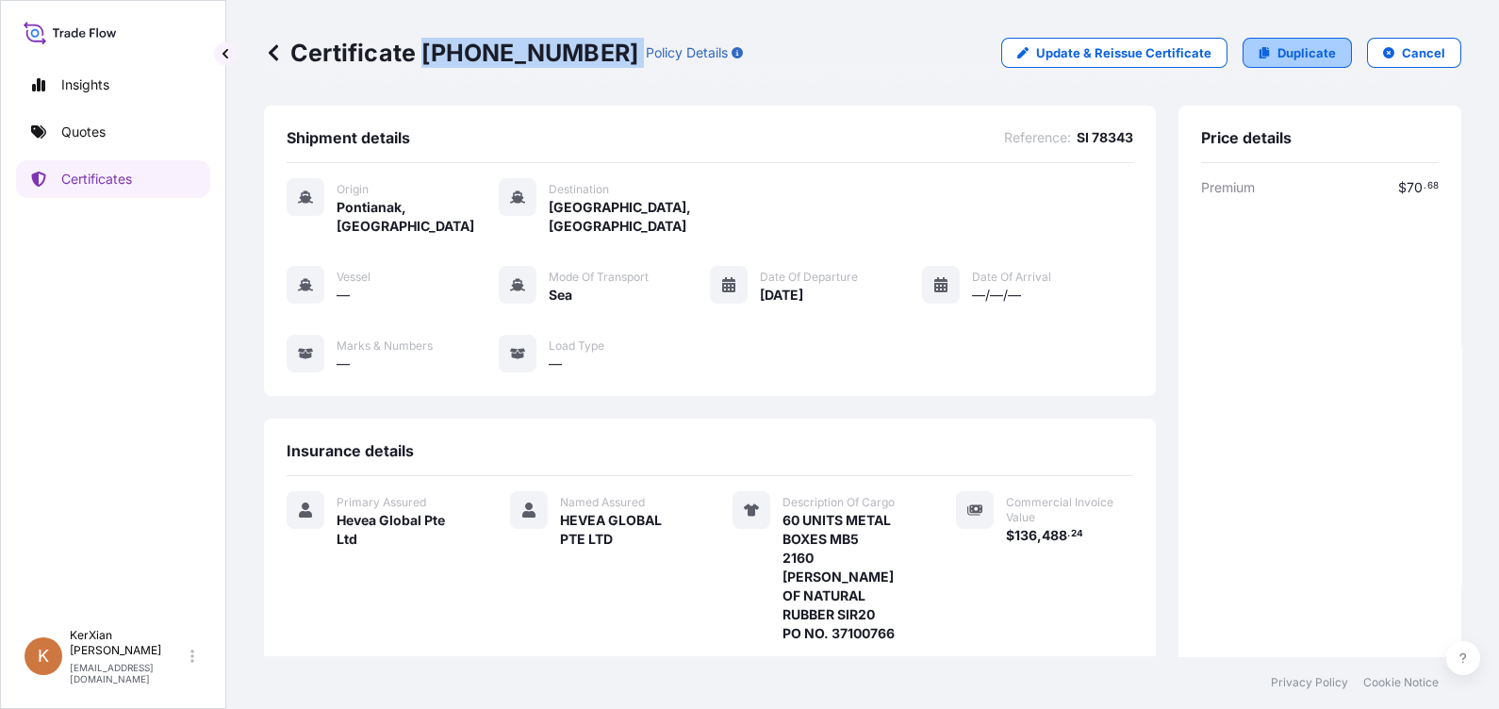
click at [1300, 55] on p "Duplicate" at bounding box center [1306, 52] width 58 height 19
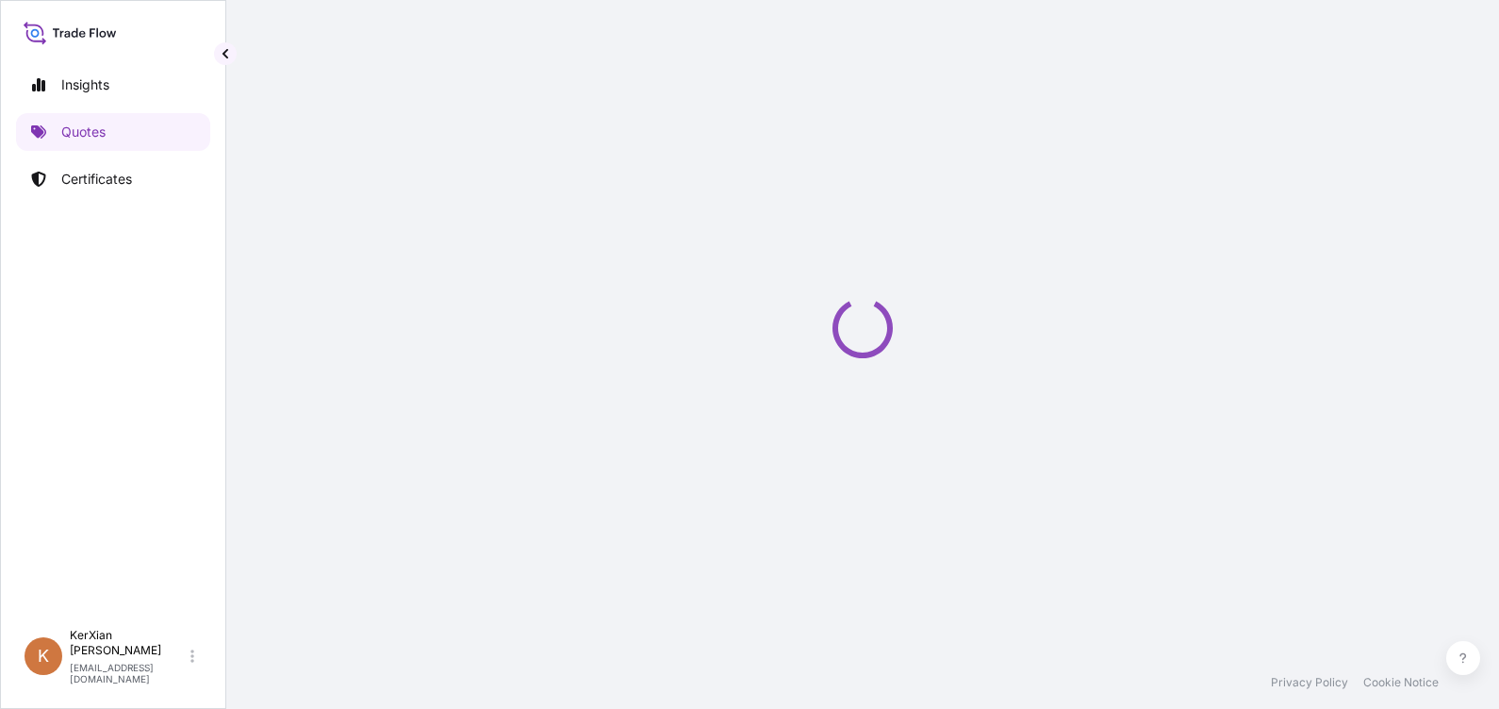
scroll to position [29, 0]
select select "Sea"
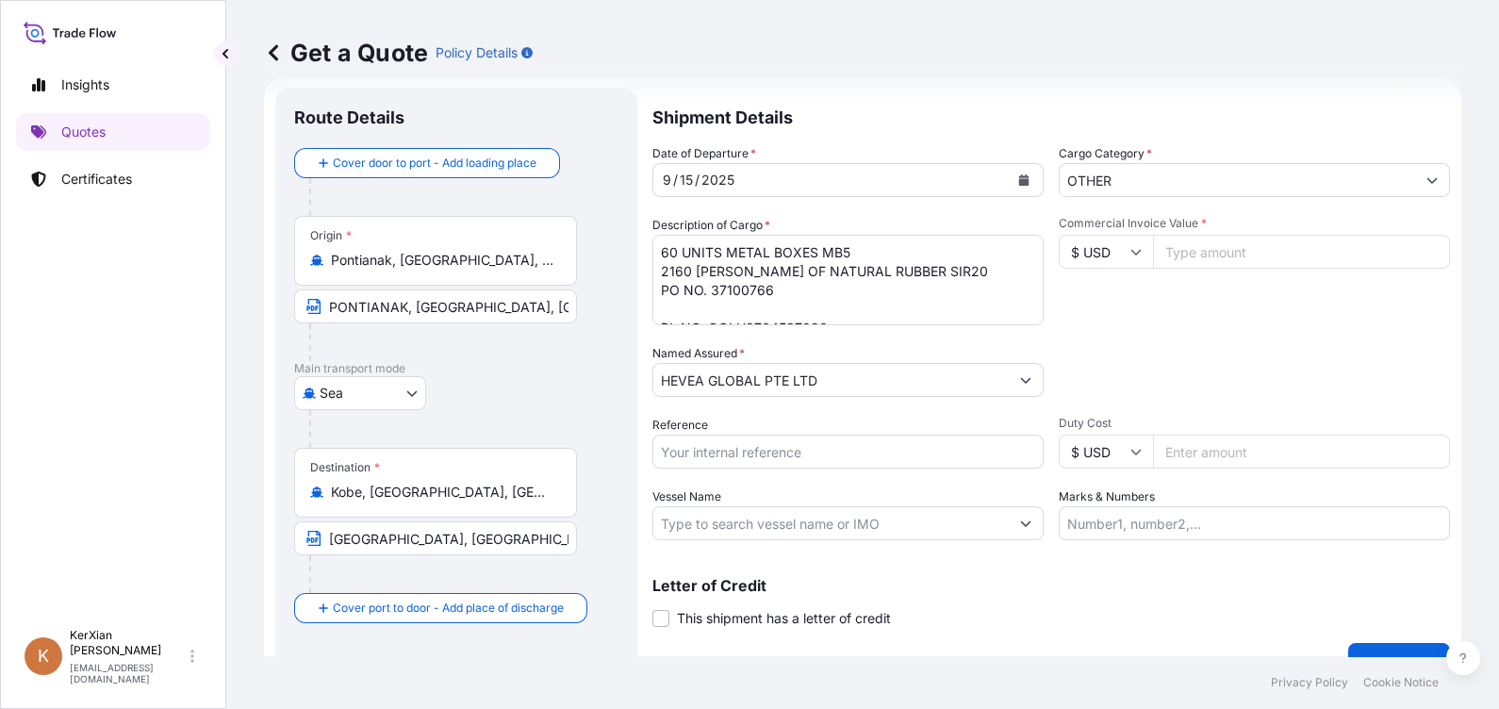
select select "31690"
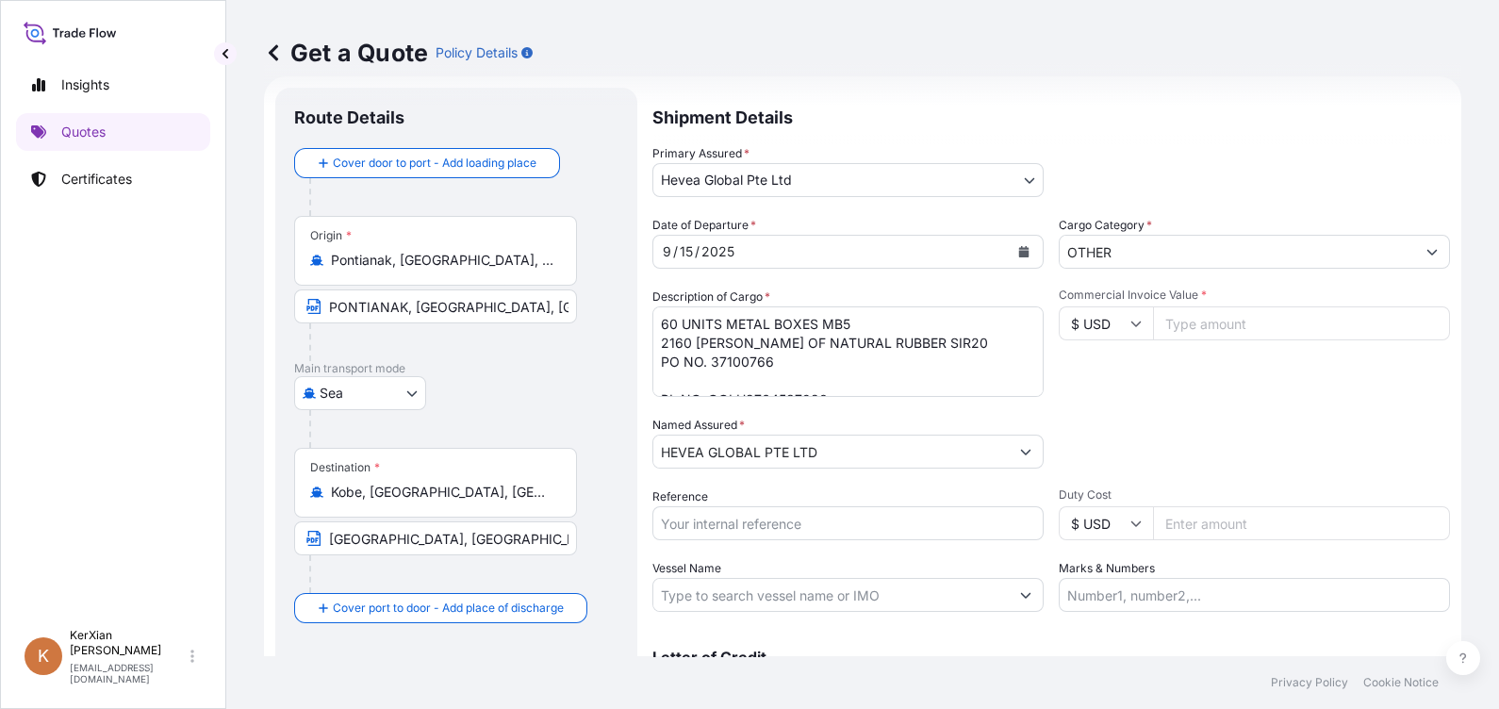
click at [267, 52] on icon at bounding box center [273, 52] width 19 height 19
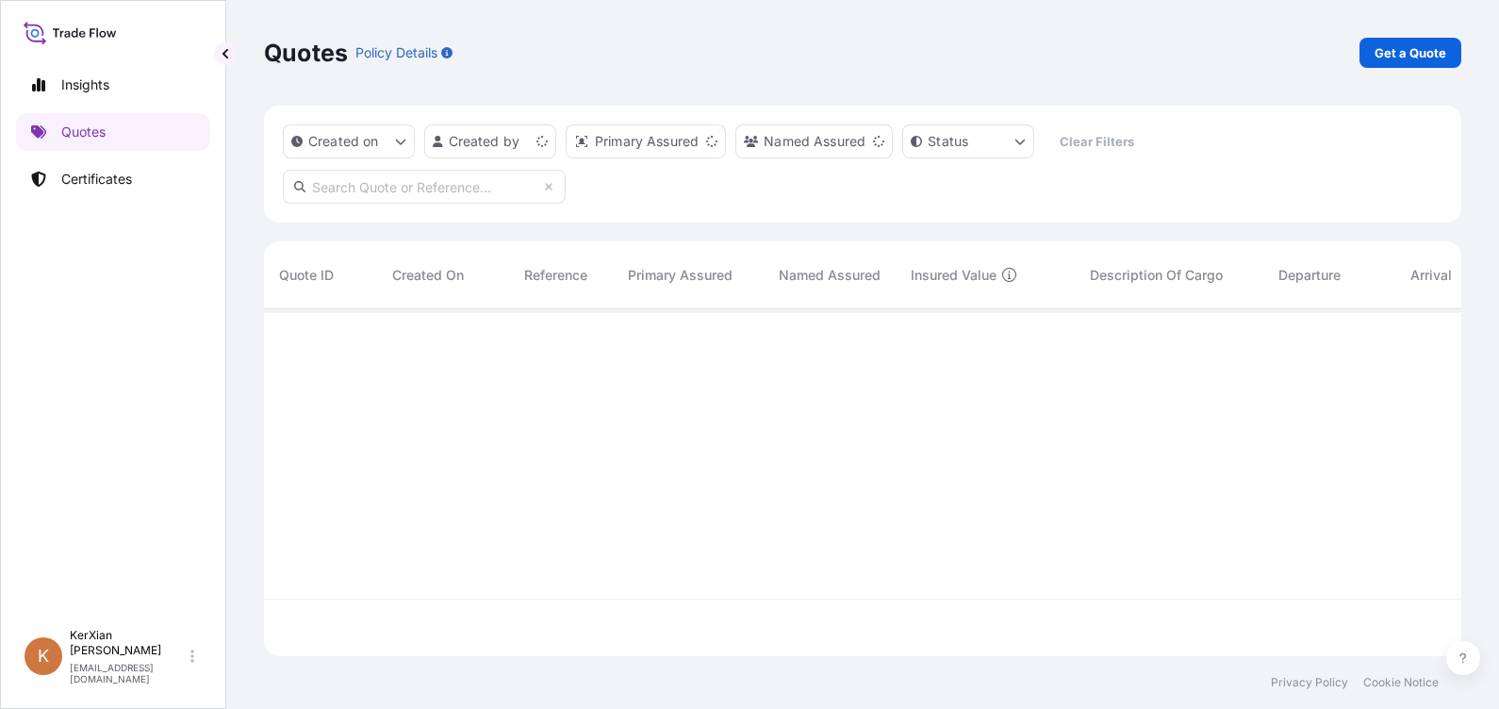
scroll to position [339, 1178]
click at [98, 172] on p "Certificates" at bounding box center [96, 179] width 71 height 19
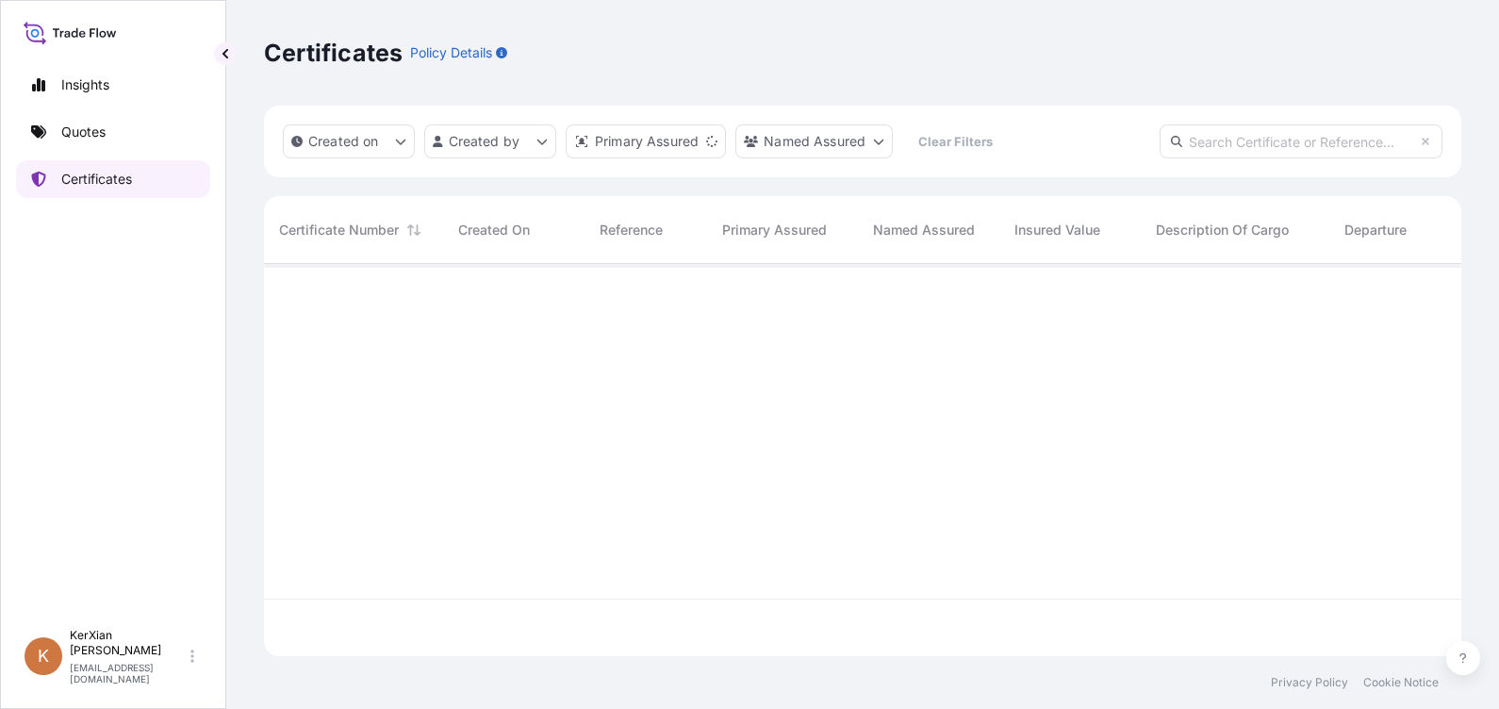
scroll to position [385, 1178]
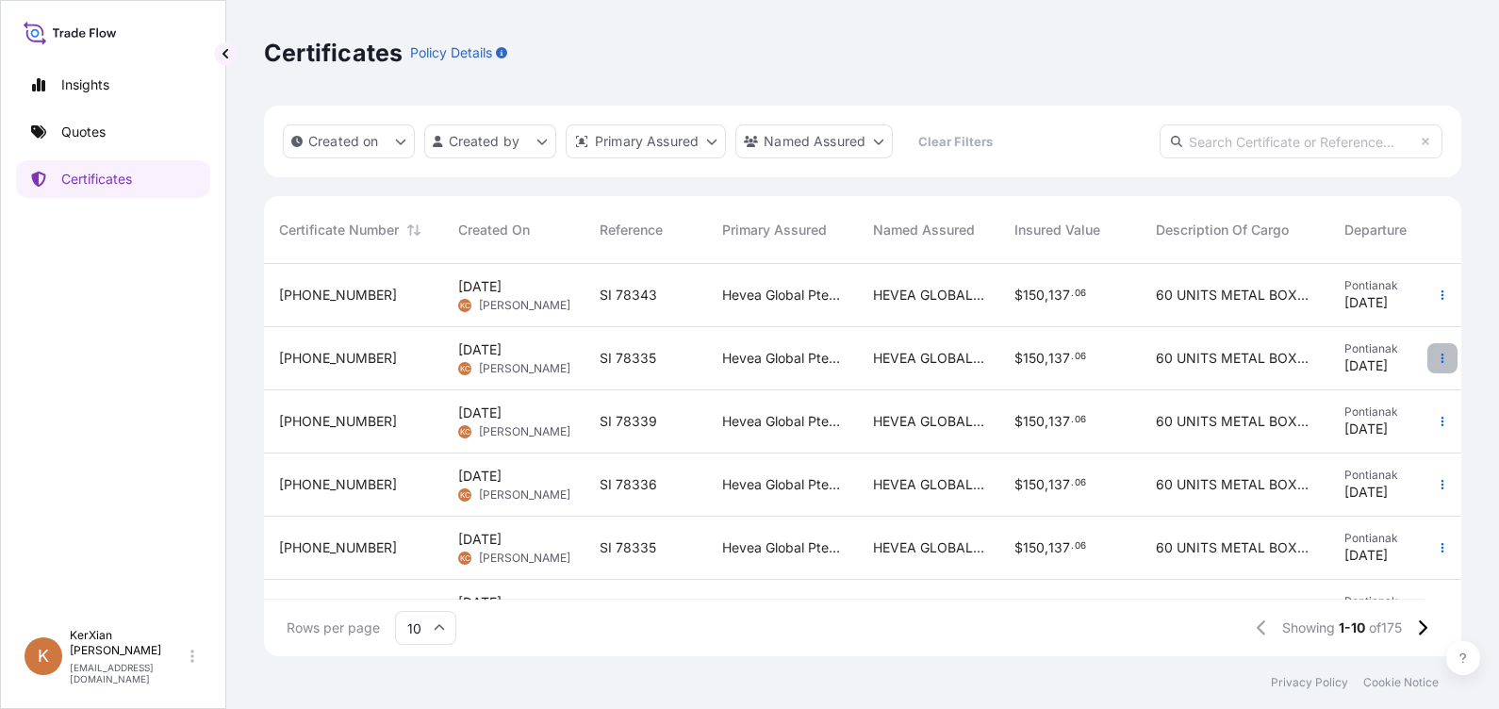
click at [1427, 356] on button "button" at bounding box center [1442, 358] width 30 height 30
click at [326, 362] on span "[PHONE_NUMBER]" at bounding box center [338, 358] width 118 height 19
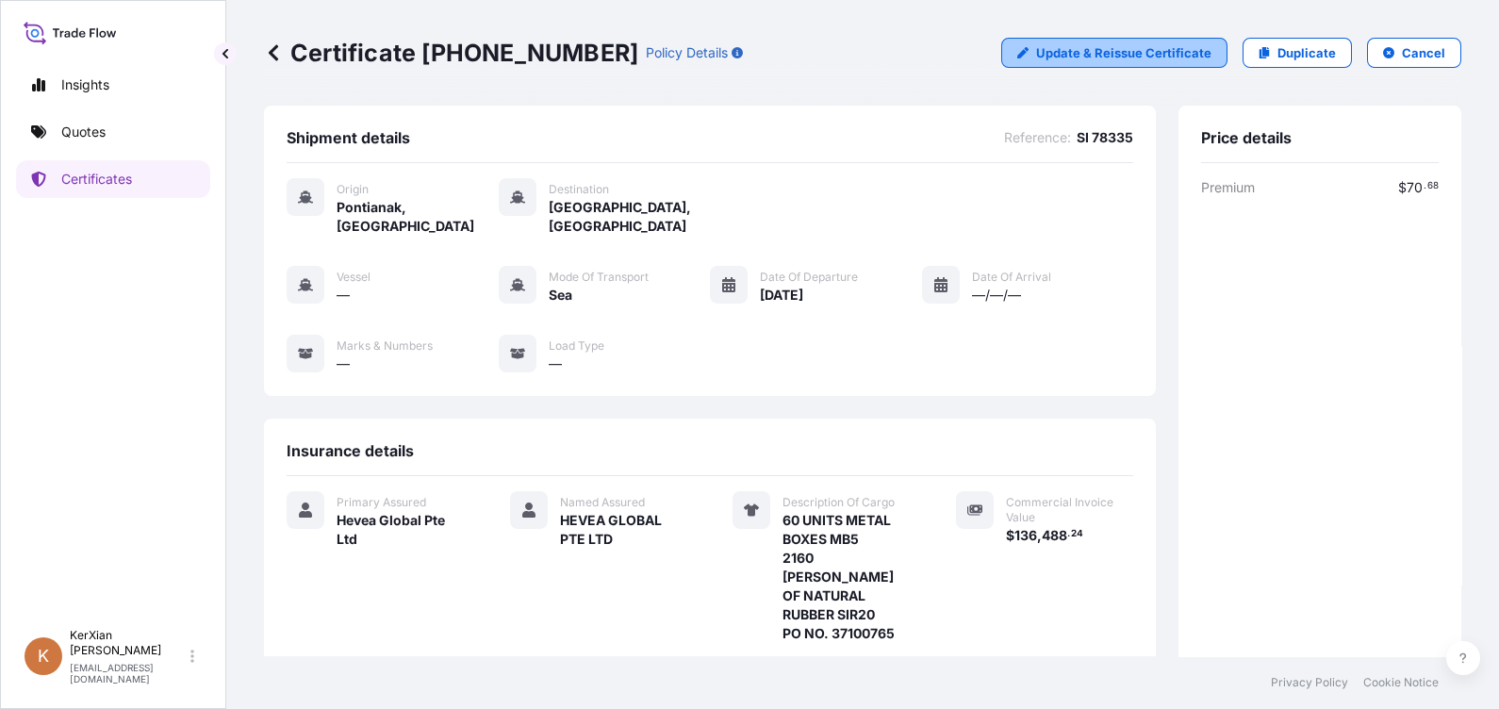
click at [1164, 59] on p "Update & Reissue Certificate" at bounding box center [1123, 52] width 175 height 19
select select "Sea"
select select "31690"
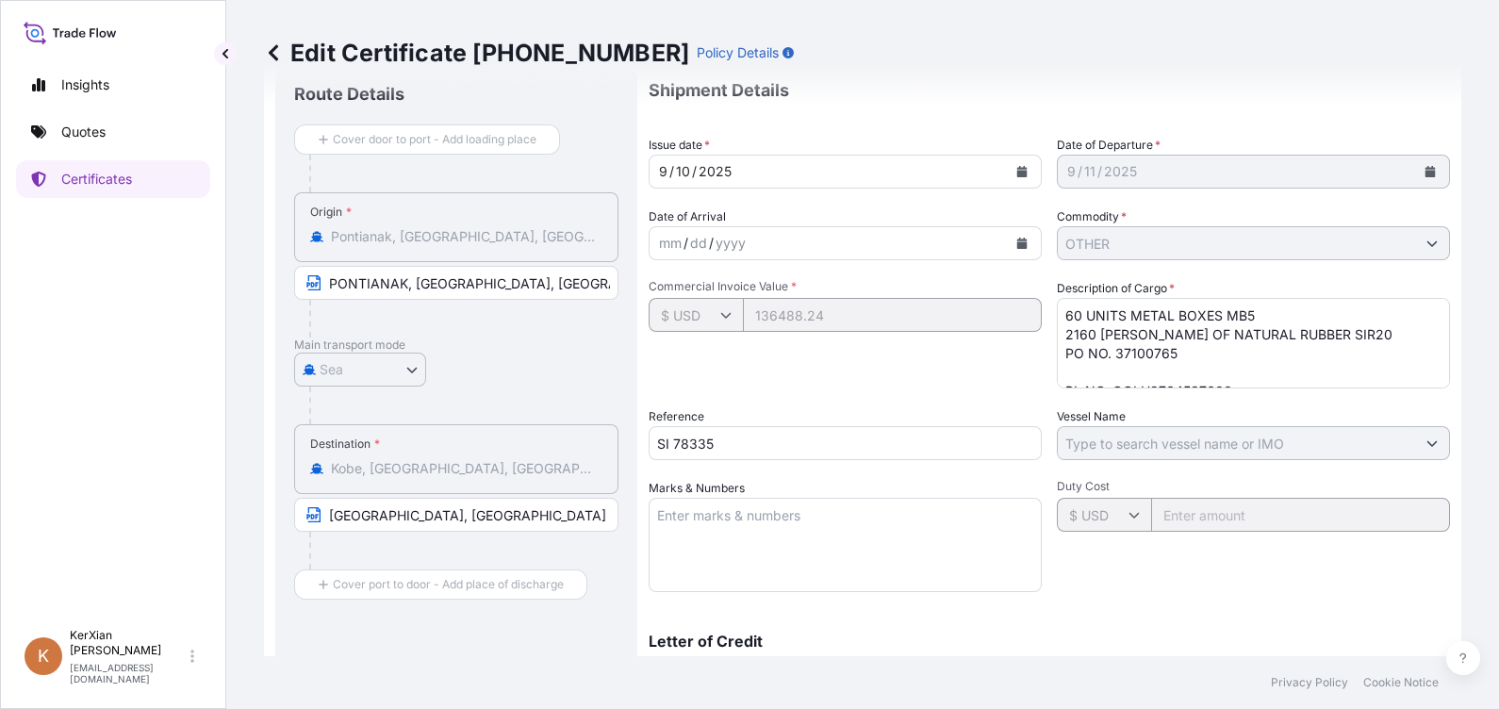
click at [688, 442] on input "SI 78335" at bounding box center [844, 443] width 393 height 34
paste input "41"
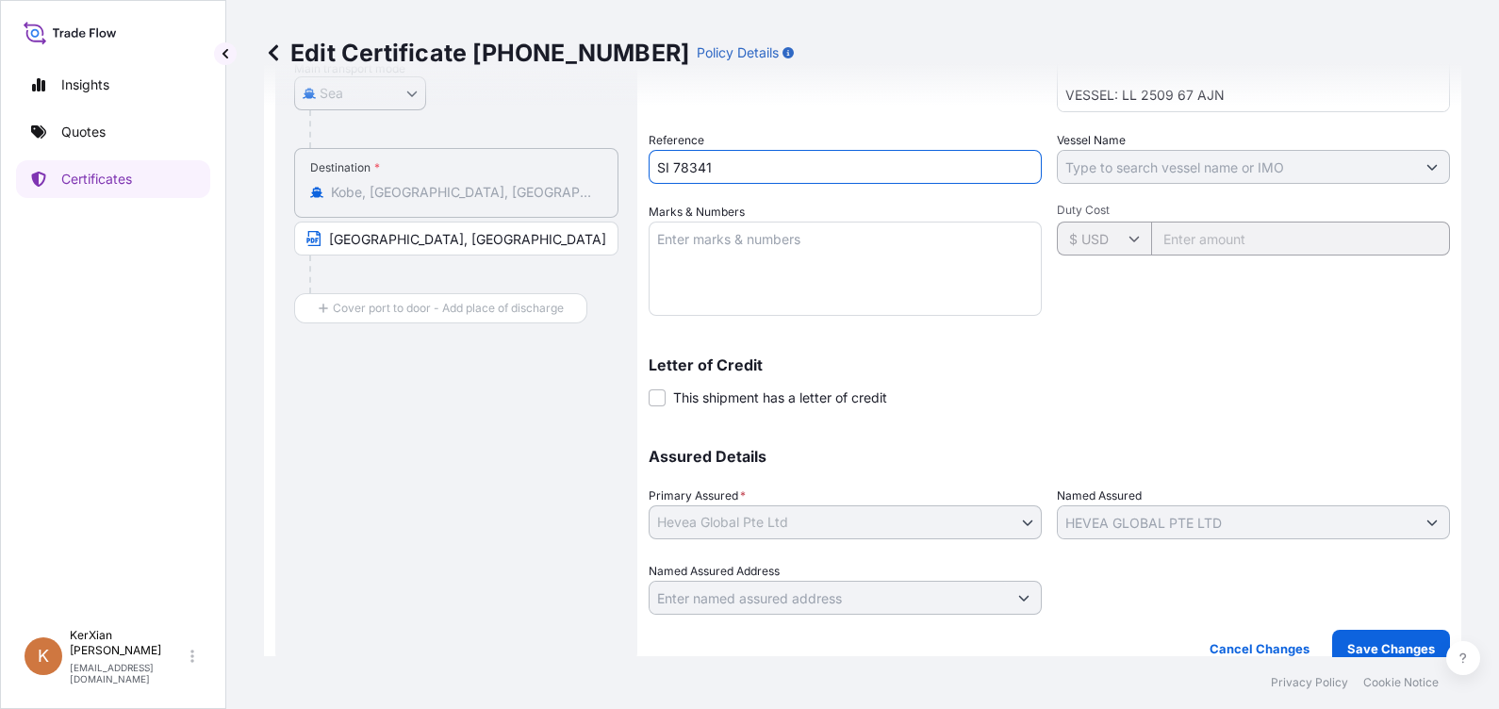
scroll to position [414, 0]
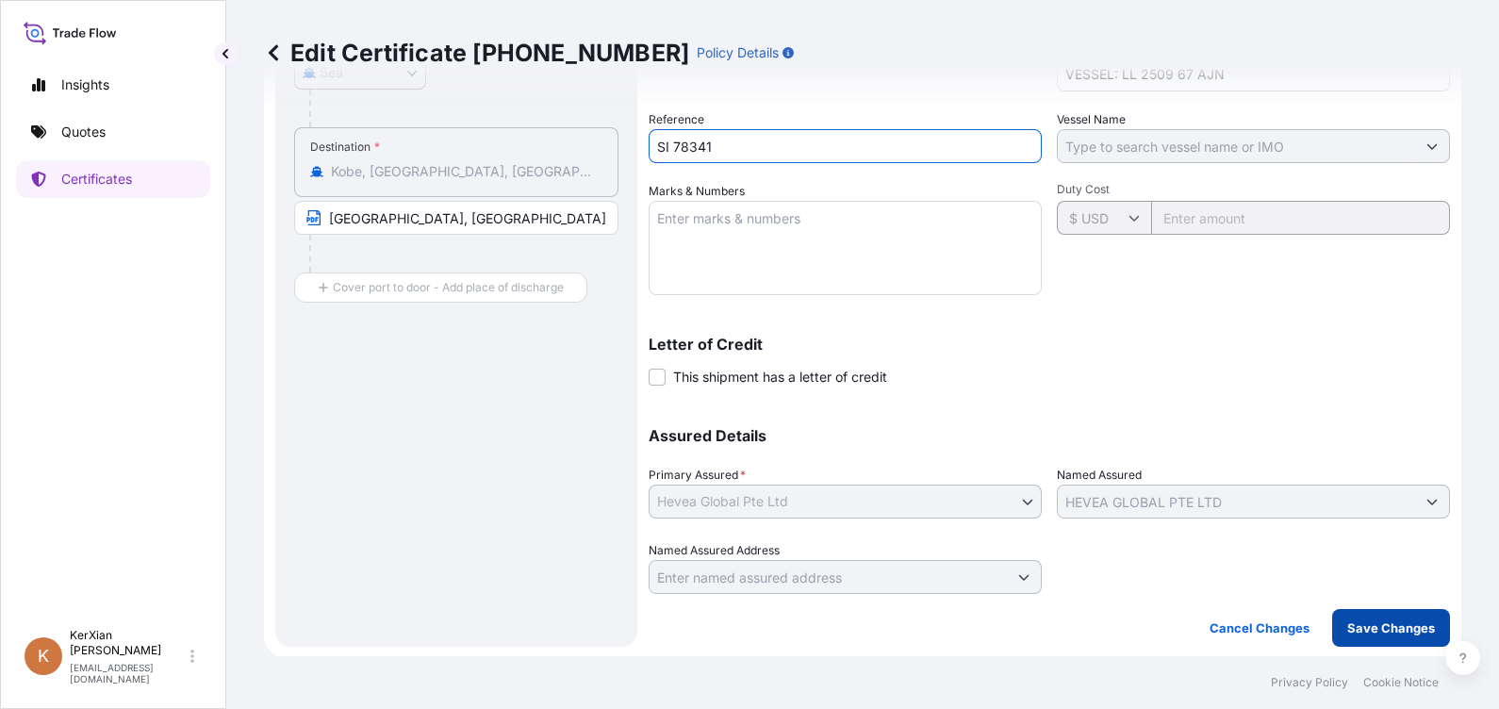
type input "SI 78341"
click at [1387, 628] on p "Save Changes" at bounding box center [1391, 627] width 88 height 19
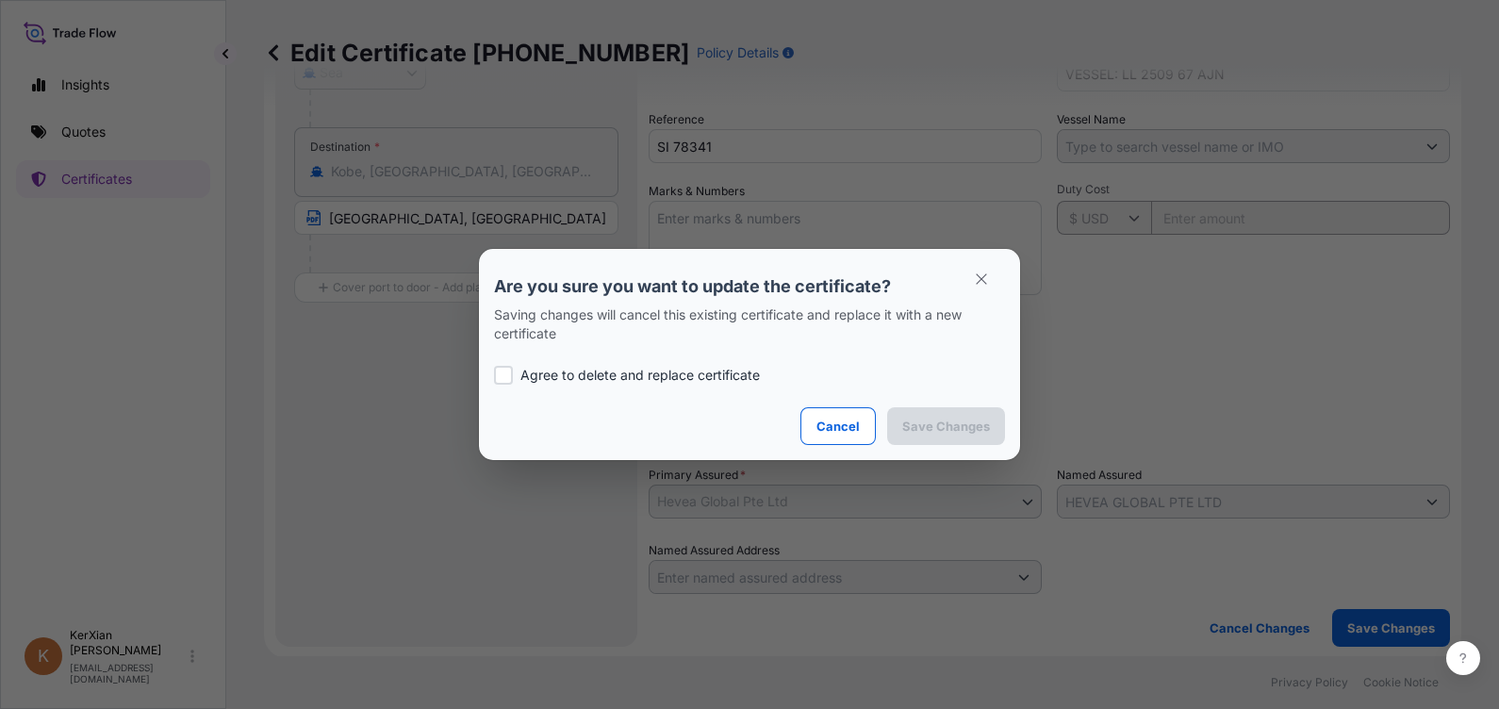
click at [501, 371] on div at bounding box center [503, 375] width 19 height 19
checkbox input "true"
click at [954, 429] on p "Save Changes" at bounding box center [946, 426] width 88 height 19
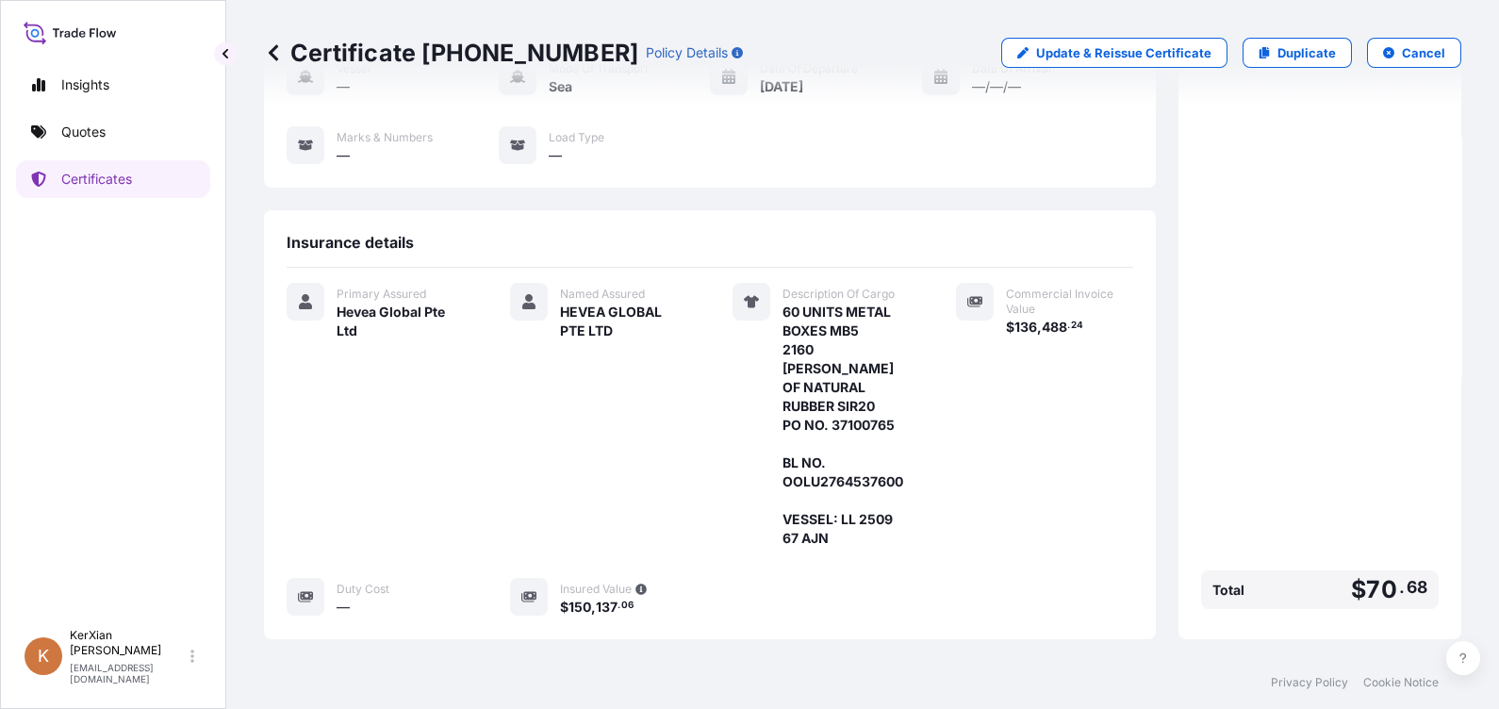
scroll to position [350, 0]
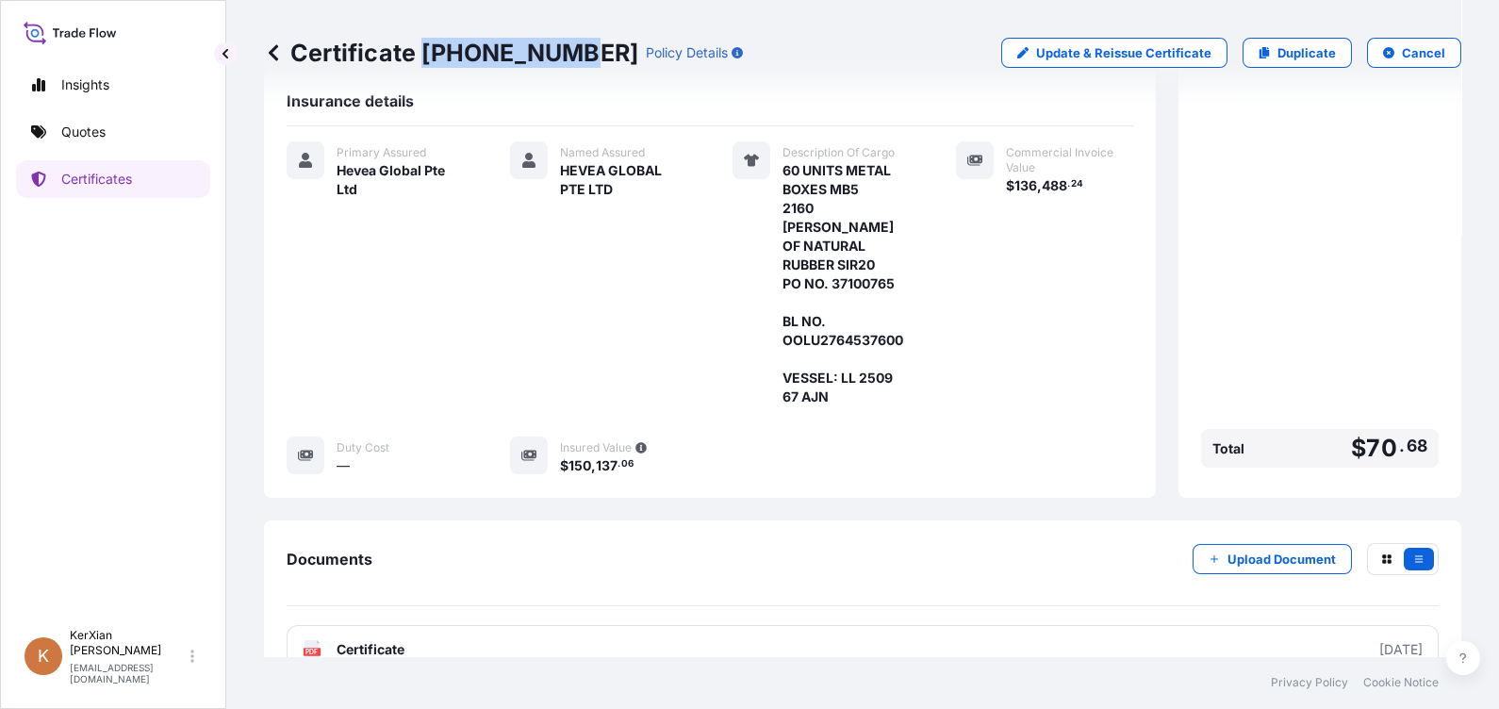
drag, startPoint x: 425, startPoint y: 59, endPoint x: 565, endPoint y: 52, distance: 139.7
click at [565, 52] on p "Certificate [PHONE_NUMBER]" at bounding box center [451, 53] width 374 height 30
copy p "[PHONE_NUMBER]"
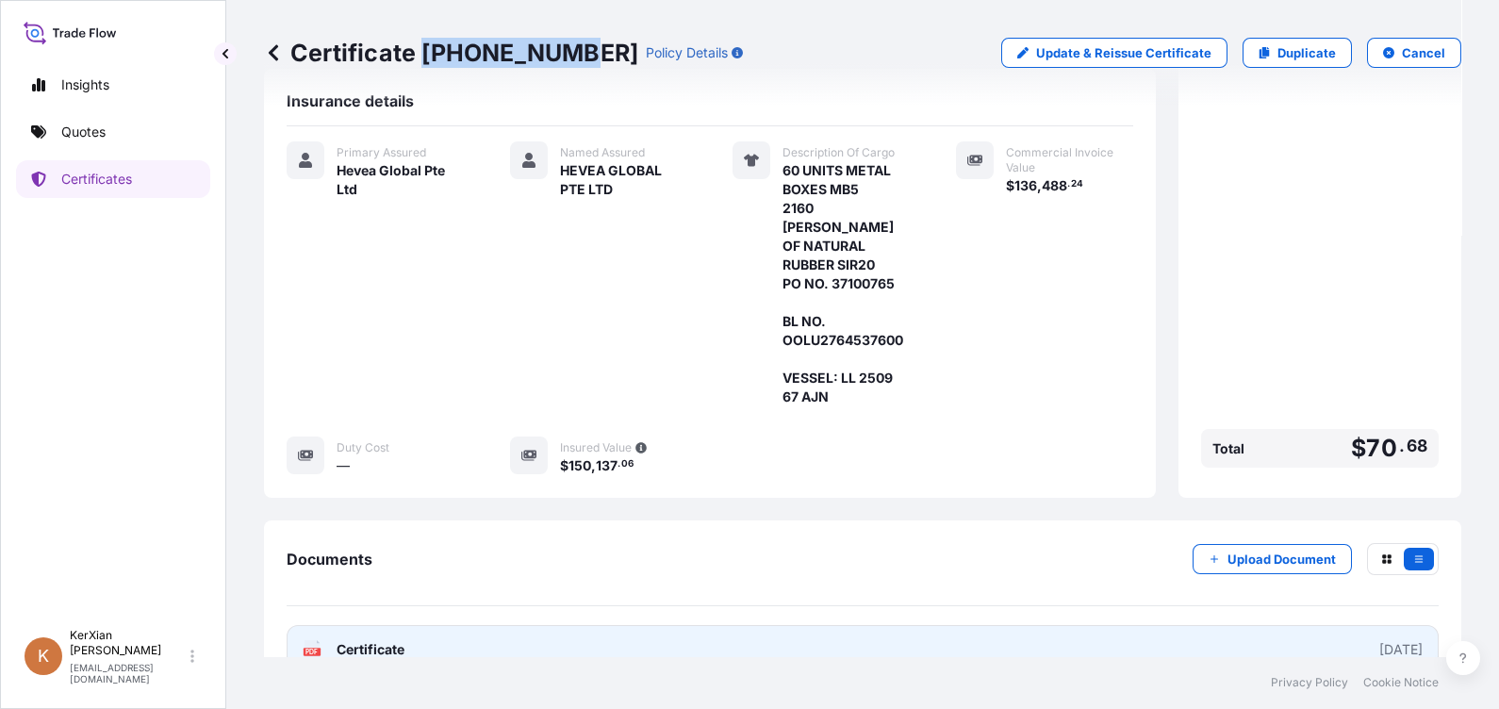
click at [1089, 625] on link "PDF Certificate [DATE]" at bounding box center [863, 649] width 1152 height 49
